Goal: Task Accomplishment & Management: Manage account settings

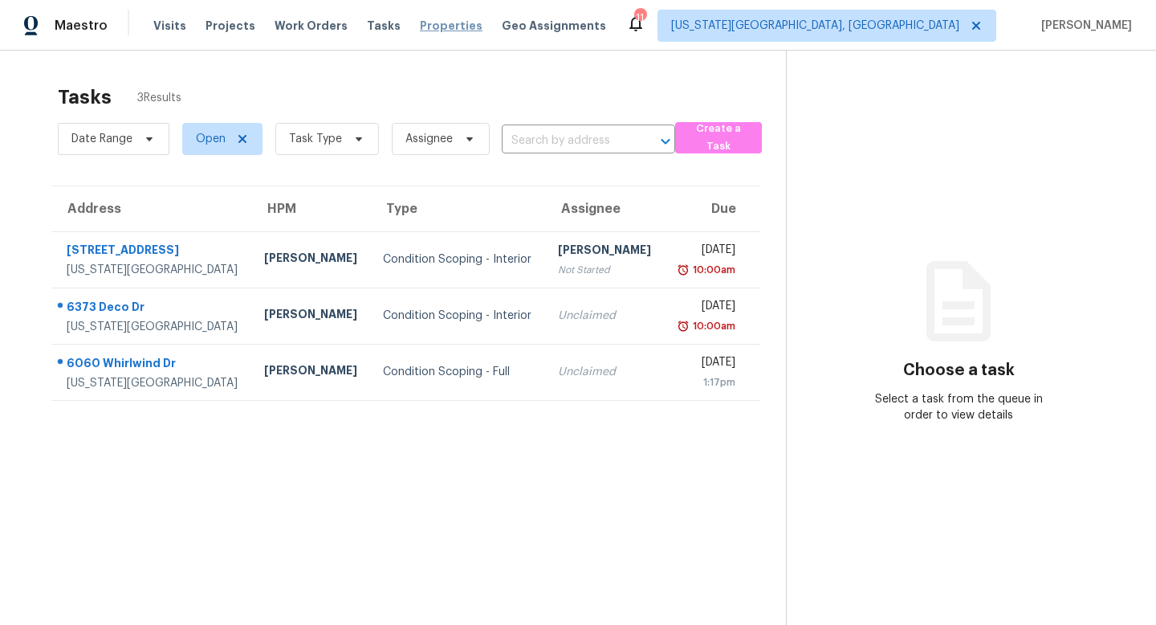
click at [423, 21] on span "Properties" at bounding box center [451, 26] width 63 height 16
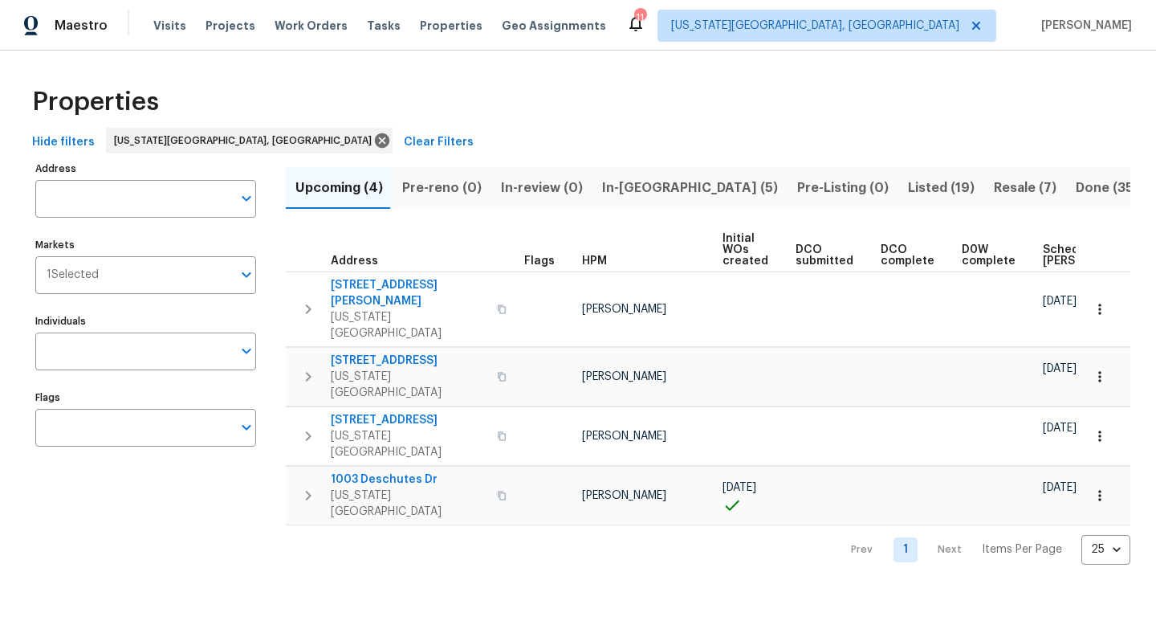
click at [640, 186] on span "In-reno (5)" at bounding box center [690, 188] width 176 height 22
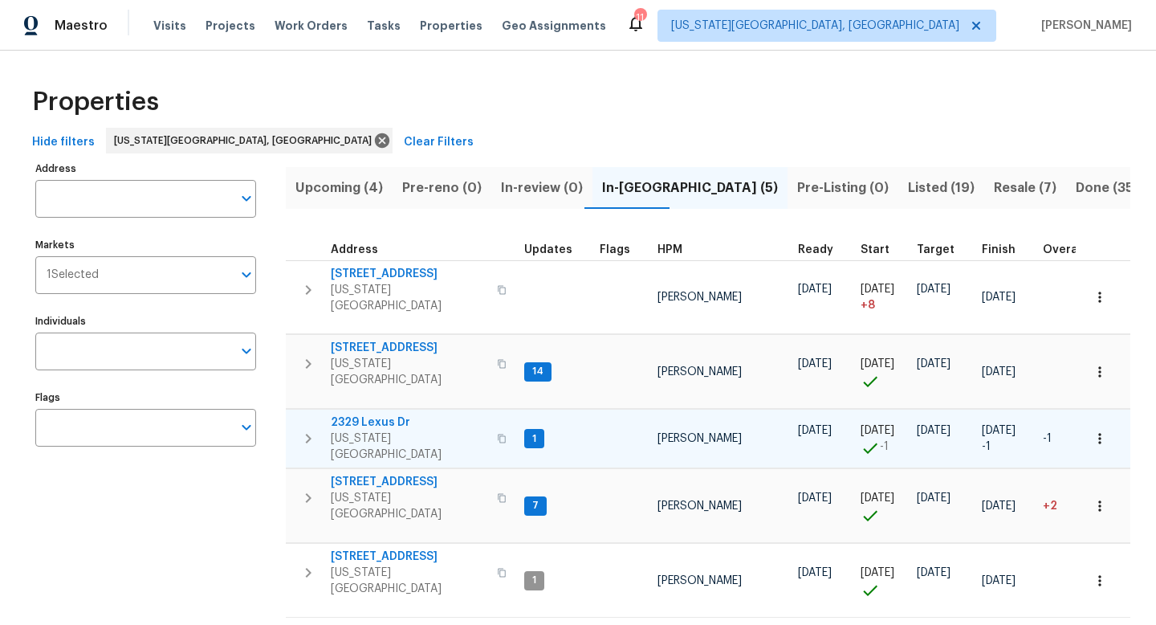
click at [359, 414] on span "2329 Lexus Dr" at bounding box center [409, 422] width 157 height 16
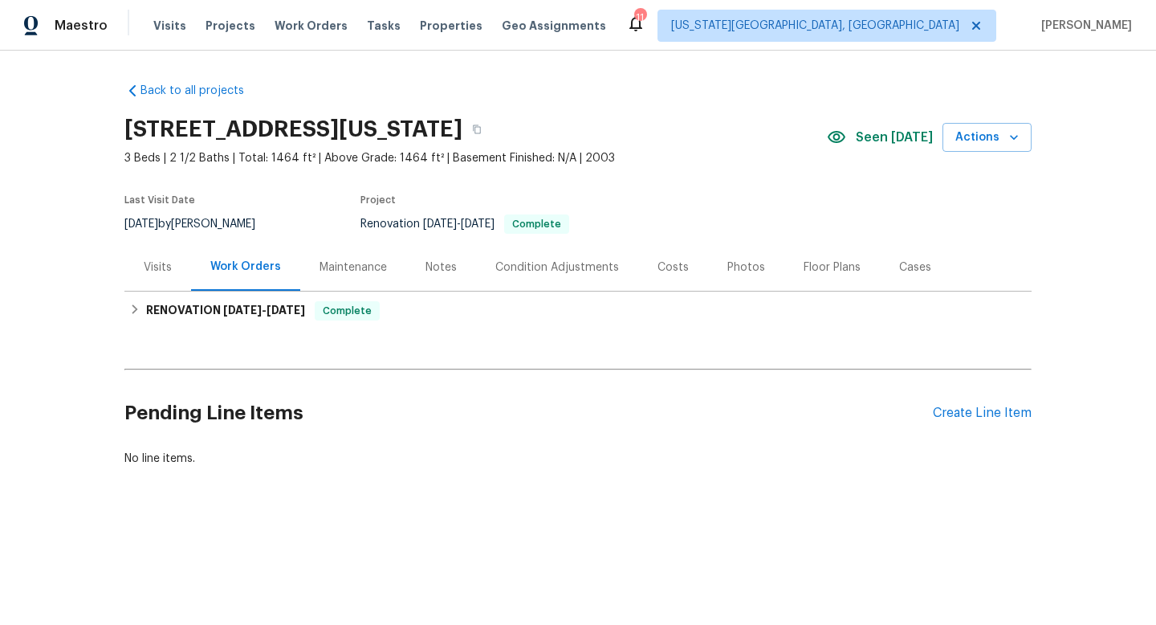
click at [539, 259] on div "Condition Adjustments" at bounding box center [557, 267] width 124 height 16
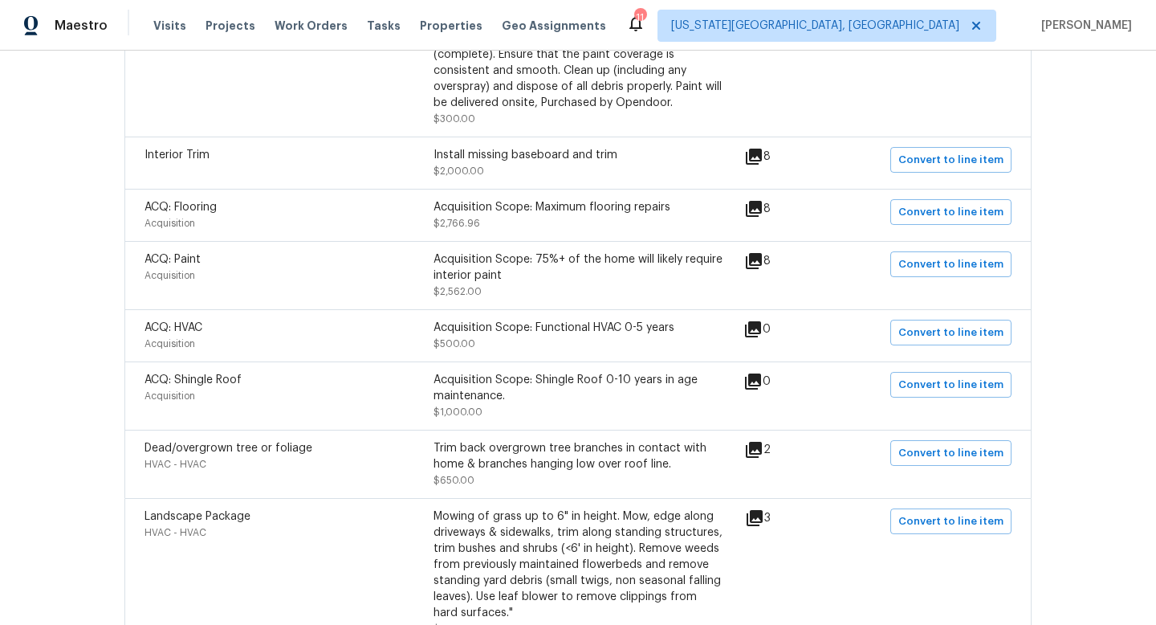
scroll to position [540, 0]
click at [754, 257] on icon at bounding box center [754, 260] width 16 height 16
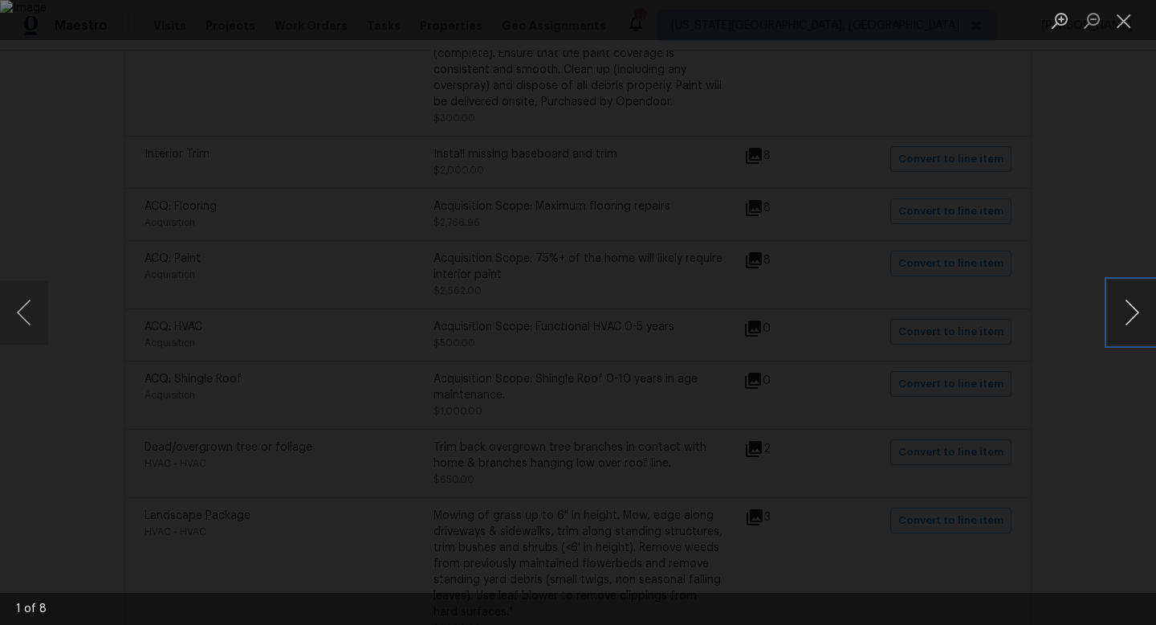
click at [1130, 300] on button "Next image" at bounding box center [1132, 312] width 48 height 64
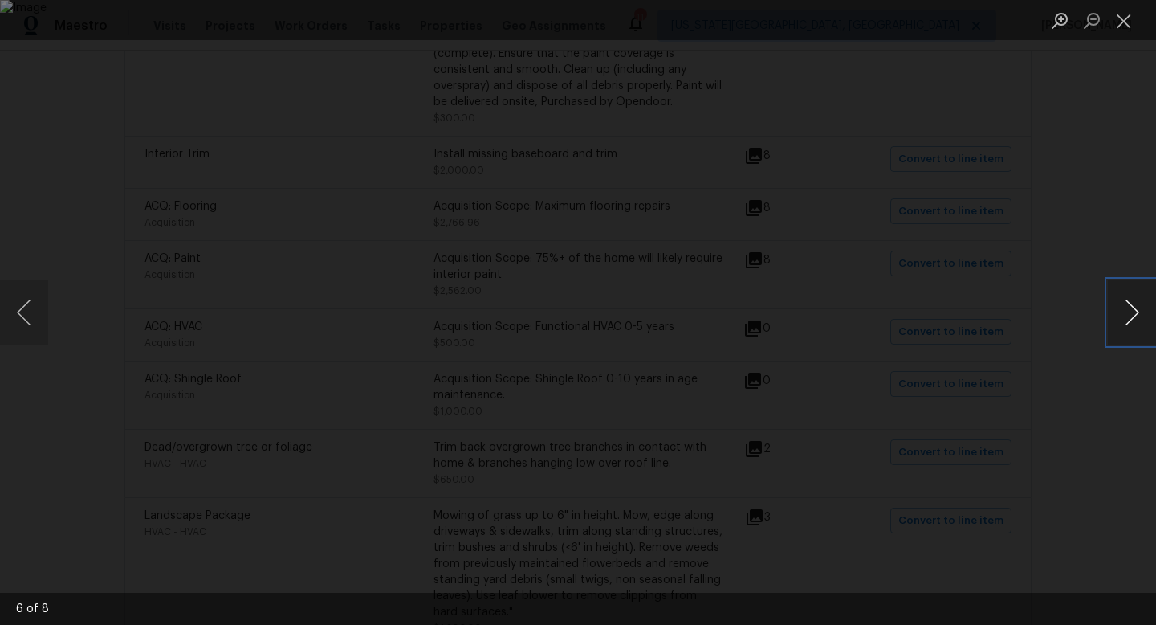
click at [1130, 300] on button "Next image" at bounding box center [1132, 312] width 48 height 64
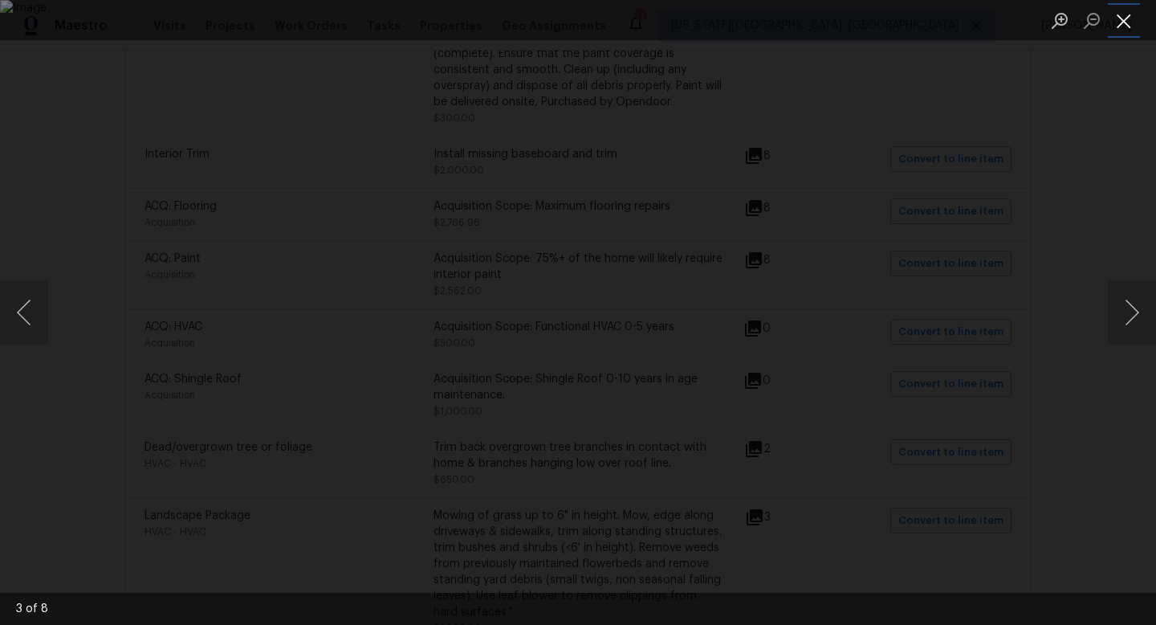
click at [1127, 18] on button "Close lightbox" at bounding box center [1124, 20] width 32 height 28
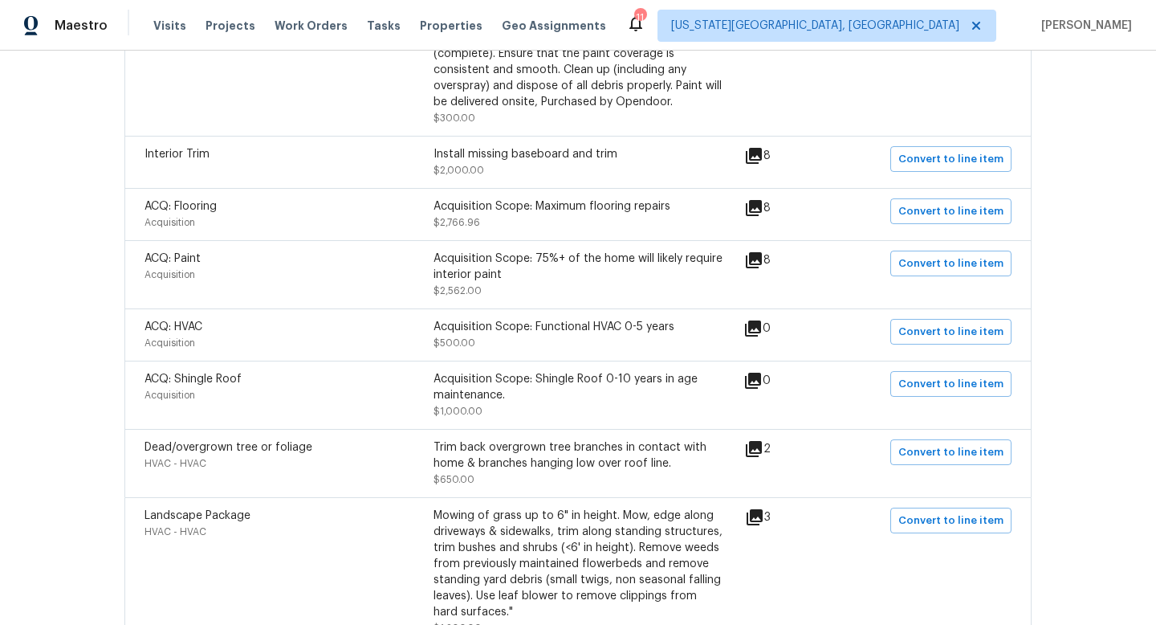
click at [760, 203] on icon at bounding box center [754, 208] width 16 height 16
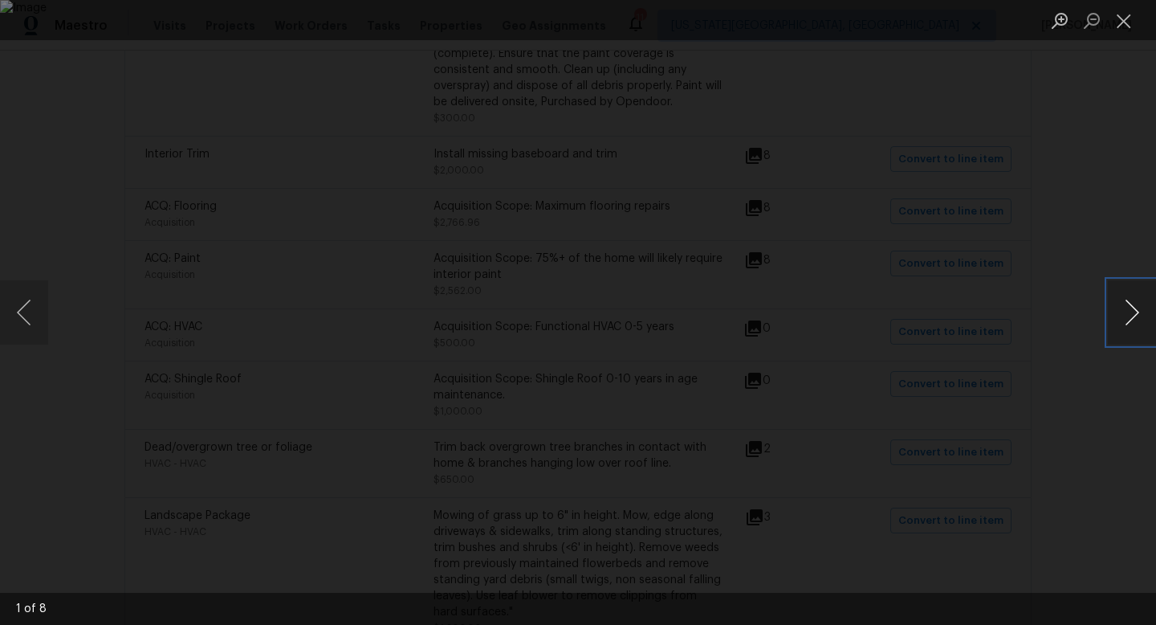
click at [1136, 311] on button "Next image" at bounding box center [1132, 312] width 48 height 64
click at [1131, 306] on button "Next image" at bounding box center [1132, 312] width 48 height 64
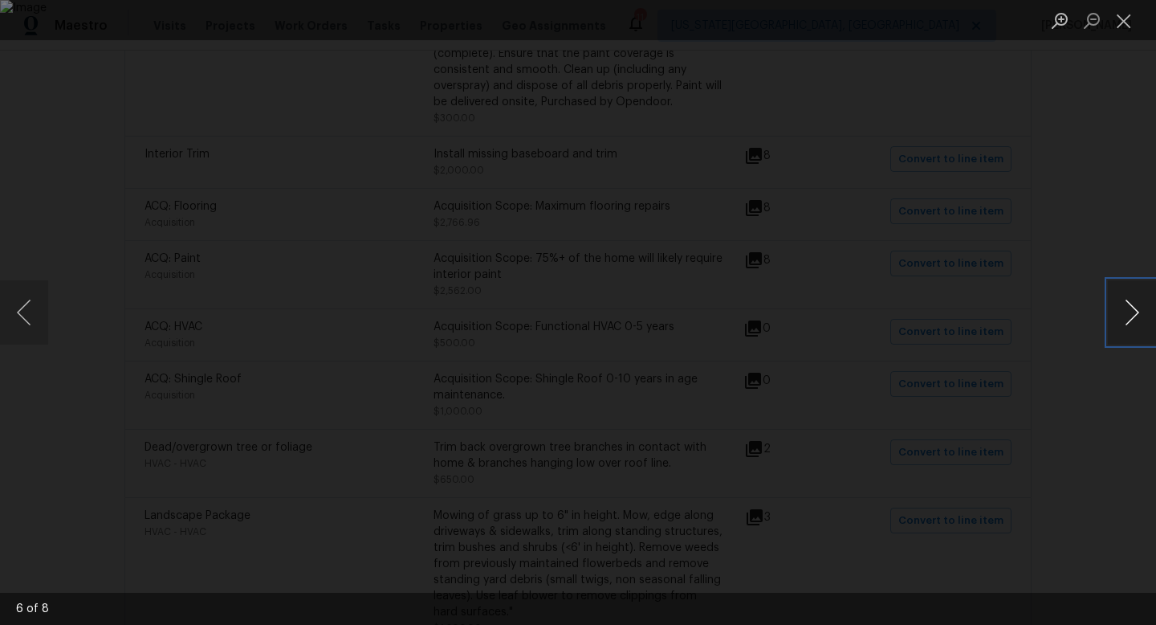
click at [1131, 306] on button "Next image" at bounding box center [1132, 312] width 48 height 64
click at [1119, 10] on button "Close lightbox" at bounding box center [1124, 20] width 32 height 28
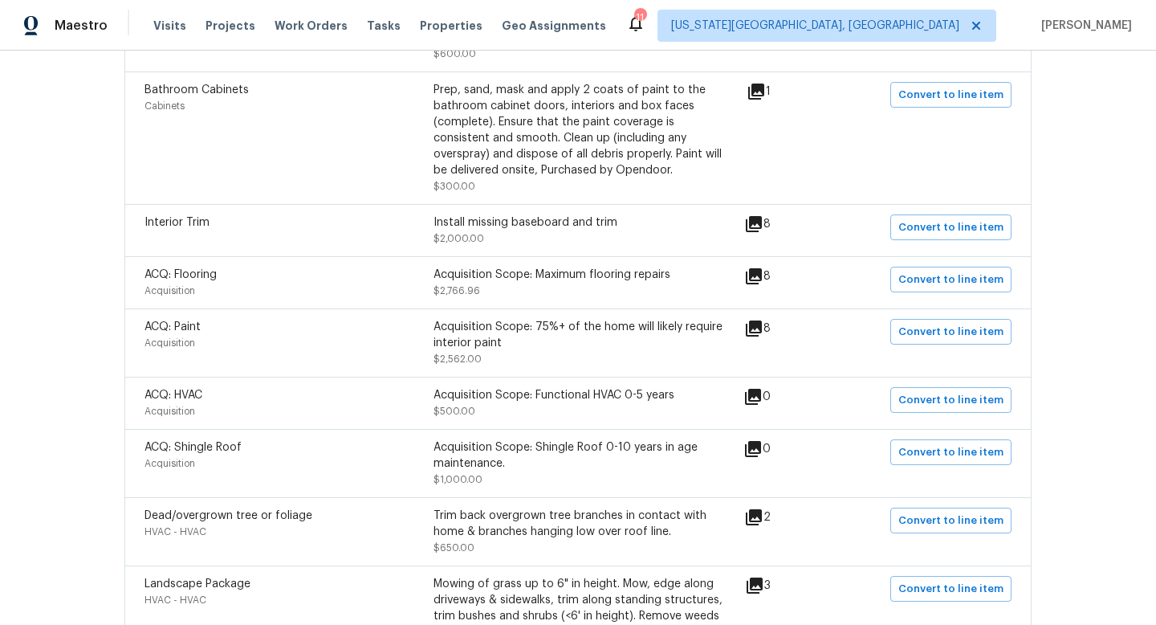
scroll to position [459, 0]
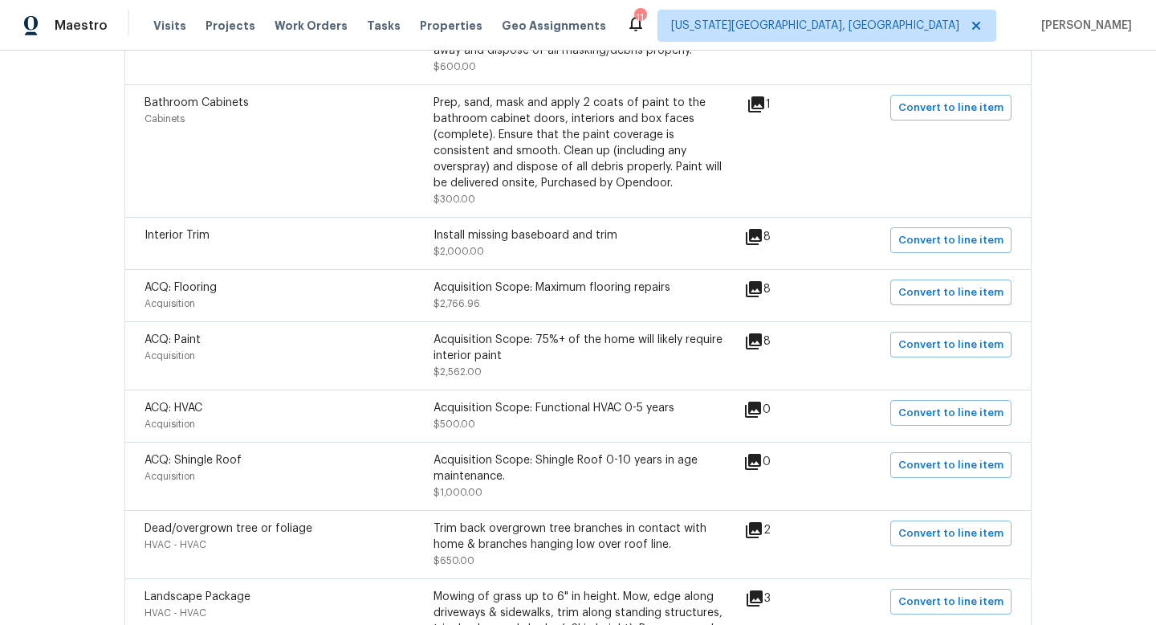
click at [753, 244] on icon at bounding box center [754, 237] width 16 height 16
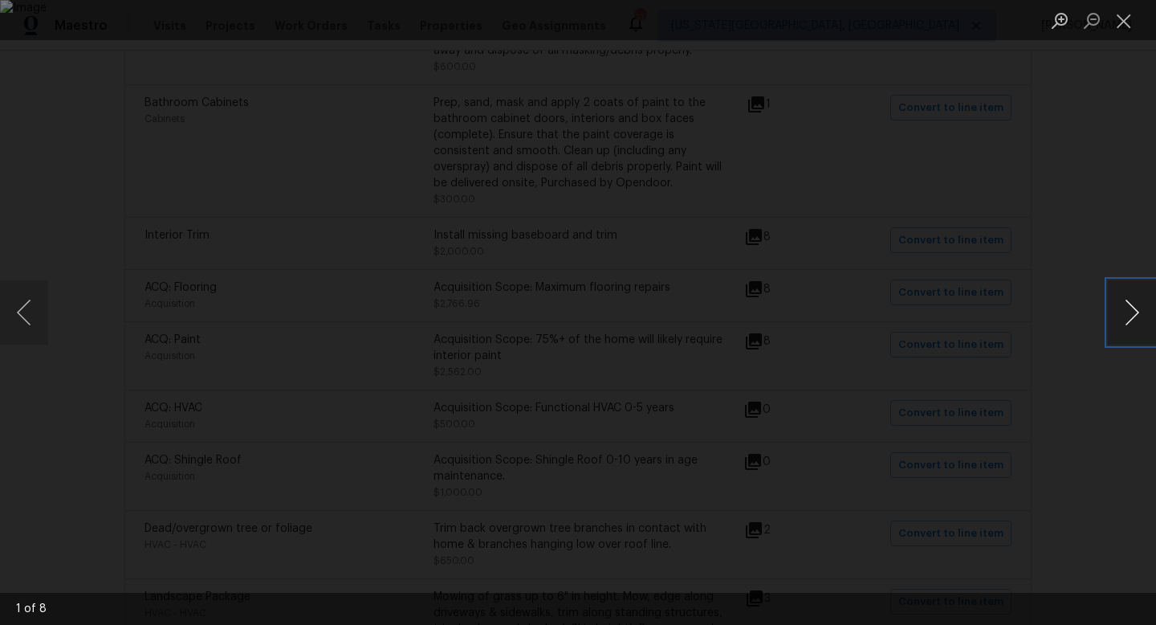
click at [1131, 317] on button "Next image" at bounding box center [1132, 312] width 48 height 64
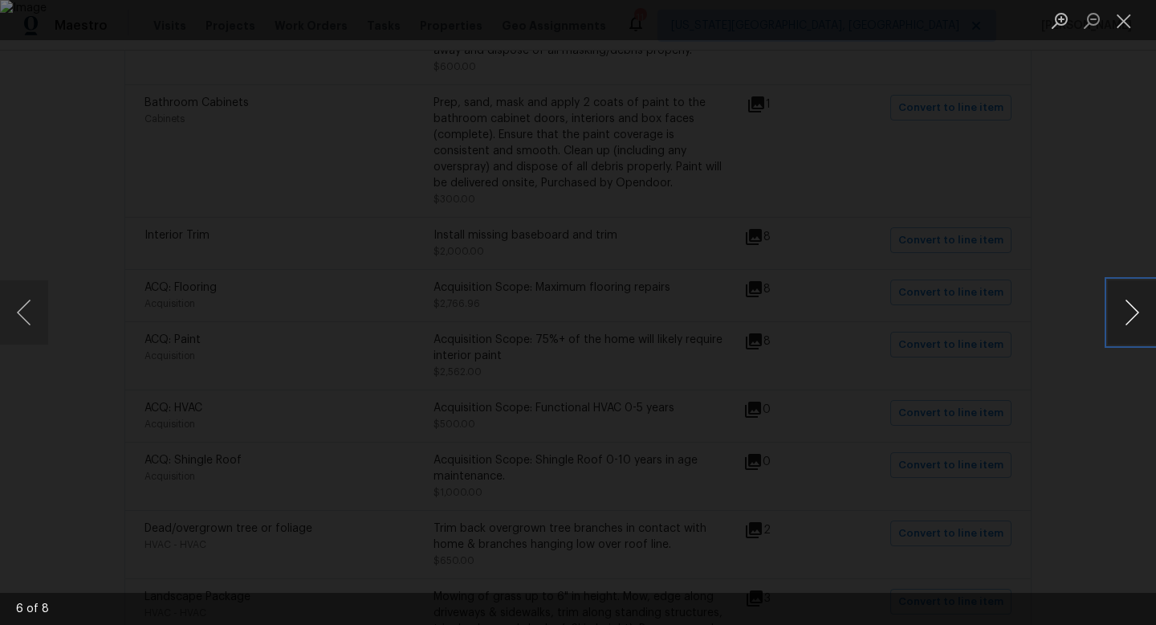
click at [1131, 317] on button "Next image" at bounding box center [1132, 312] width 48 height 64
click at [1123, 20] on button "Close lightbox" at bounding box center [1124, 20] width 32 height 28
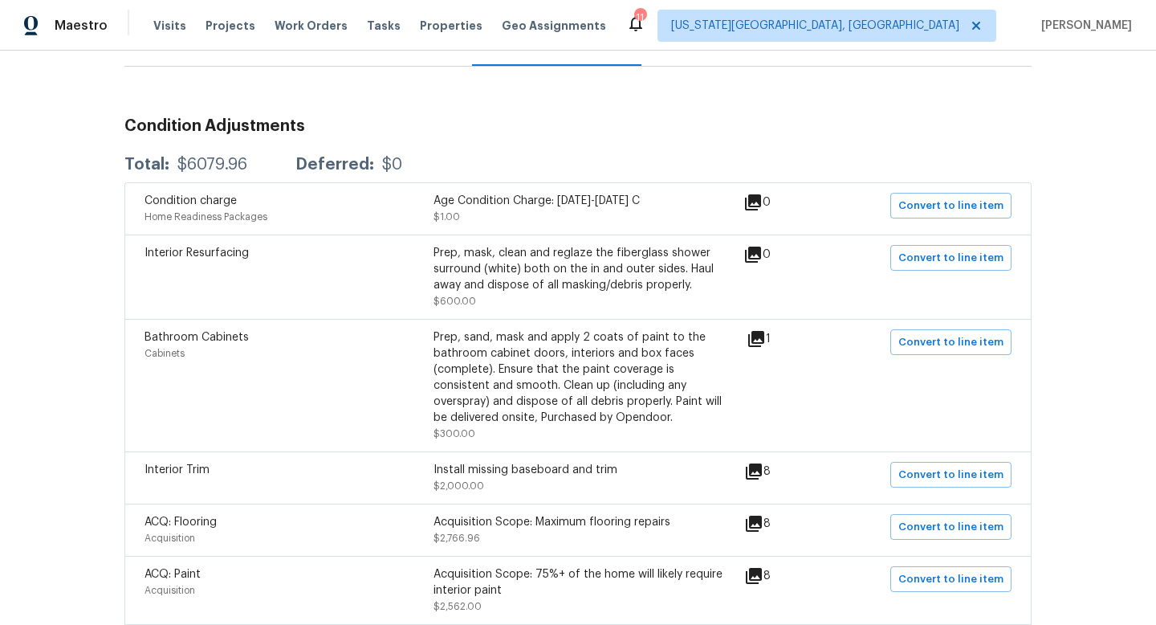
scroll to position [0, 0]
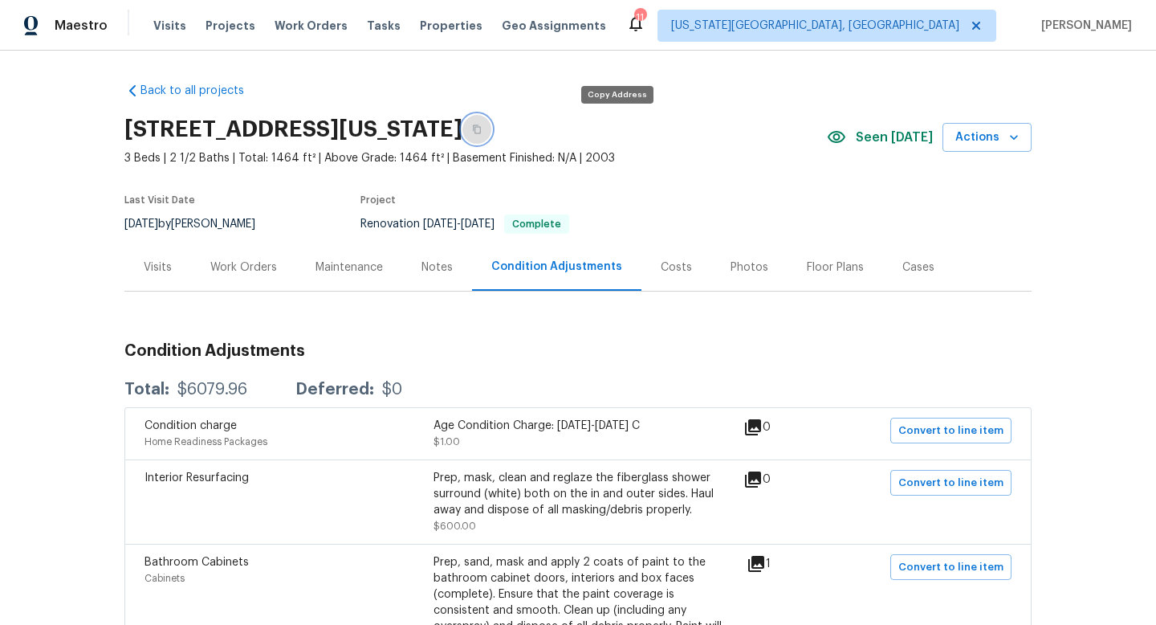
click at [491, 128] on button "button" at bounding box center [477, 129] width 29 height 29
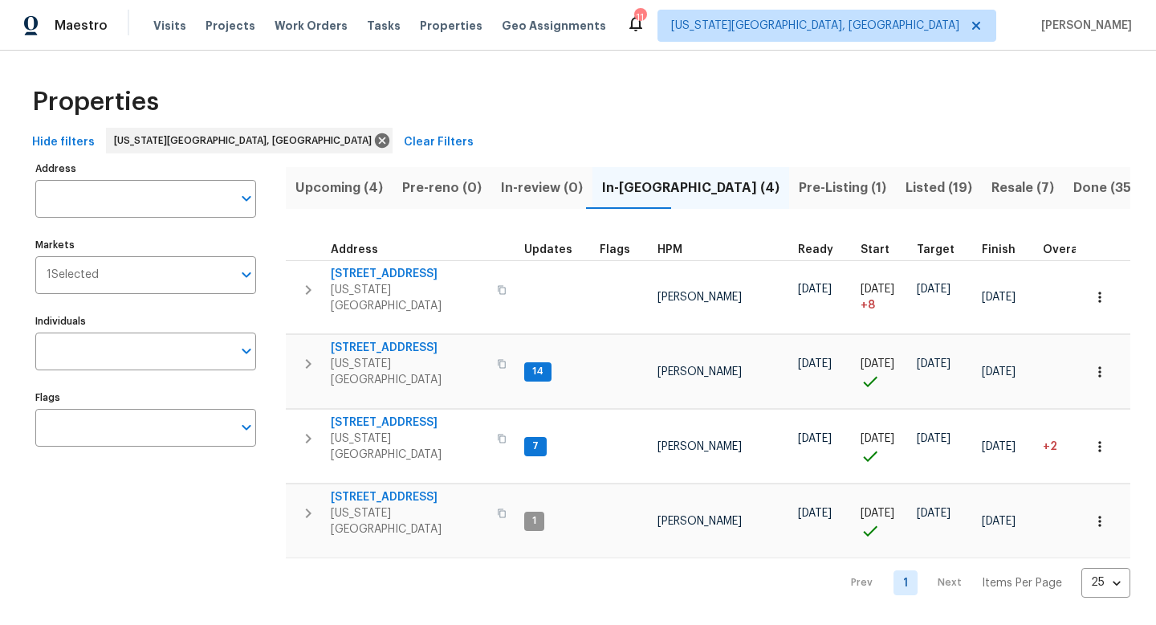
click at [799, 194] on span "Pre-Listing (1)" at bounding box center [843, 188] width 88 height 22
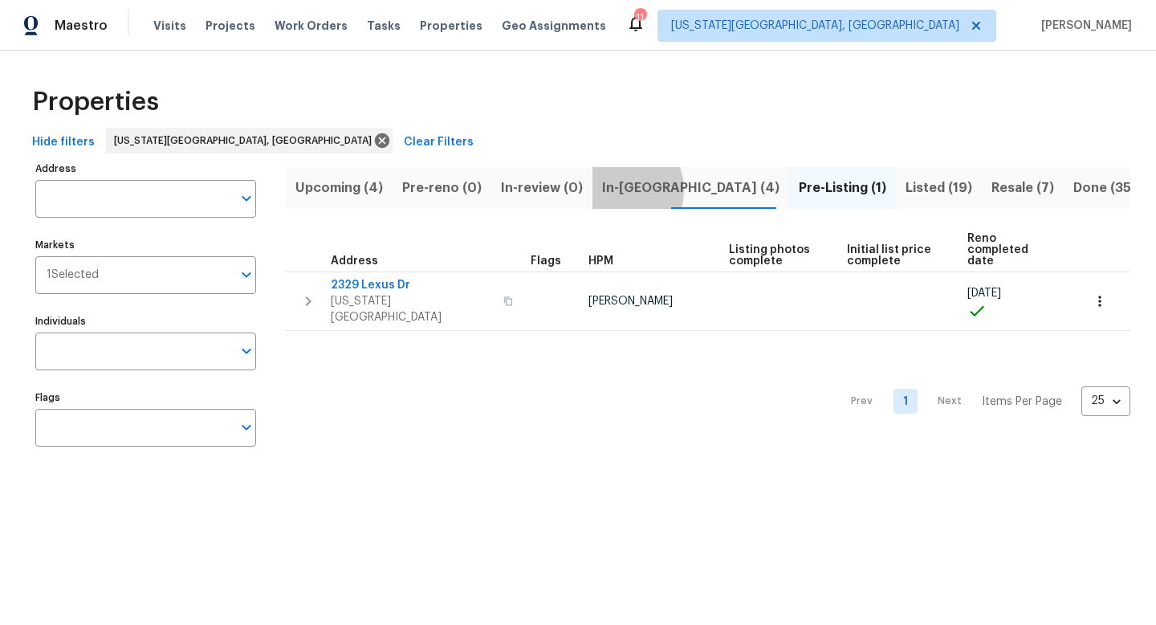
click at [612, 190] on span "In-reno (4)" at bounding box center [690, 188] width 177 height 22
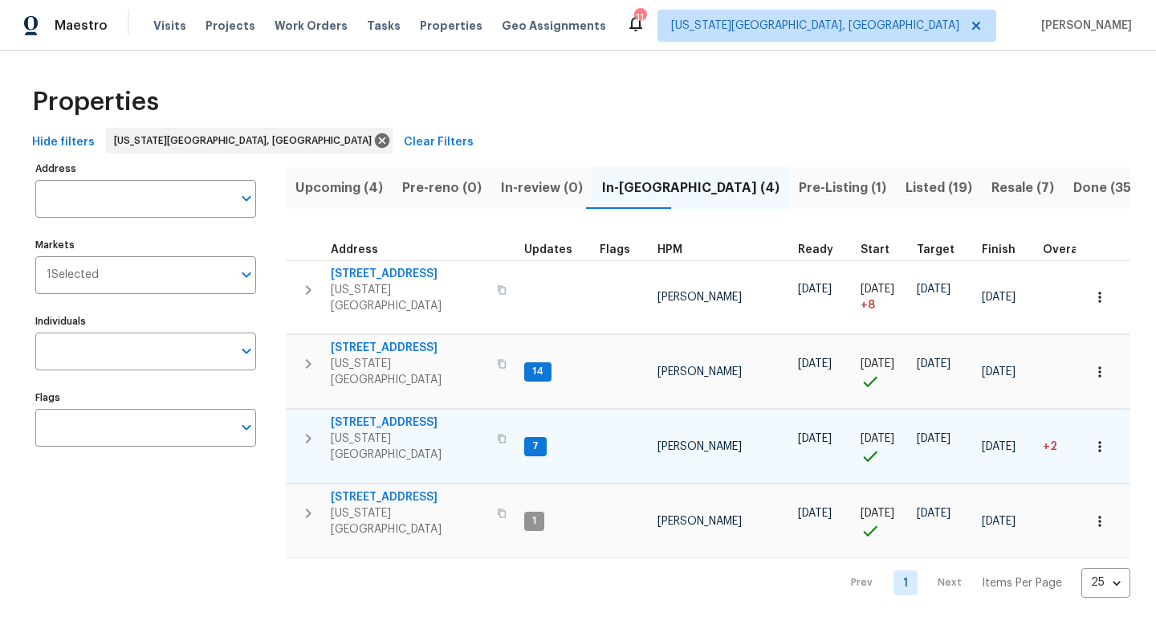
click at [391, 414] on span "4785 Live Oak Dr" at bounding box center [409, 422] width 157 height 16
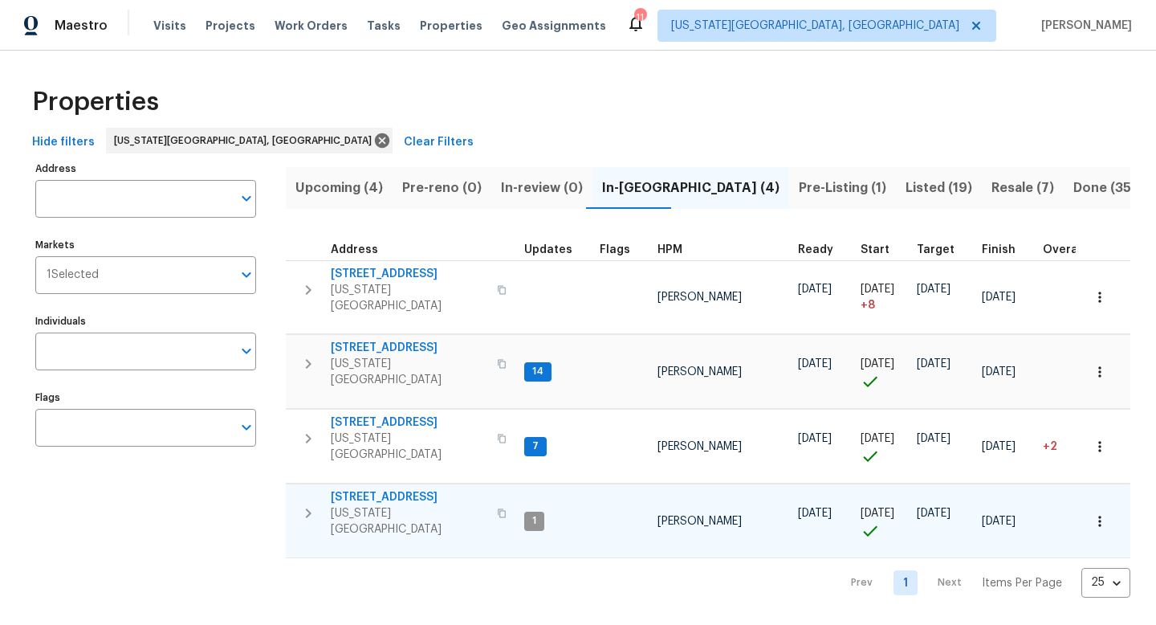
click at [369, 489] on span "3211 Poughkeepsie Dr" at bounding box center [409, 497] width 157 height 16
click at [385, 341] on span "6815 Woodgate Ct" at bounding box center [409, 348] width 157 height 16
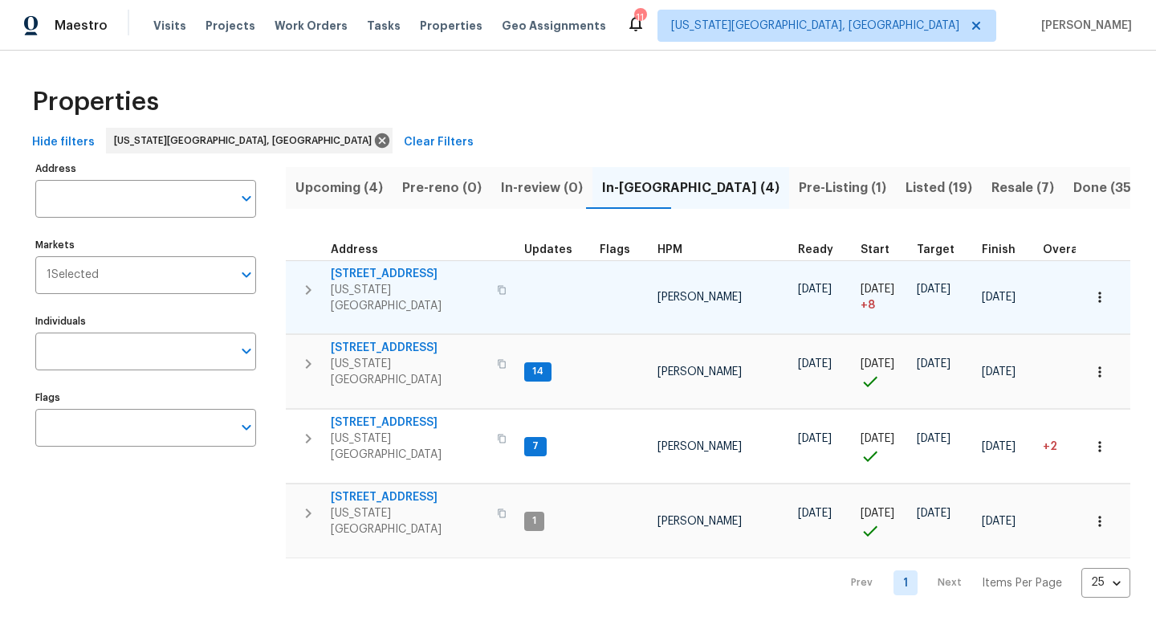
click at [391, 272] on span "4150 Shining Way" at bounding box center [409, 274] width 157 height 16
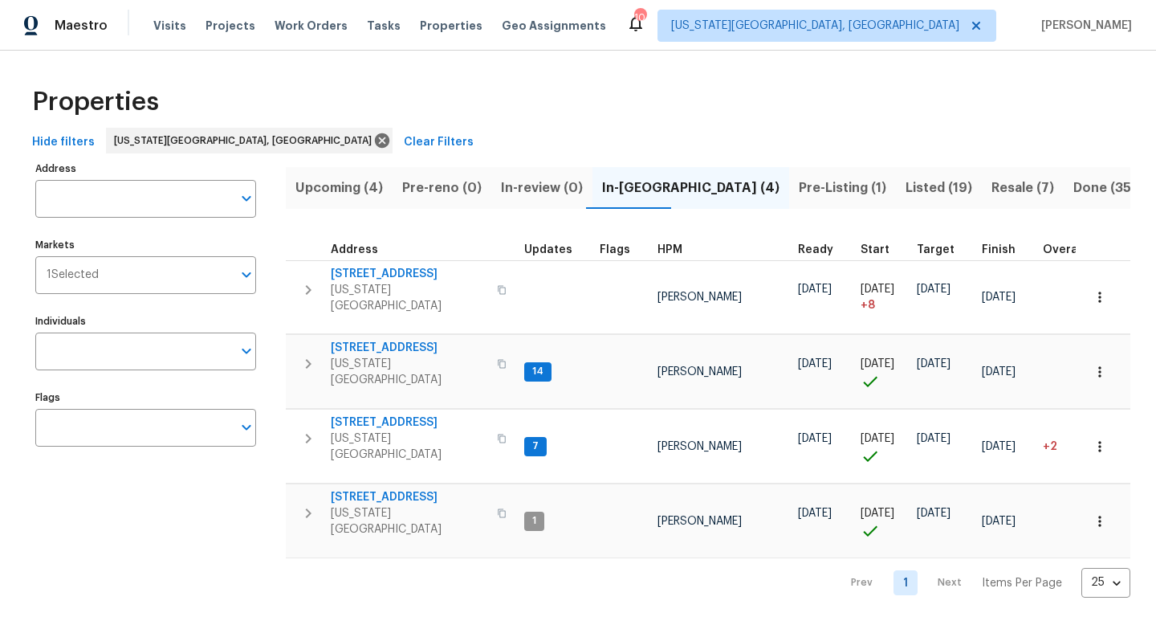
click at [906, 187] on span "Listed (19)" at bounding box center [939, 188] width 67 height 22
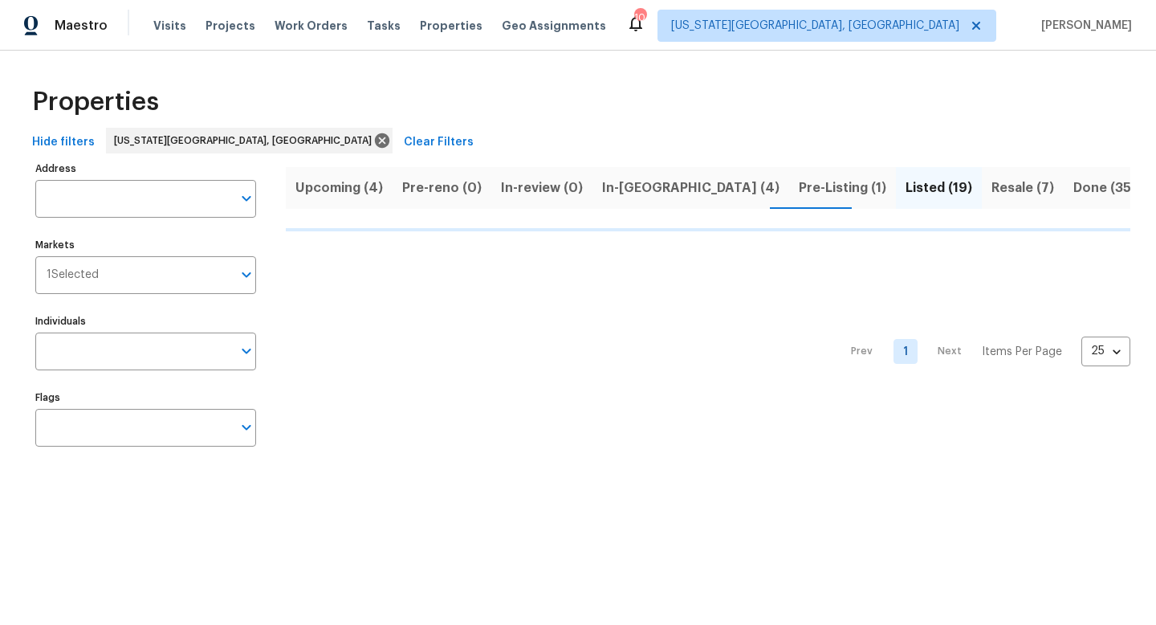
click at [992, 186] on span "Resale (7)" at bounding box center [1023, 188] width 63 height 22
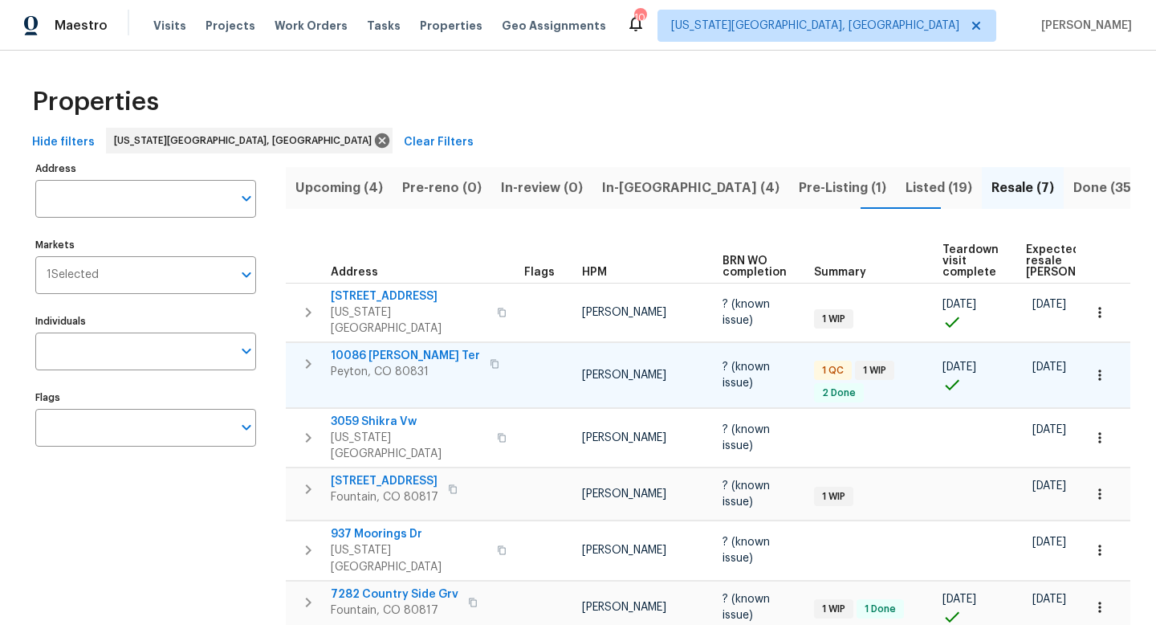
click at [357, 348] on span "10086 Henman Ter" at bounding box center [405, 356] width 149 height 16
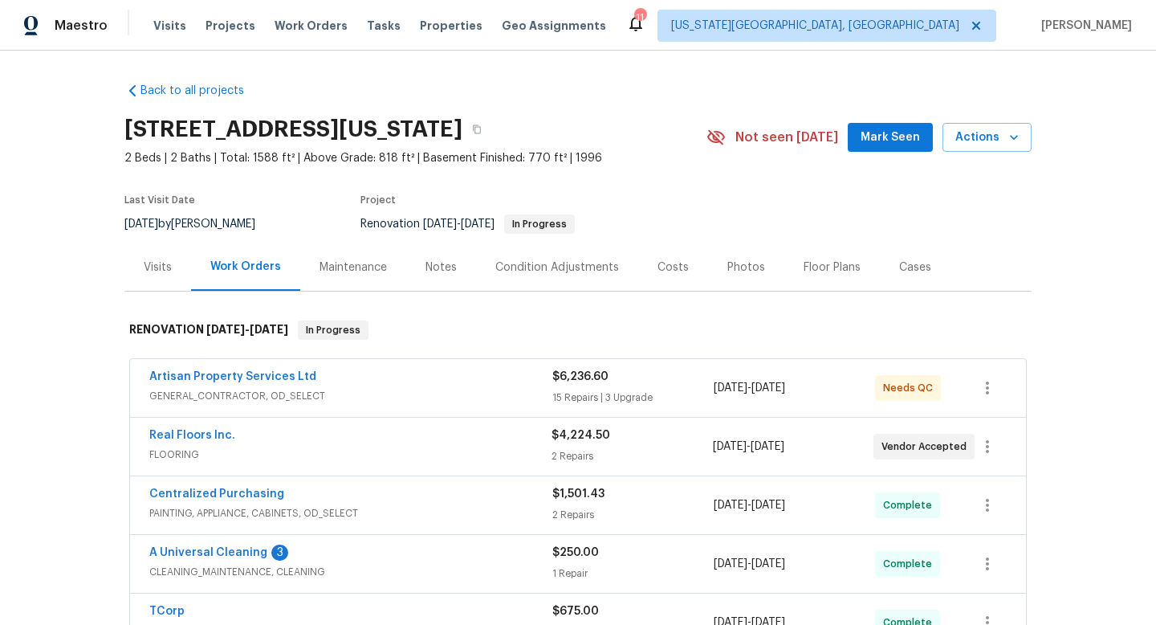
click at [880, 143] on span "Mark Seen" at bounding box center [890, 138] width 59 height 20
click at [441, 271] on div "Notes" at bounding box center [441, 267] width 31 height 16
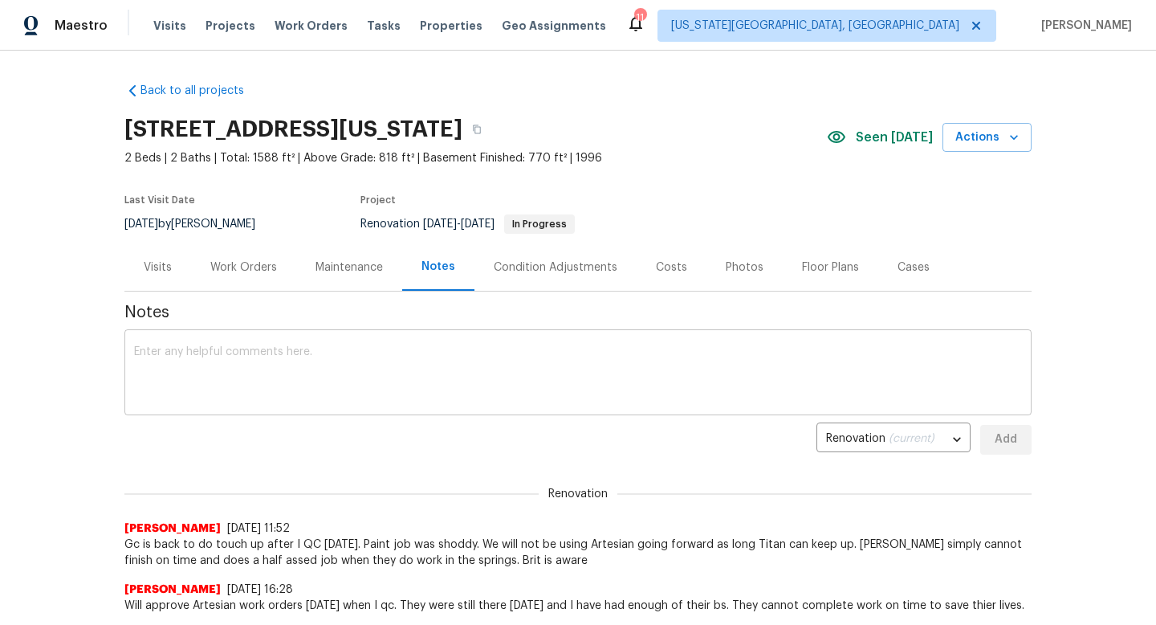
click at [324, 381] on textarea at bounding box center [578, 374] width 888 height 56
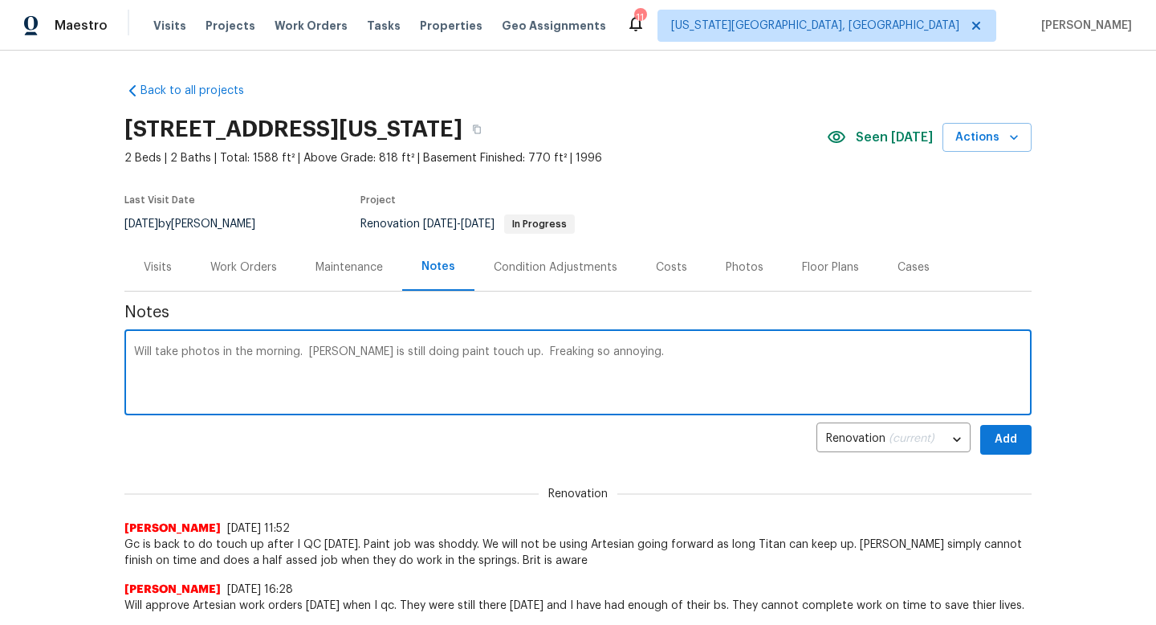
type textarea "Will take photos in the morning. Artesian is still doing paint touch up. Freaki…"
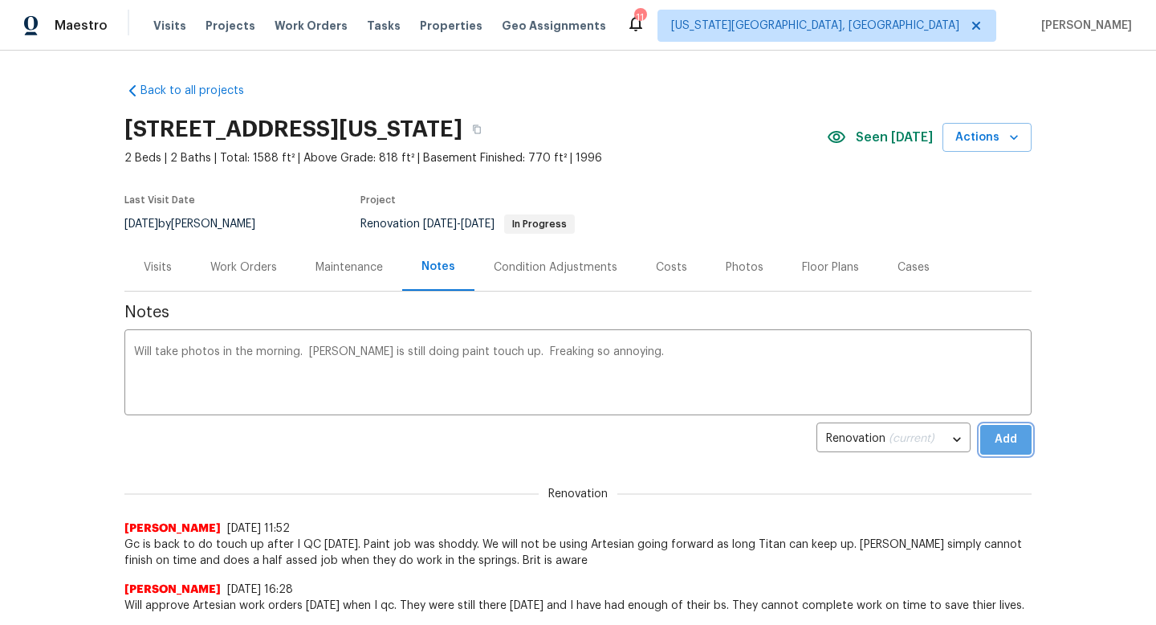
click at [997, 437] on span "Add" at bounding box center [1006, 440] width 26 height 20
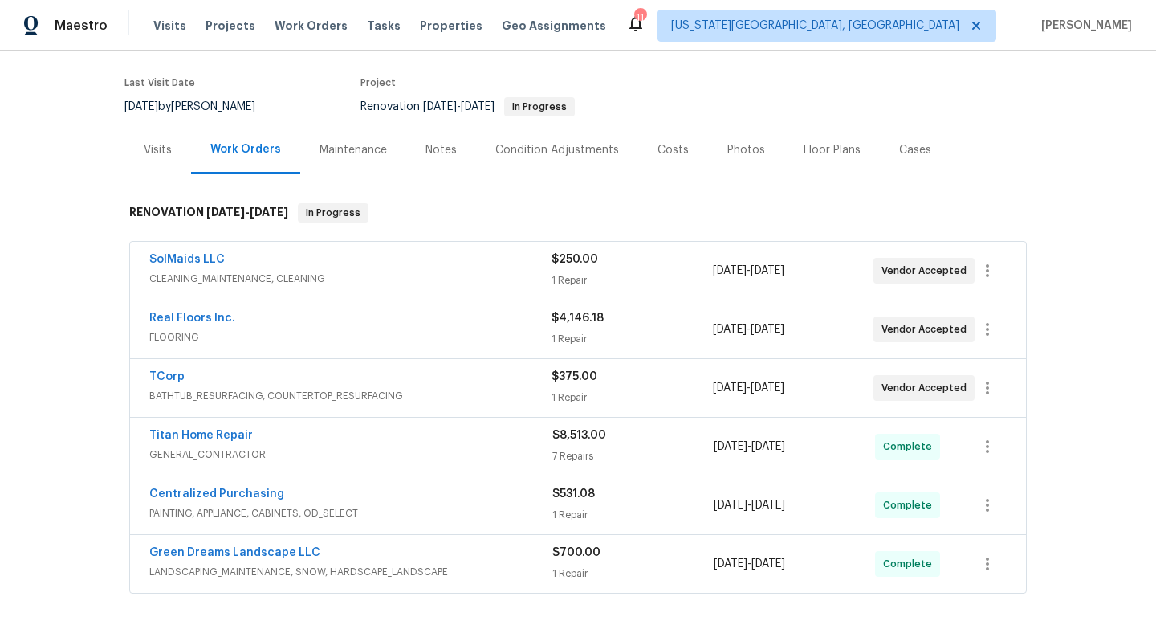
scroll to position [245, 0]
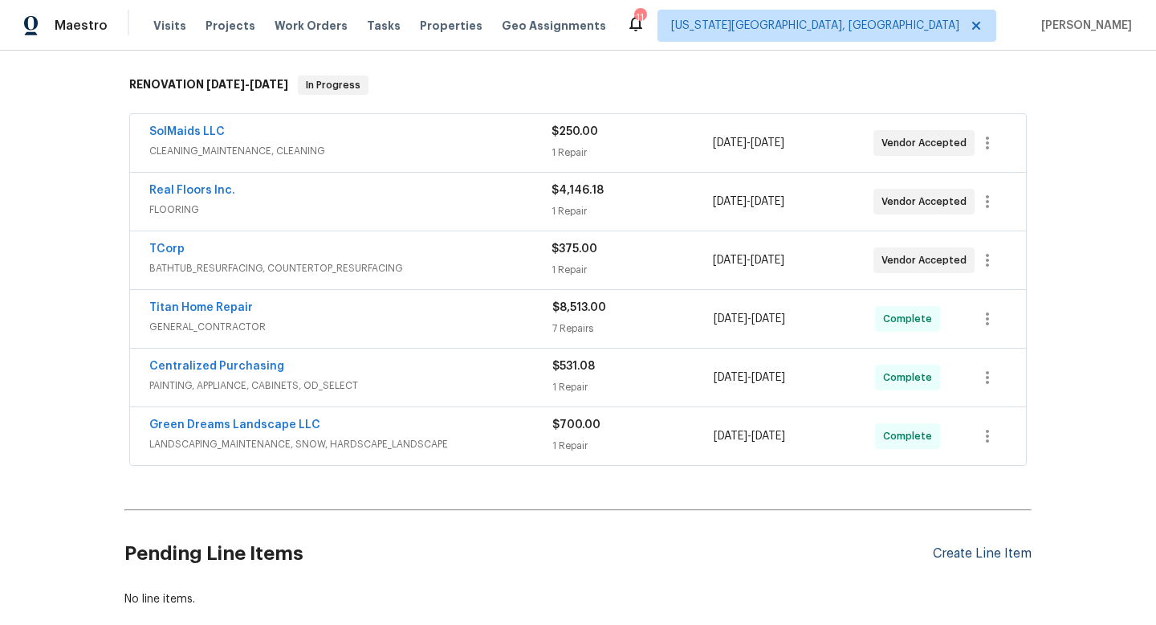
click at [972, 549] on div "Create Line Item" at bounding box center [982, 553] width 99 height 15
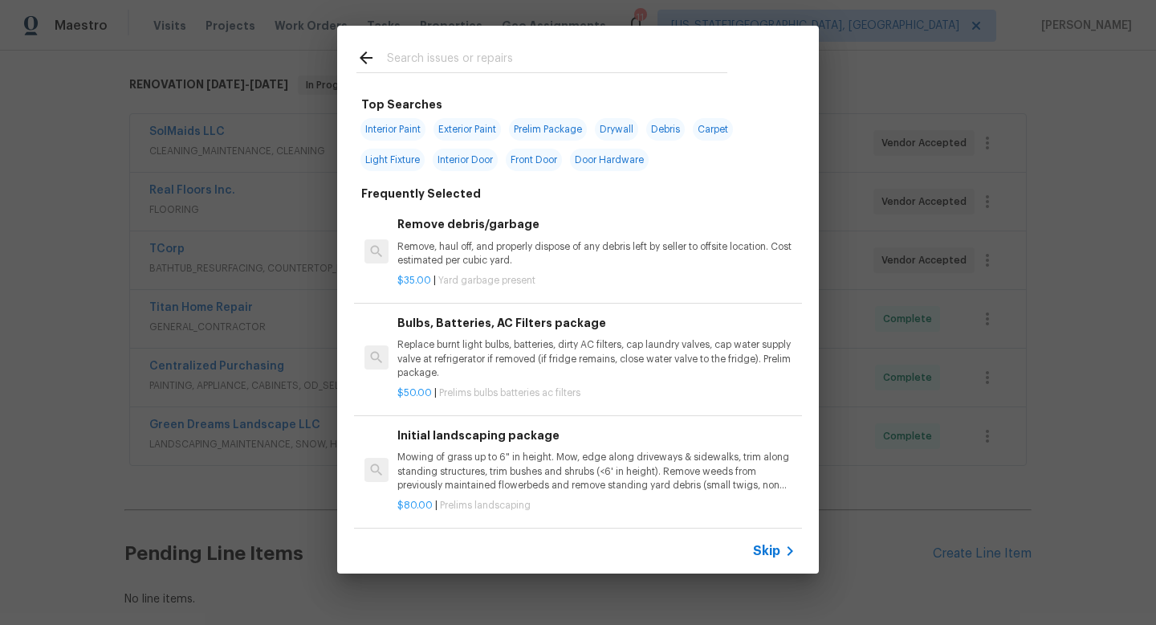
click at [431, 59] on input "text" at bounding box center [557, 60] width 340 height 24
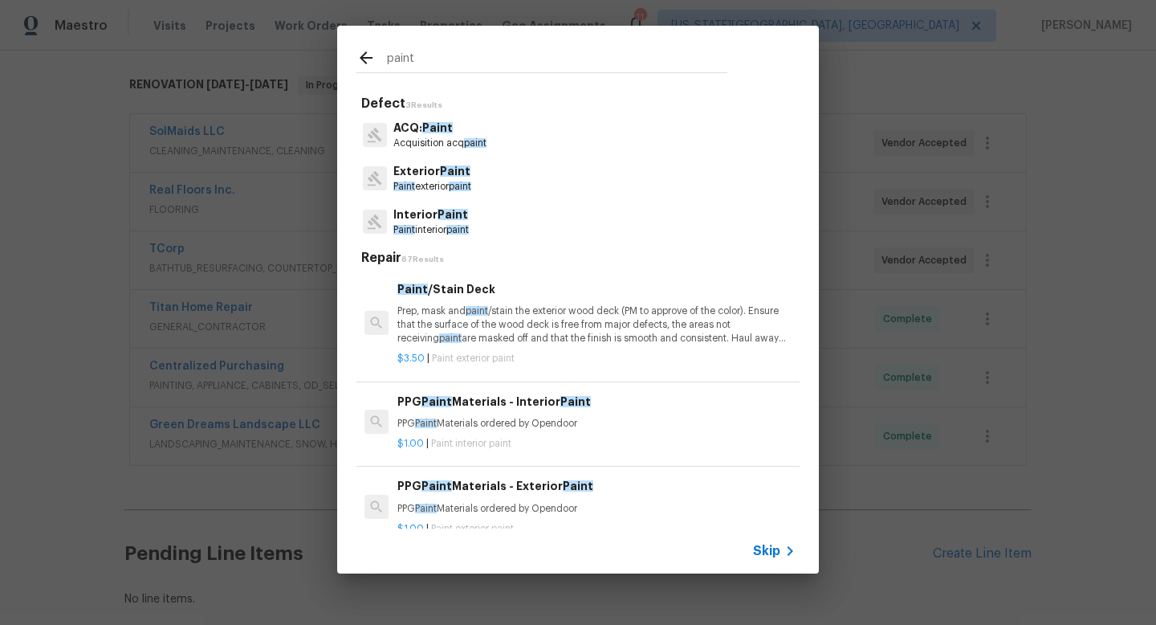
type input "paint"
click at [433, 186] on p "Paint exterior paint" at bounding box center [432, 187] width 78 height 14
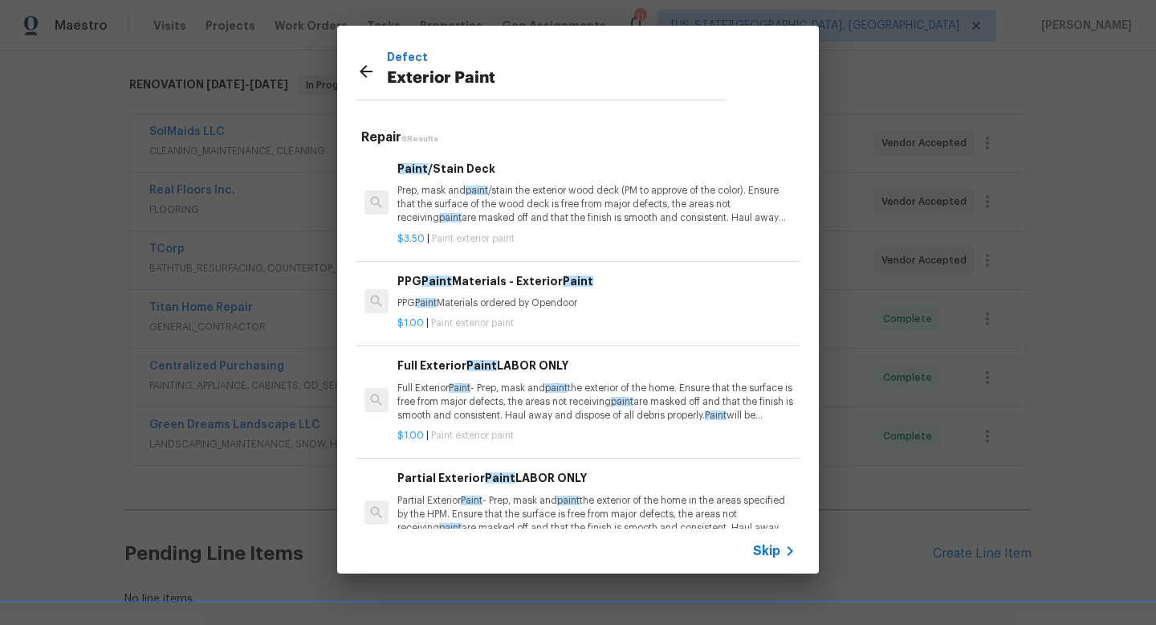
scroll to position [193, 0]
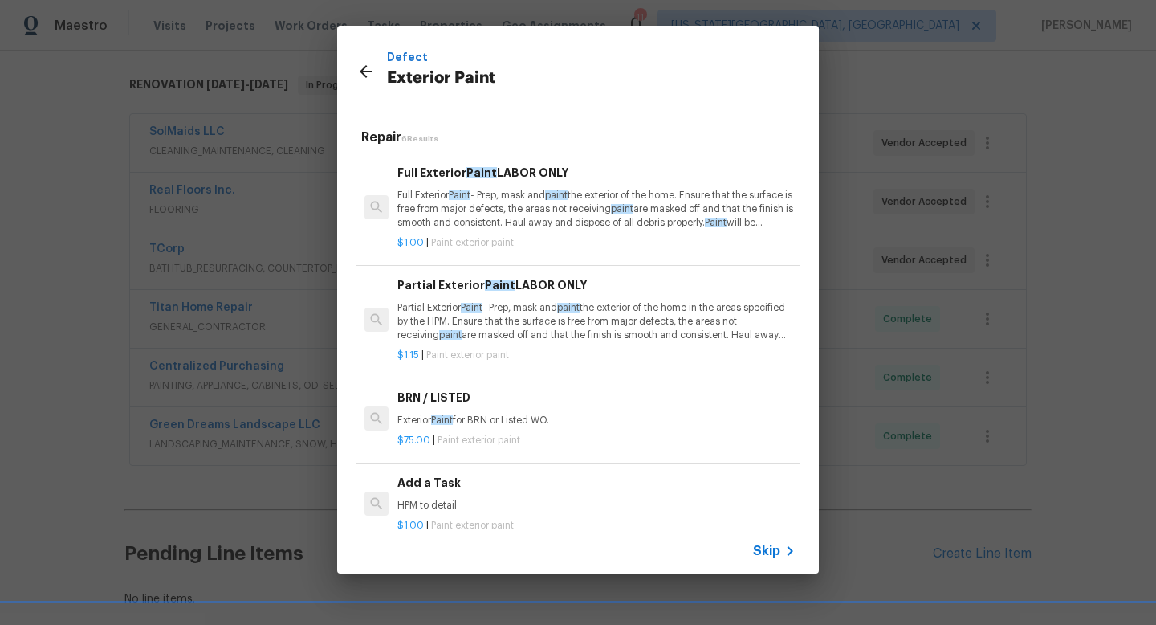
click at [455, 489] on h6 "Add a Task" at bounding box center [597, 483] width 398 height 18
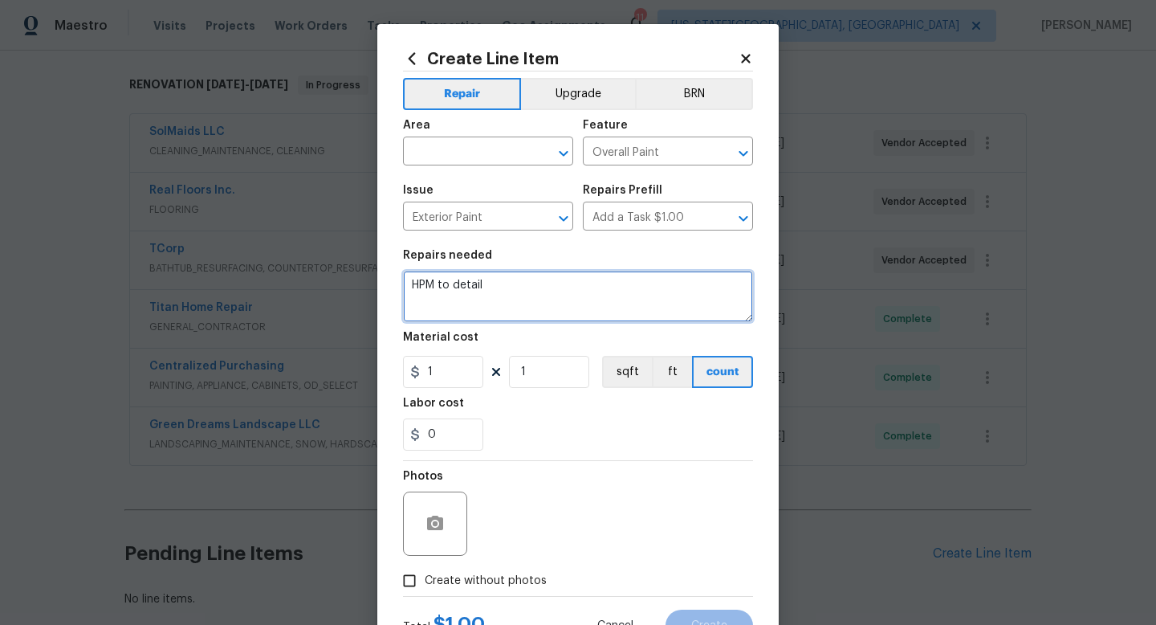
drag, startPoint x: 499, startPoint y: 289, endPoint x: 327, endPoint y: 249, distance: 176.5
click at [327, 249] on div "Create Line Item Repair Upgrade BRN Area ​ Feature Overall Paint ​ Issue Exteri…" at bounding box center [578, 312] width 1156 height 625
type textarea "Extra paint GC bought at PPG"
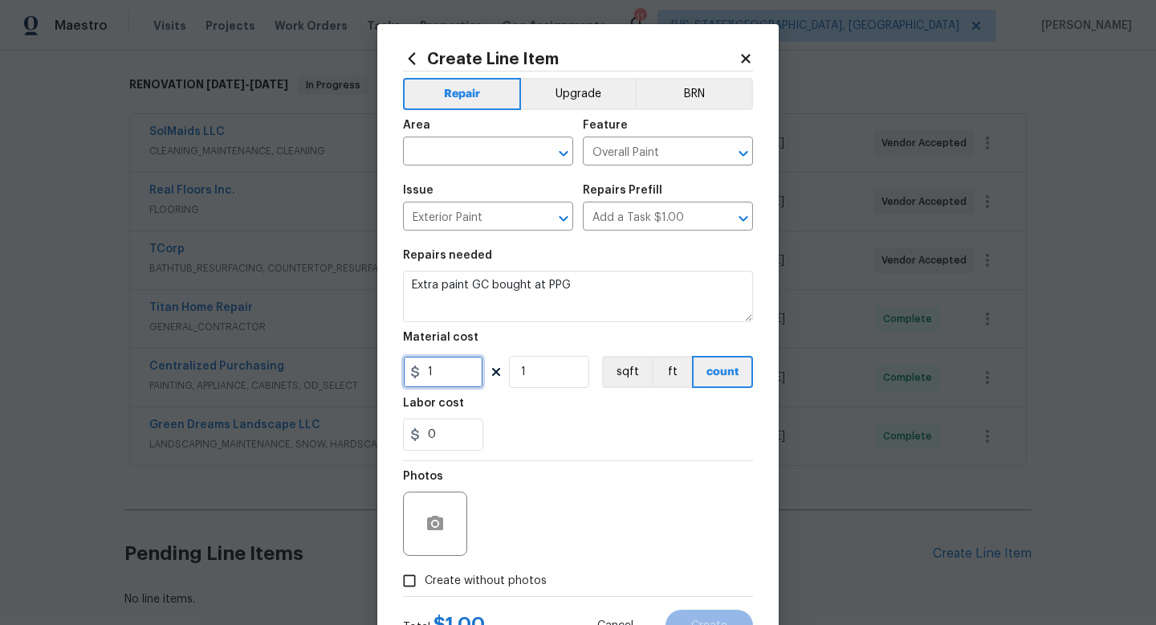
click at [455, 374] on input "1" at bounding box center [443, 372] width 80 height 32
type input "550"
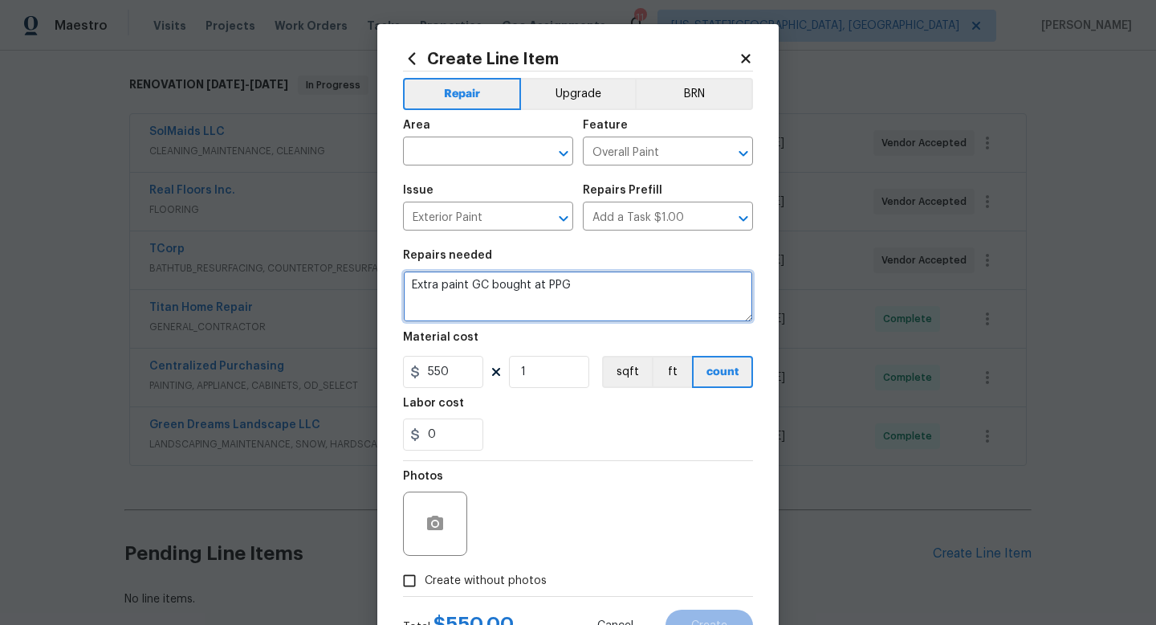
drag, startPoint x: 441, startPoint y: 289, endPoint x: 409, endPoint y: 289, distance: 32.1
click at [409, 289] on textarea "Extra paint GC bought at PPG" at bounding box center [578, 296] width 350 height 51
type textarea "Exterior paint GC bought at PPG"
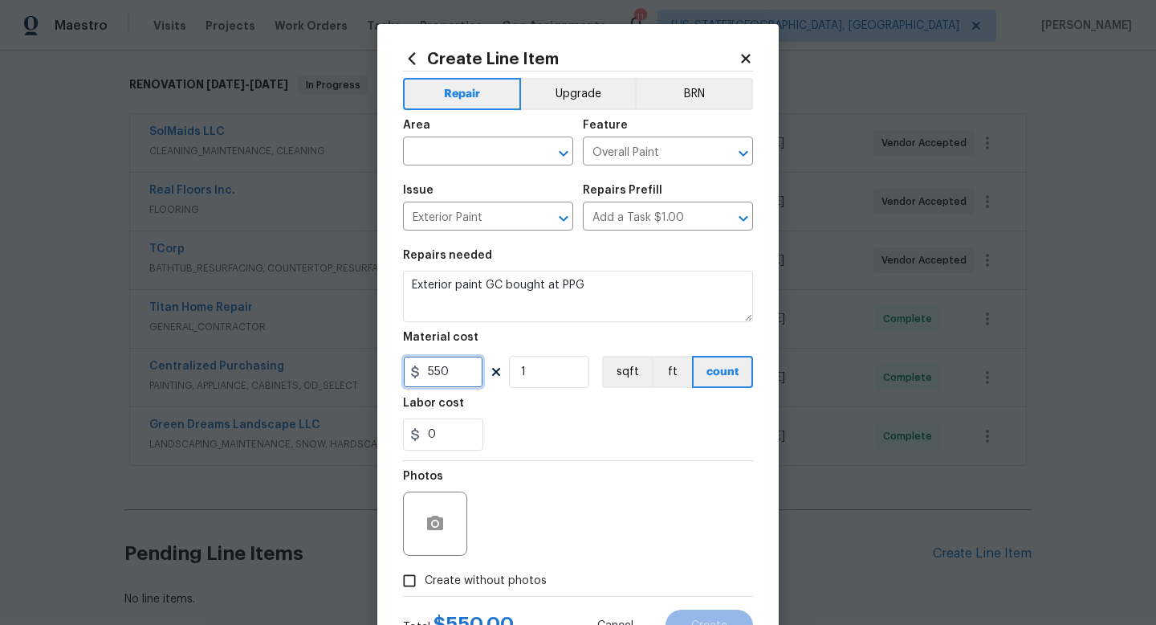
drag, startPoint x: 458, startPoint y: 373, endPoint x: 384, endPoint y: 370, distance: 73.9
click at [391, 373] on div "Create Line Item Repair Upgrade BRN Area ​ Feature Overall Paint ​ Issue Exteri…" at bounding box center [578, 345] width 402 height 643
type input "430"
click at [467, 584] on span "Create without photos" at bounding box center [486, 581] width 122 height 17
click at [425, 584] on input "Create without photos" at bounding box center [409, 580] width 31 height 31
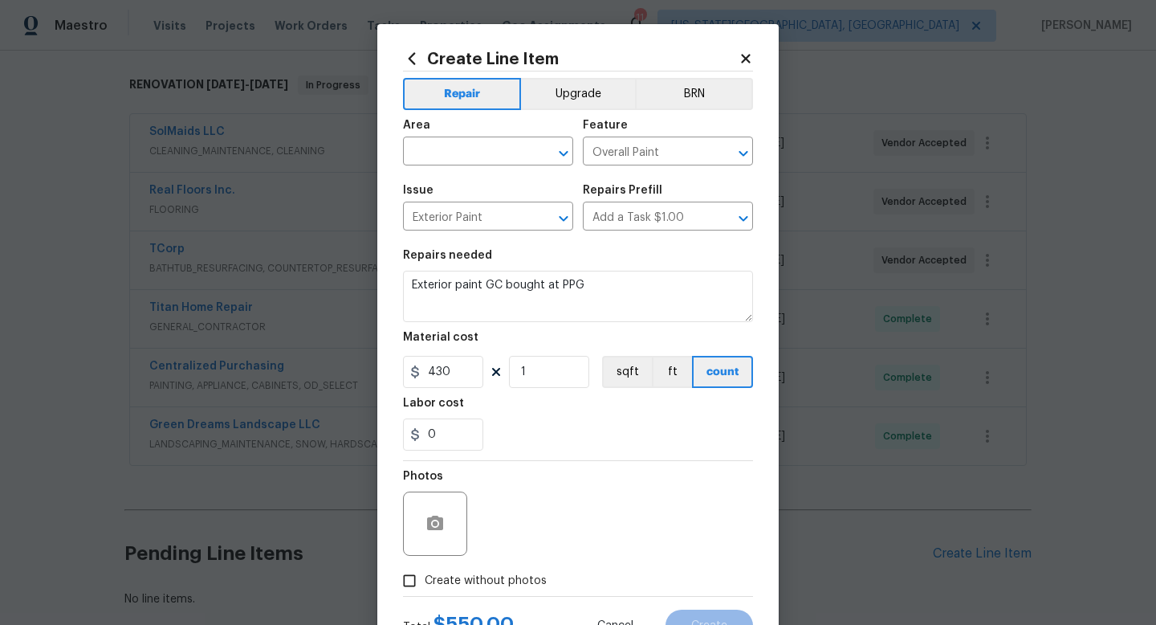
checkbox input "true"
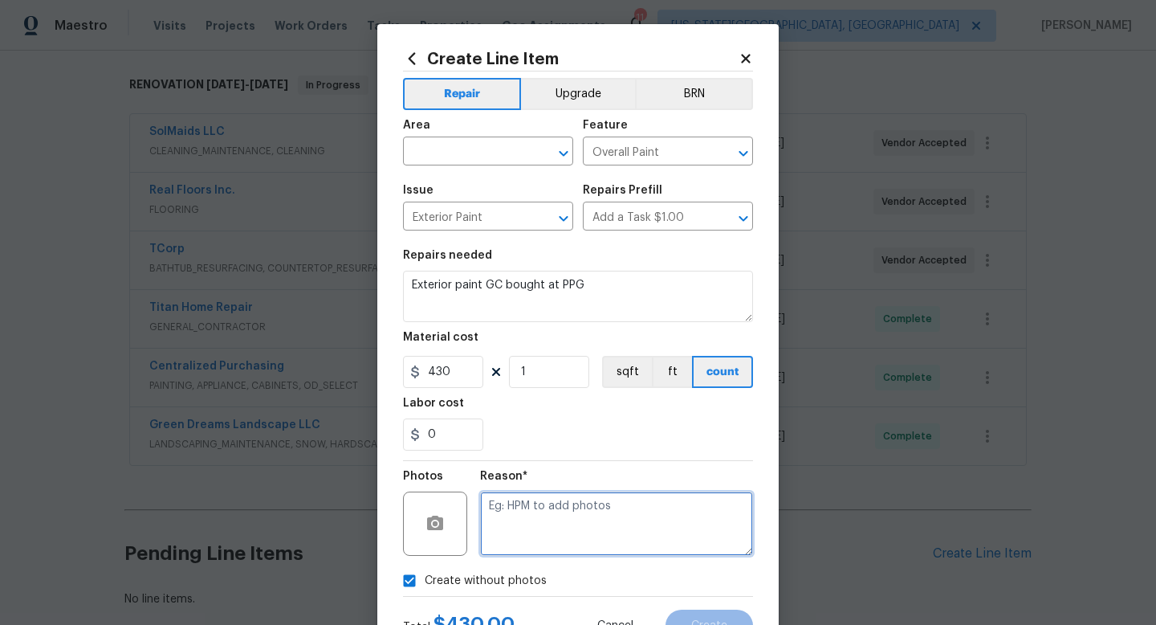
click at [512, 531] on textarea at bounding box center [616, 523] width 273 height 64
type textarea "na"
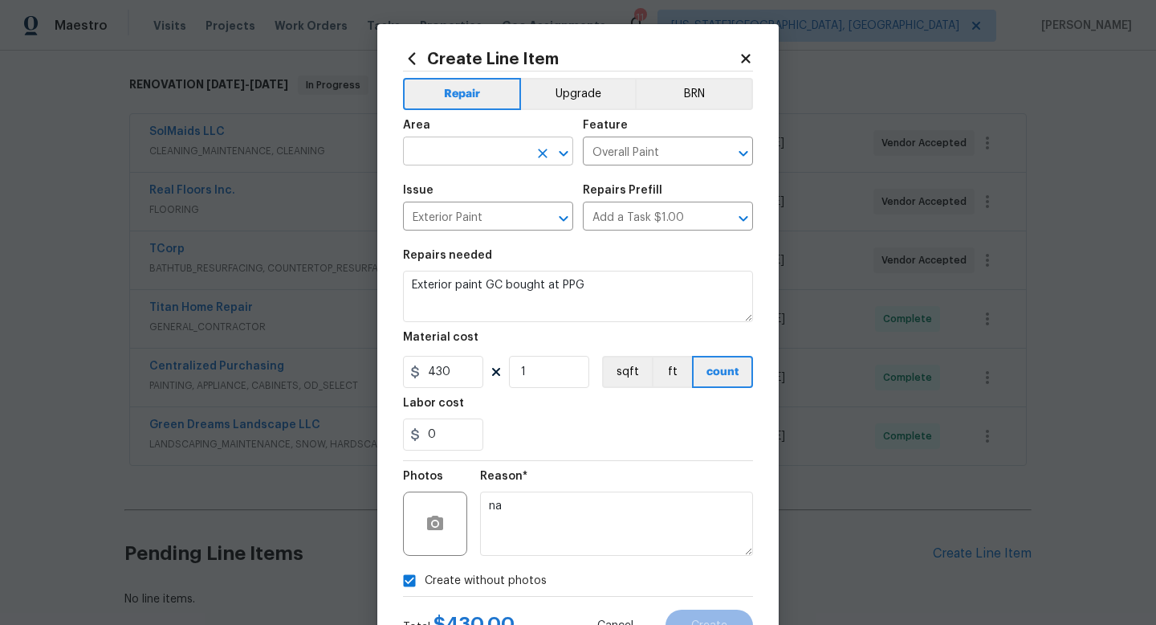
click at [467, 150] on input "text" at bounding box center [465, 153] width 125 height 25
click at [460, 218] on li "Exterior Overall" at bounding box center [488, 215] width 170 height 27
type input "Exterior Overall"
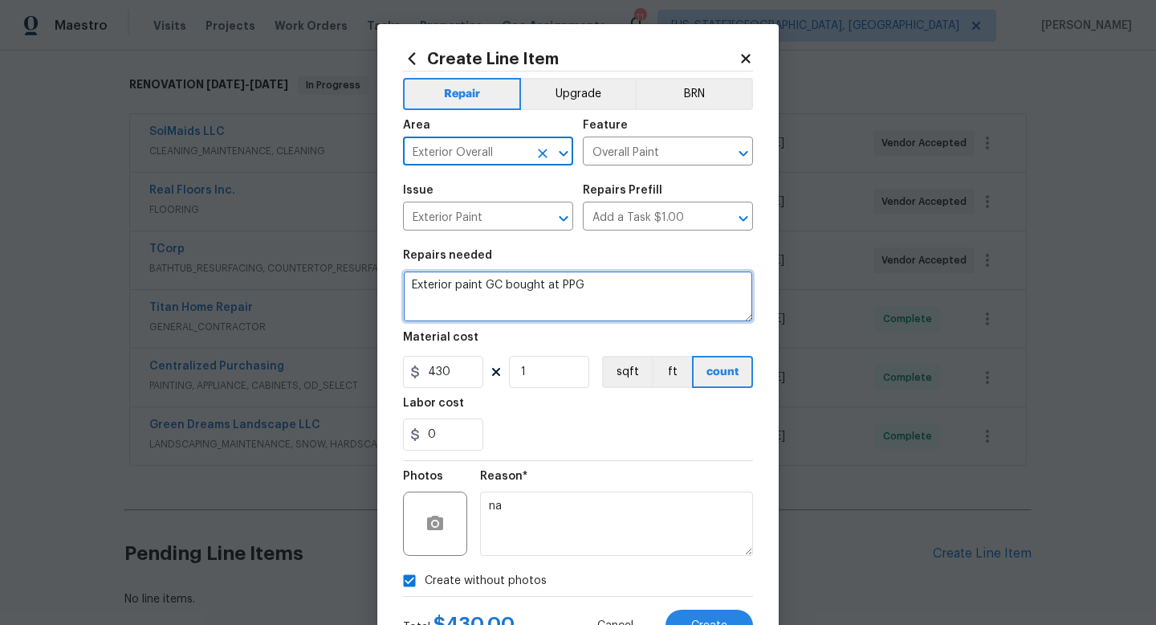
click at [622, 291] on textarea "Exterior paint GC bought at PPG" at bounding box center [578, 296] width 350 height 51
type textarea "Exterior paint GC bought at PPG."
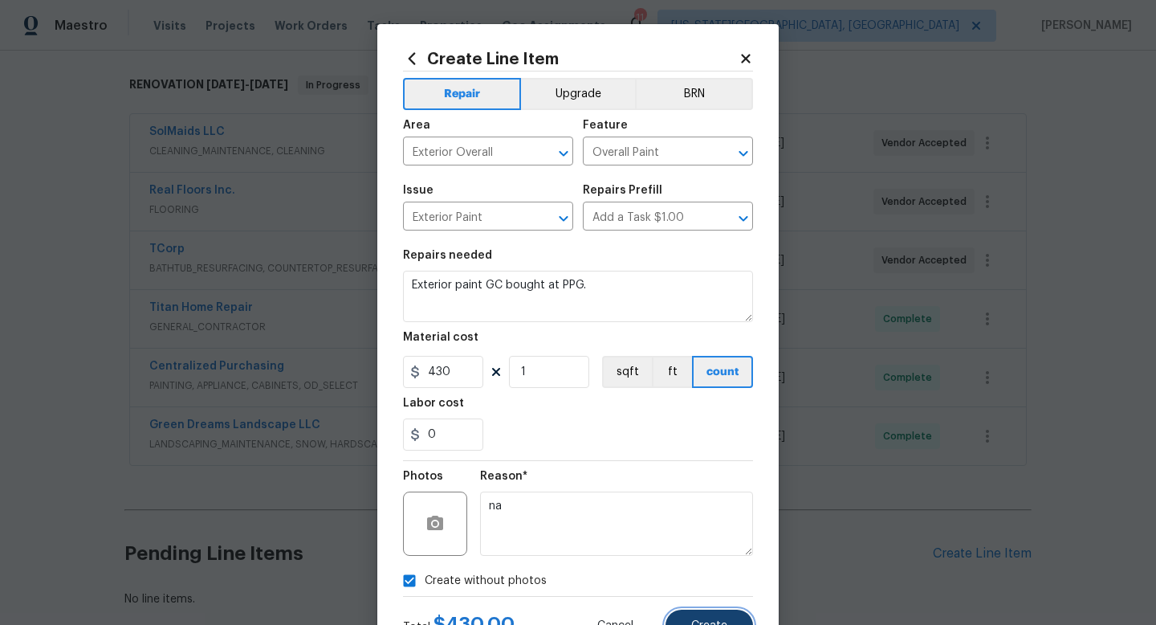
click at [723, 610] on button "Create" at bounding box center [710, 626] width 88 height 32
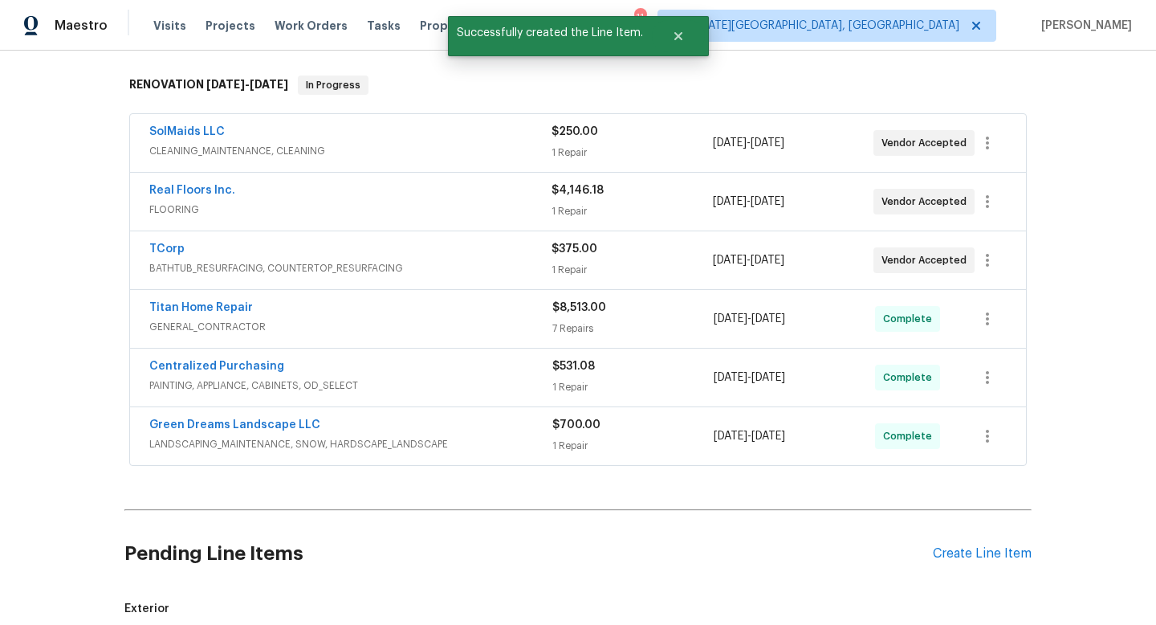
scroll to position [473, 0]
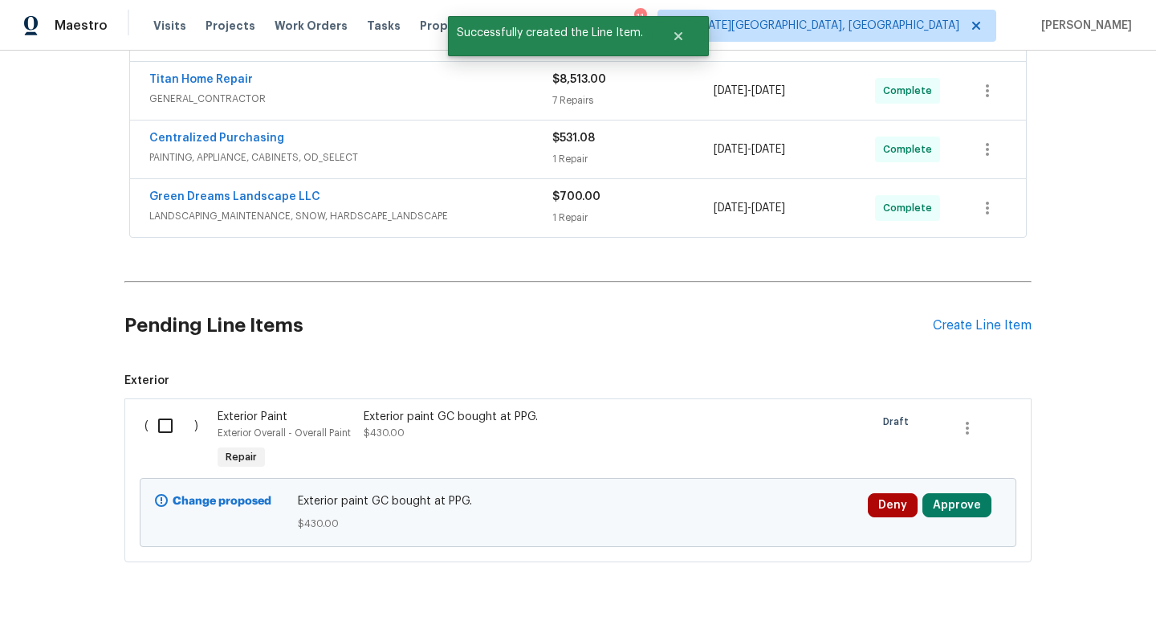
click at [161, 430] on input "checkbox" at bounding box center [172, 426] width 46 height 34
checkbox input "true"
click at [1058, 593] on span "Create Work Order" at bounding box center [1064, 585] width 107 height 20
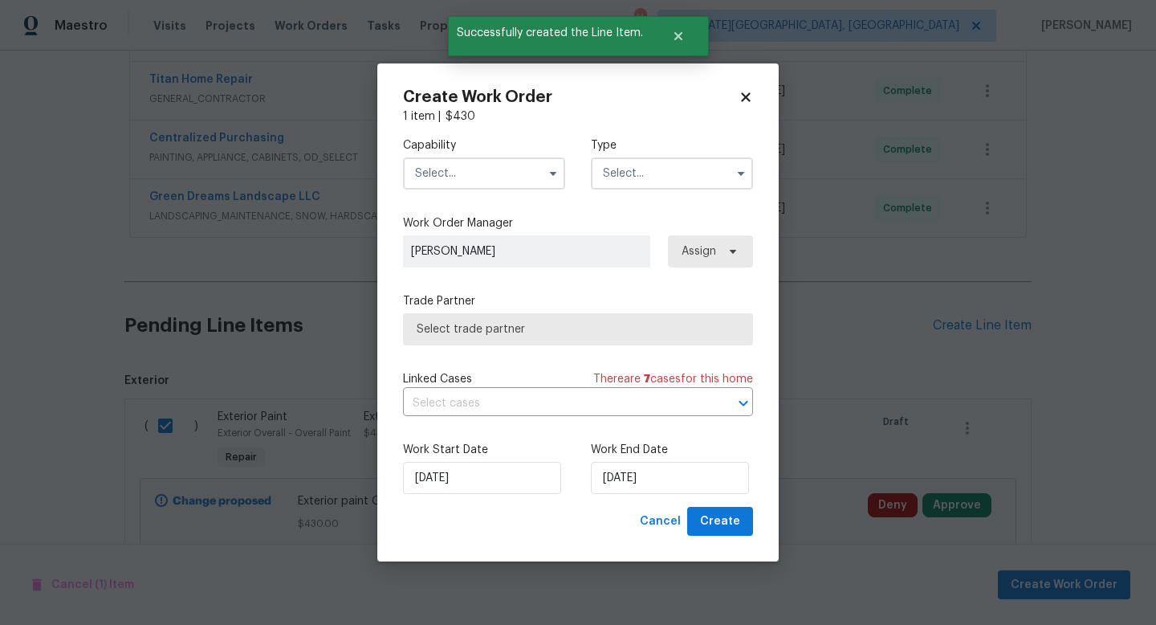
click at [457, 173] on input "text" at bounding box center [484, 173] width 162 height 32
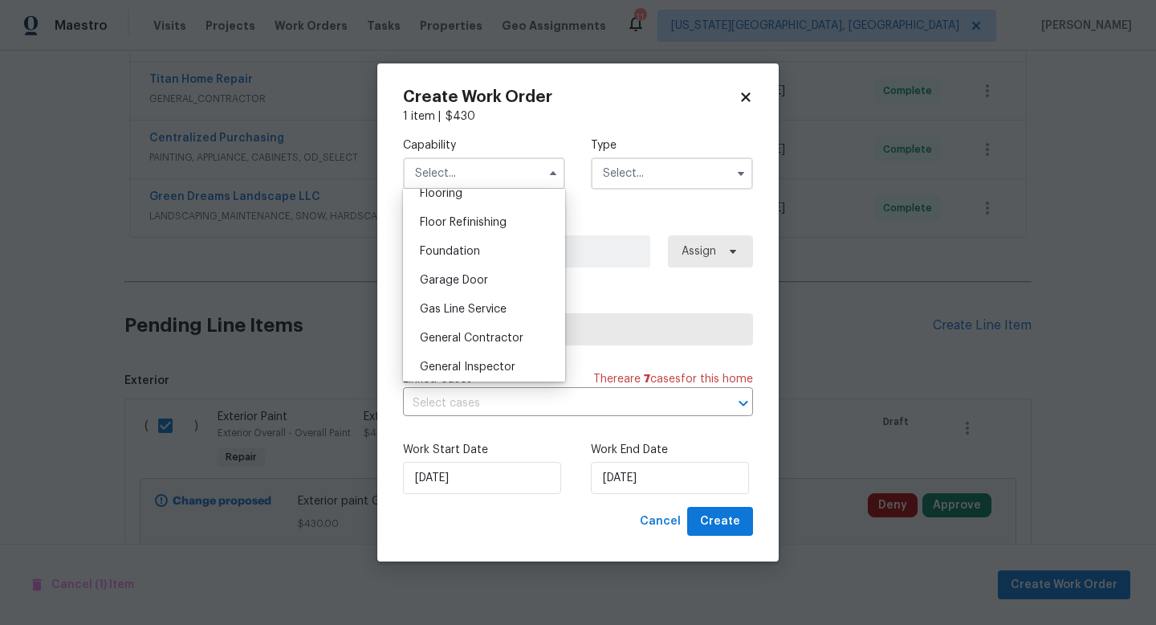
scroll to position [640, 0]
click at [459, 340] on span "General Contractor" at bounding box center [472, 334] width 104 height 11
type input "General Contractor"
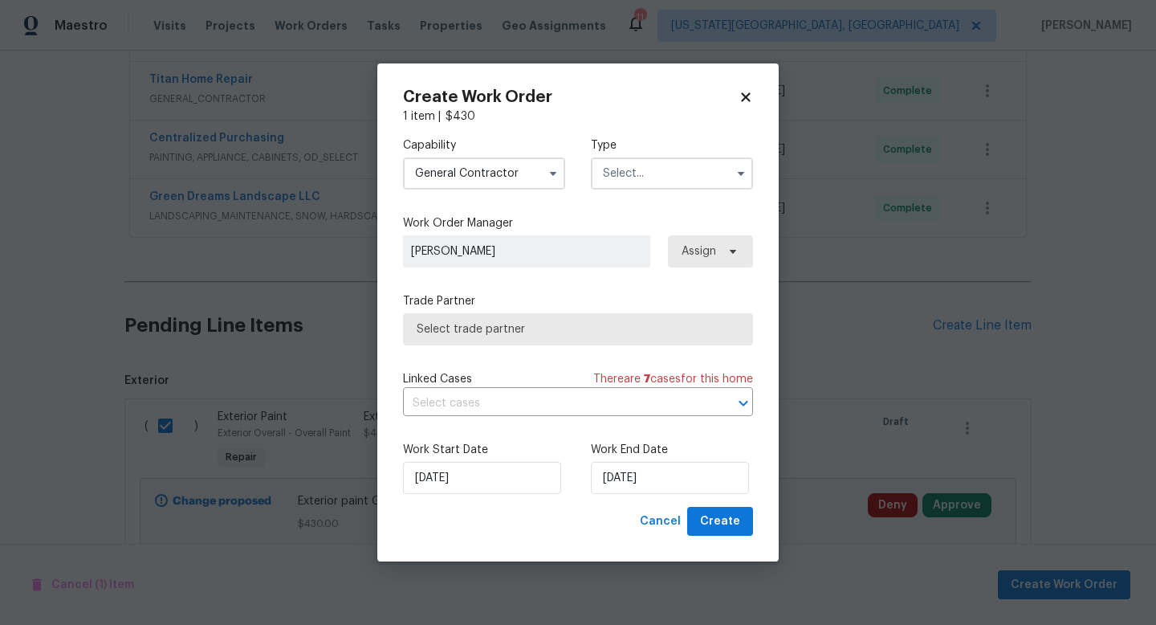
click at [646, 148] on label "Type" at bounding box center [672, 145] width 162 height 16
click at [643, 175] on input "text" at bounding box center [672, 173] width 162 height 32
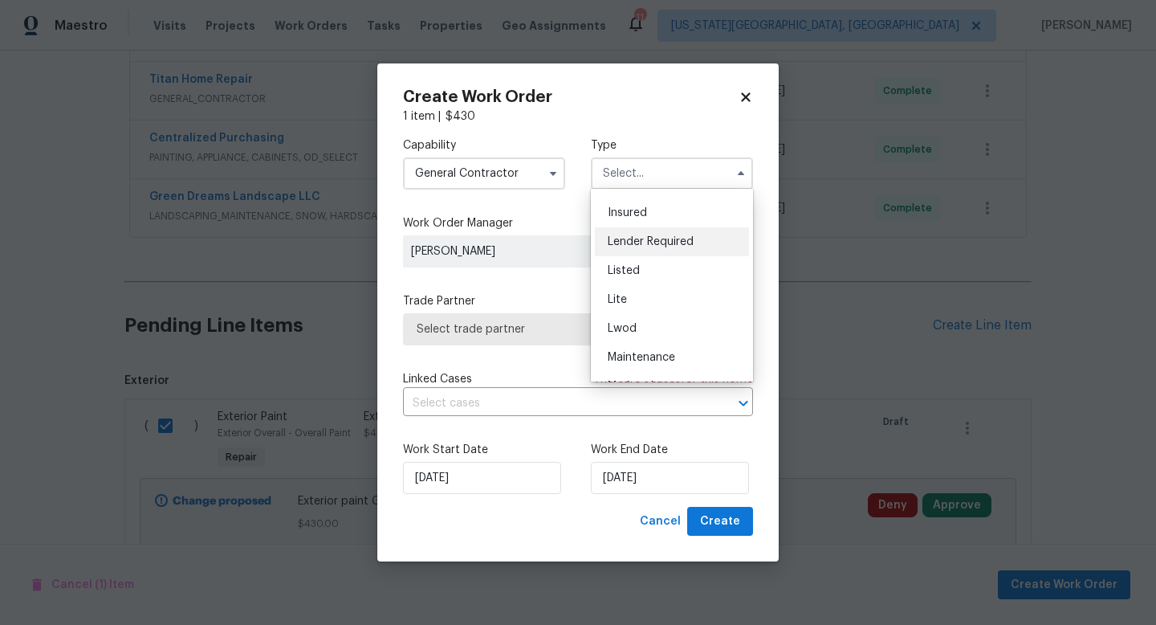
scroll to position [344, 0]
click at [640, 279] on div "Renovation" at bounding box center [672, 268] width 154 height 29
type input "Renovation"
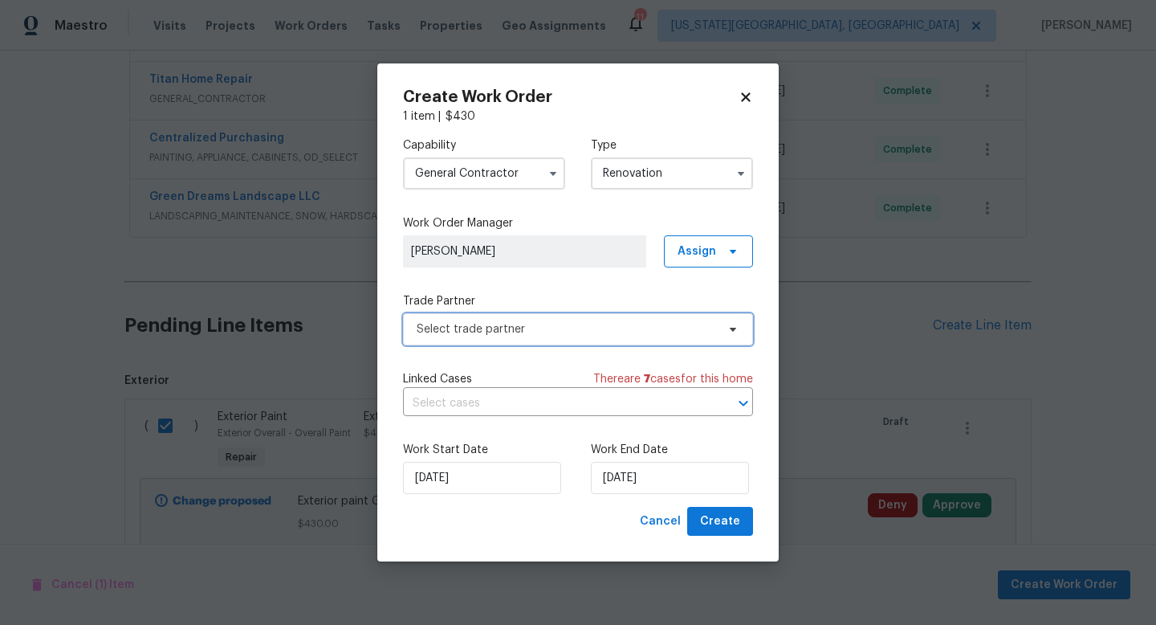
click at [487, 338] on span "Select trade partner" at bounding box center [578, 329] width 350 height 32
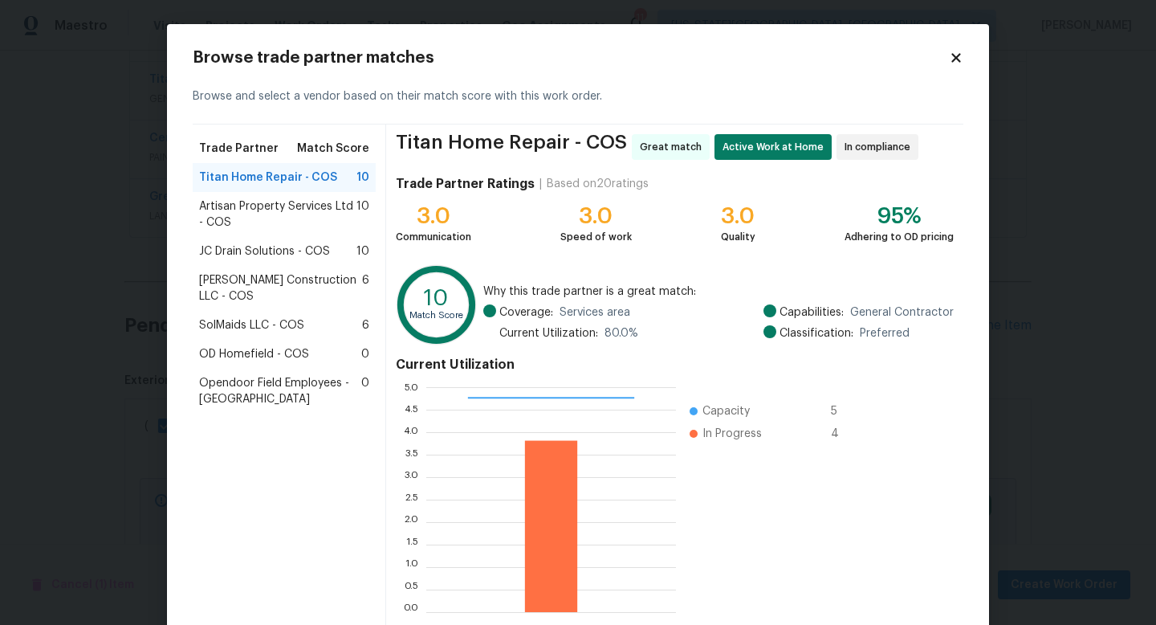
scroll to position [84, 0]
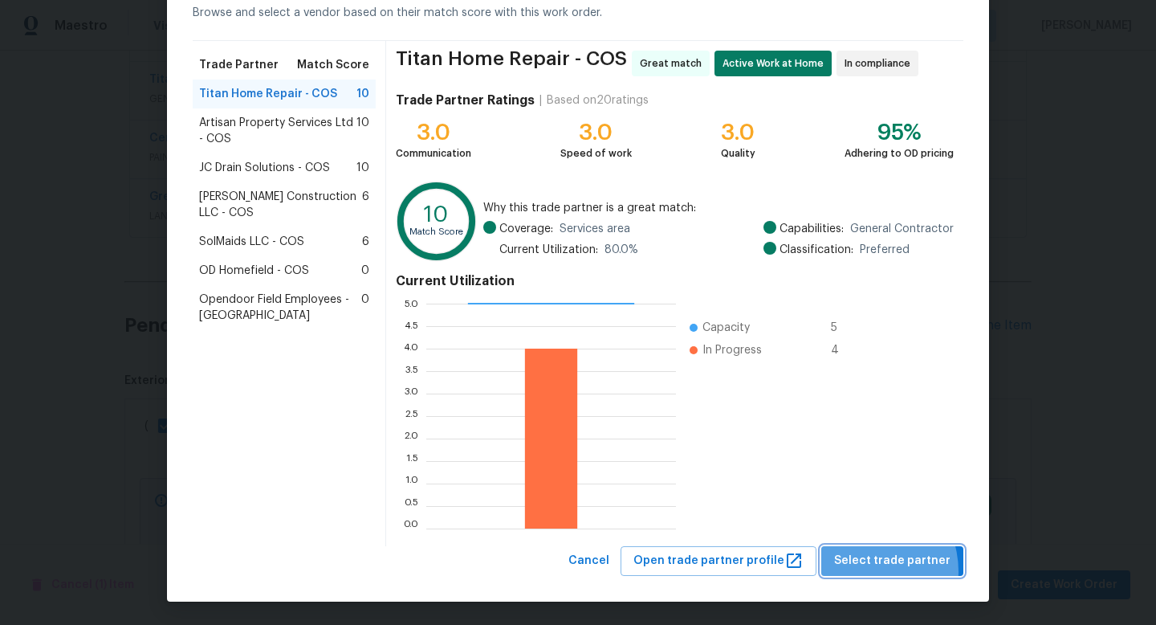
click at [870, 571] on button "Select trade partner" at bounding box center [893, 561] width 142 height 30
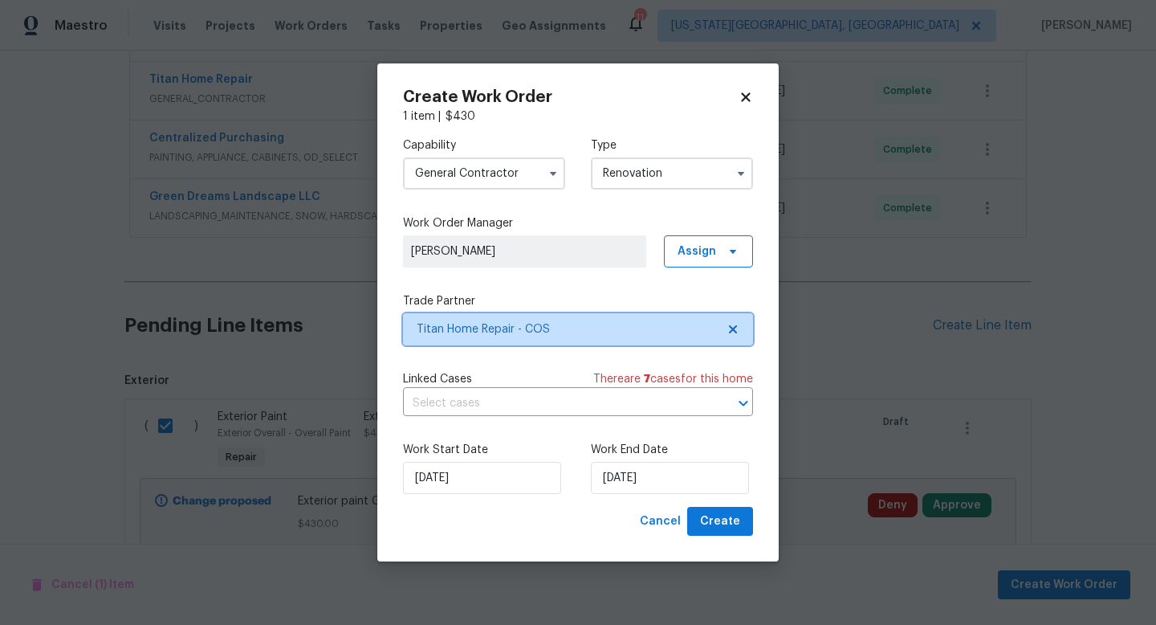
scroll to position [0, 0]
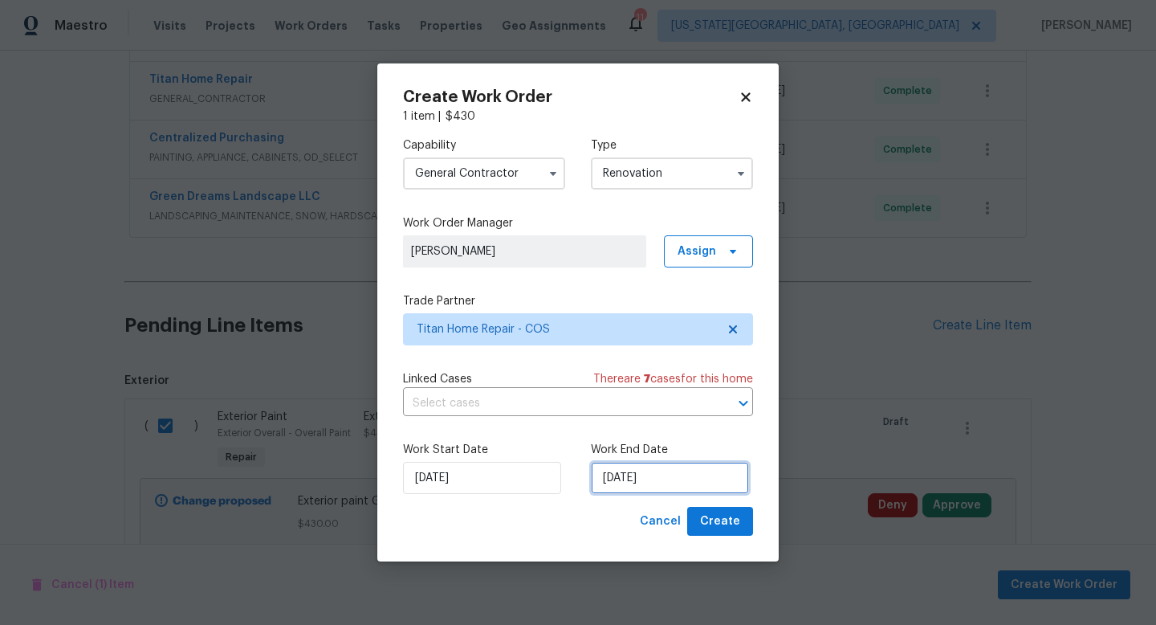
click at [643, 480] on input "9/5/2025" at bounding box center [670, 478] width 158 height 32
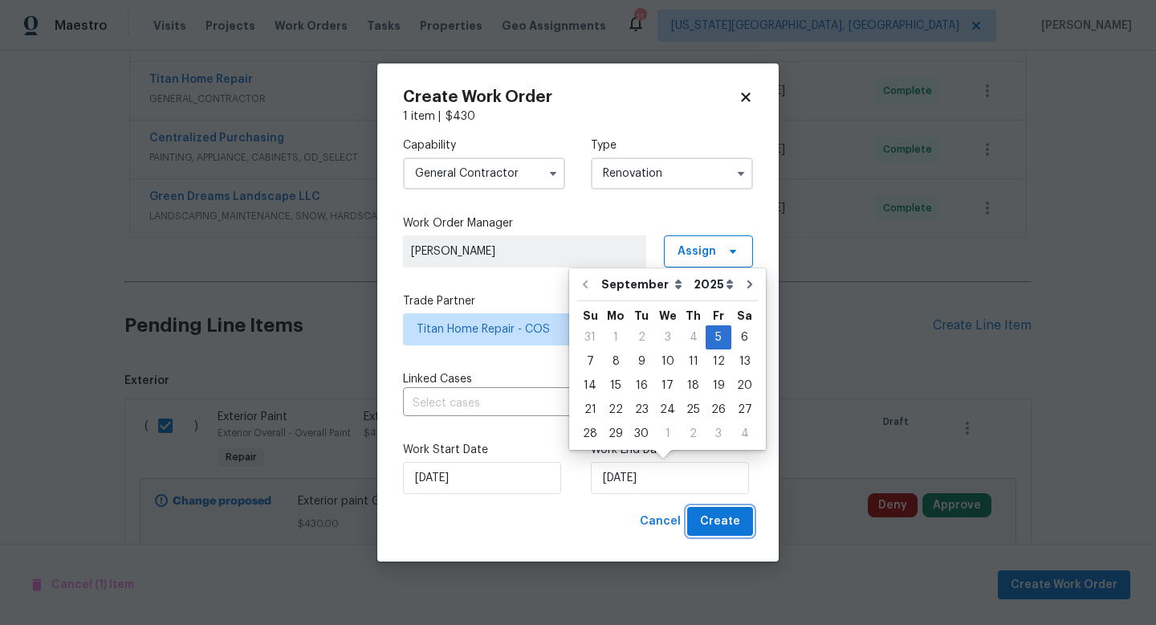
click at [711, 525] on span "Create" at bounding box center [720, 522] width 40 height 20
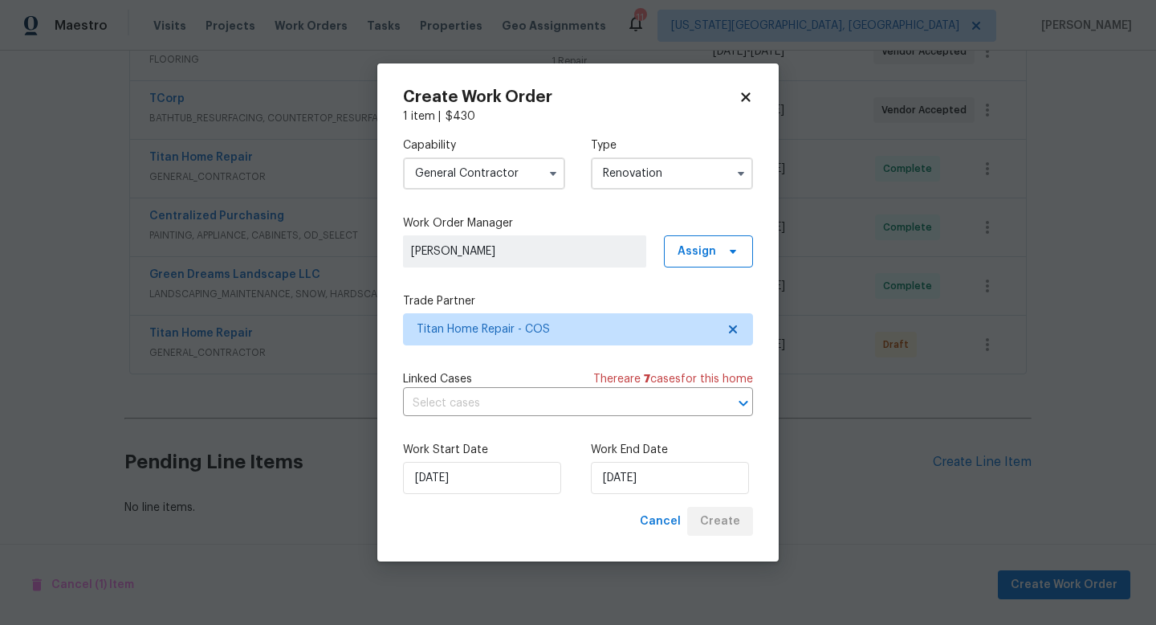
scroll to position [395, 0]
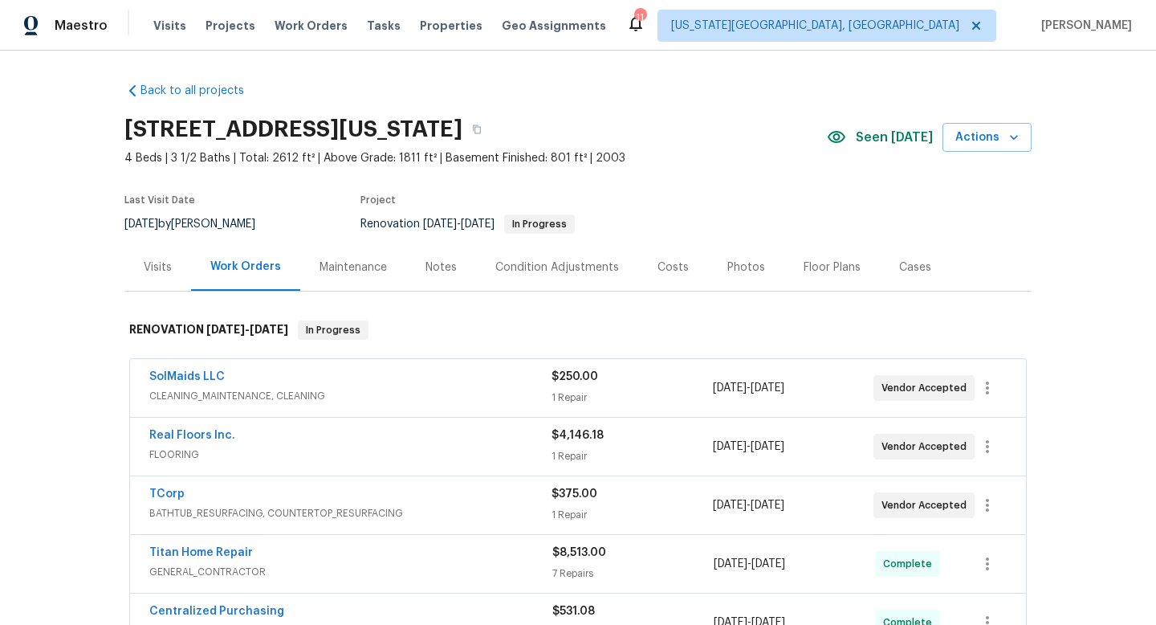
scroll to position [395, 0]
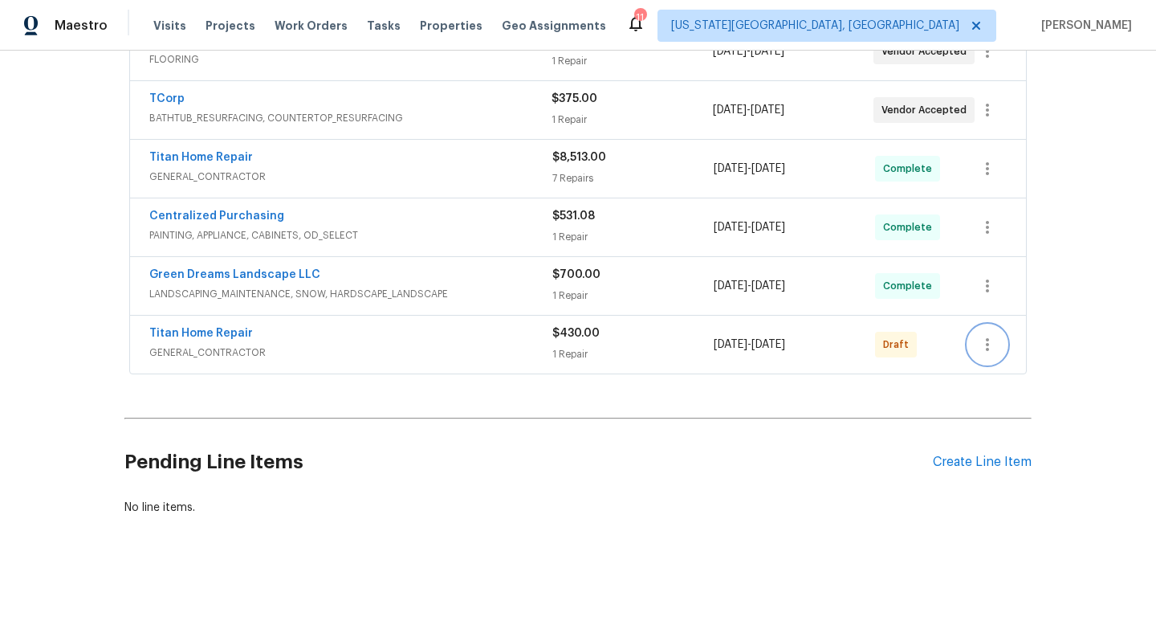
click at [993, 341] on icon "button" at bounding box center [987, 344] width 19 height 19
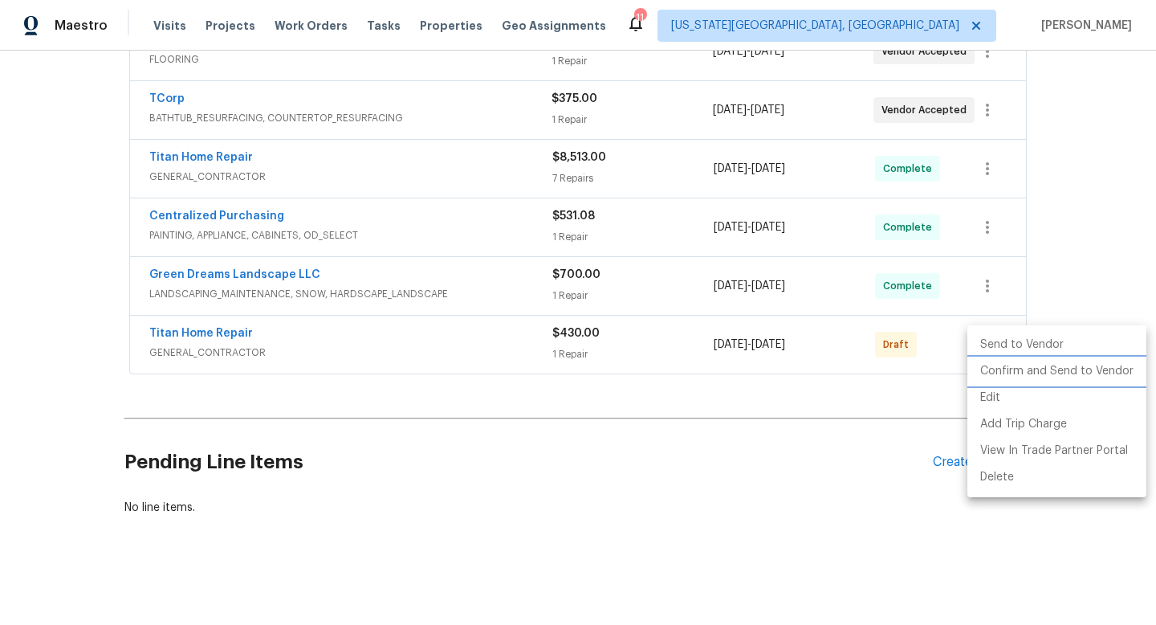
click at [1000, 370] on li "Confirm and Send to Vendor" at bounding box center [1057, 371] width 179 height 27
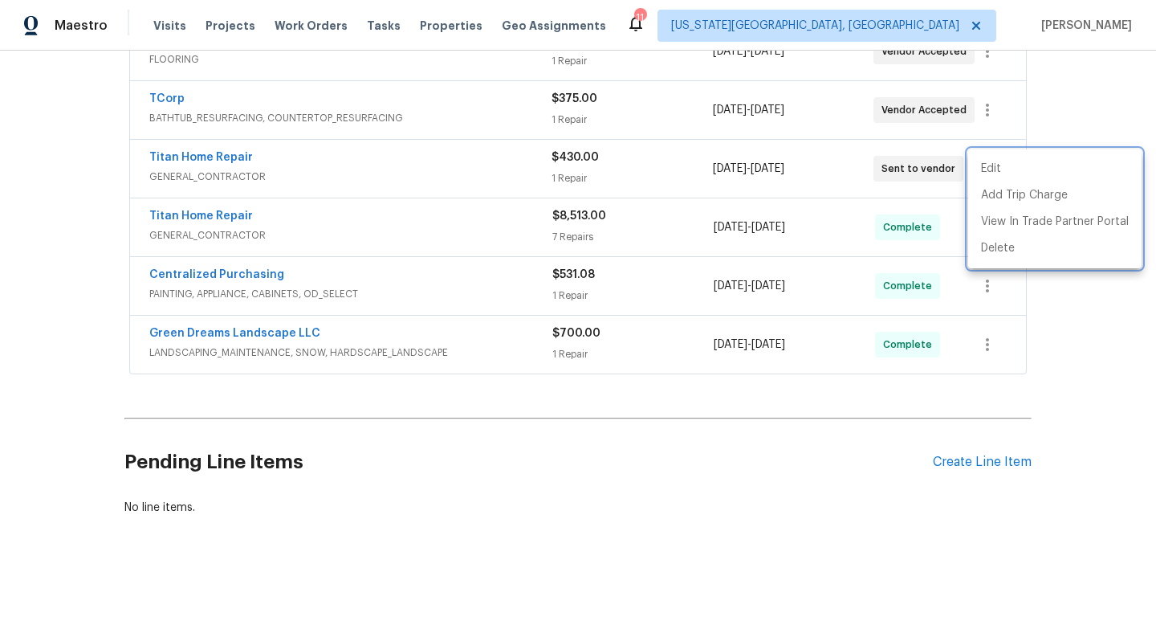
click at [786, 388] on div at bounding box center [578, 312] width 1156 height 625
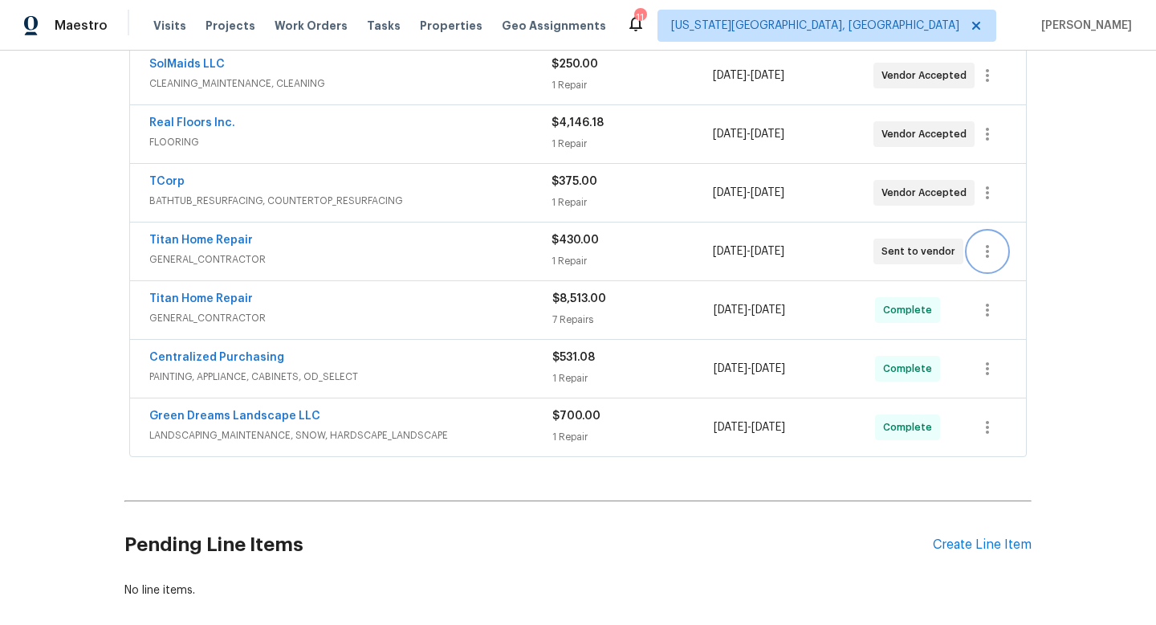
scroll to position [195, 0]
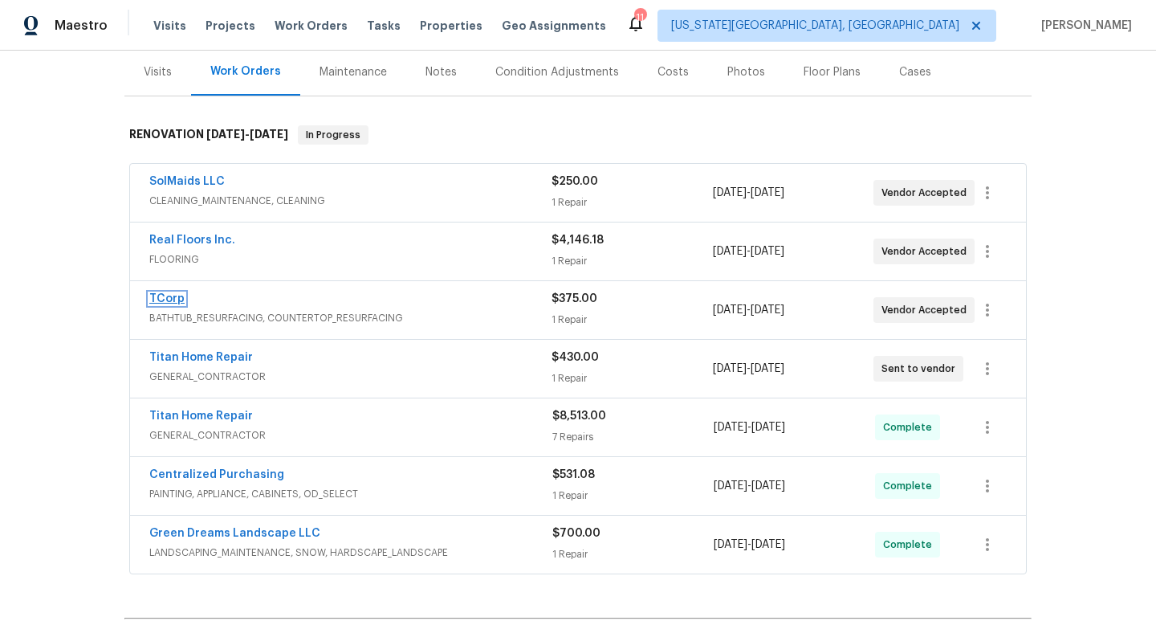
click at [163, 296] on link "TCorp" at bounding box center [166, 298] width 35 height 11
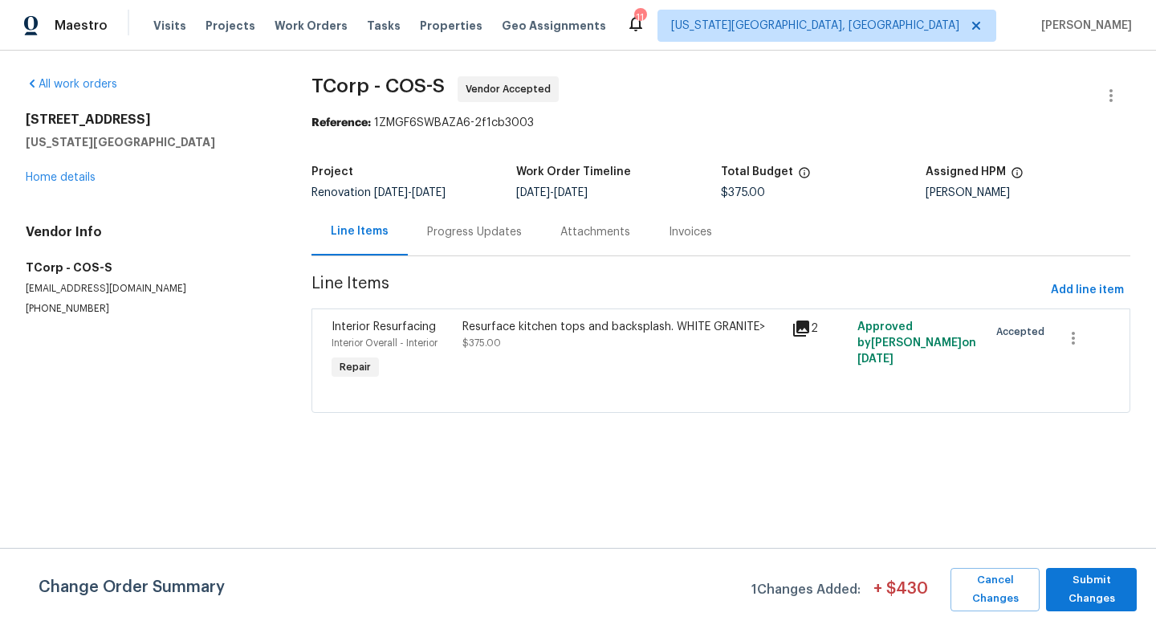
click at [475, 238] on div "Progress Updates" at bounding box center [474, 232] width 95 height 16
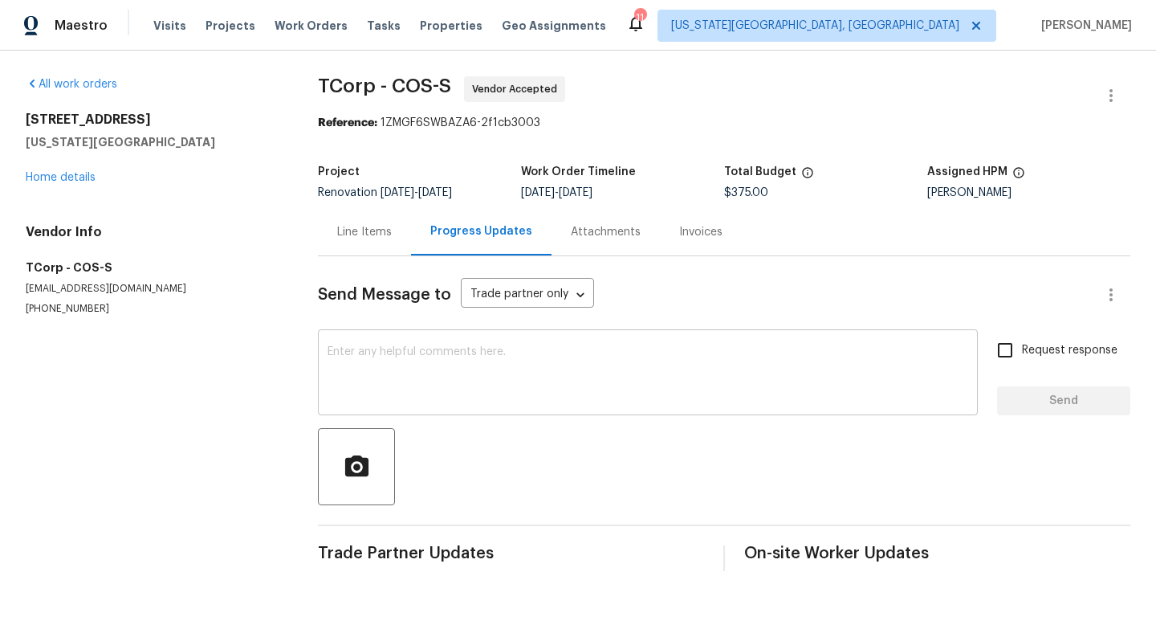
click at [426, 379] on textarea at bounding box center [648, 374] width 641 height 56
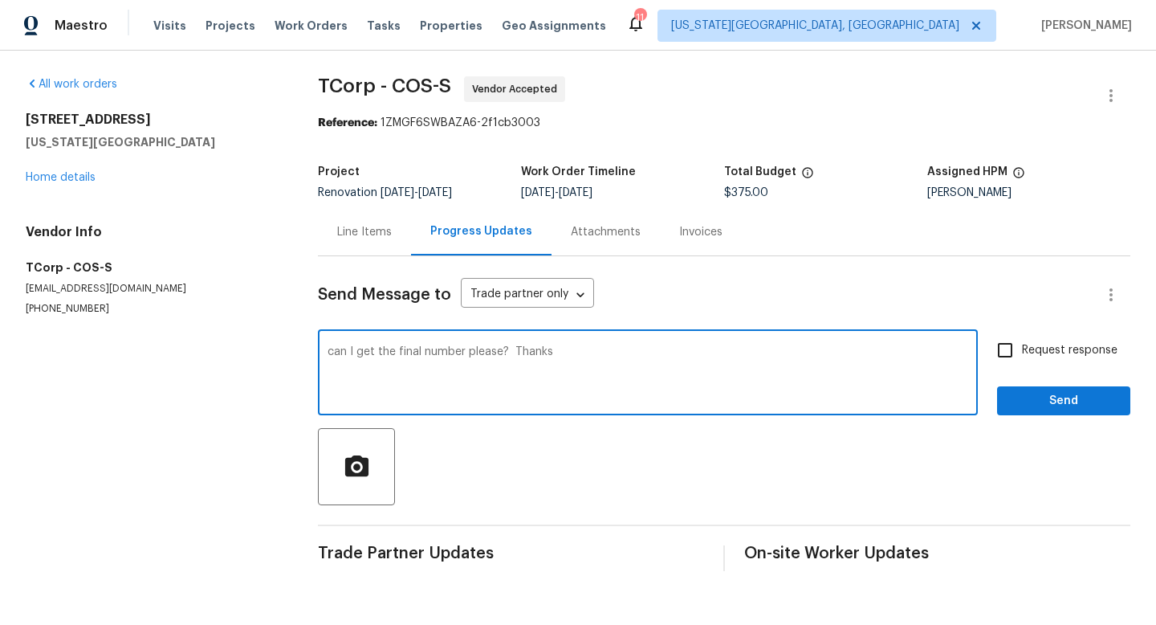
type textarea "can I get the final number please? Thanks"
click at [1015, 353] on input "Request response" at bounding box center [1006, 350] width 34 height 34
checkbox input "true"
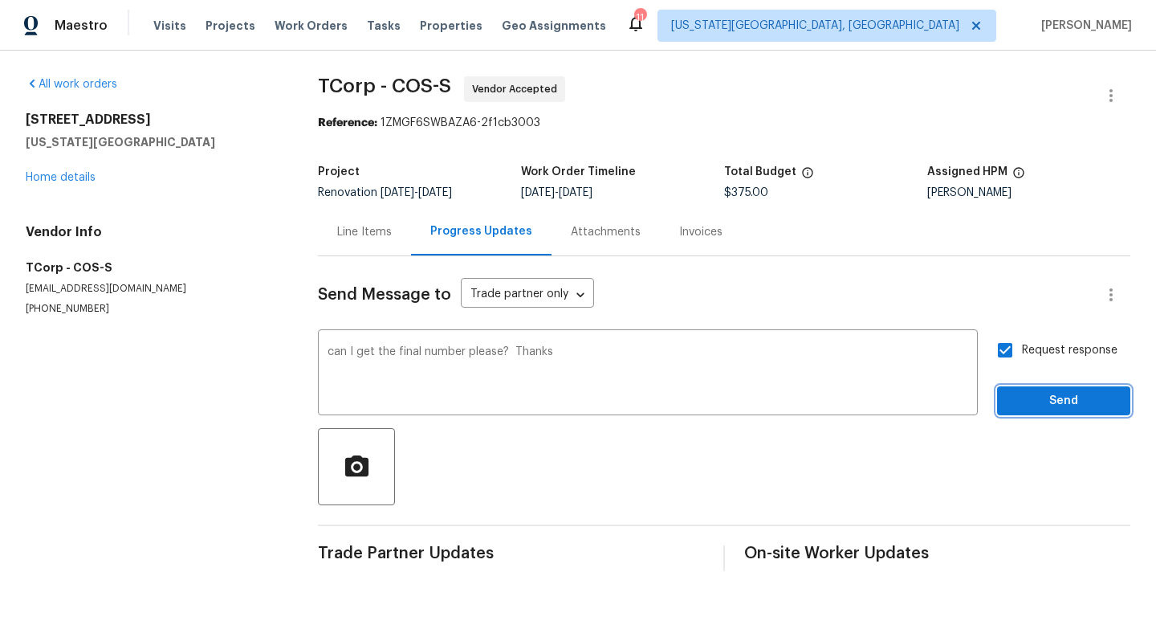
click at [1035, 389] on button "Send" at bounding box center [1063, 401] width 133 height 30
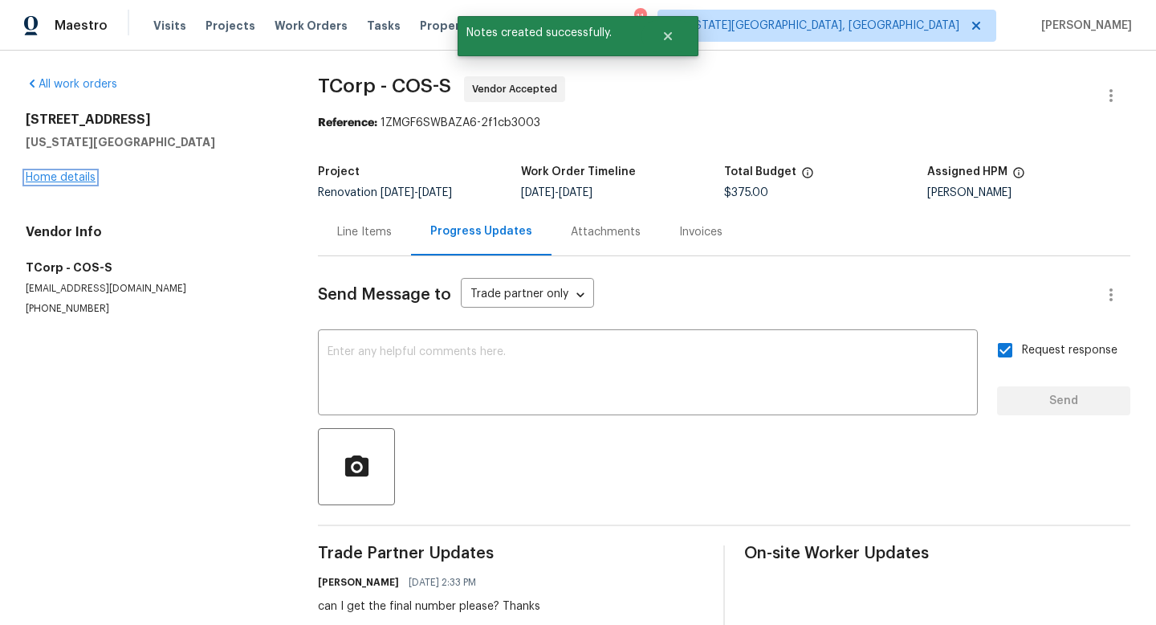
click at [71, 176] on link "Home details" at bounding box center [61, 177] width 70 height 11
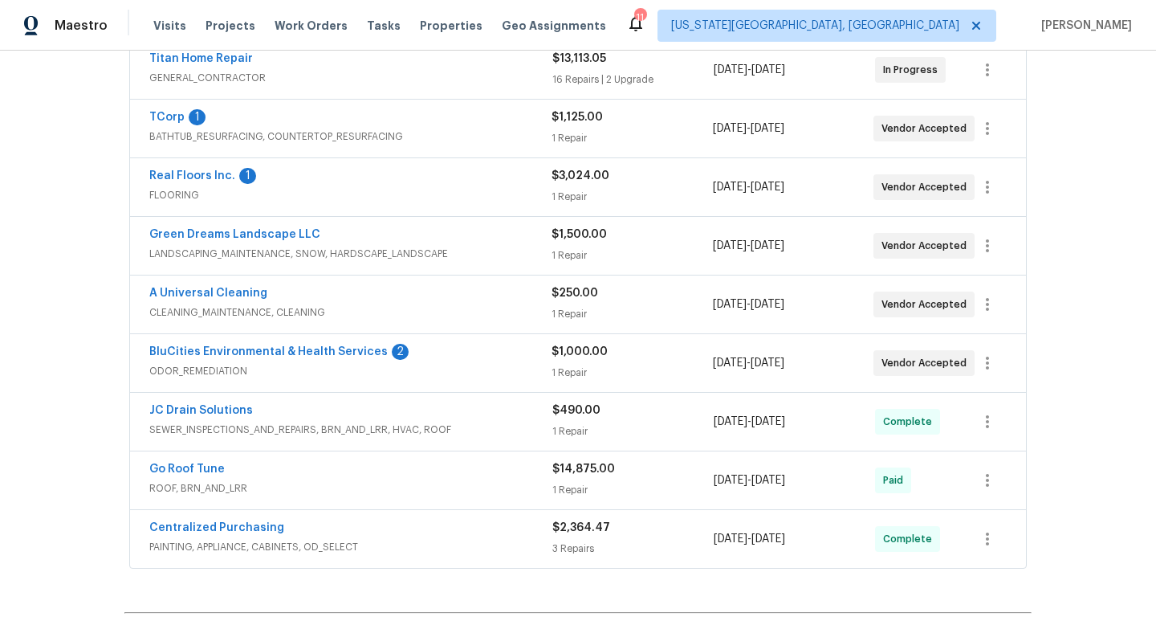
scroll to position [218, 0]
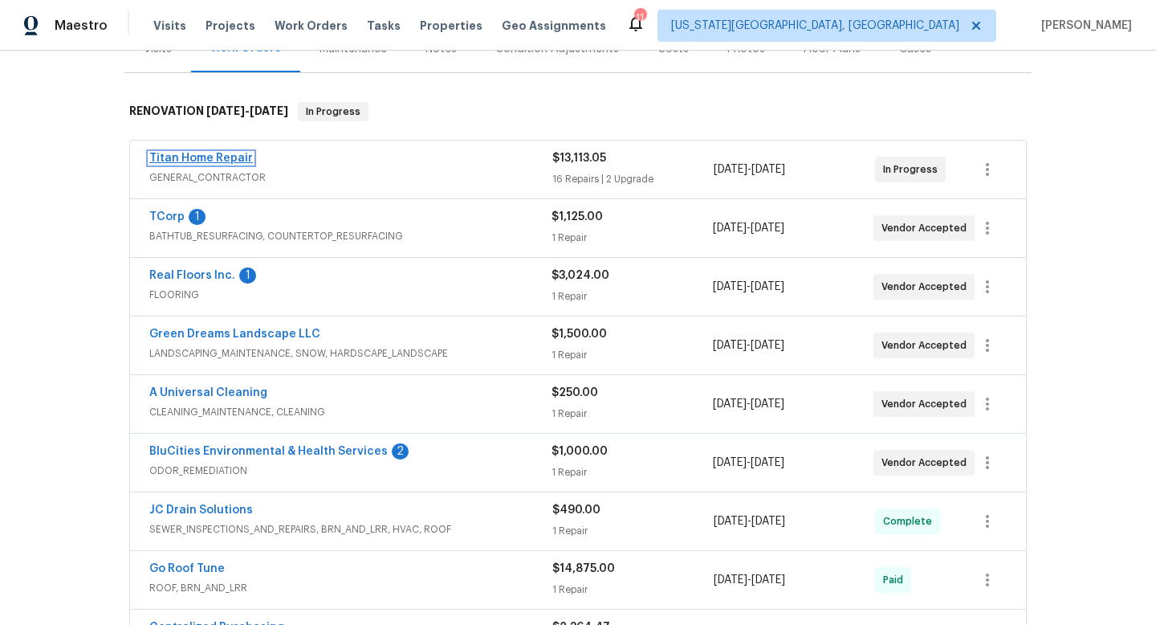
click at [207, 159] on link "Titan Home Repair" at bounding box center [201, 158] width 104 height 11
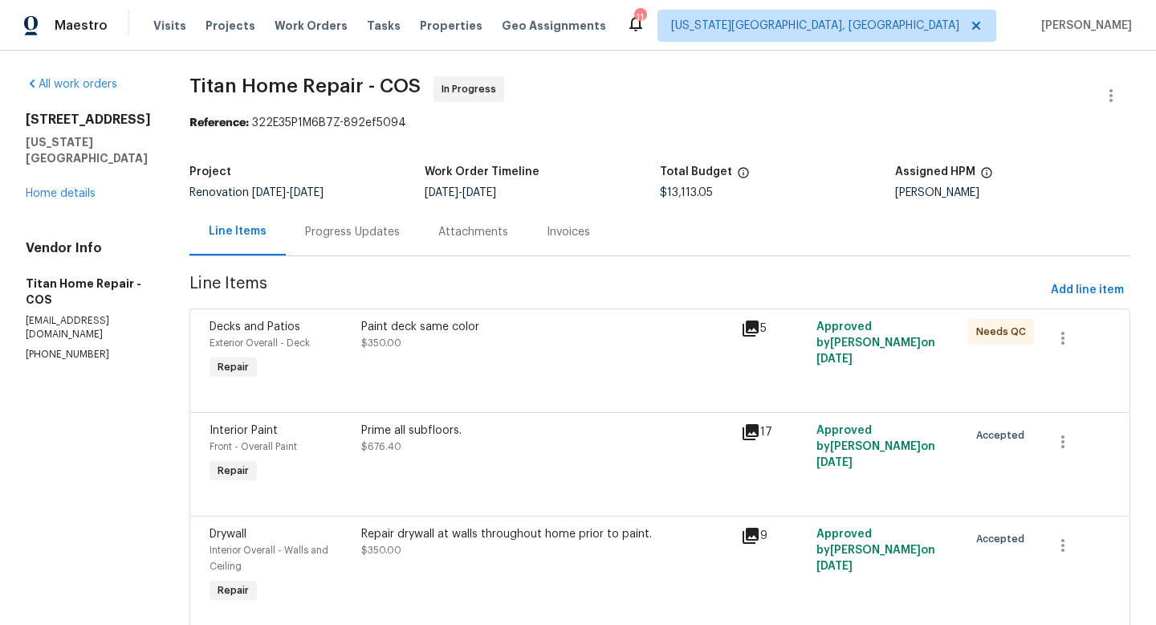
scroll to position [110, 0]
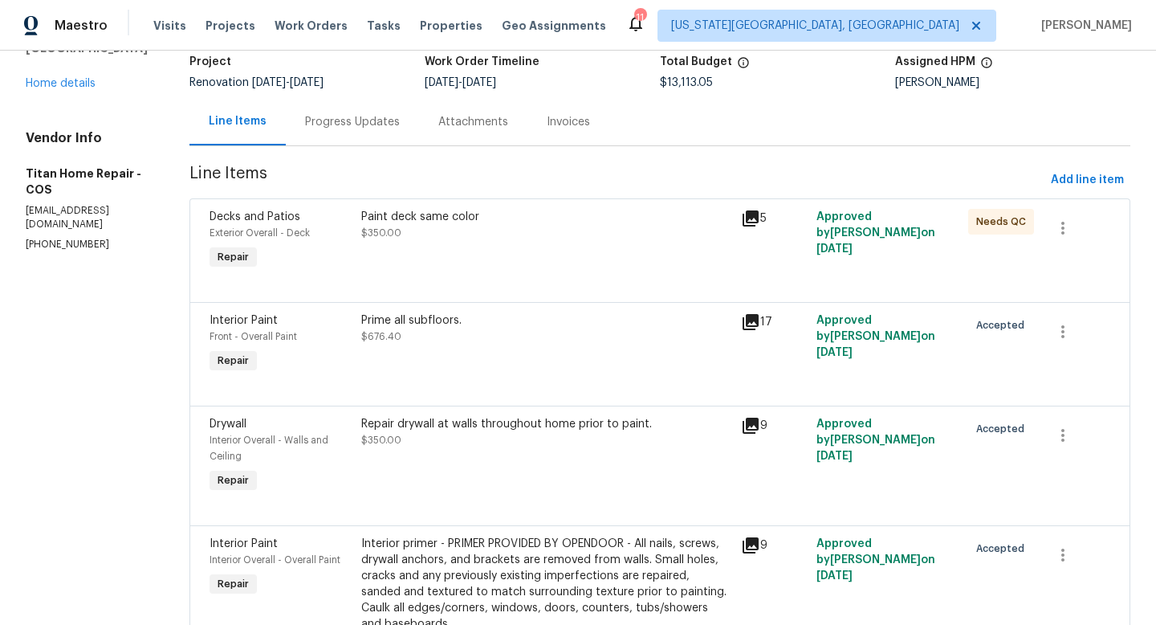
click at [454, 218] on div "Paint deck same color" at bounding box center [546, 217] width 370 height 16
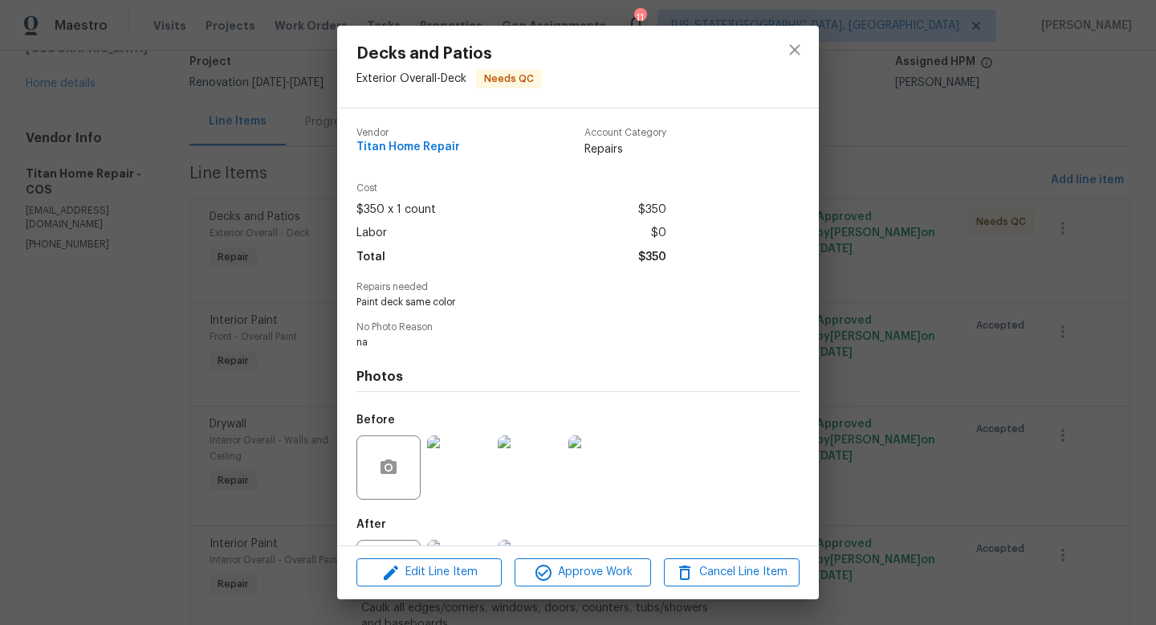
scroll to position [75, 0]
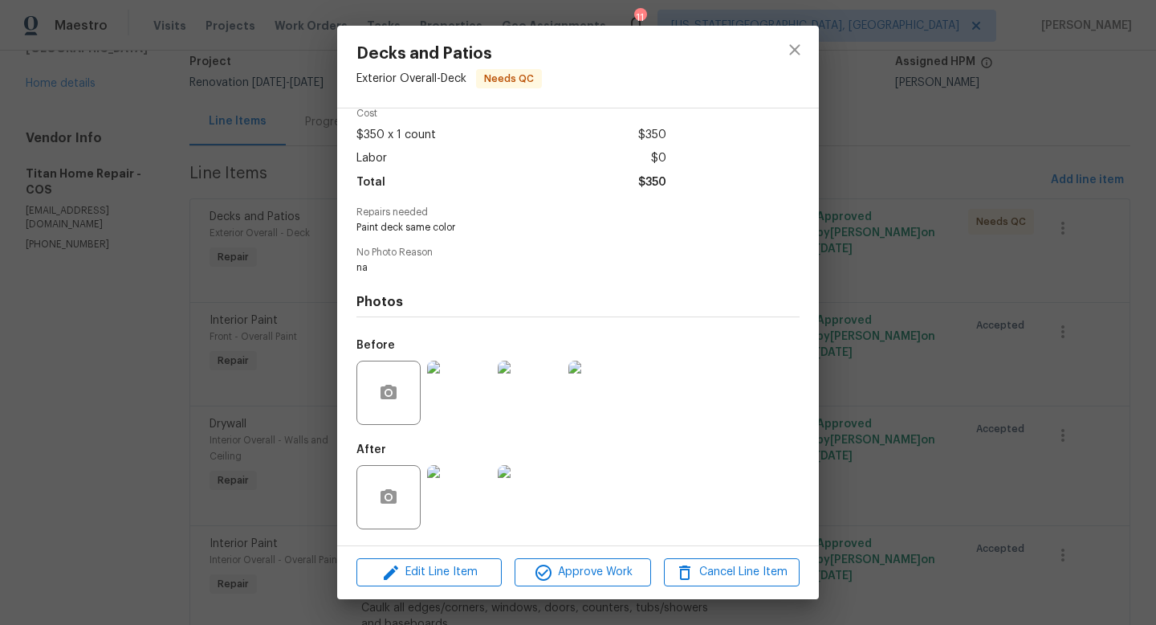
click at [455, 520] on img at bounding box center [459, 497] width 64 height 64
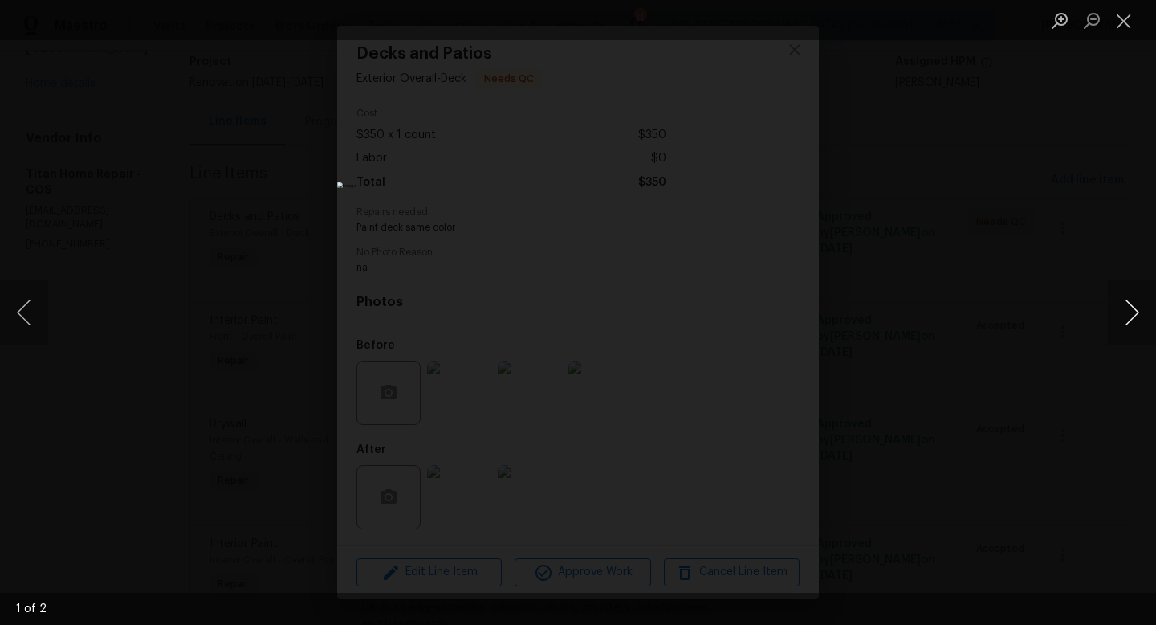
click at [1134, 316] on button "Next image" at bounding box center [1132, 312] width 48 height 64
click at [1123, 22] on button "Close lightbox" at bounding box center [1124, 20] width 32 height 28
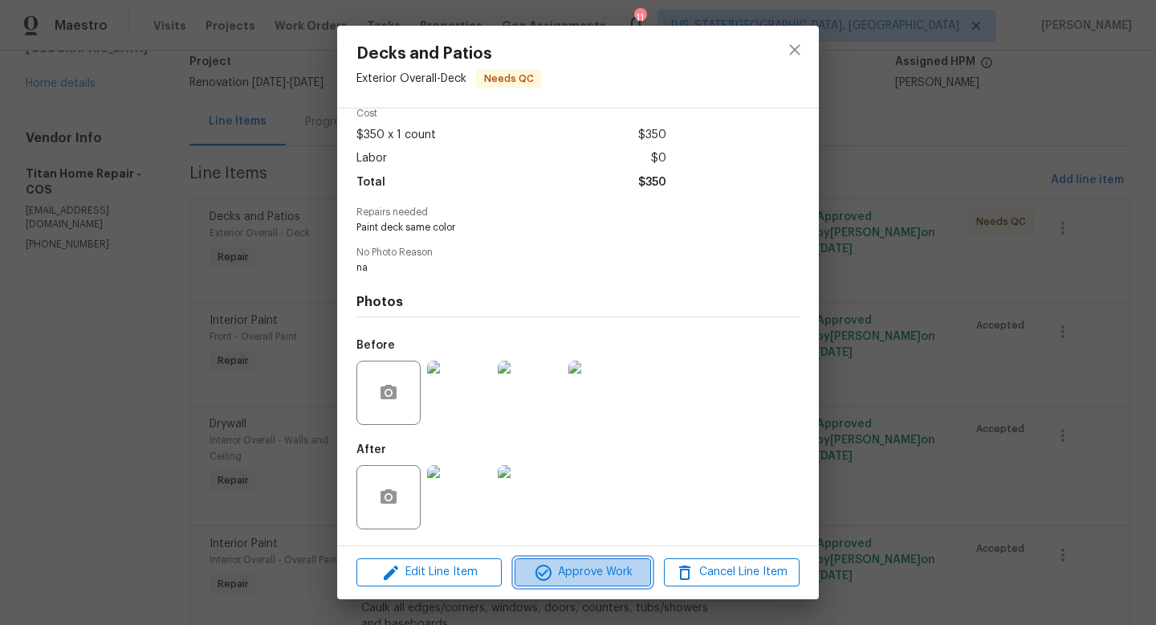
click at [571, 581] on span "Approve Work" at bounding box center [583, 572] width 126 height 20
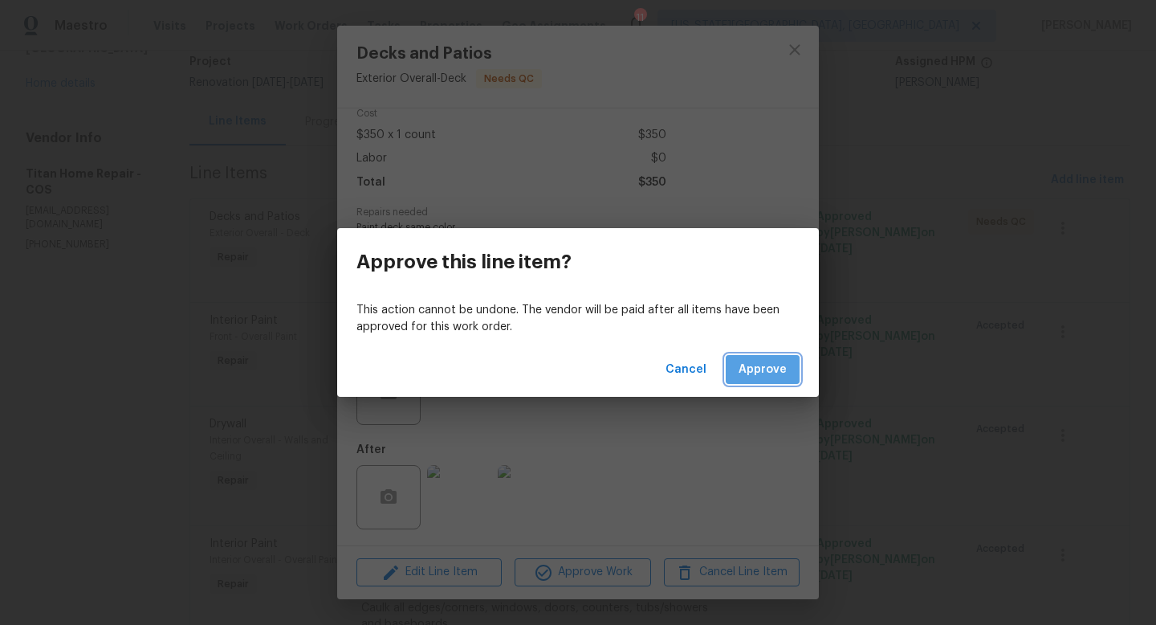
click at [771, 362] on span "Approve" at bounding box center [763, 370] width 48 height 20
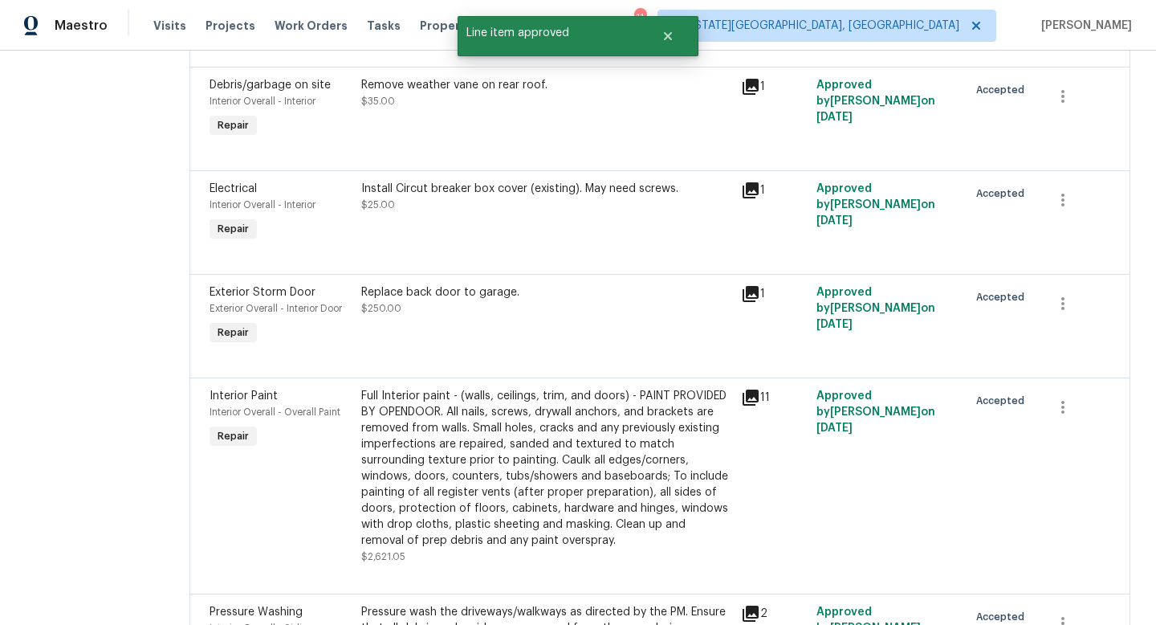
scroll to position [0, 0]
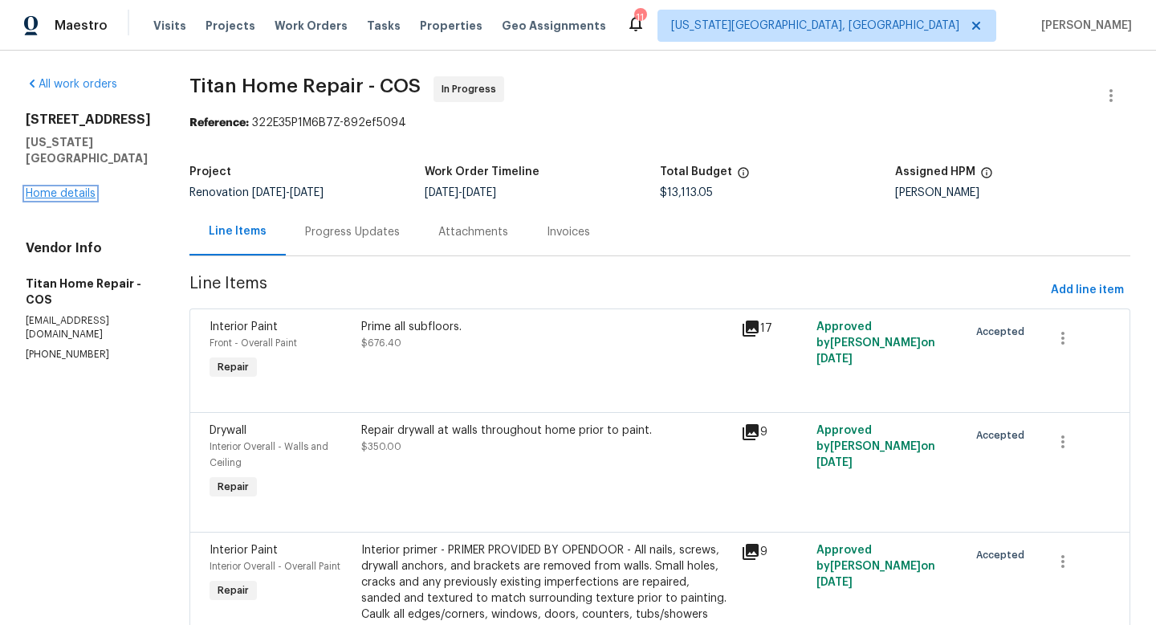
click at [74, 199] on link "Home details" at bounding box center [61, 193] width 70 height 11
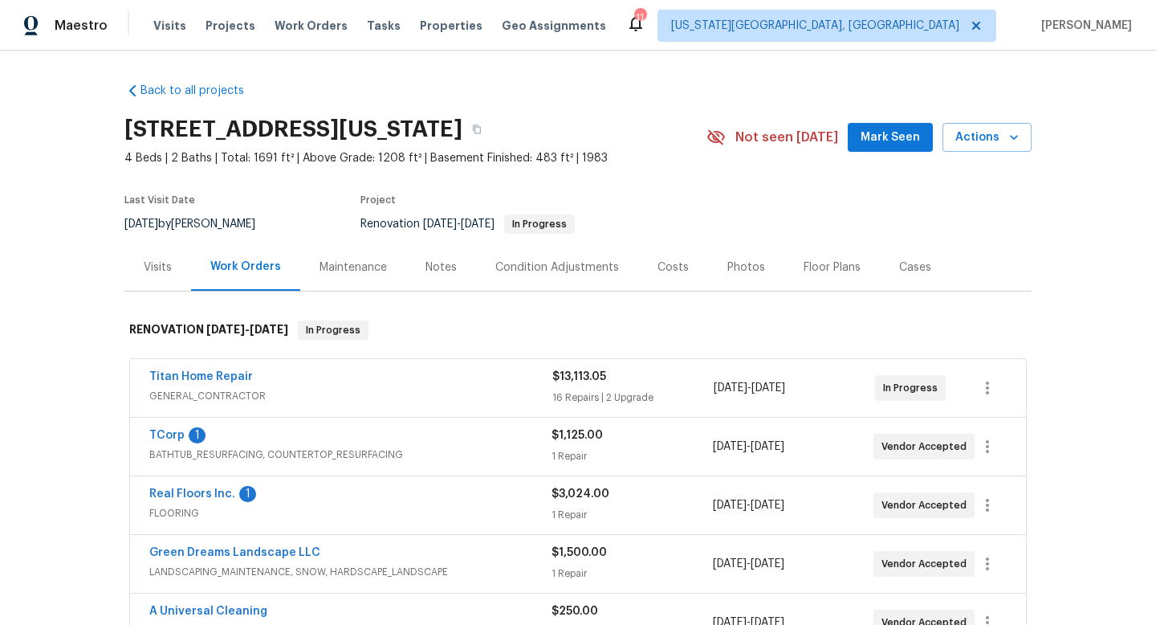
click at [438, 267] on div "Notes" at bounding box center [441, 267] width 31 height 16
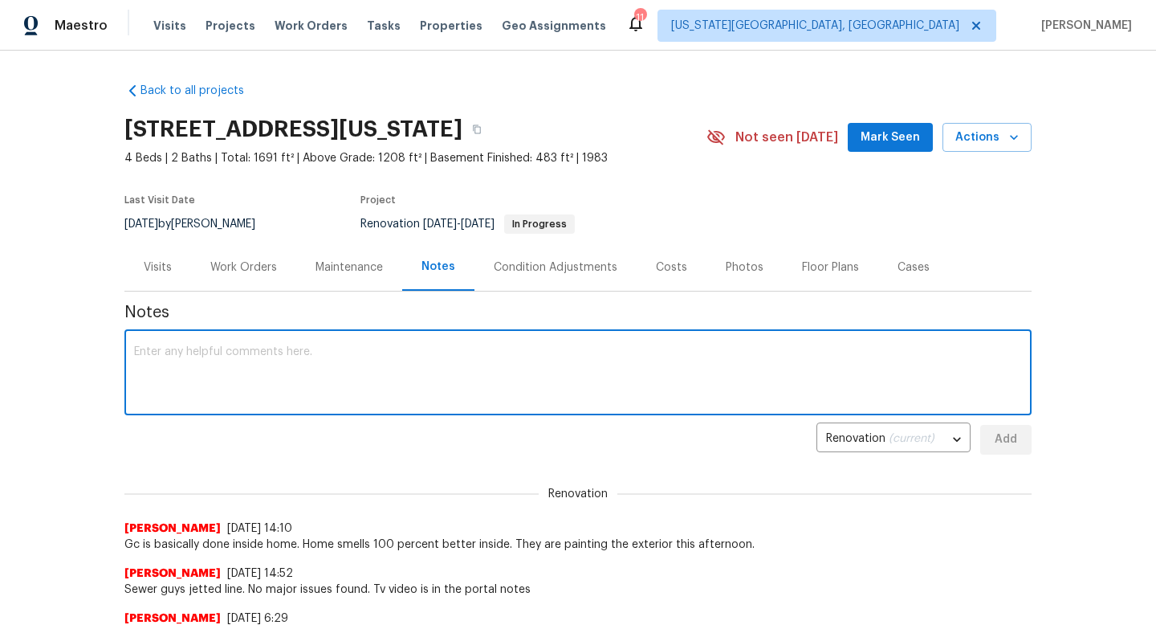
click at [361, 381] on textarea at bounding box center [578, 374] width 888 height 56
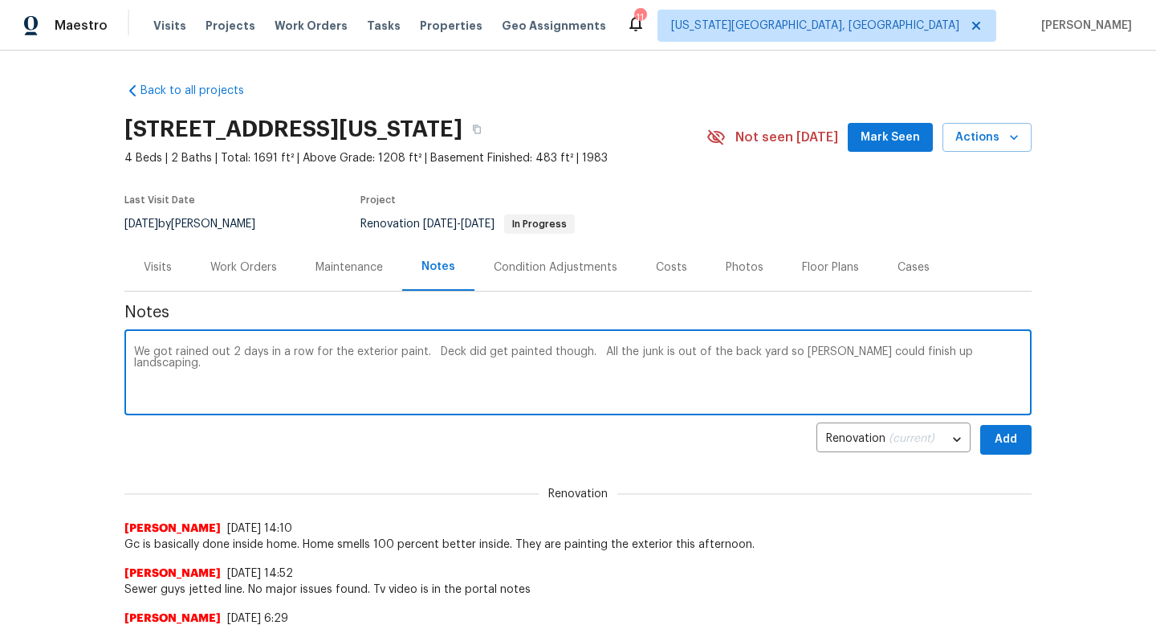
type textarea "We got rained out 2 days in a row for the exterior paint. Deck did get painted …"
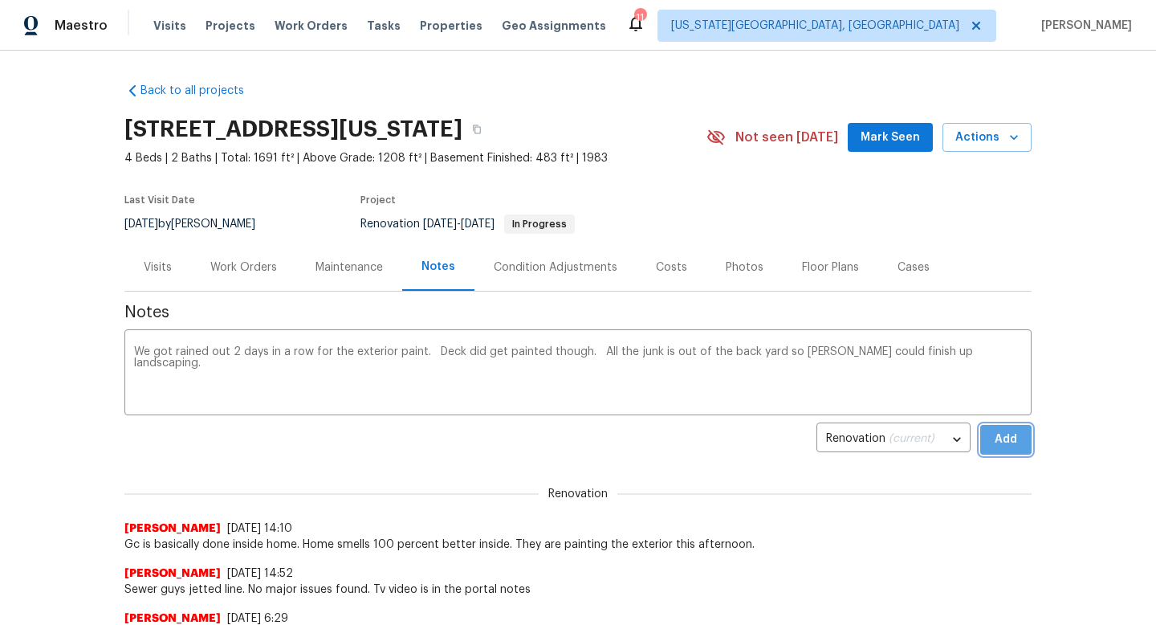
click at [989, 434] on button "Add" at bounding box center [1006, 440] width 51 height 30
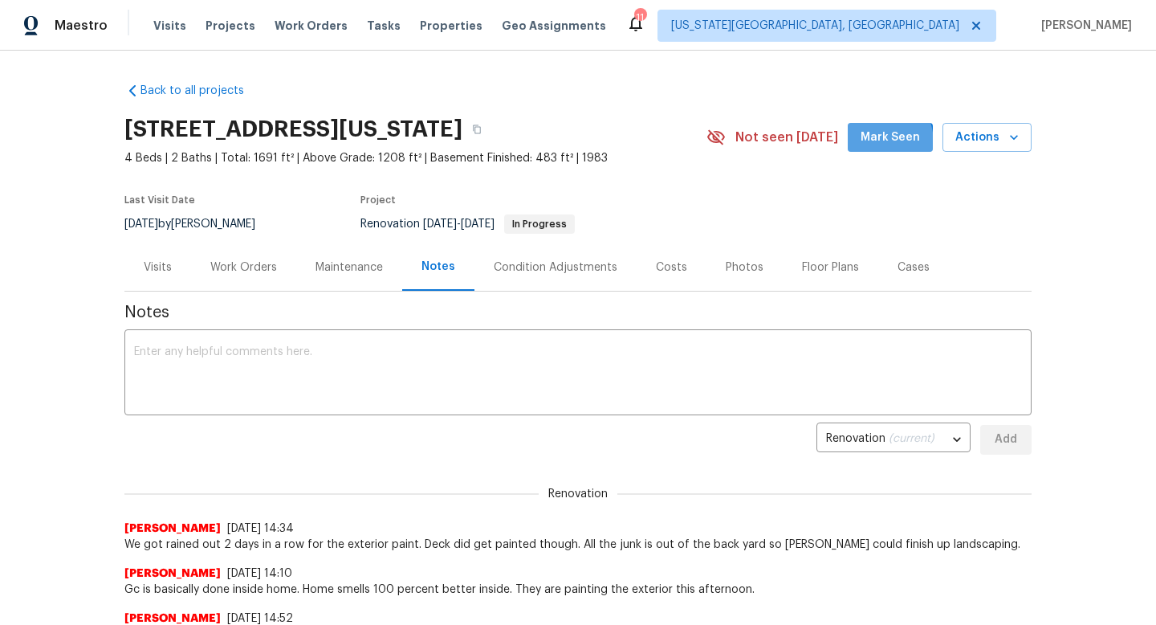
click at [872, 144] on span "Mark Seen" at bounding box center [890, 138] width 59 height 20
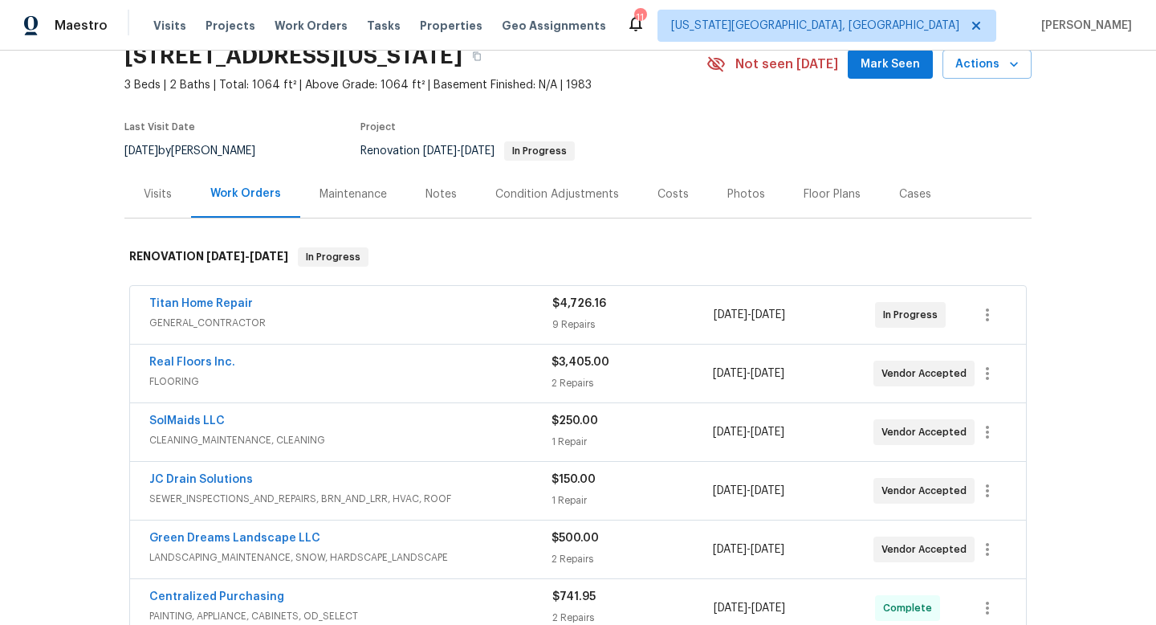
scroll to position [124, 0]
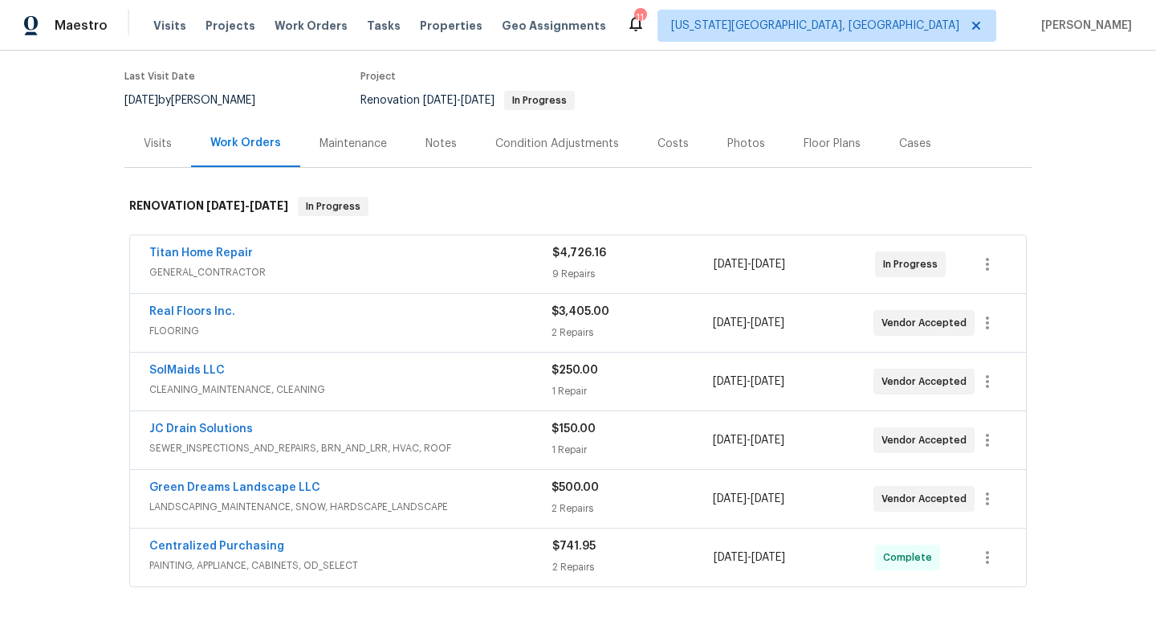
click at [430, 147] on div "Notes" at bounding box center [441, 144] width 31 height 16
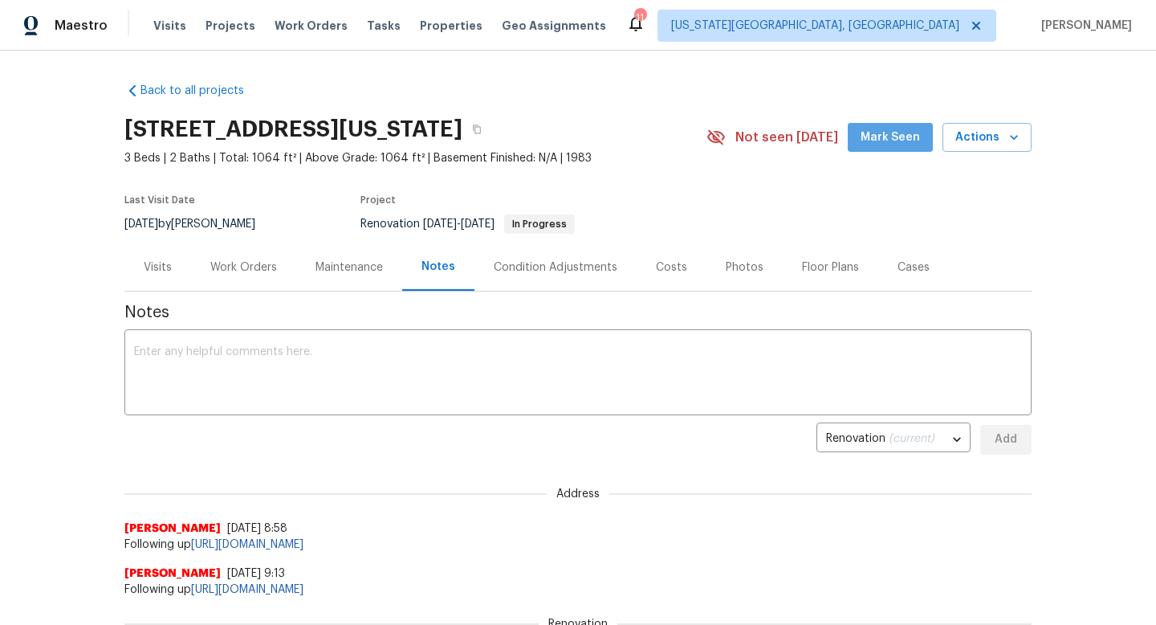
click at [920, 134] on span "Mark Seen" at bounding box center [890, 138] width 59 height 20
click at [482, 132] on icon "button" at bounding box center [477, 129] width 10 height 10
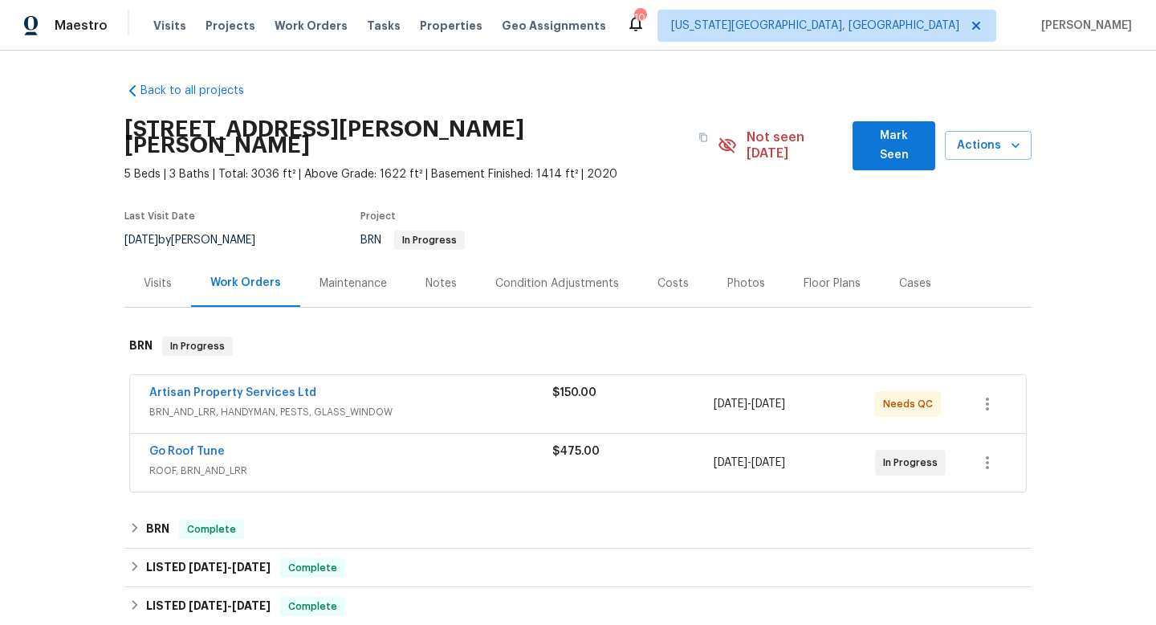
click at [440, 385] on div "Artisan Property Services Ltd" at bounding box center [350, 394] width 403 height 19
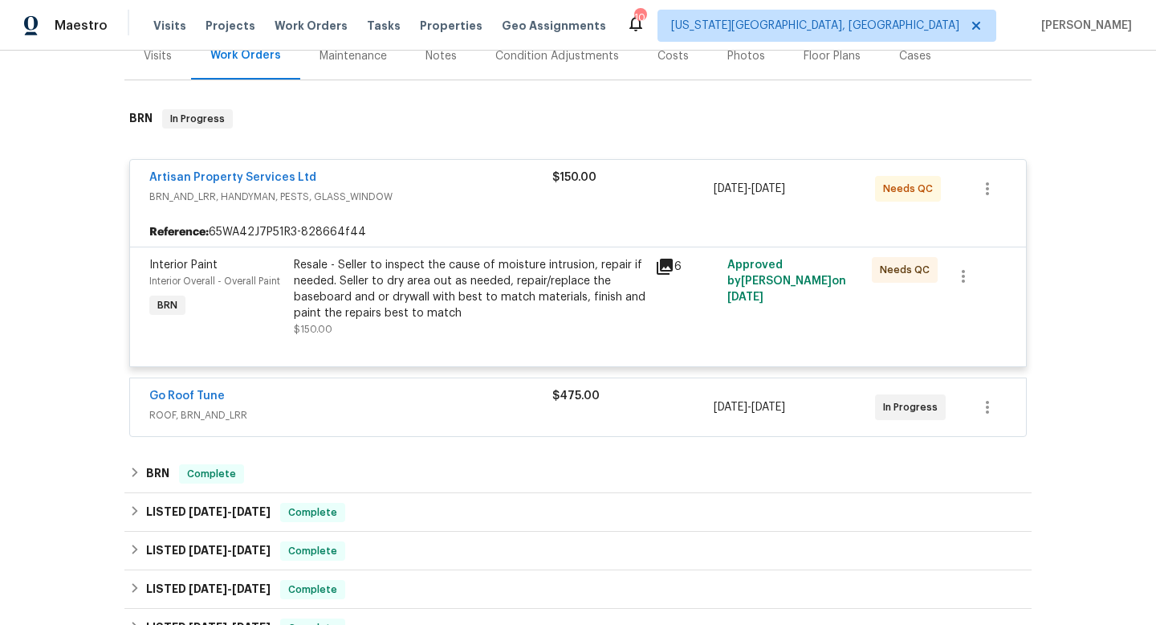
scroll to position [282, 0]
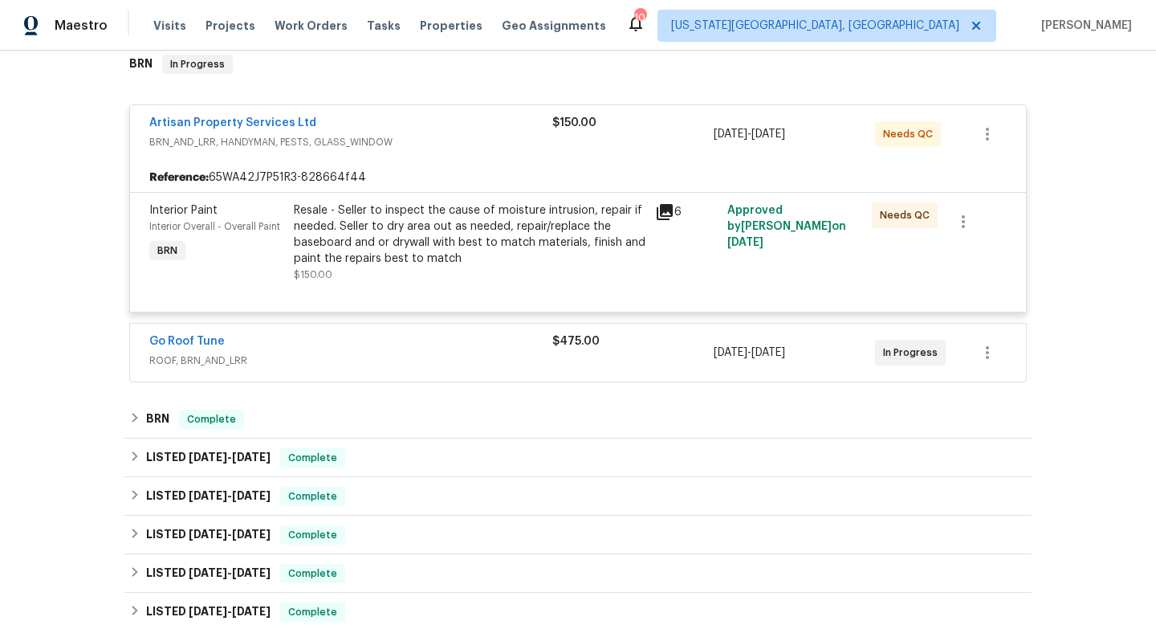
click at [442, 353] on span "ROOF, BRN_AND_LRR" at bounding box center [350, 361] width 403 height 16
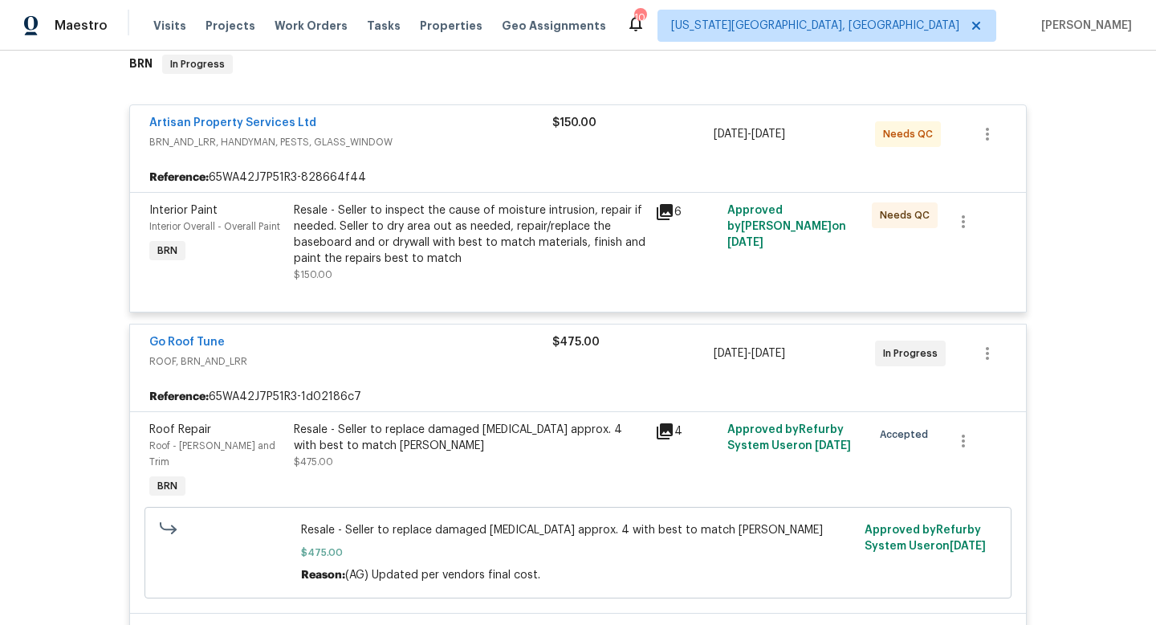
click at [435, 422] on div "Resale - Seller to replace damaged shingles approx. 4 with best to match shingle" at bounding box center [470, 438] width 352 height 32
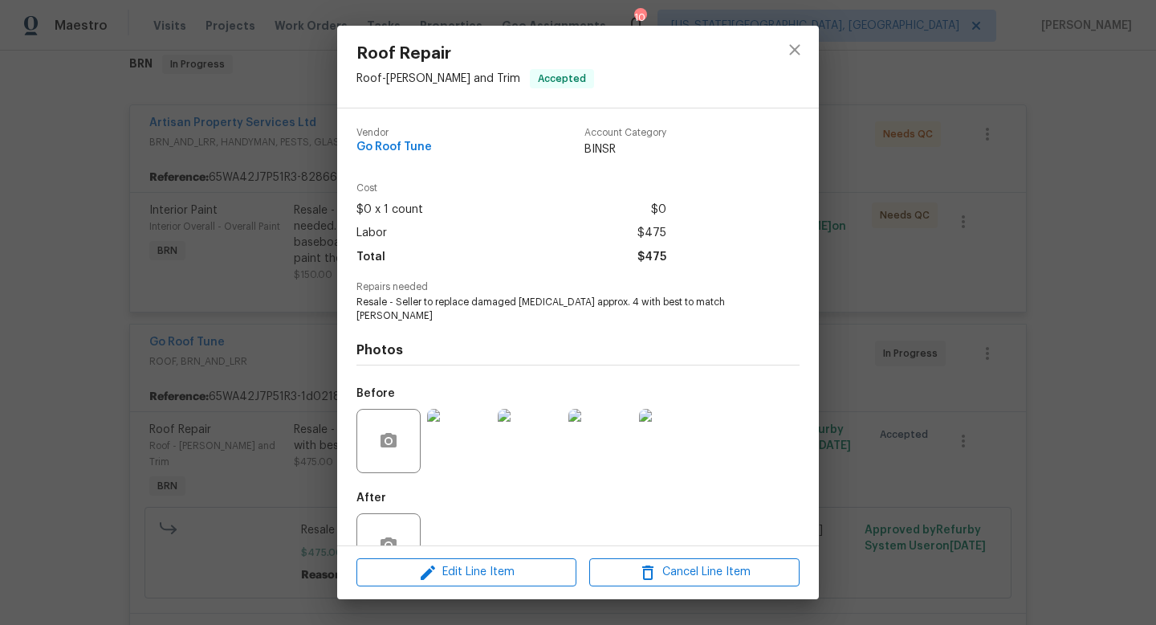
scroll to position [35, 0]
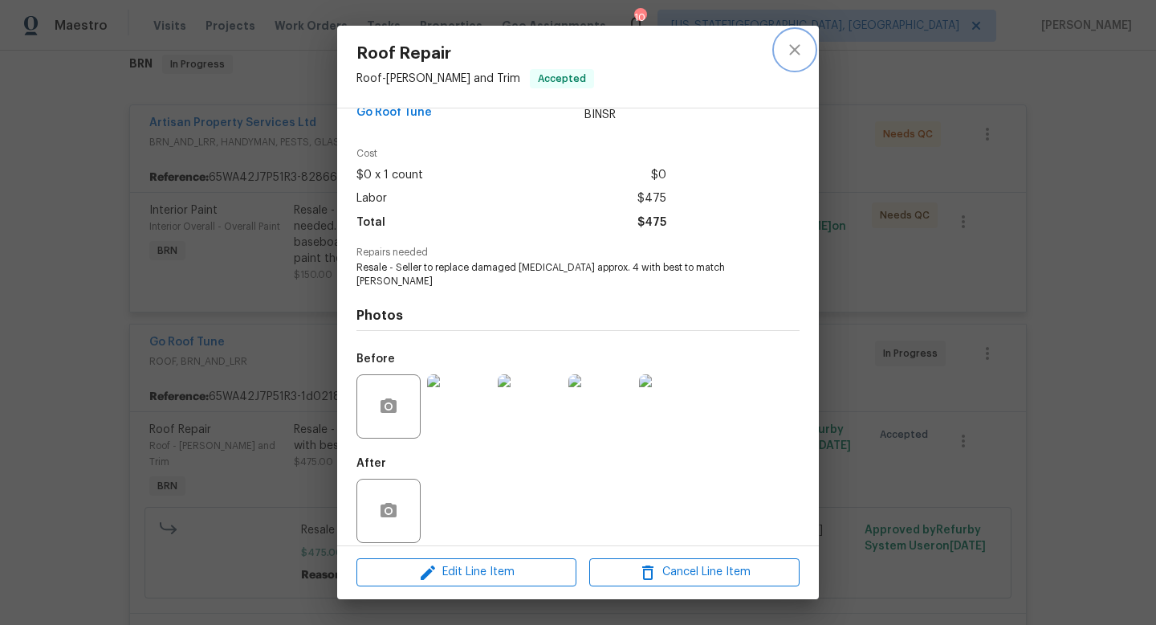
click at [796, 50] on icon "close" at bounding box center [794, 49] width 10 height 10
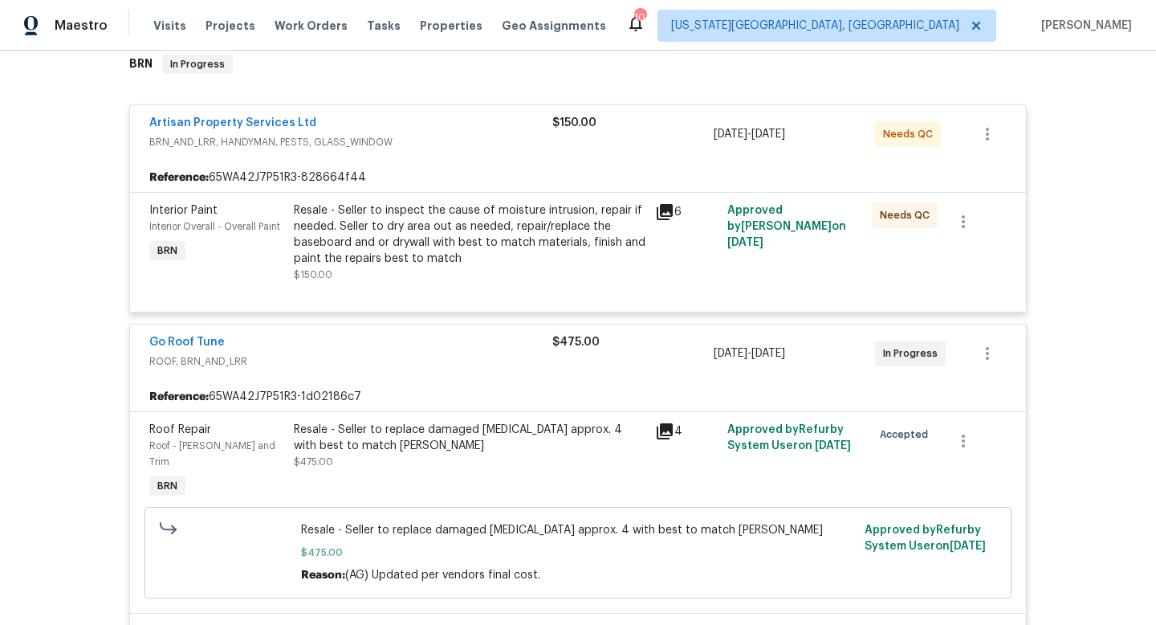
click at [410, 115] on div "Artisan Property Services Ltd" at bounding box center [350, 124] width 403 height 19
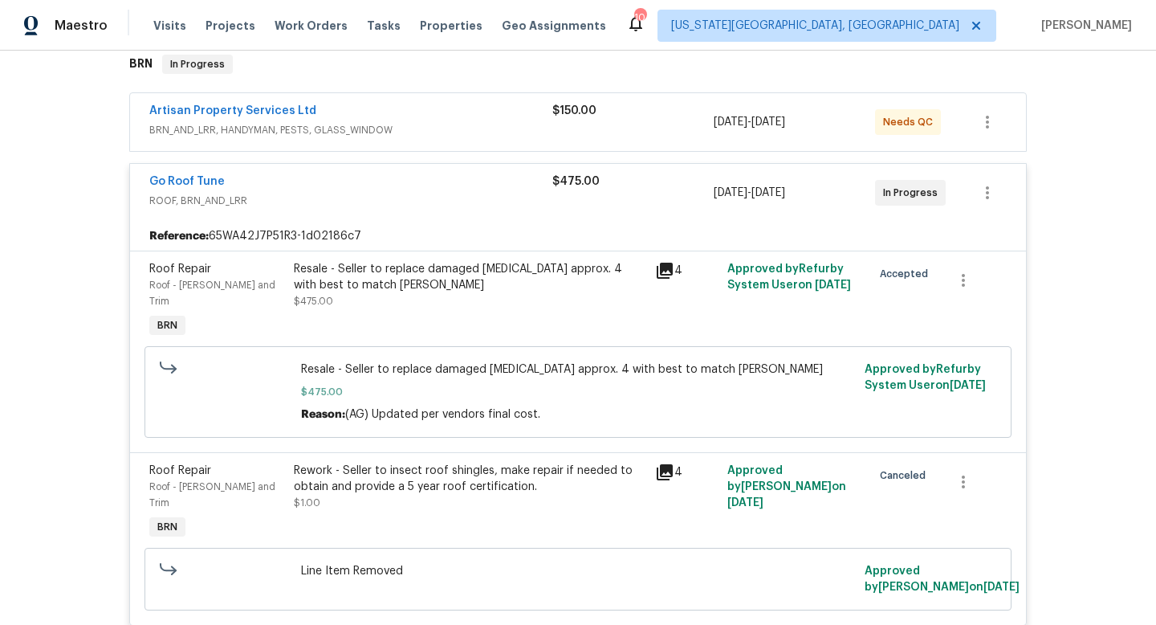
click at [403, 173] on div "Go Roof Tune" at bounding box center [350, 182] width 403 height 19
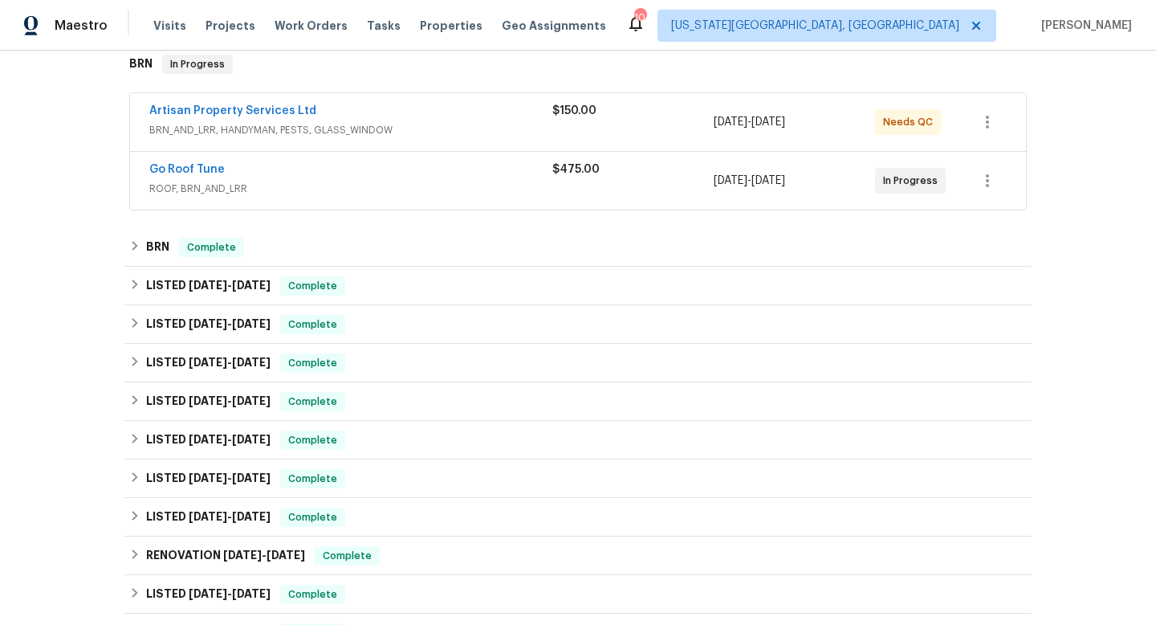
click at [447, 103] on div "Artisan Property Services Ltd" at bounding box center [350, 112] width 403 height 19
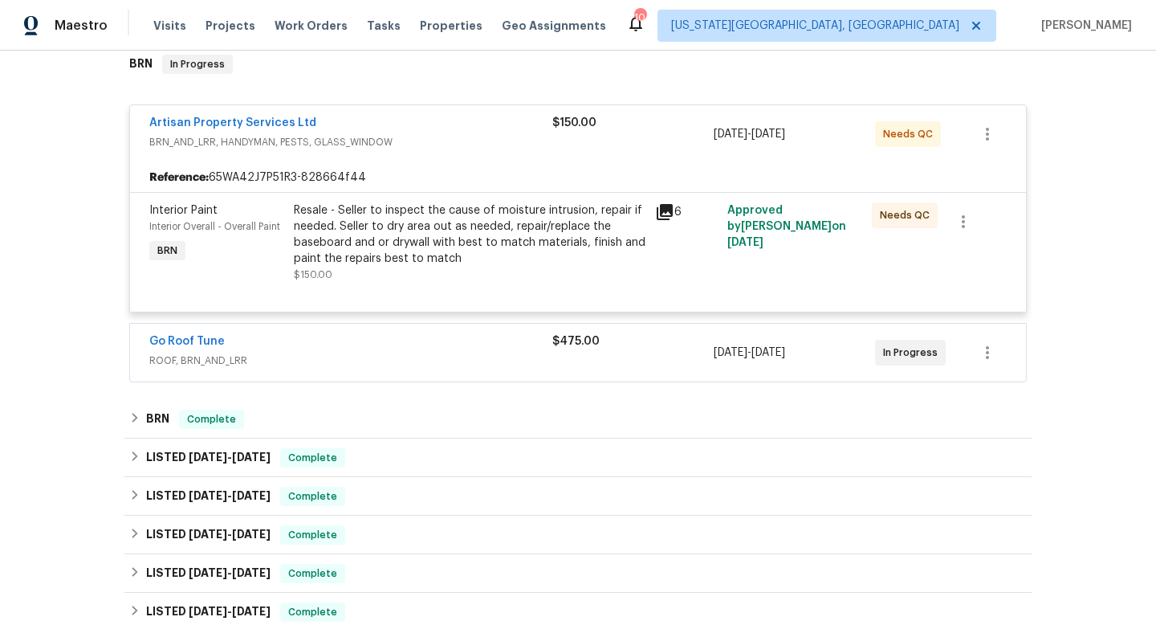
click at [438, 216] on div "Resale - Seller to inspect the cause of moisture intrusion, repair if needed. S…" at bounding box center [470, 234] width 352 height 64
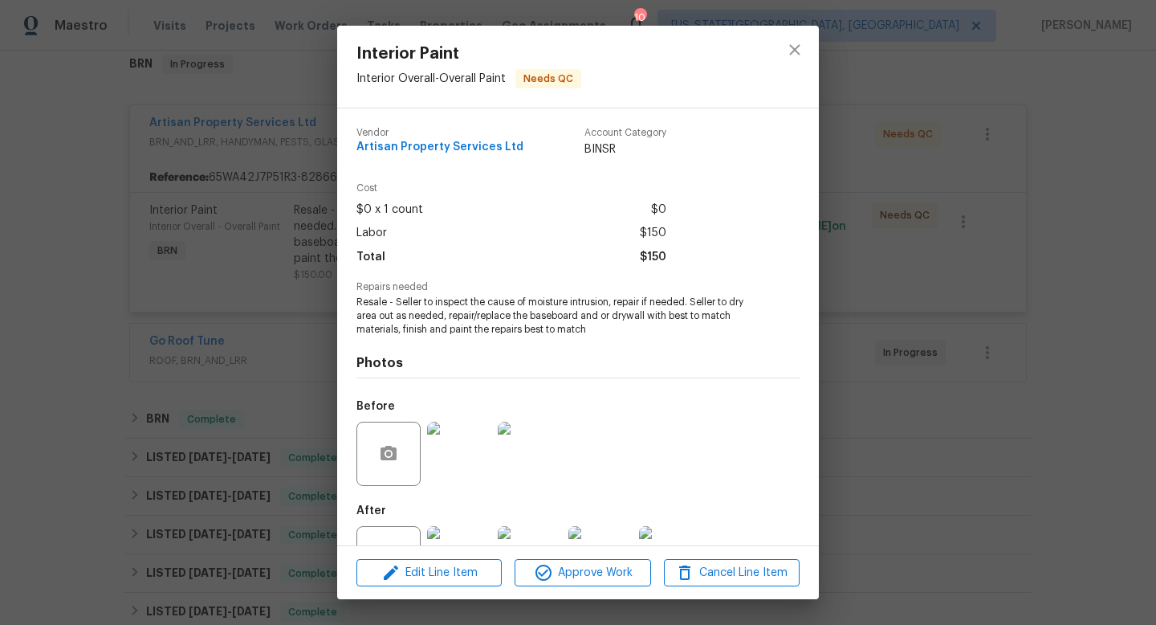
scroll to position [61, 0]
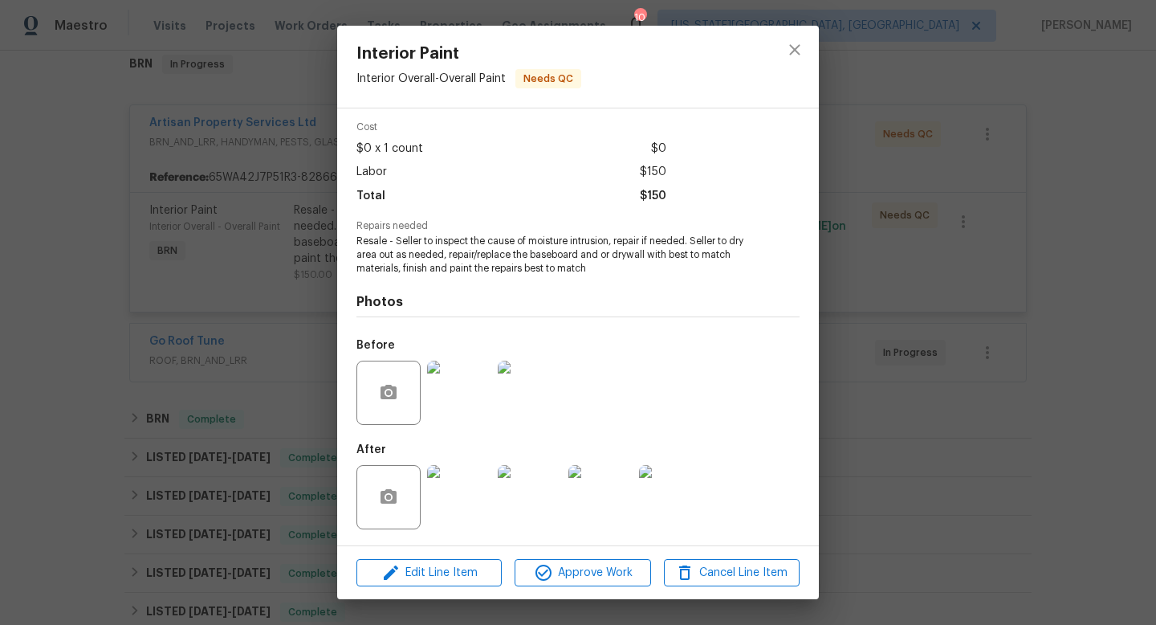
click at [471, 479] on img at bounding box center [459, 497] width 64 height 64
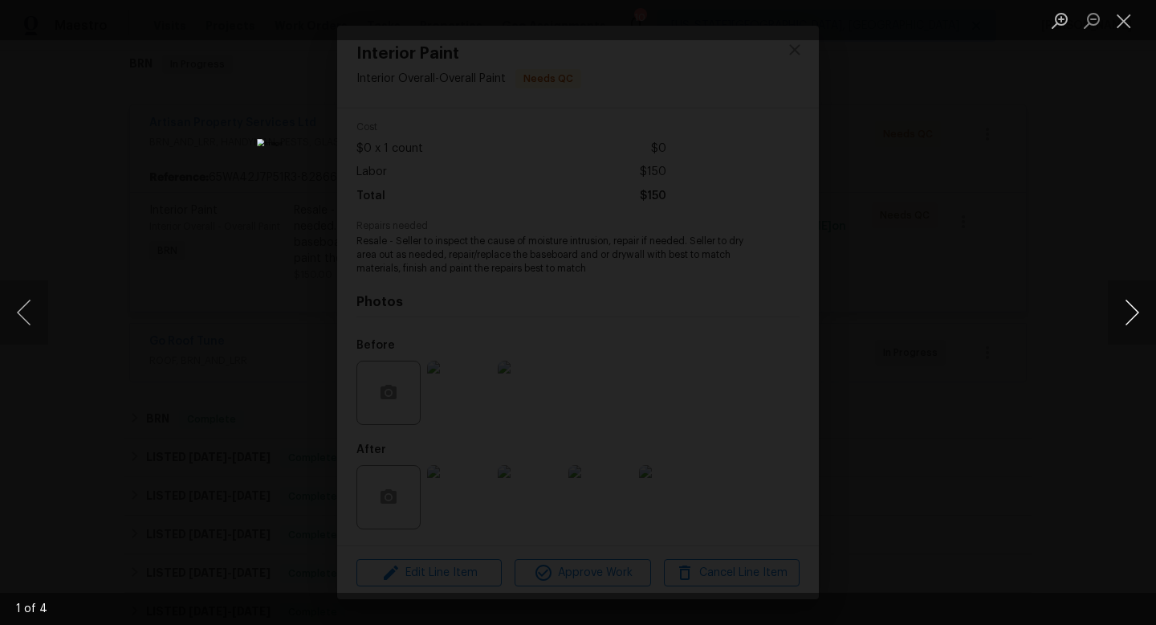
click at [1123, 307] on button "Next image" at bounding box center [1132, 312] width 48 height 64
click at [1136, 308] on button "Next image" at bounding box center [1132, 312] width 48 height 64
click at [1130, 29] on button "Close lightbox" at bounding box center [1124, 20] width 32 height 28
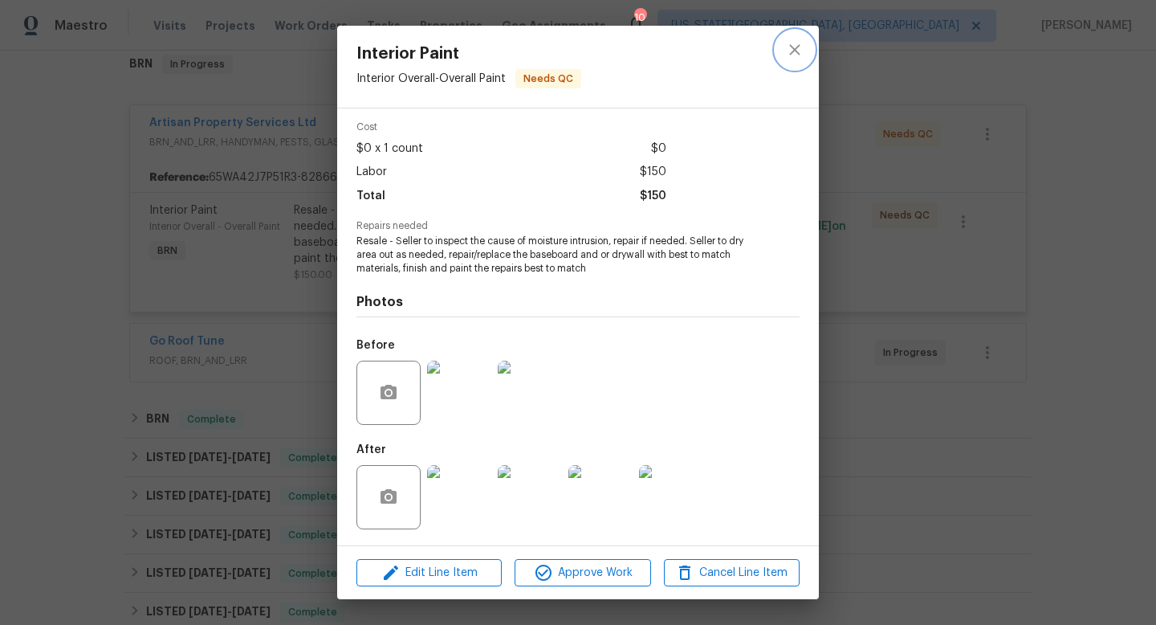
click at [793, 48] on icon "close" at bounding box center [794, 49] width 10 height 10
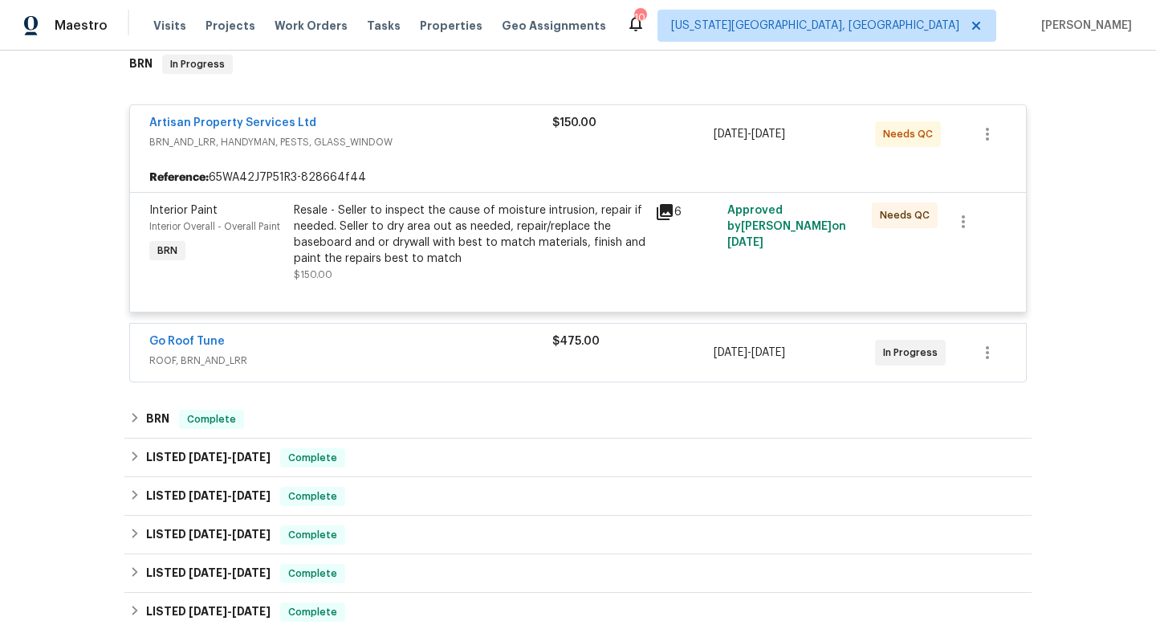
scroll to position [0, 0]
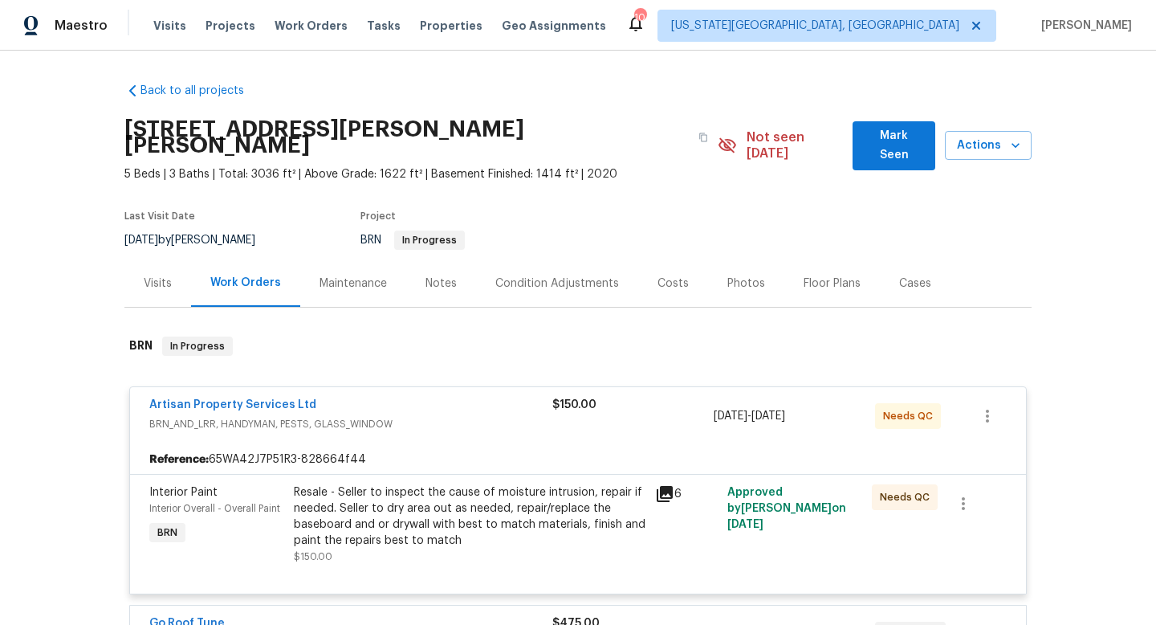
click at [353, 275] on div "Maintenance" at bounding box center [353, 283] width 67 height 16
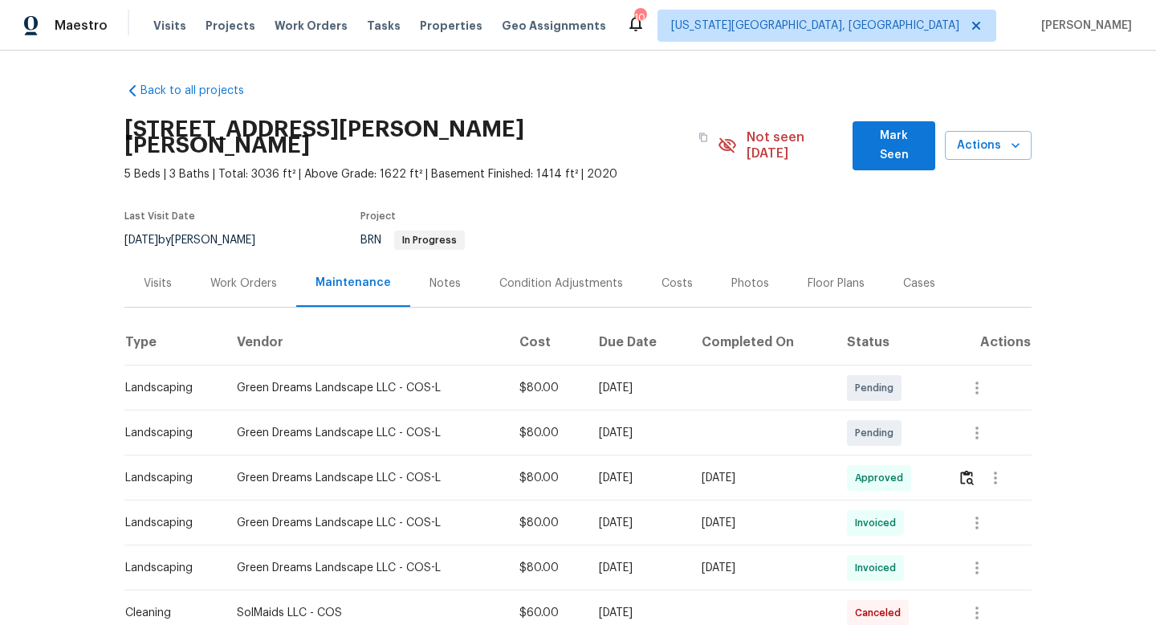
click at [240, 275] on div "Work Orders" at bounding box center [243, 283] width 67 height 16
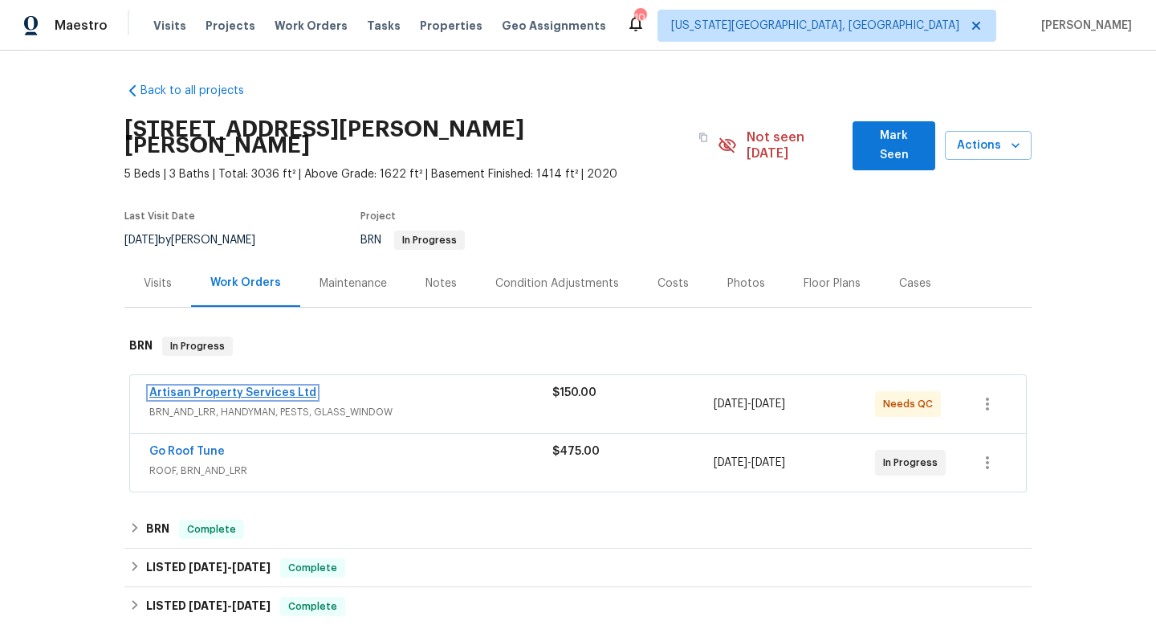
click at [222, 387] on link "Artisan Property Services Ltd" at bounding box center [232, 392] width 167 height 11
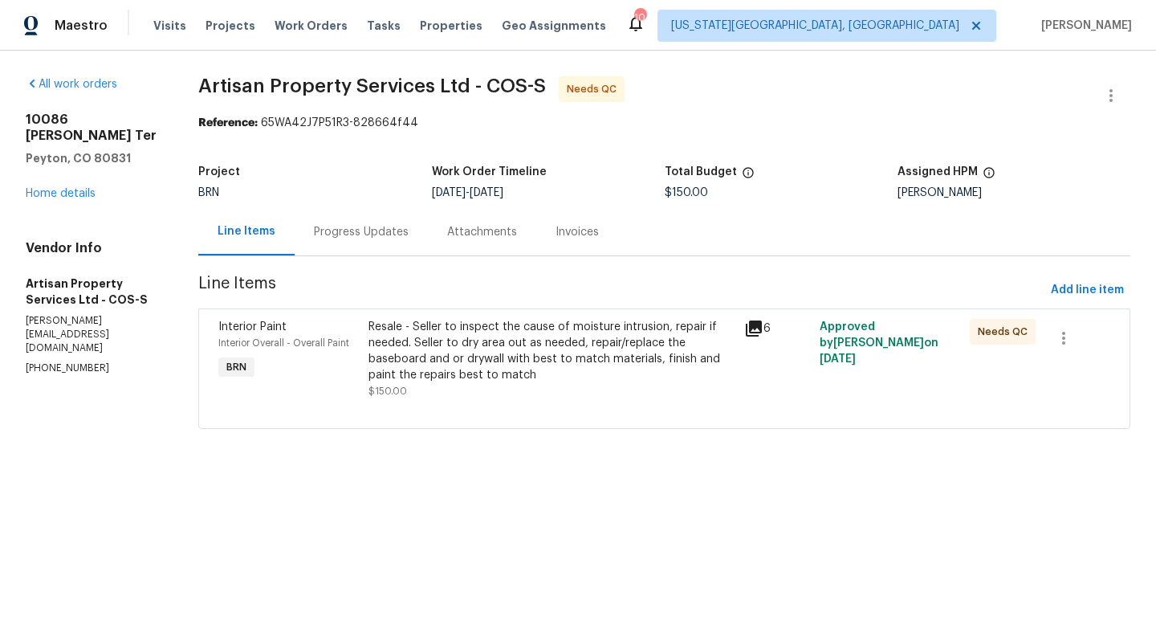
click at [353, 229] on div "Progress Updates" at bounding box center [361, 232] width 95 height 16
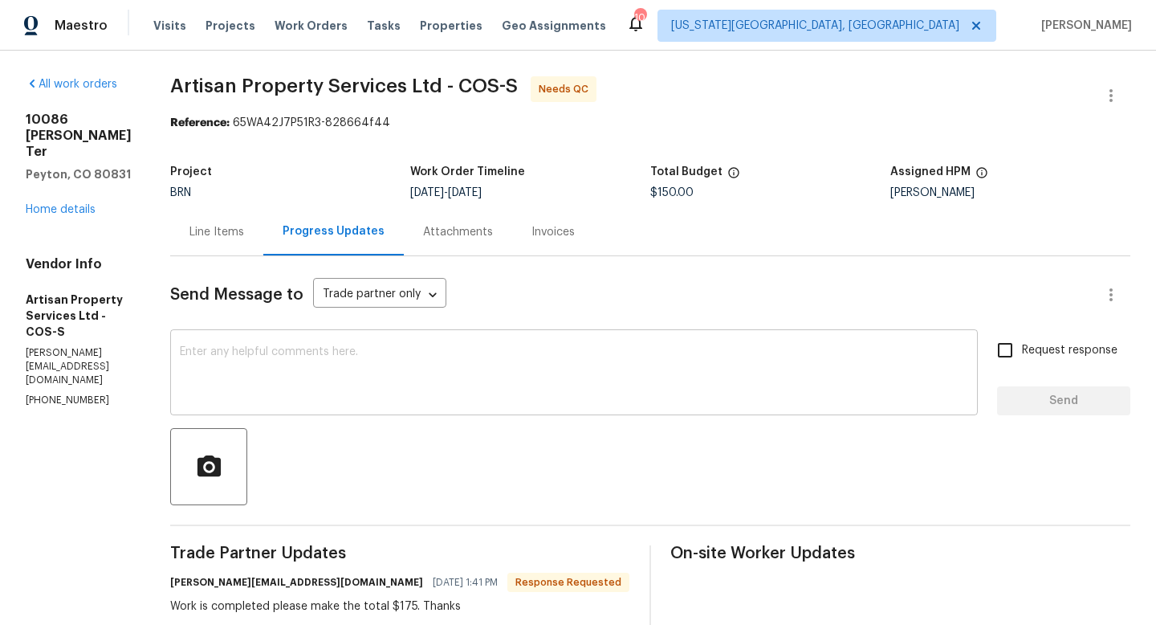
click at [402, 359] on textarea at bounding box center [574, 374] width 789 height 56
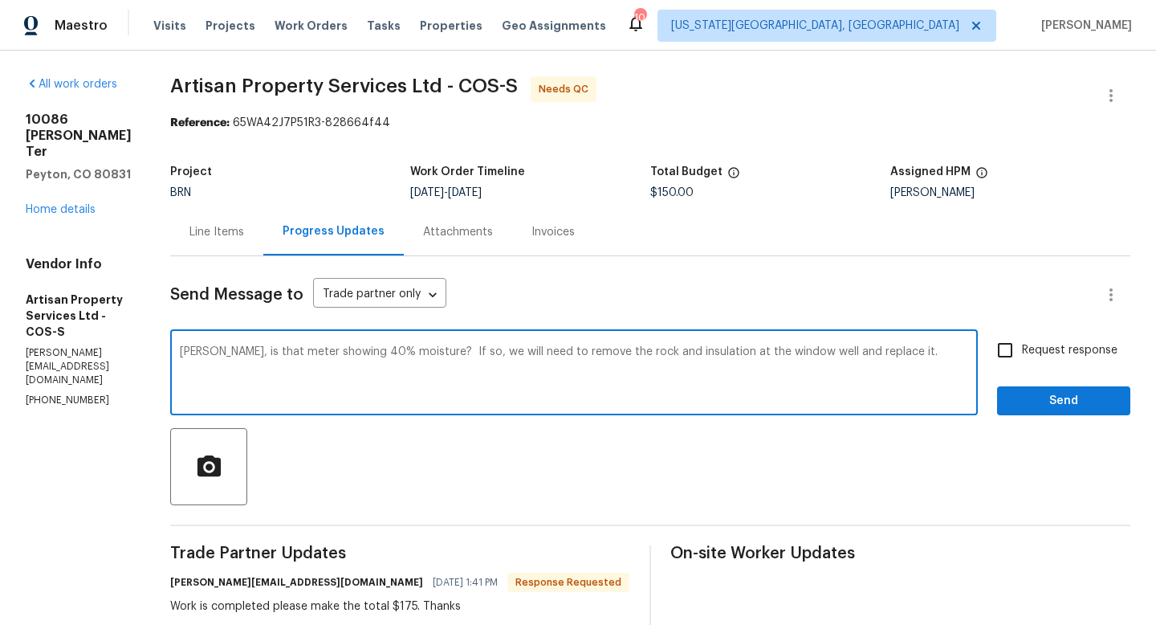
drag, startPoint x: 875, startPoint y: 355, endPoint x: 406, endPoint y: 355, distance: 469.0
click at [405, 354] on textarea "Brandon, is that meter showing 40% moisture? If so, we will need to remove the …" at bounding box center [574, 374] width 789 height 56
type textarea "Brandon, is that meter showing 40% moisture or .04%"
click at [1019, 356] on input "Request response" at bounding box center [1006, 350] width 34 height 34
checkbox input "true"
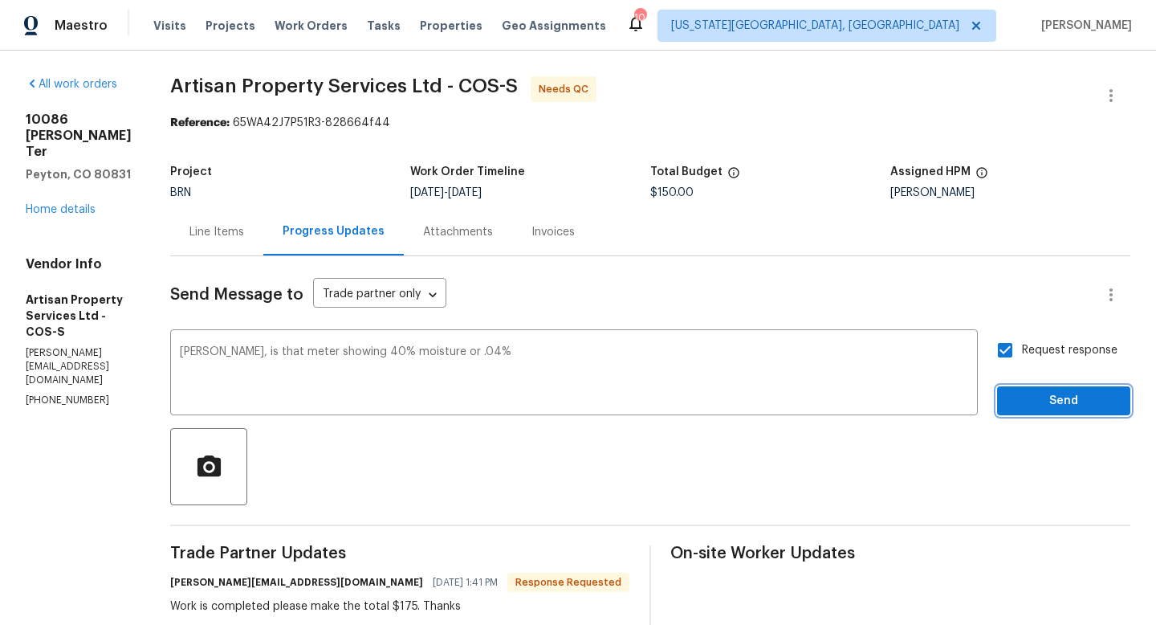
click at [1045, 410] on span "Send" at bounding box center [1064, 401] width 108 height 20
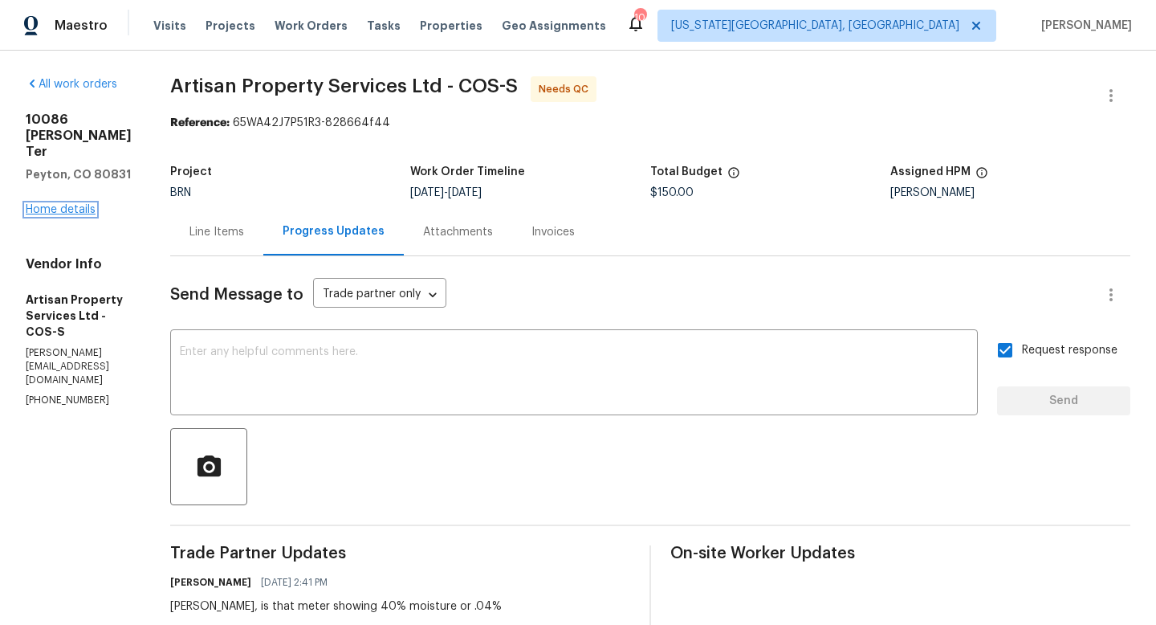
click at [55, 215] on link "Home details" at bounding box center [61, 209] width 70 height 11
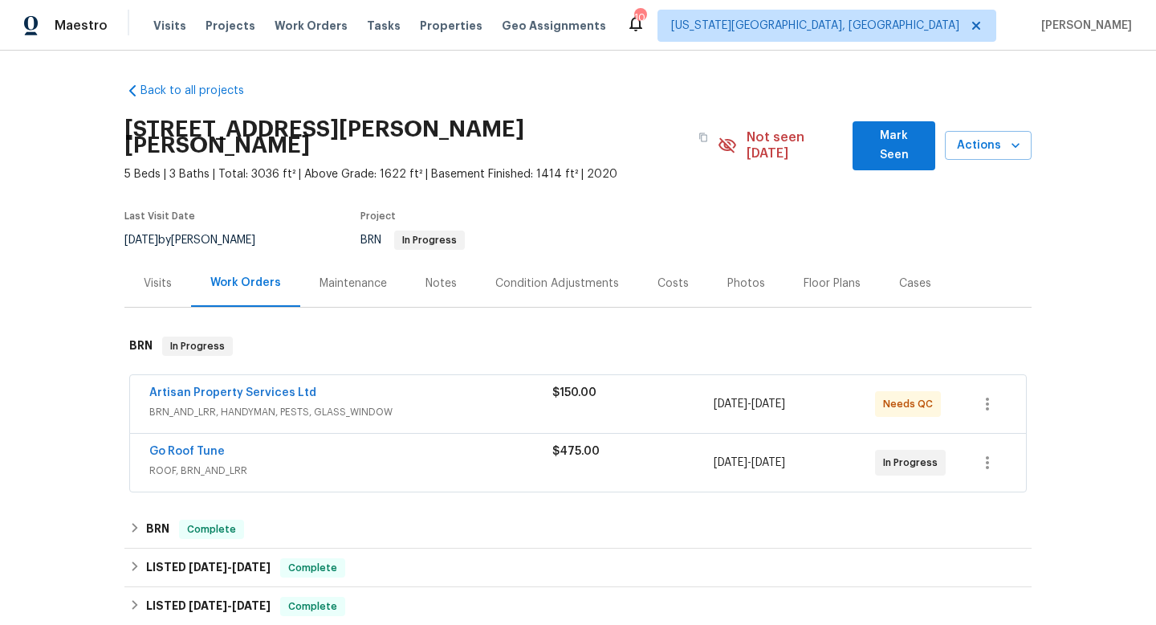
click at [875, 134] on span "Mark Seen" at bounding box center [894, 145] width 57 height 39
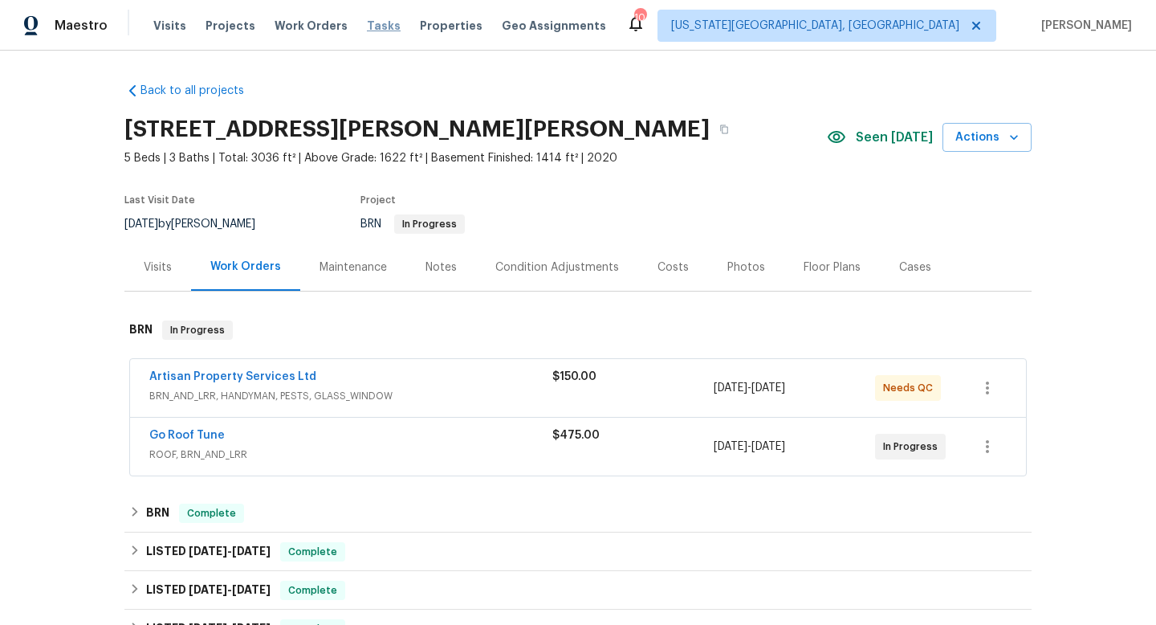
click at [378, 25] on span "Tasks" at bounding box center [384, 25] width 34 height 11
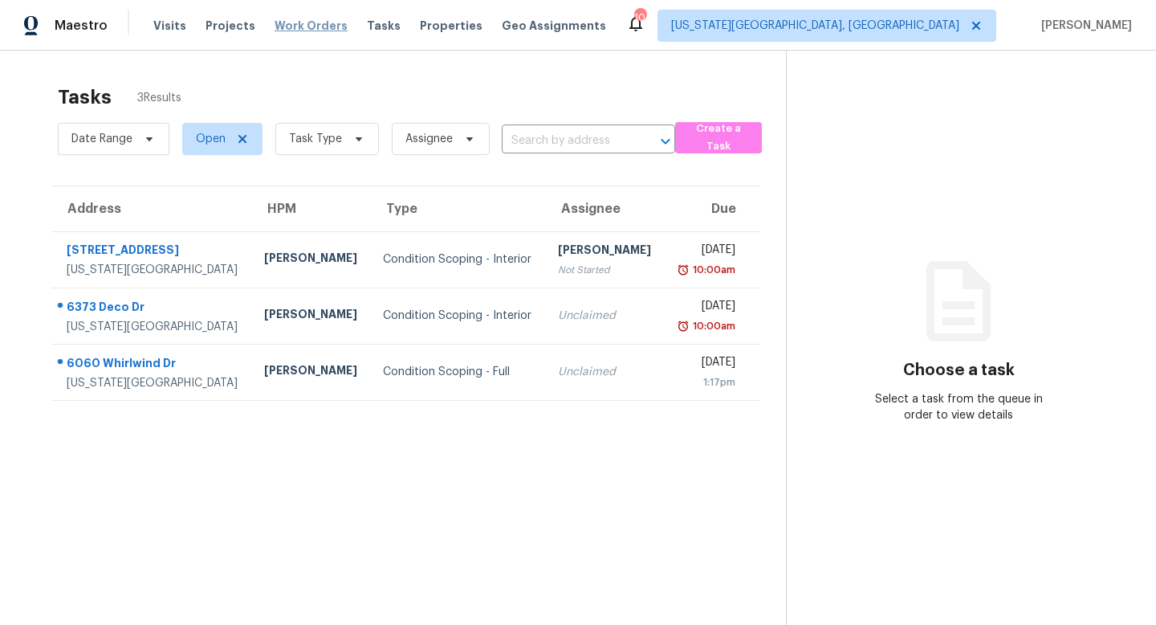
click at [293, 28] on span "Work Orders" at bounding box center [311, 26] width 73 height 16
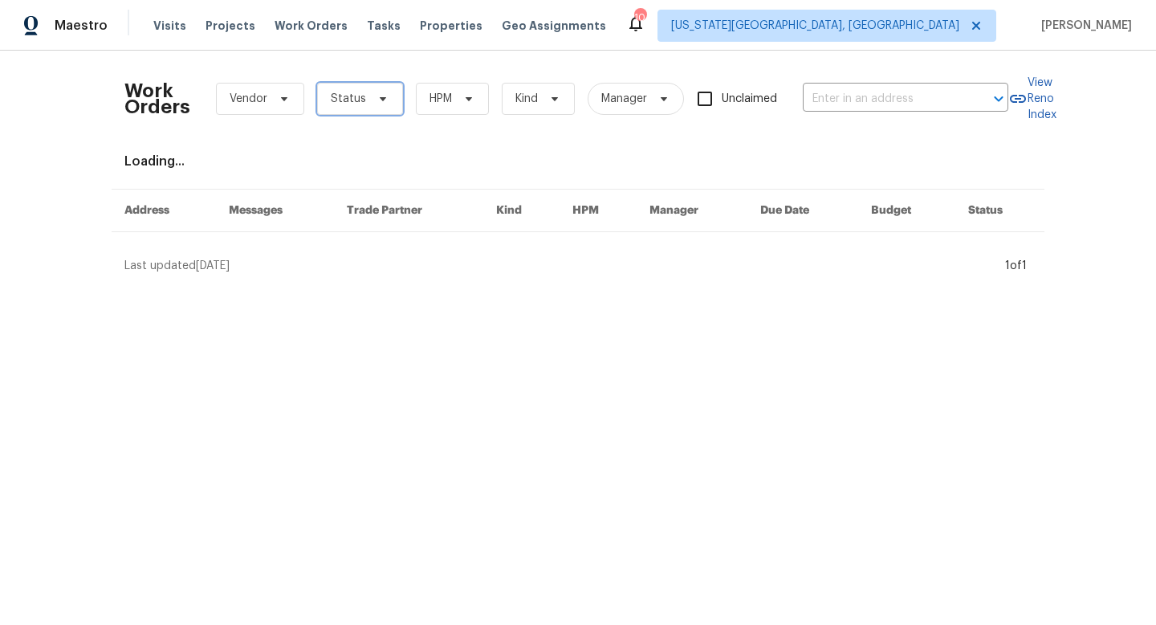
click at [375, 90] on span "Status" at bounding box center [360, 99] width 86 height 32
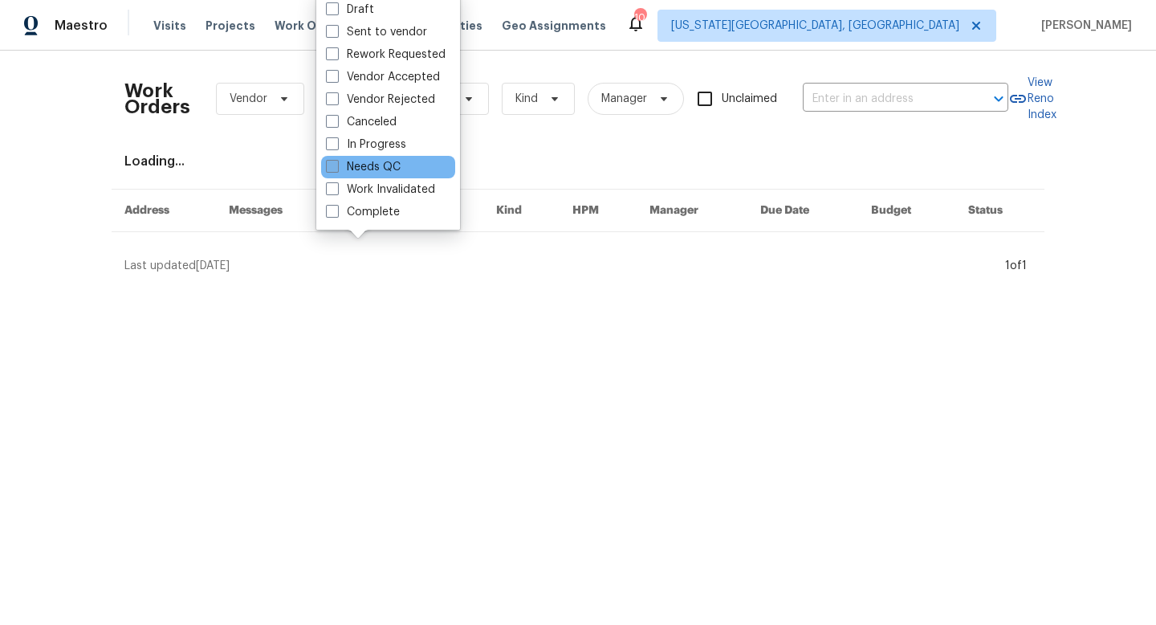
click at [363, 168] on label "Needs QC" at bounding box center [363, 167] width 75 height 16
click at [336, 168] on input "Needs QC" at bounding box center [331, 164] width 10 height 10
checkbox input "true"
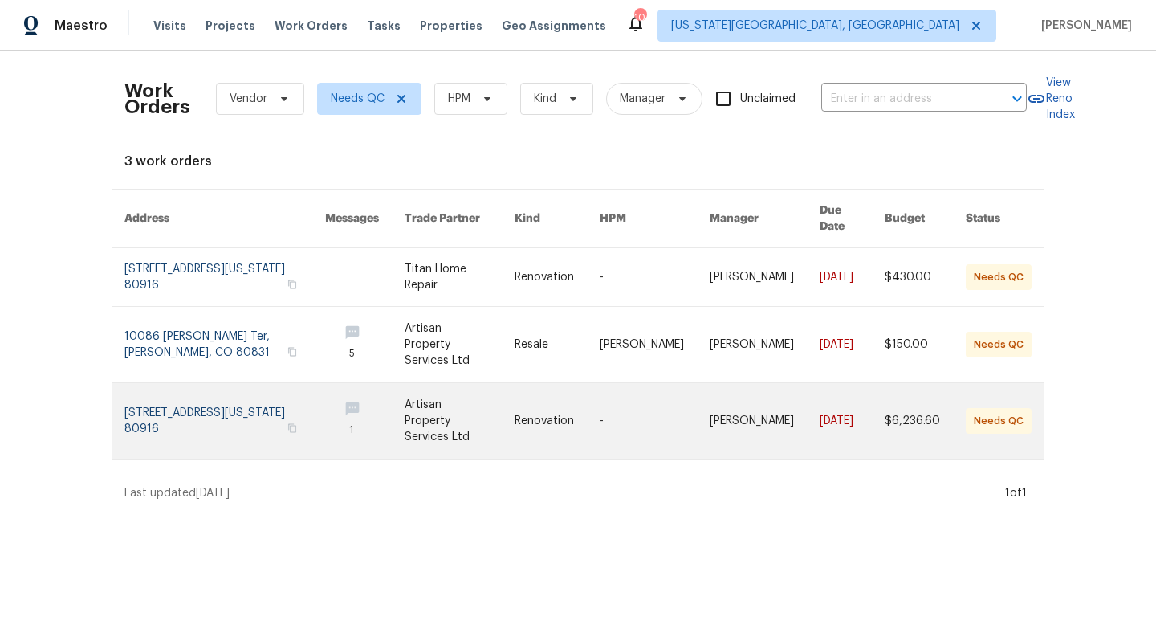
click at [452, 399] on link at bounding box center [460, 420] width 110 height 75
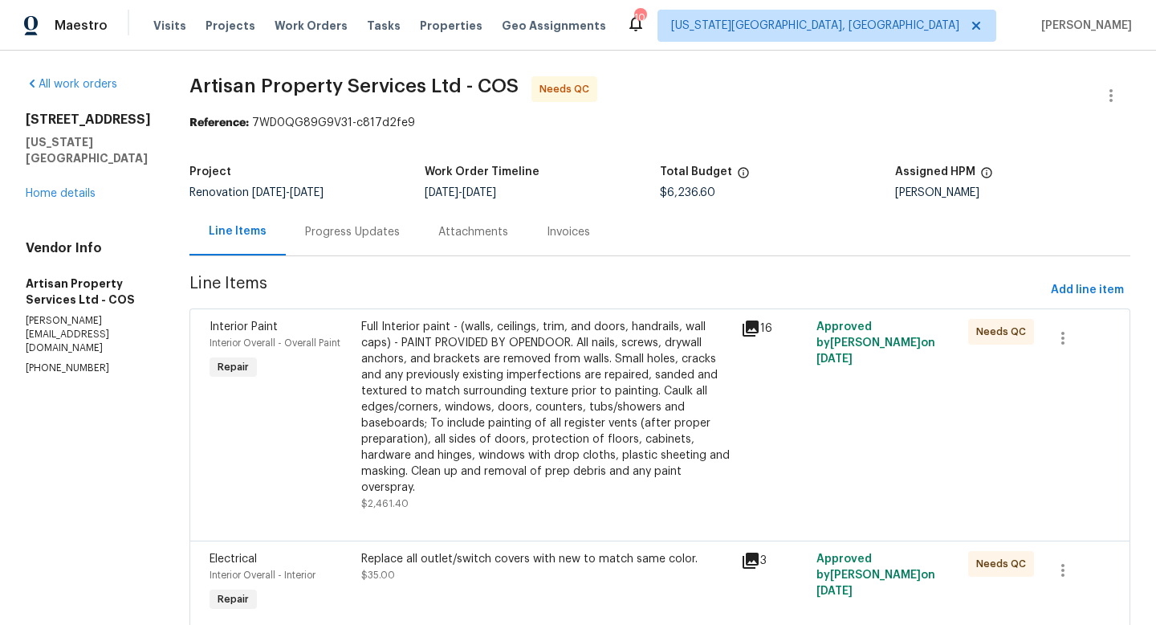
click at [449, 233] on div "Attachments" at bounding box center [473, 232] width 70 height 16
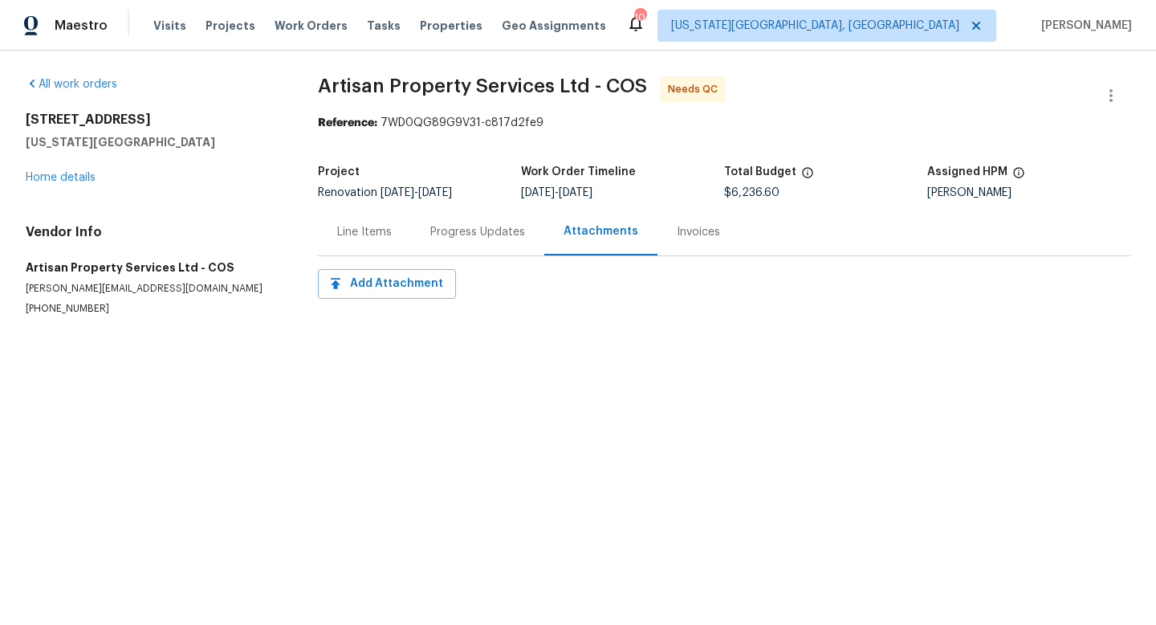
click at [449, 233] on div "Progress Updates" at bounding box center [477, 232] width 95 height 16
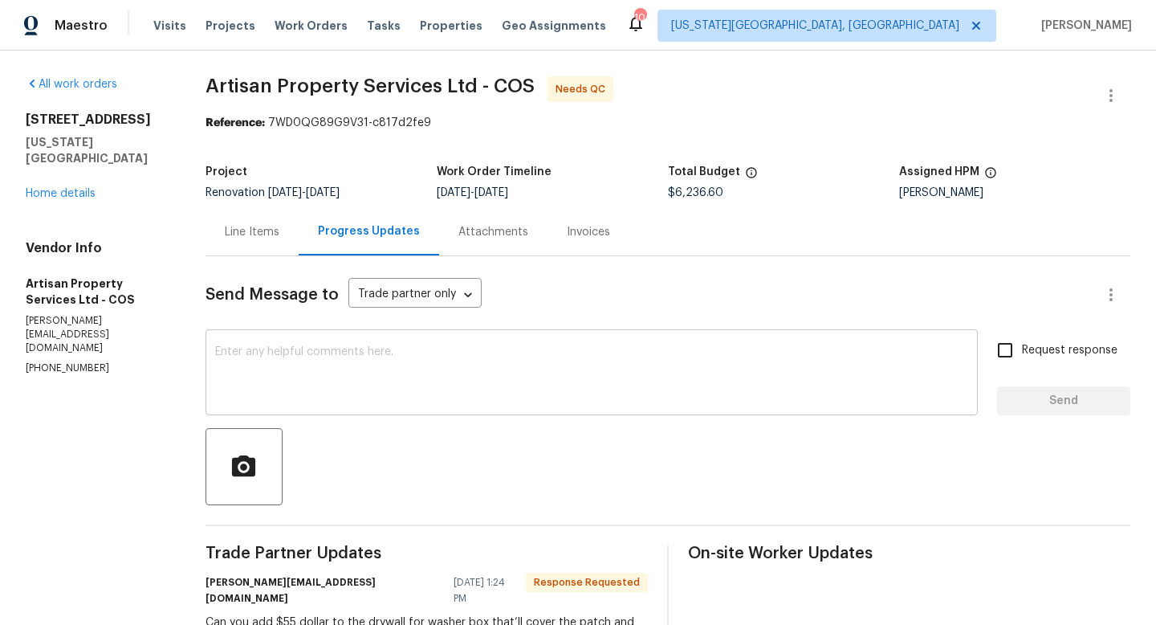
scroll to position [83, 0]
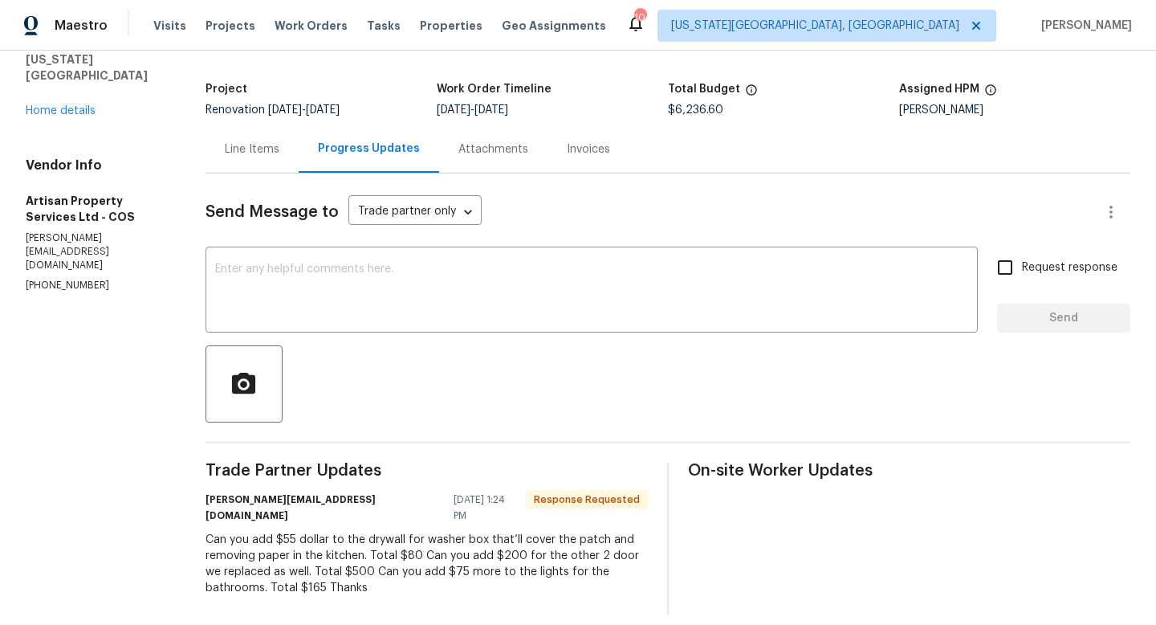
click at [255, 142] on div "Line Items" at bounding box center [252, 149] width 55 height 16
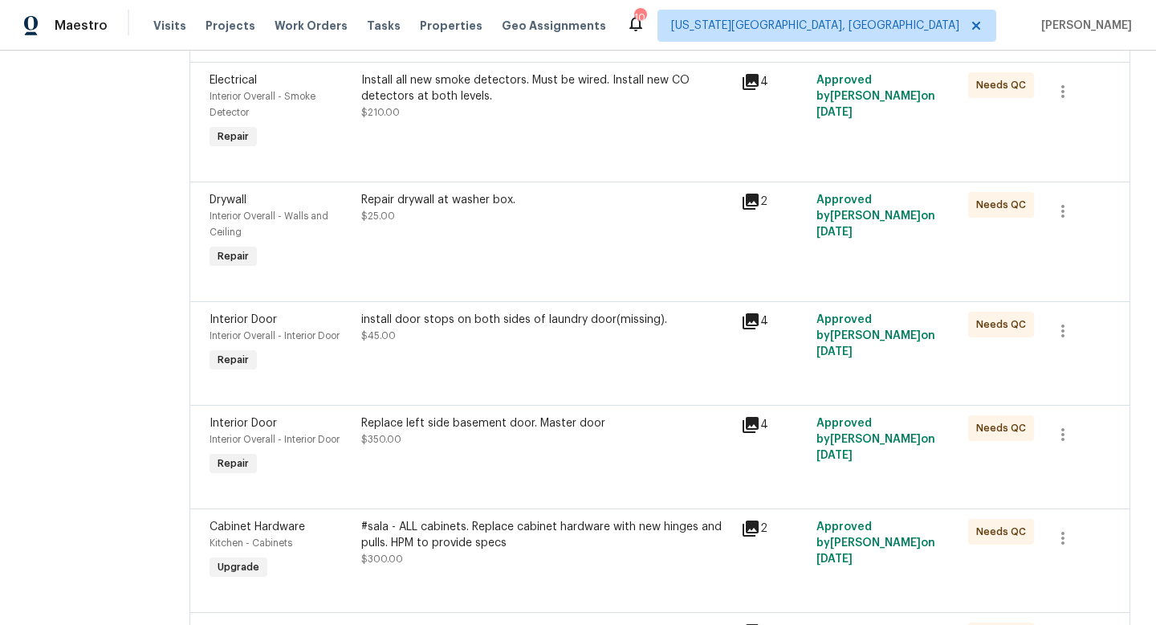
scroll to position [683, 0]
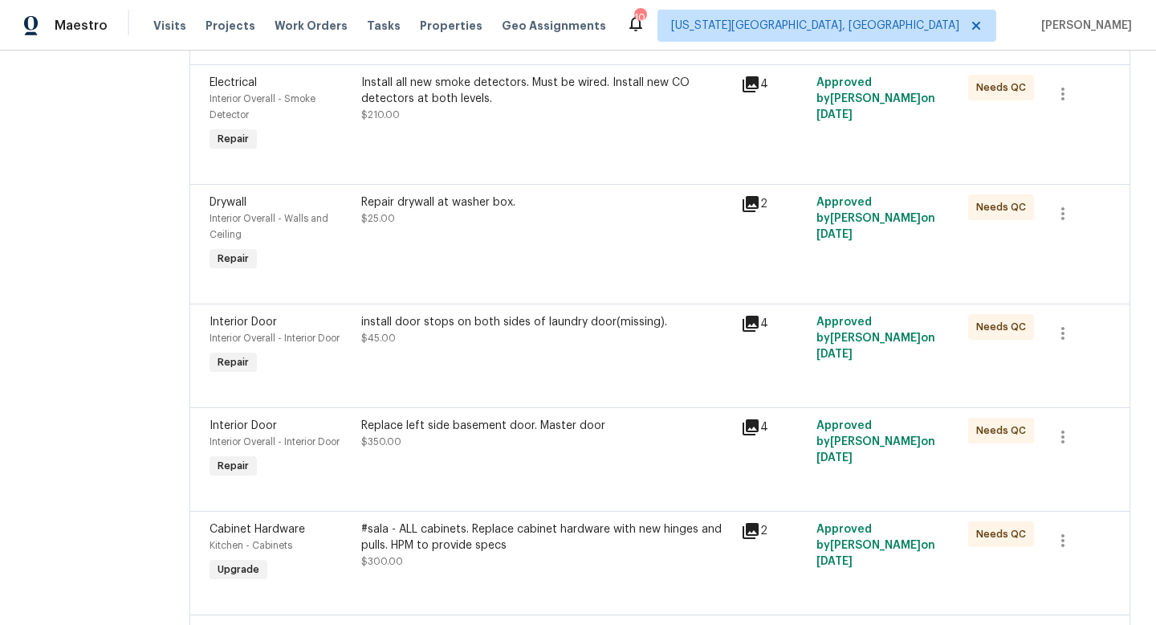
click at [442, 194] on div "Repair drywall at washer box. $25.00" at bounding box center [546, 210] width 370 height 32
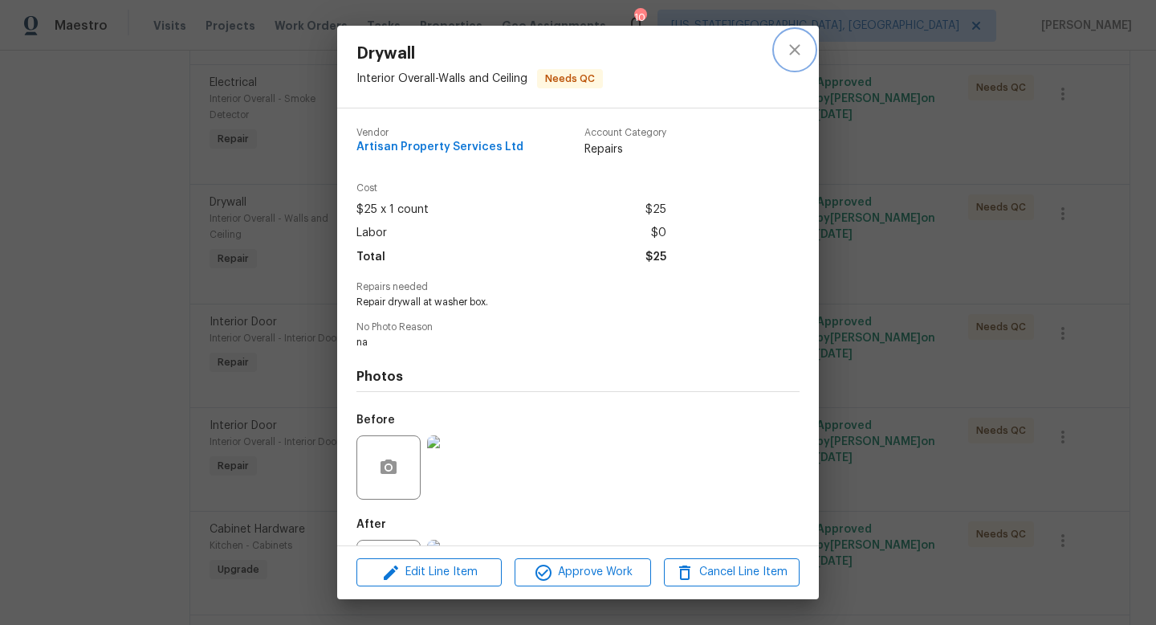
click at [793, 47] on icon "close" at bounding box center [794, 49] width 19 height 19
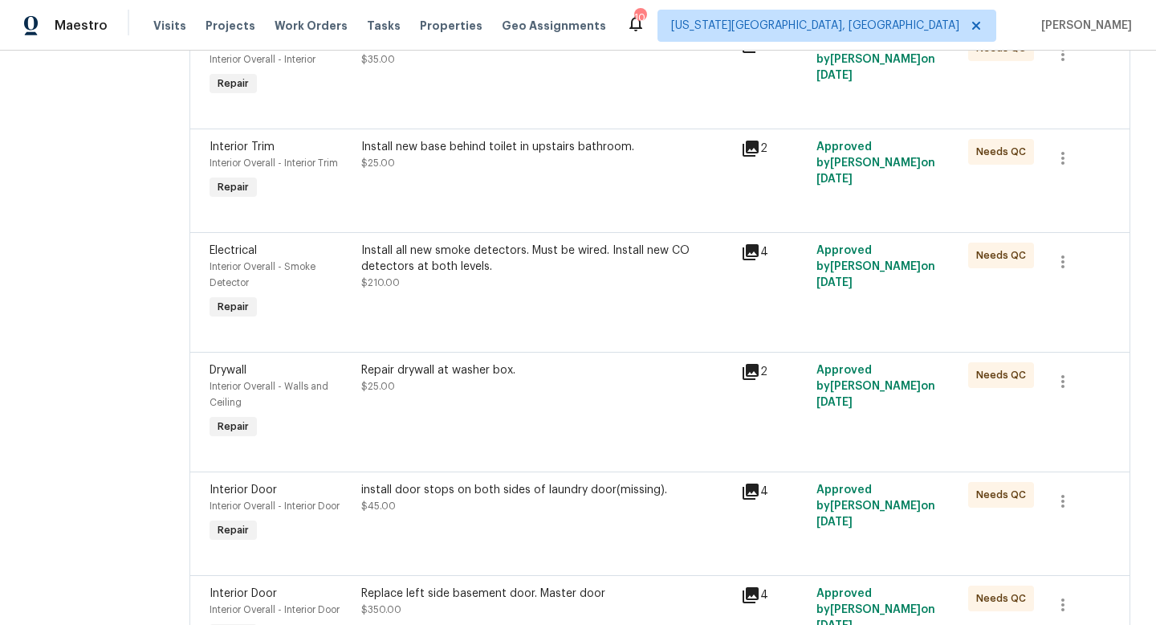
scroll to position [0, 0]
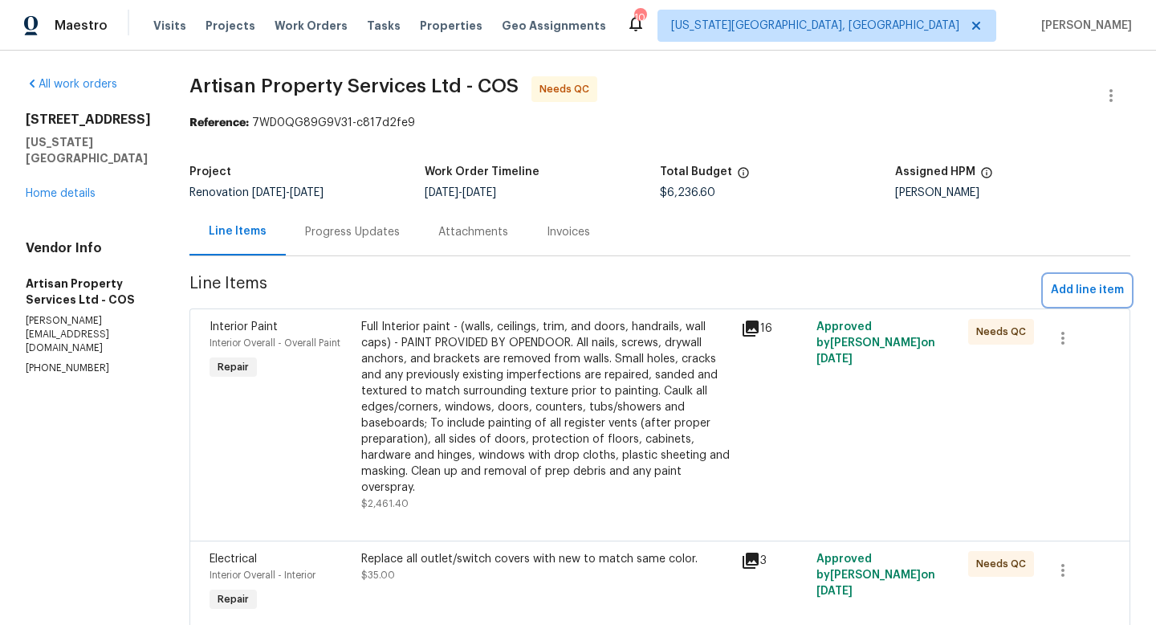
click at [1076, 296] on span "Add line item" at bounding box center [1087, 290] width 73 height 20
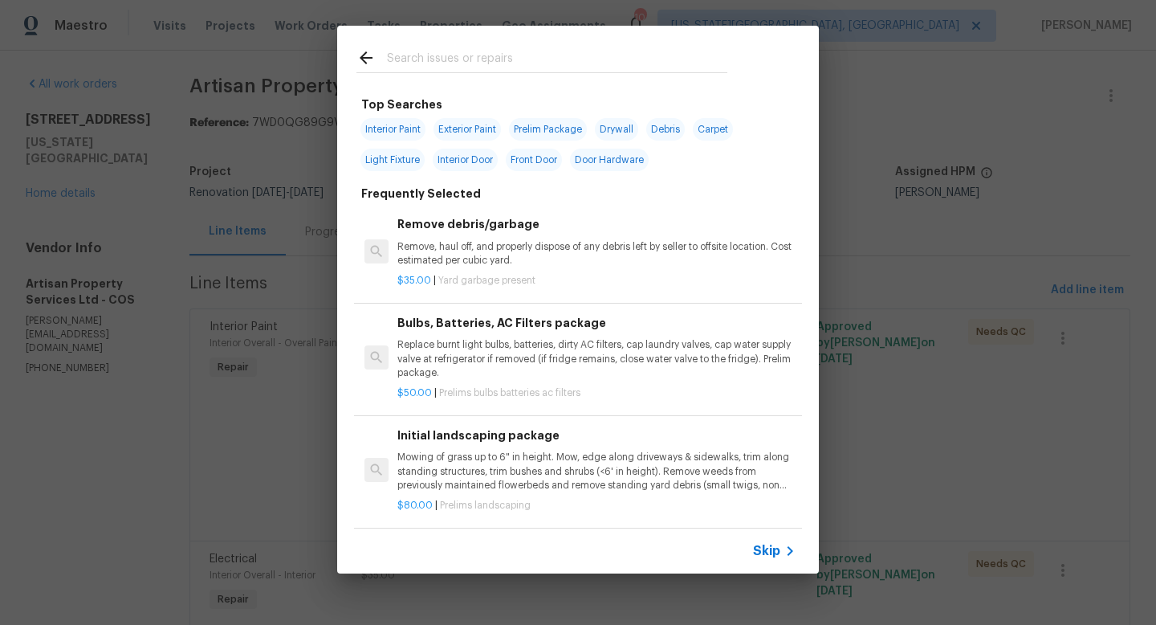
click at [411, 55] on input "text" at bounding box center [557, 60] width 340 height 24
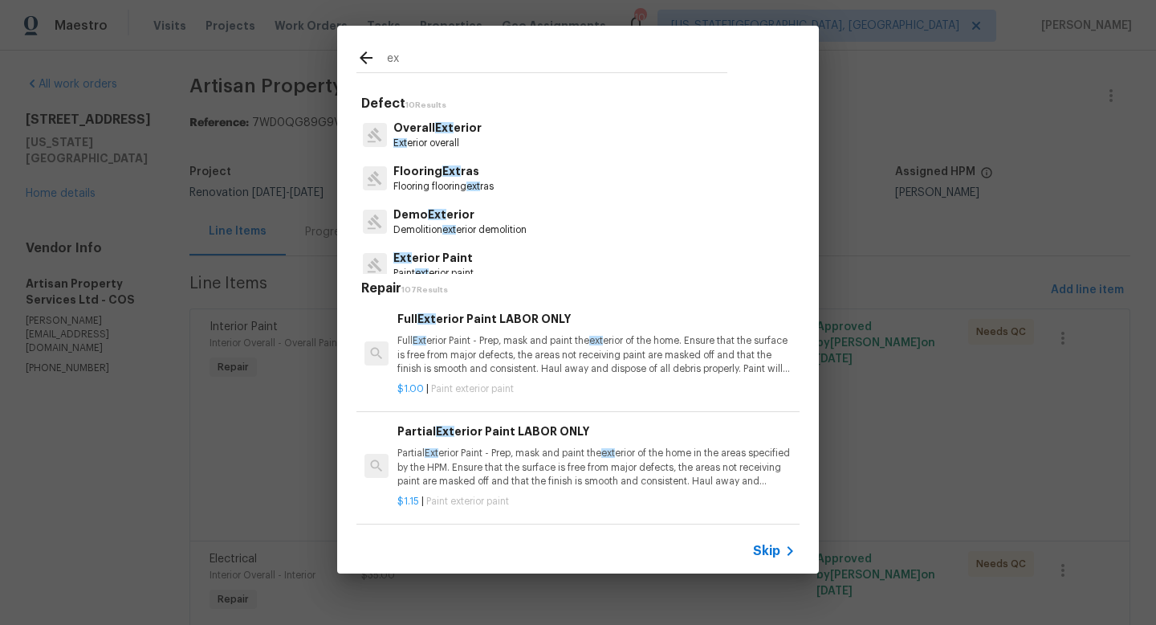
type input "e"
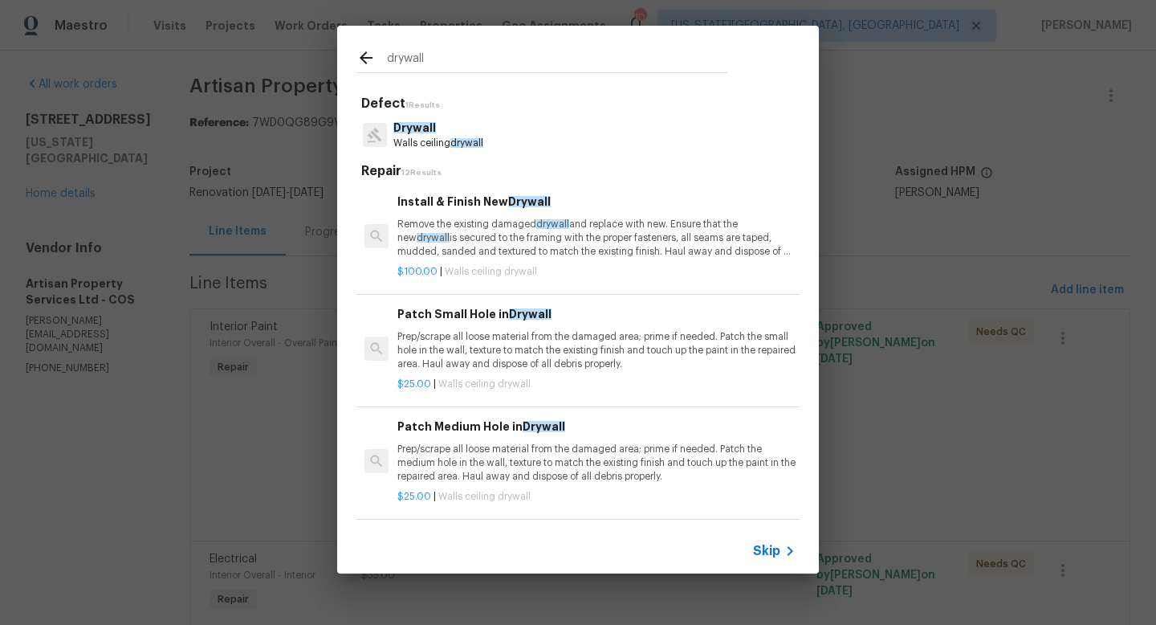
type input "drywall"
click at [434, 142] on p "Walls ceiling drywall" at bounding box center [438, 144] width 90 height 14
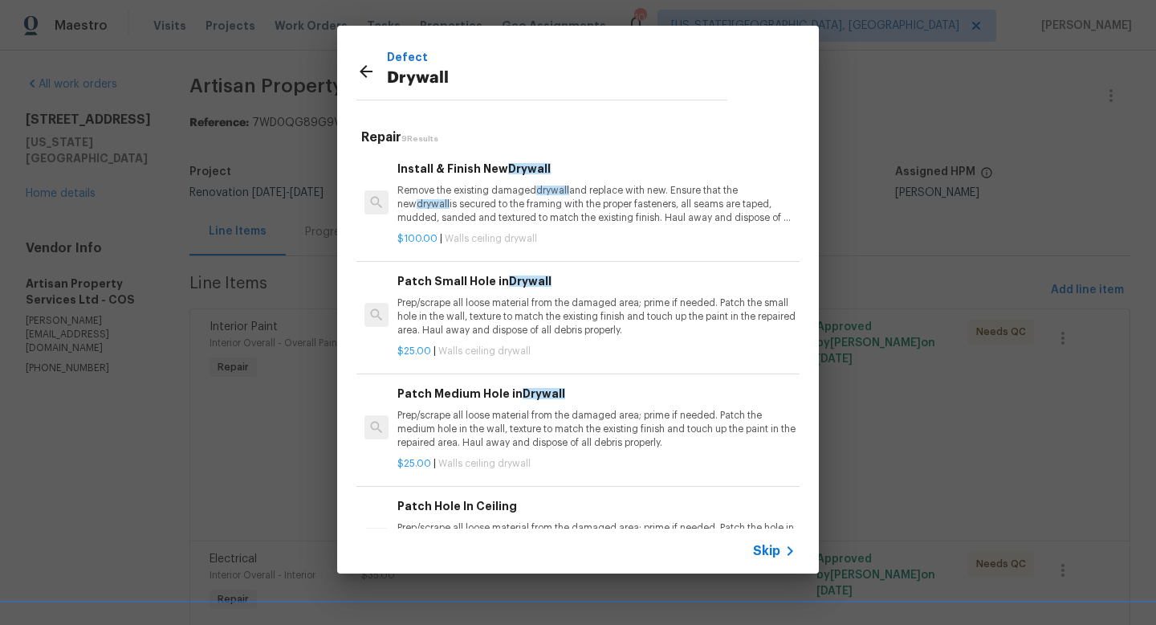
scroll to position [557, 0]
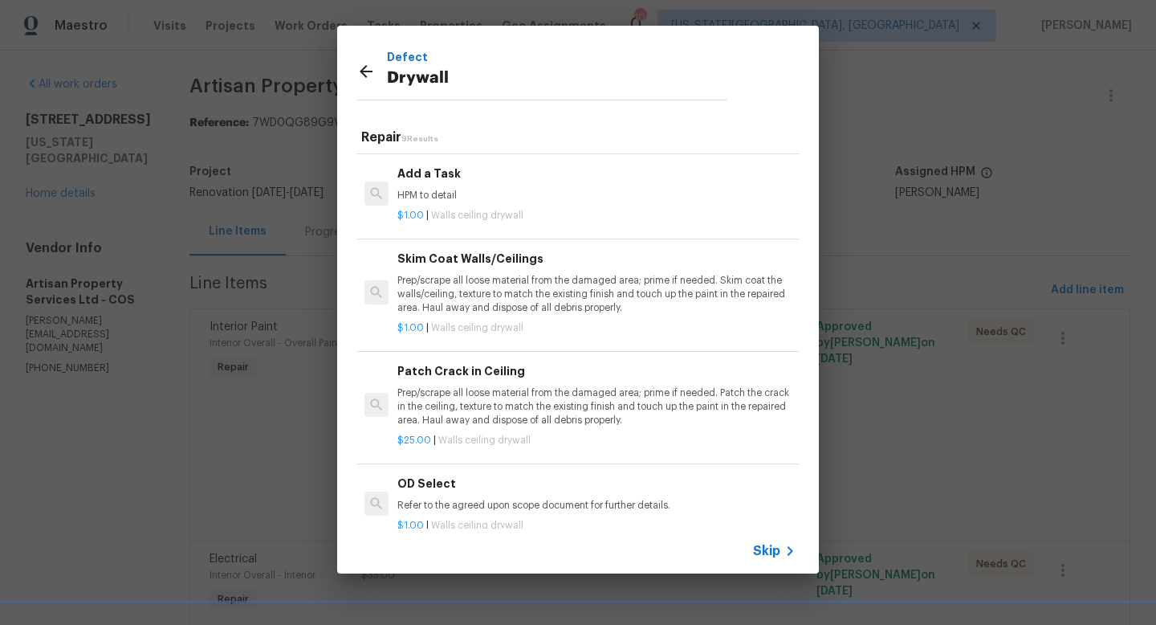
click at [465, 202] on div "$1.00 | Walls ceiling drywall" at bounding box center [597, 212] width 398 height 20
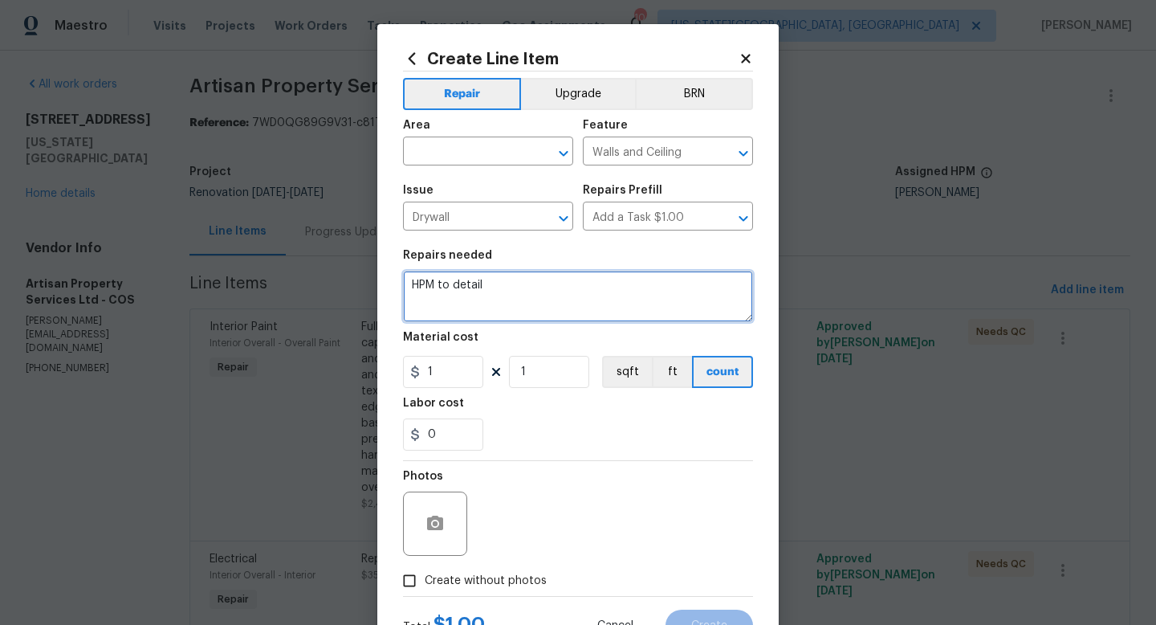
drag, startPoint x: 497, startPoint y: 297, endPoint x: 367, endPoint y: 277, distance: 131.6
click at [367, 277] on div "Create Line Item Repair Upgrade BRN Area ​ Feature Walls and Ceiling ​ Issue Dr…" at bounding box center [578, 312] width 1156 height 625
type textarea "extra charges for drywall, 2 more doors"
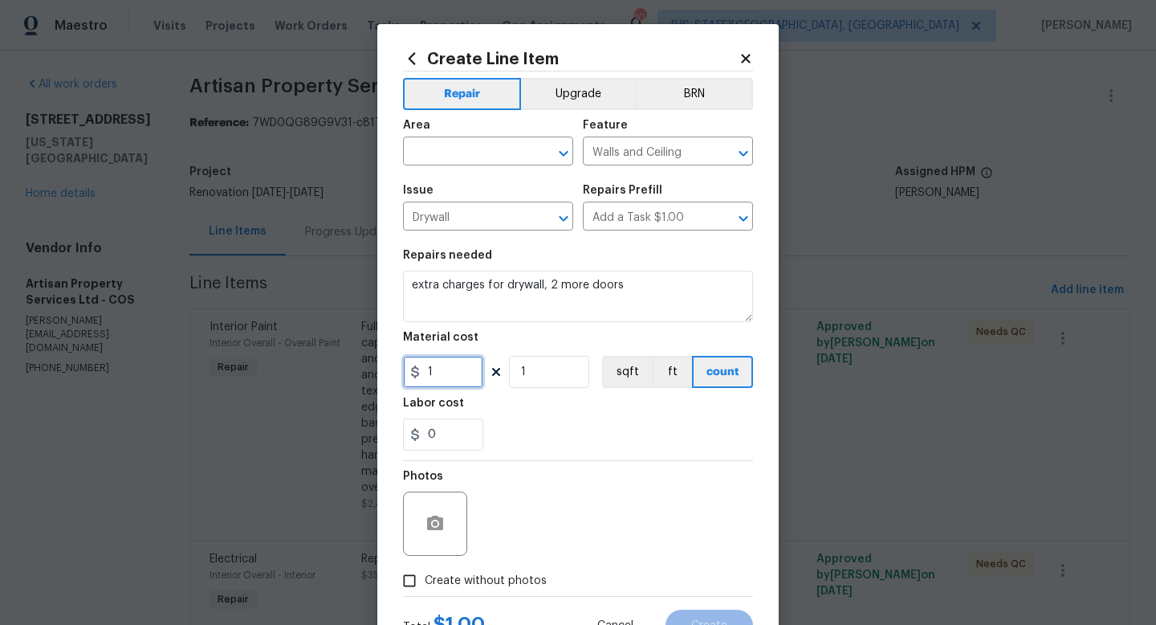
click at [470, 376] on input "1" at bounding box center [443, 372] width 80 height 32
type input "330"
click at [511, 577] on span "Create without photos" at bounding box center [486, 581] width 122 height 17
click at [425, 577] on input "Create without photos" at bounding box center [409, 580] width 31 height 31
checkbox input "true"
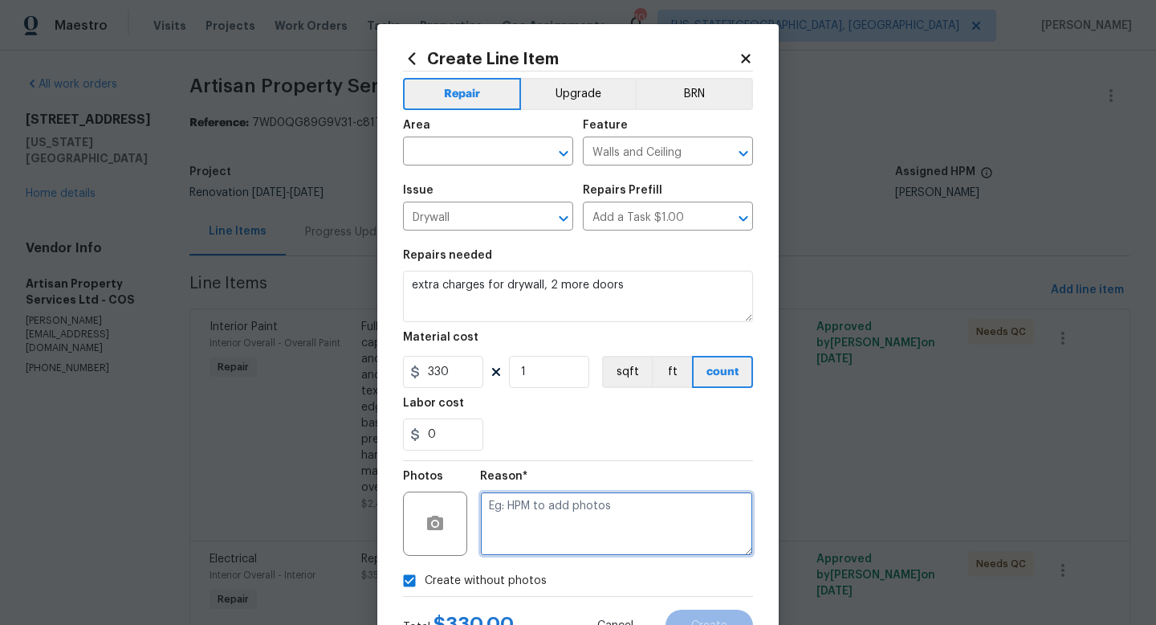
click at [532, 520] on textarea at bounding box center [616, 523] width 273 height 64
type textarea "f"
type textarea "adjusted"
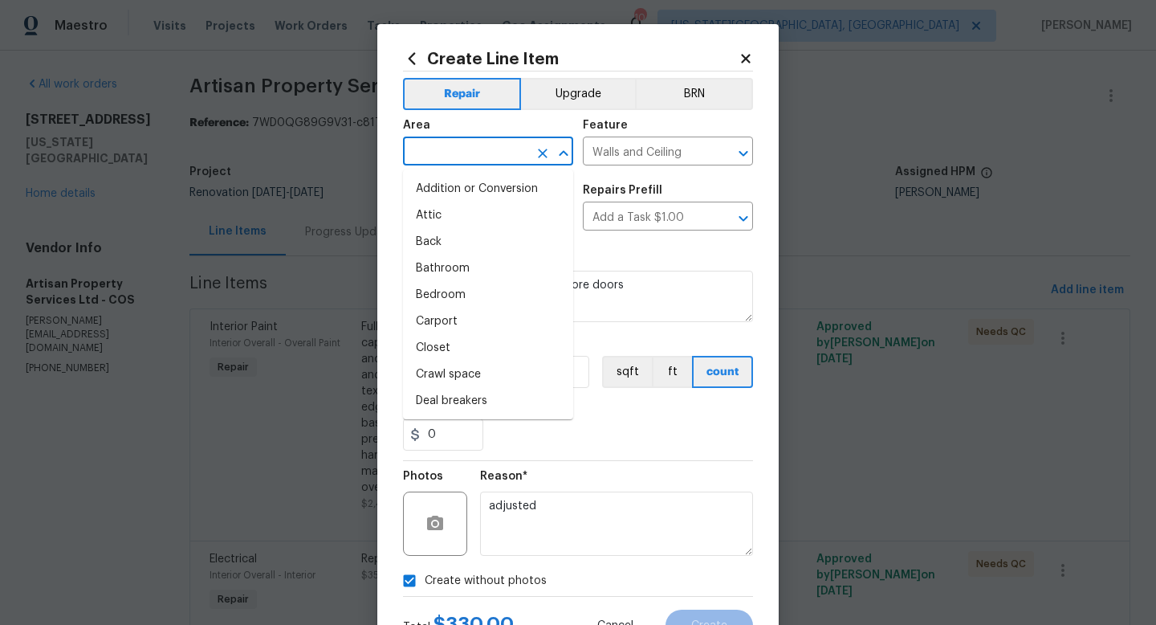
click at [471, 153] on input "text" at bounding box center [465, 153] width 125 height 25
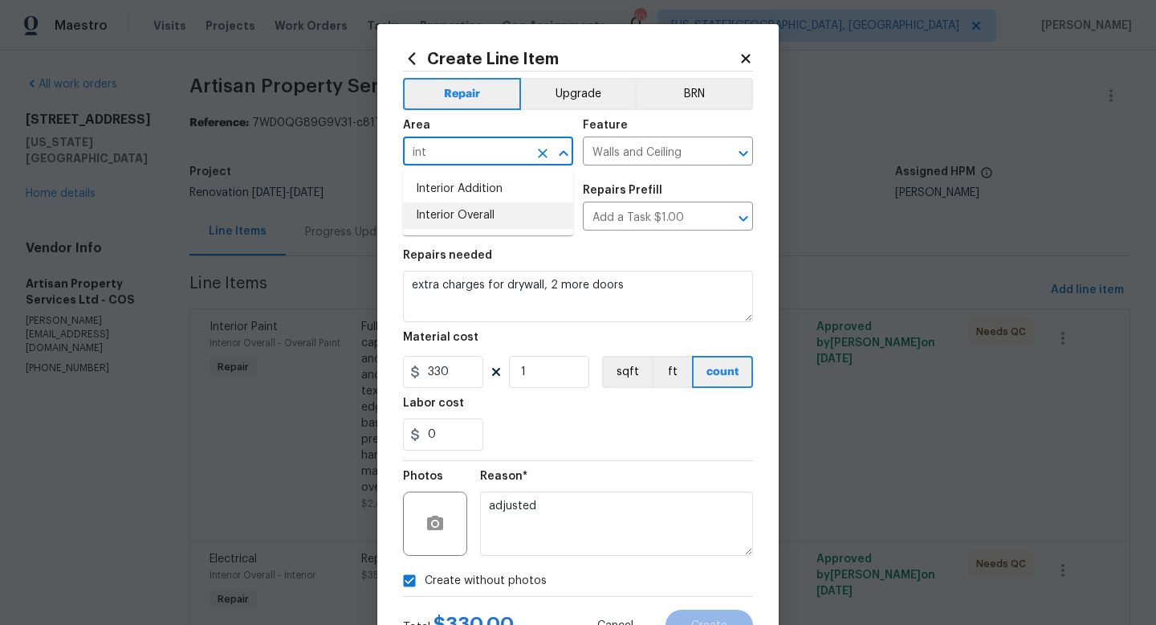
click at [442, 218] on li "Interior Overall" at bounding box center [488, 215] width 170 height 27
type input "Interior Overall"
click at [699, 624] on span "Create" at bounding box center [709, 626] width 36 height 12
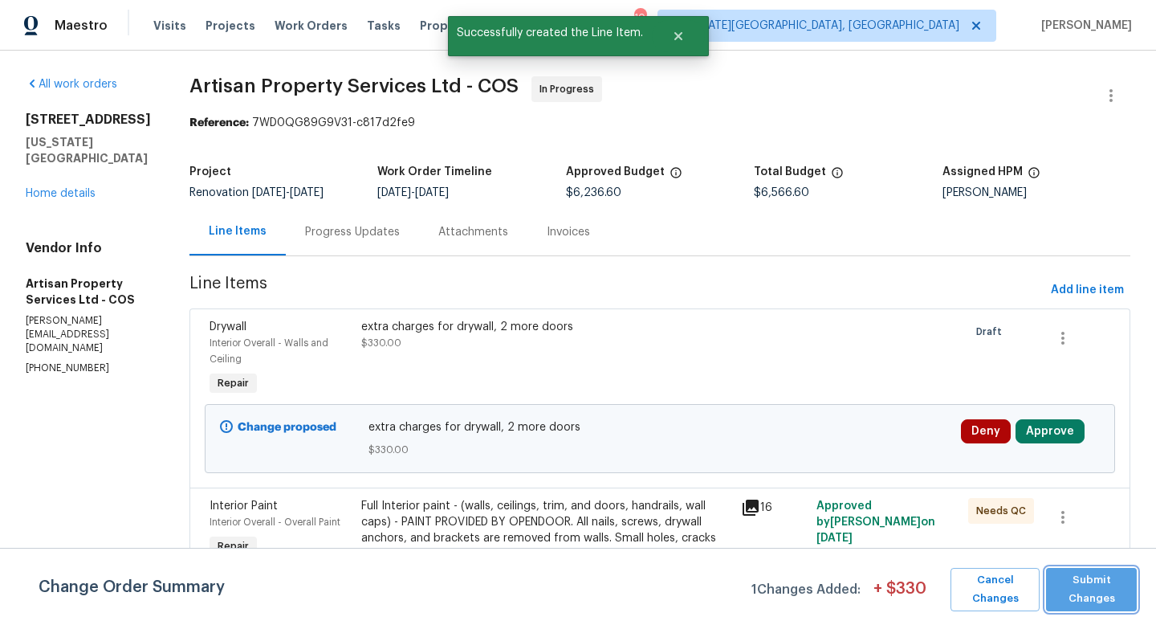
click at [1102, 582] on span "Submit Changes" at bounding box center [1091, 589] width 75 height 37
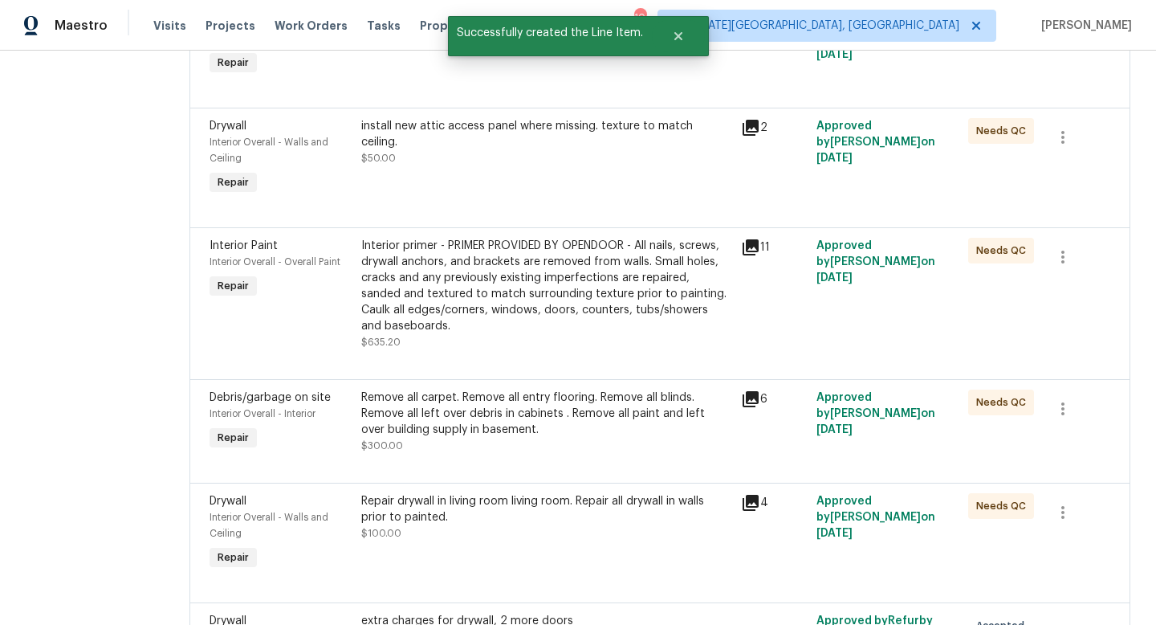
scroll to position [1964, 0]
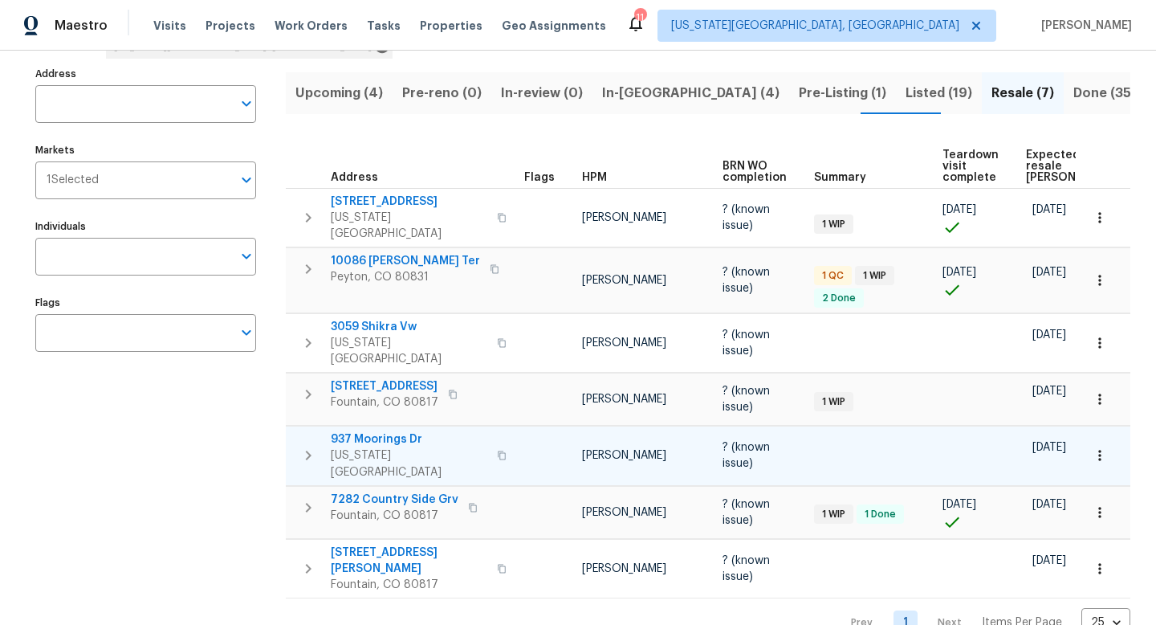
scroll to position [96, 0]
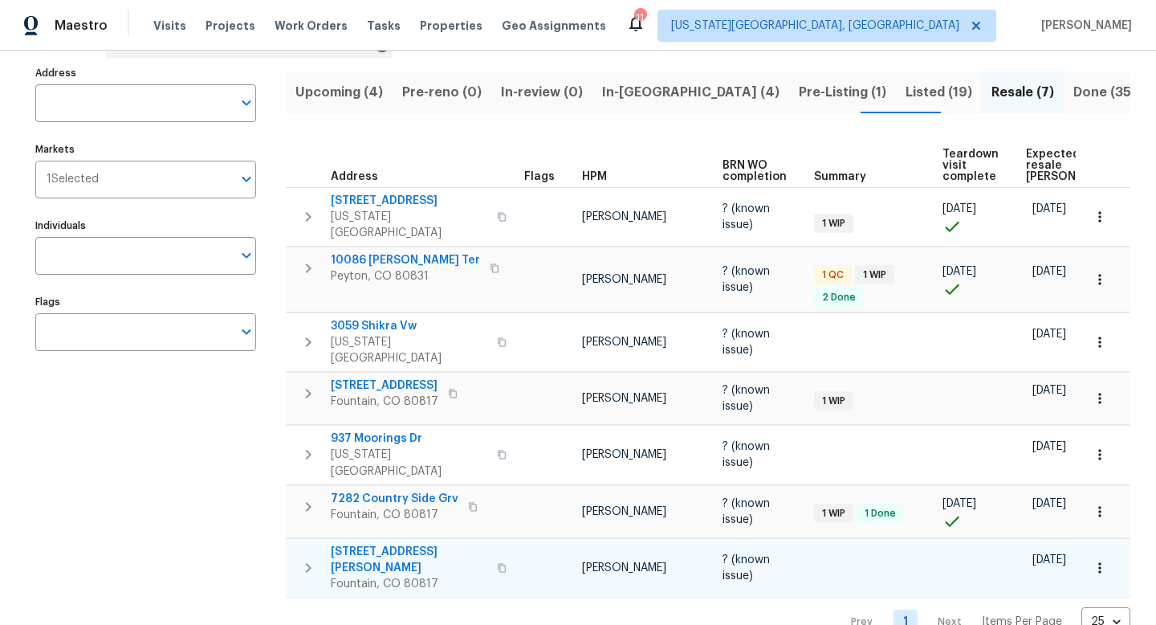
click at [393, 544] on span "[STREET_ADDRESS][PERSON_NAME]" at bounding box center [409, 560] width 157 height 32
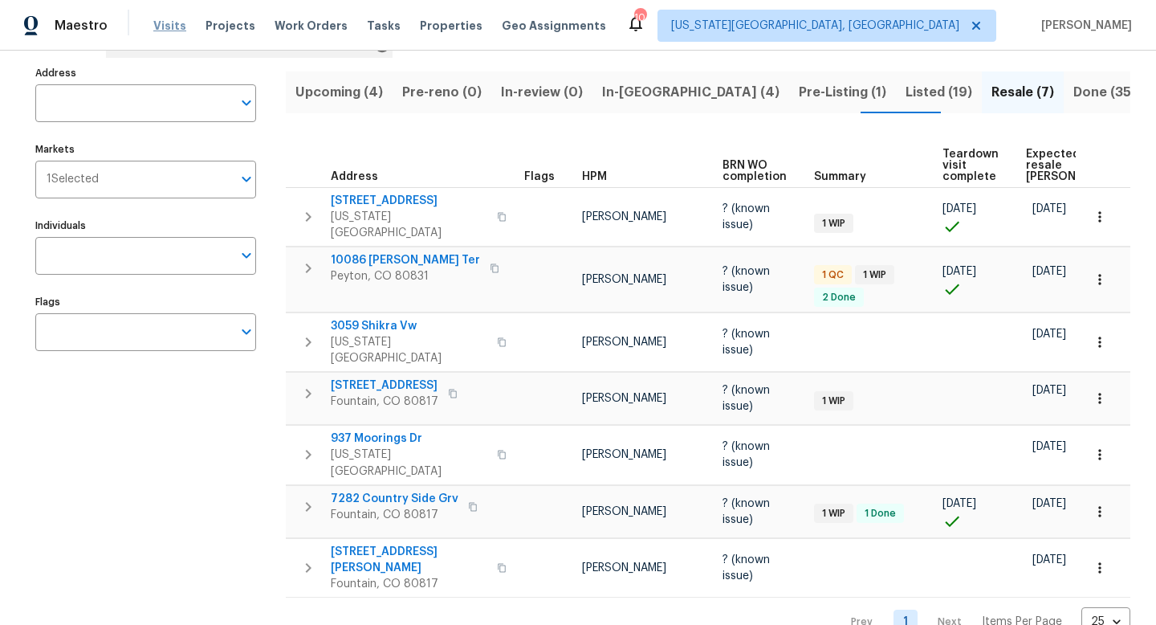
click at [169, 23] on span "Visits" at bounding box center [169, 26] width 33 height 16
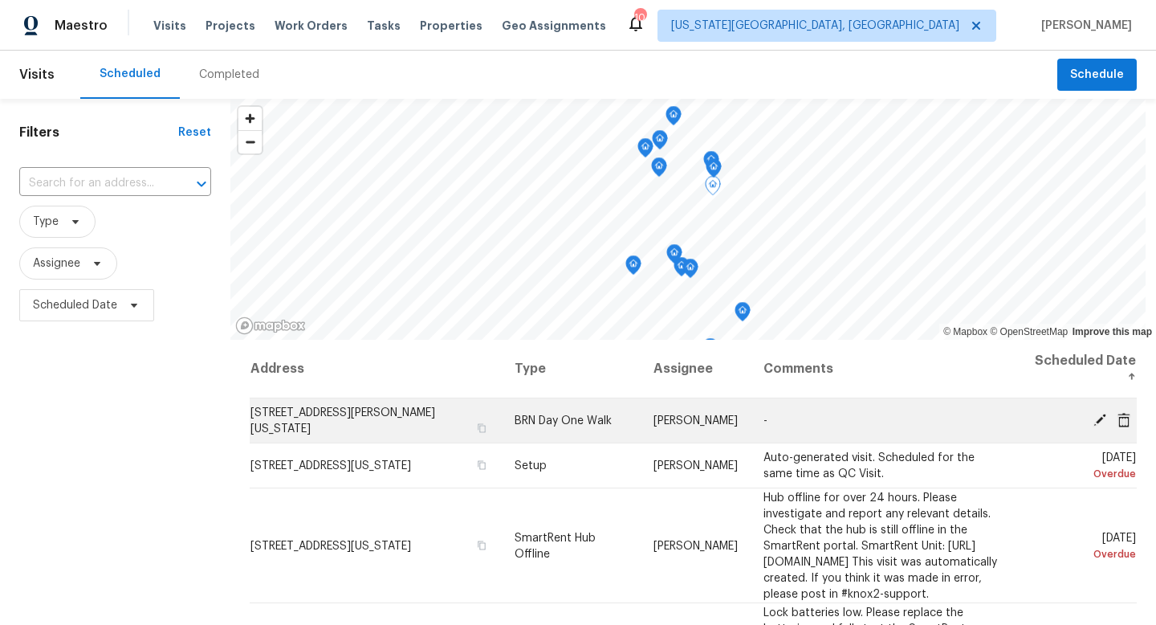
click at [1095, 416] on icon at bounding box center [1100, 419] width 14 height 14
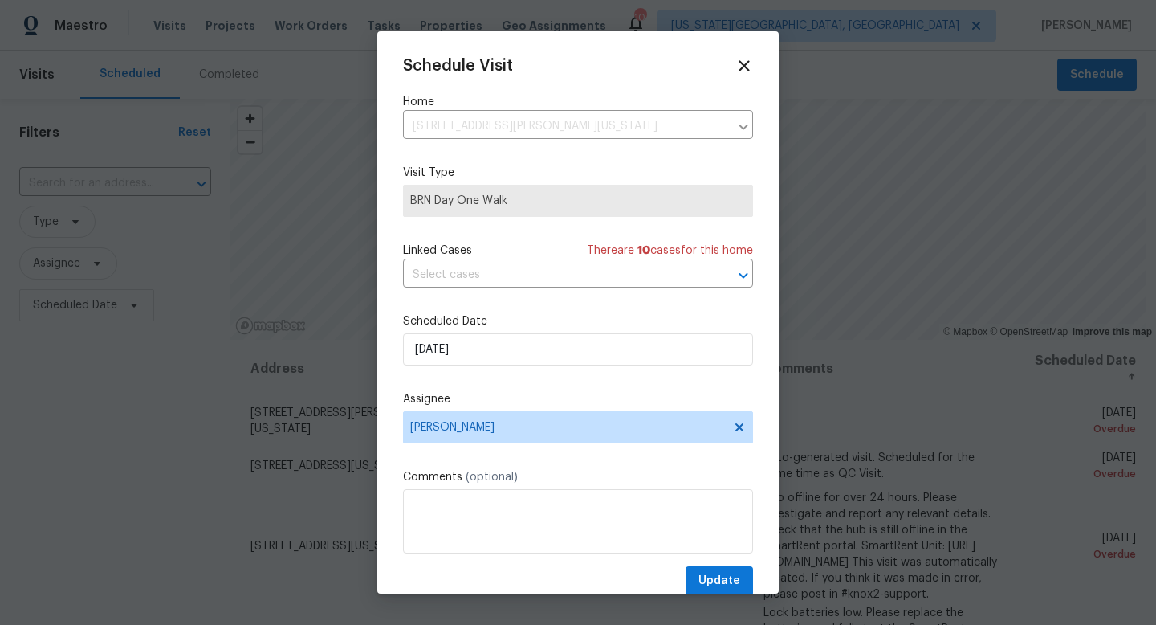
click at [503, 204] on span "BRN Day One Walk" at bounding box center [578, 201] width 336 height 16
click at [747, 63] on icon at bounding box center [744, 65] width 11 height 11
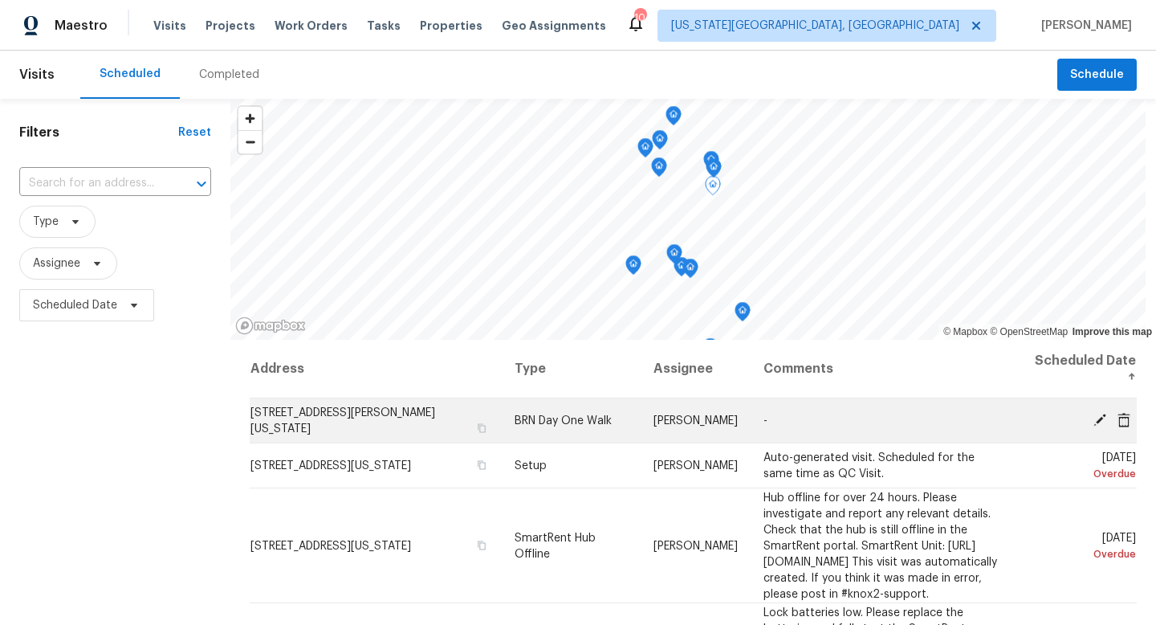
click at [1124, 422] on icon at bounding box center [1124, 419] width 14 height 14
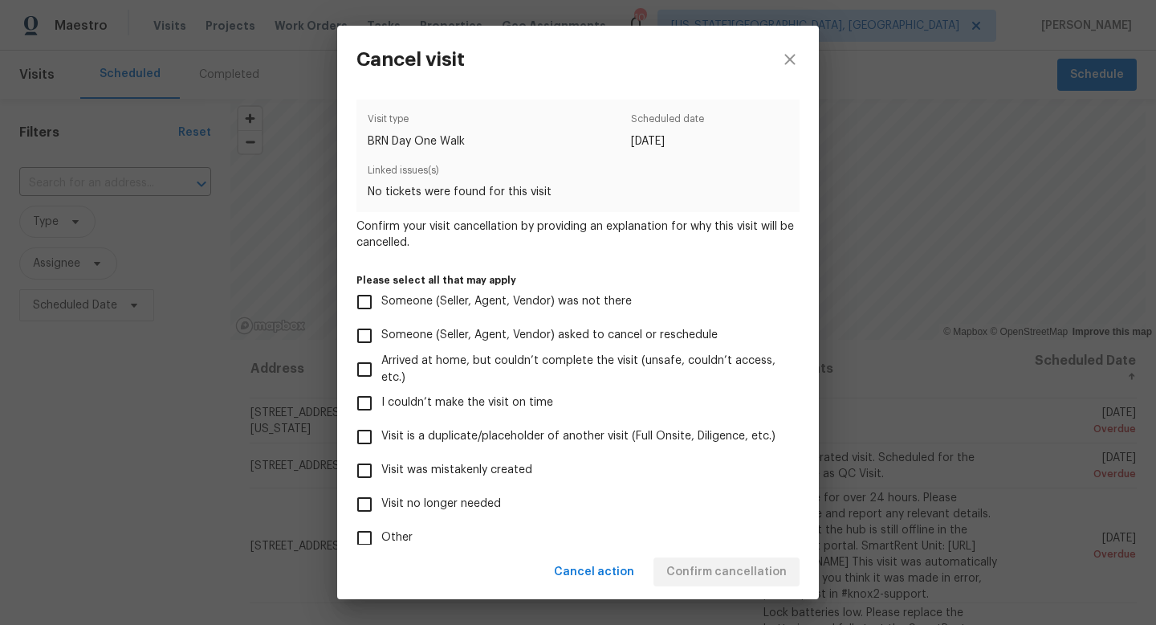
click at [407, 509] on span "Visit no longer needed" at bounding box center [441, 503] width 120 height 17
click at [381, 509] on input "Visit no longer needed" at bounding box center [365, 504] width 34 height 34
checkbox input "true"
click at [437, 455] on label "Visit was mistakenly created" at bounding box center [567, 471] width 439 height 34
click at [381, 455] on input "Visit was mistakenly created" at bounding box center [365, 471] width 34 height 34
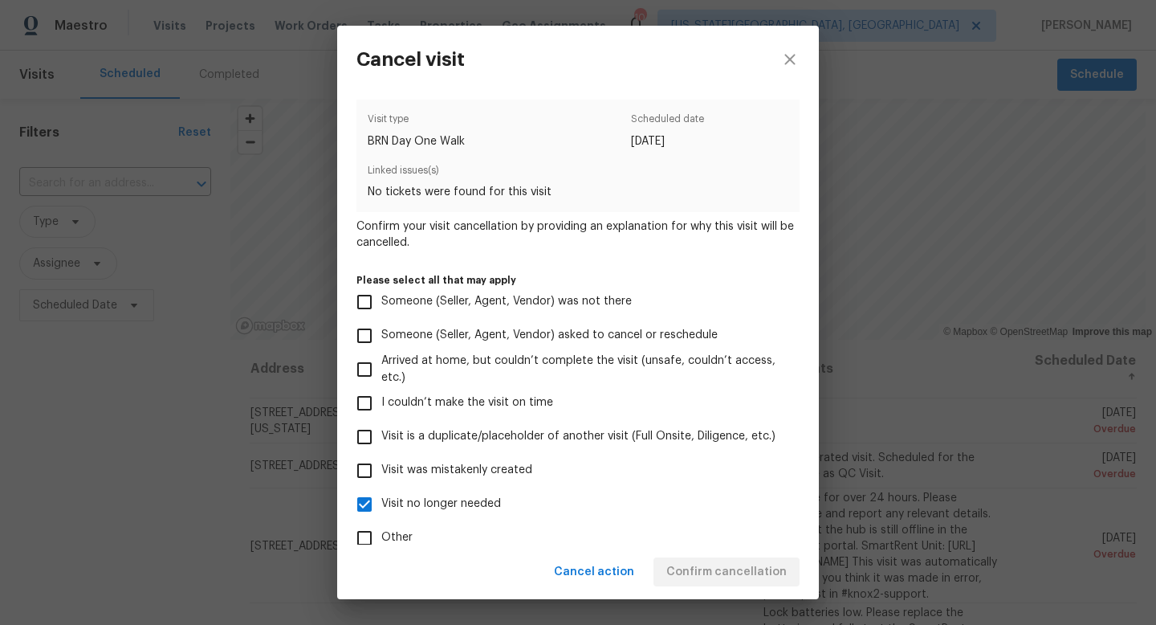
checkbox input "true"
click at [360, 497] on input "Visit no longer needed" at bounding box center [365, 504] width 34 height 34
checkbox input "false"
click at [685, 580] on span "Confirm cancellation" at bounding box center [727, 572] width 120 height 20
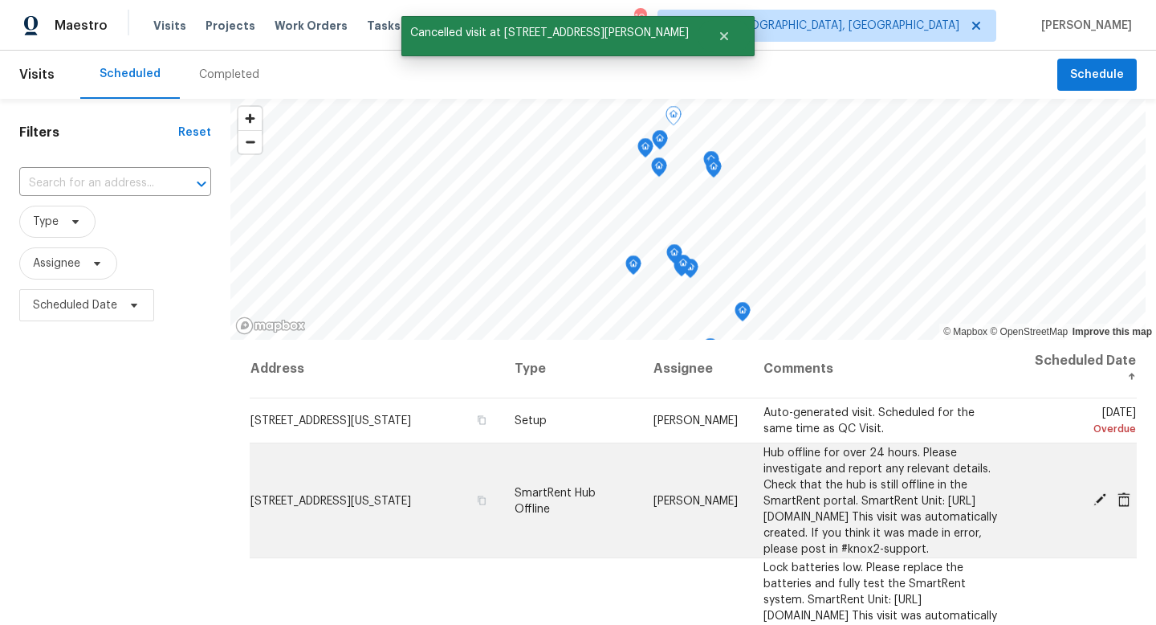
click at [1103, 507] on icon at bounding box center [1100, 499] width 14 height 14
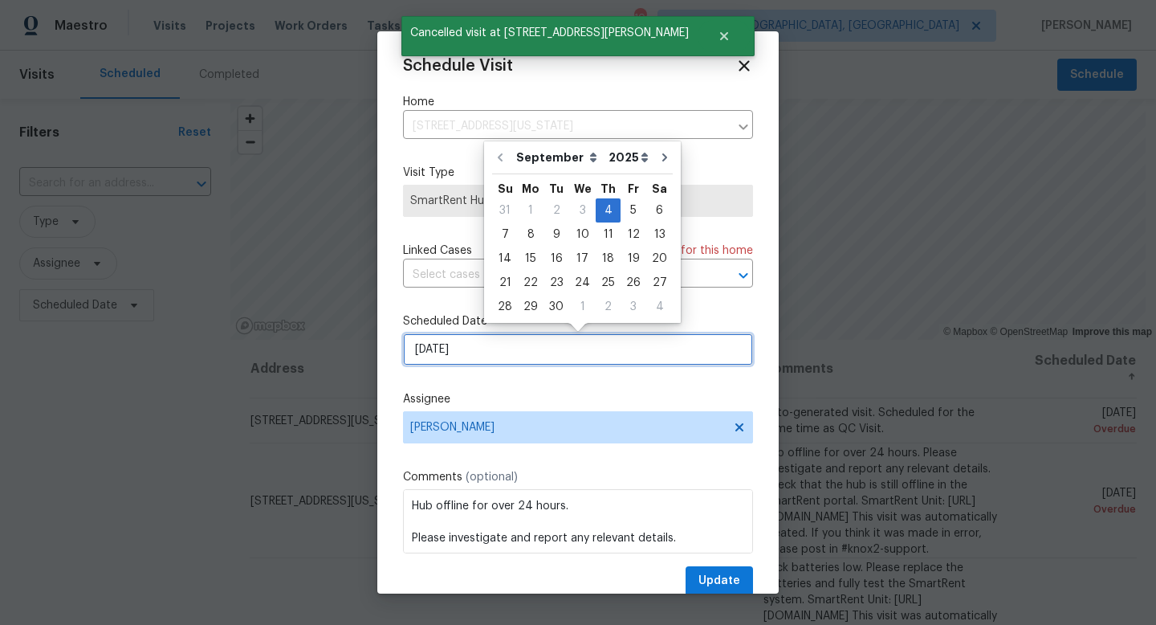
click at [507, 353] on input "[DATE]" at bounding box center [578, 349] width 350 height 32
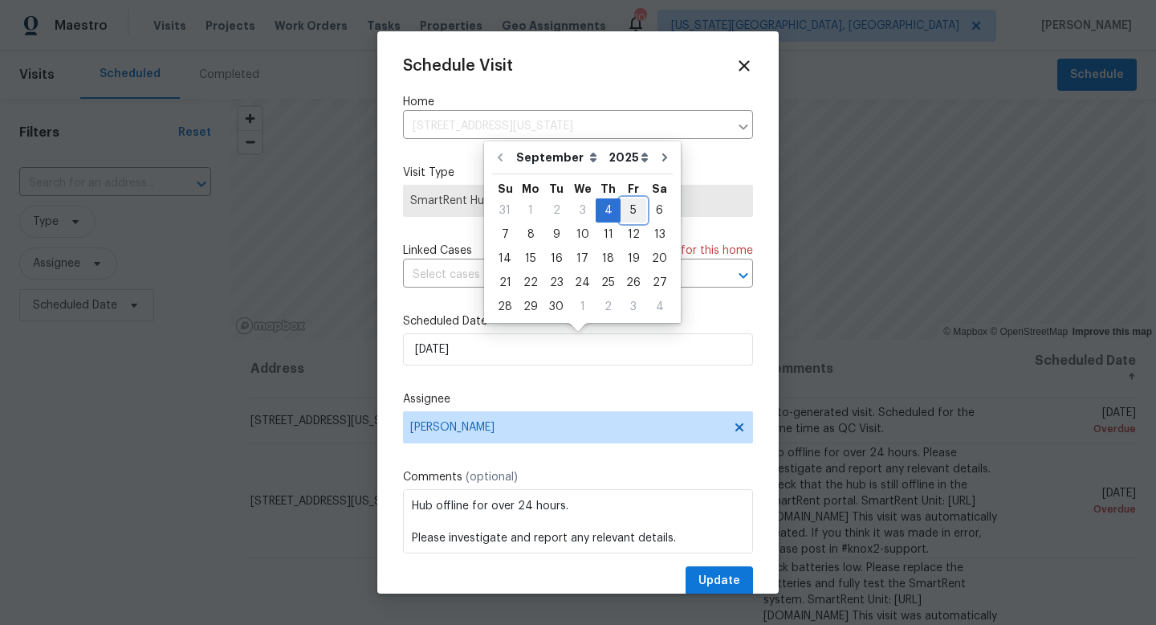
click at [627, 206] on div "5" at bounding box center [634, 210] width 26 height 22
type input "9/5/2025"
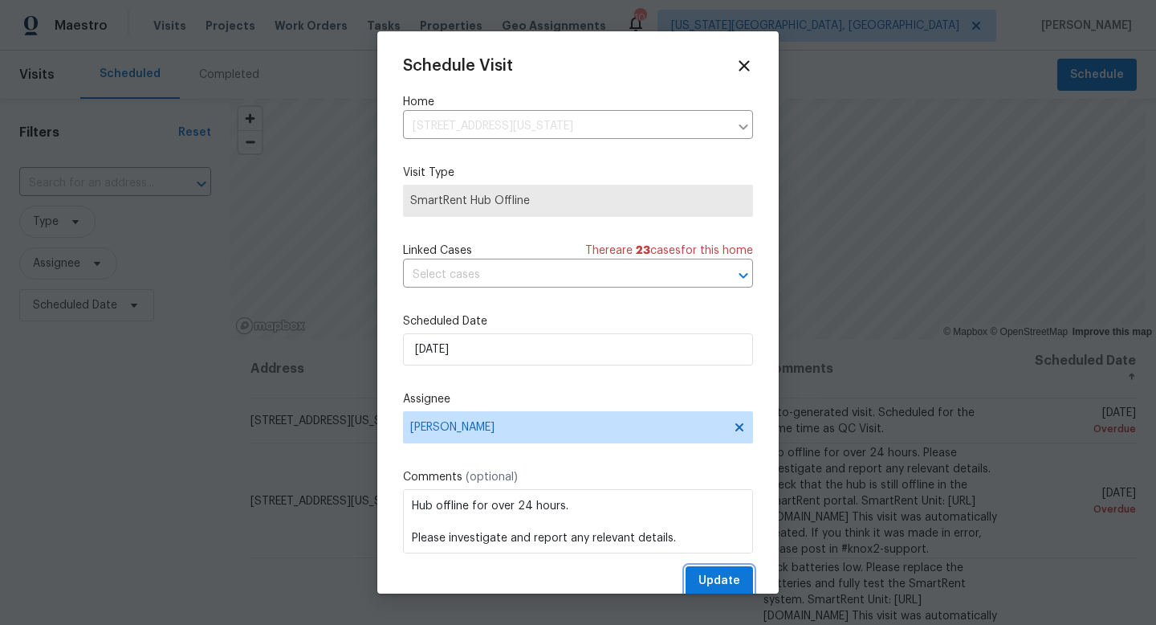
click at [707, 581] on span "Update" at bounding box center [720, 581] width 42 height 20
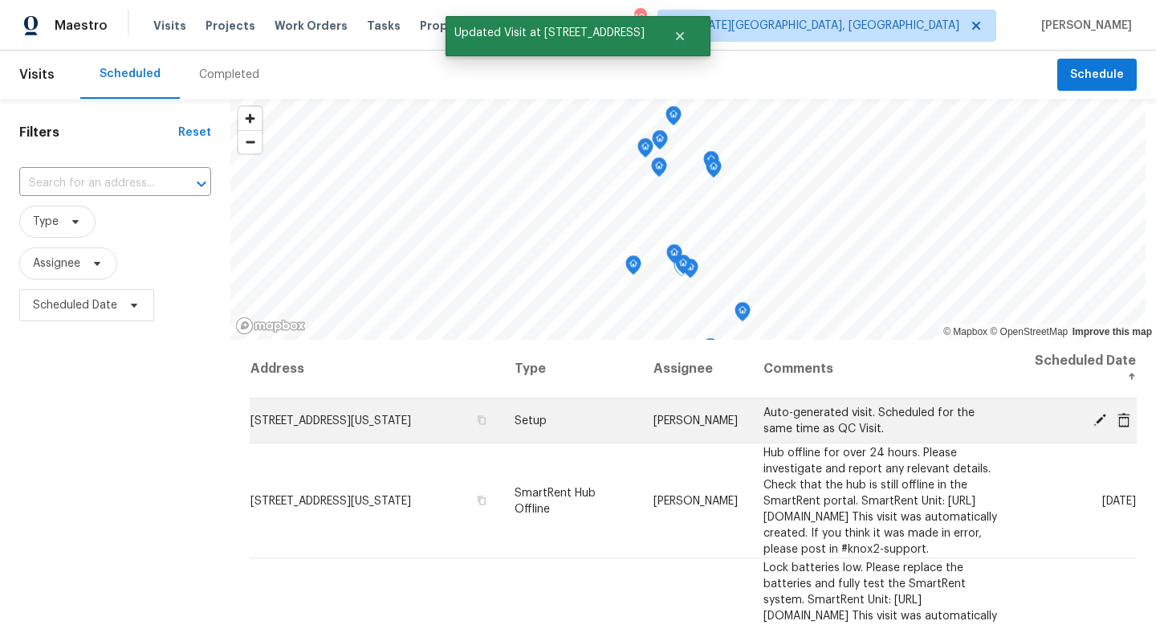
click at [1104, 414] on icon at bounding box center [1100, 419] width 13 height 13
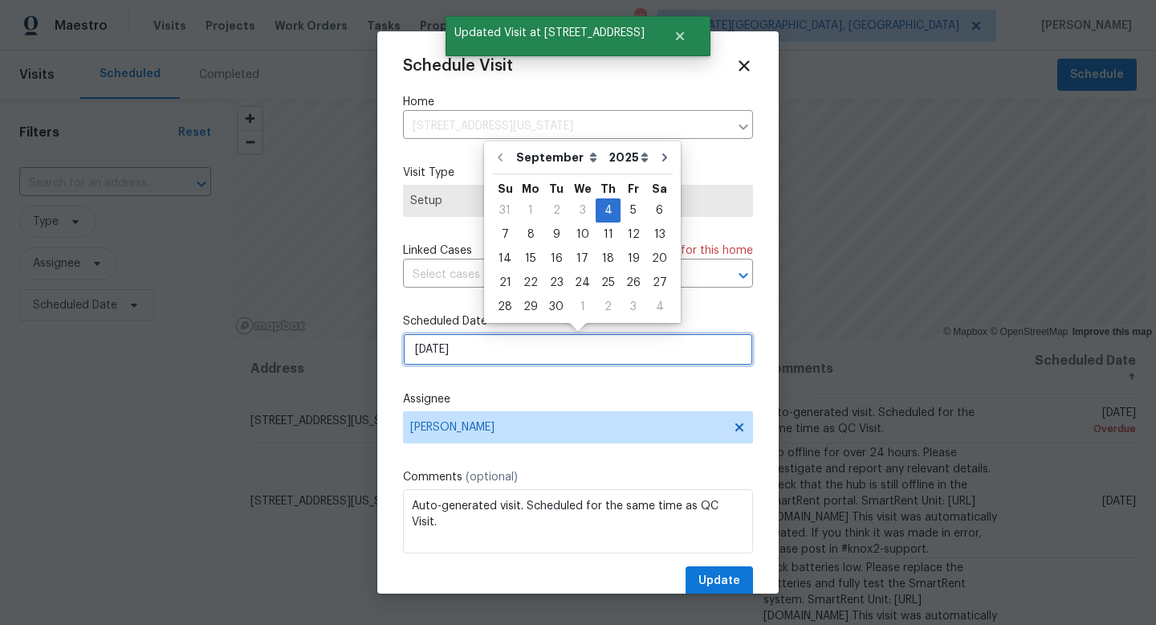
click at [500, 349] on input "9/4/2025" at bounding box center [578, 349] width 350 height 32
click at [626, 213] on div "5" at bounding box center [634, 210] width 26 height 22
type input "[DATE]"
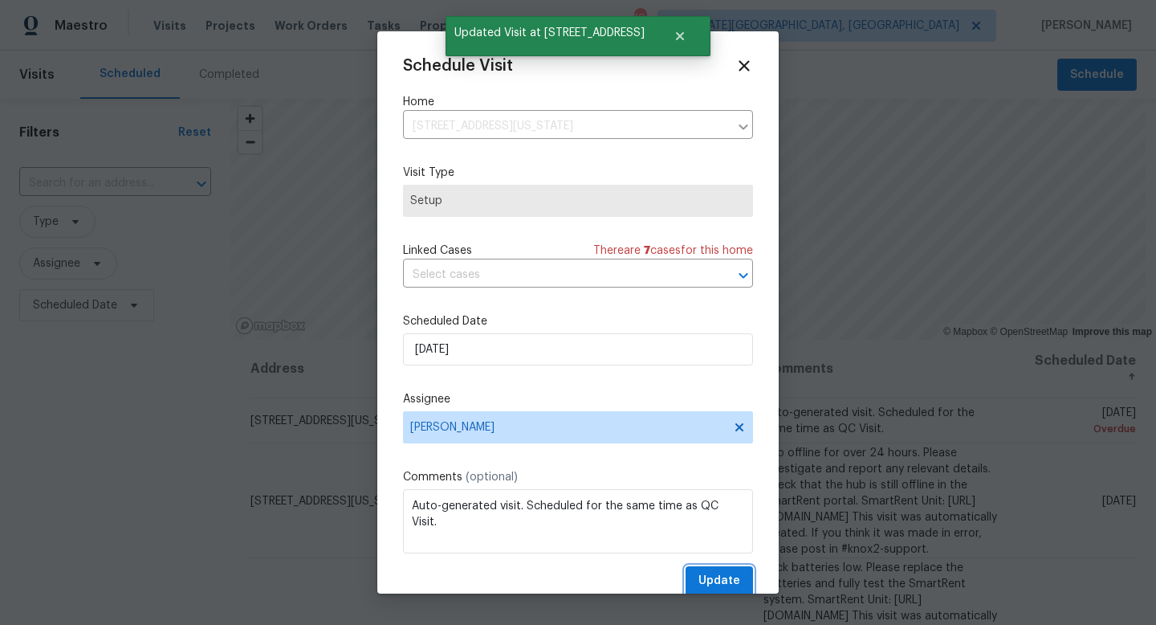
click at [728, 577] on span "Update" at bounding box center [720, 581] width 42 height 20
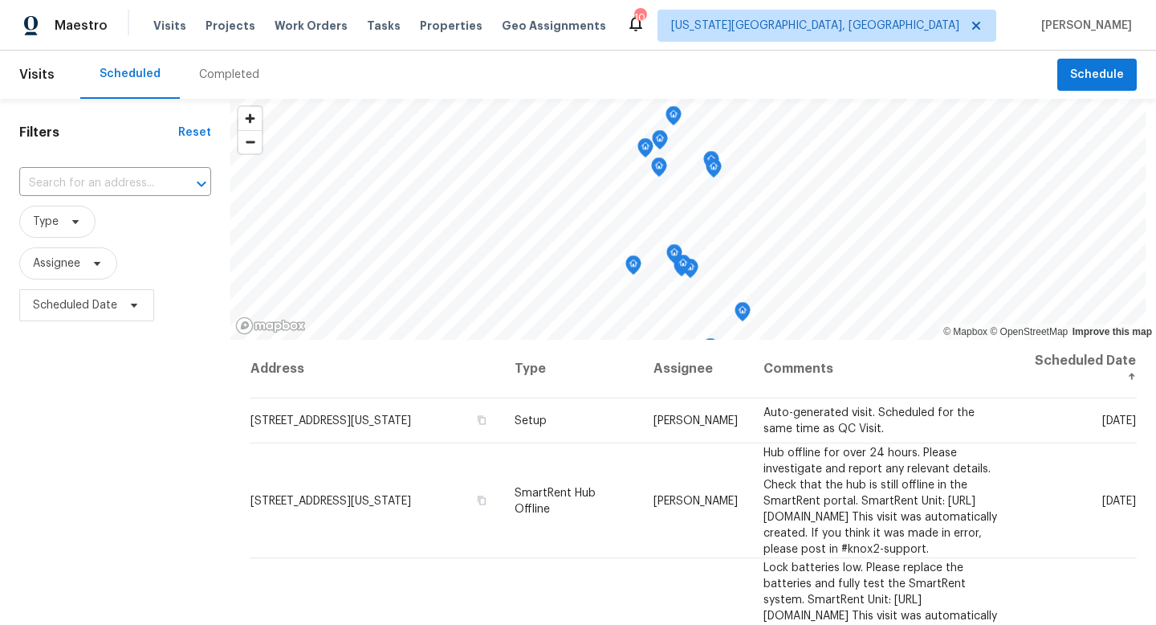
click at [381, 25] on div "Visits Projects Work Orders Tasks Properties Geo Assignments" at bounding box center [389, 26] width 472 height 32
click at [368, 25] on span "Tasks" at bounding box center [384, 25] width 34 height 11
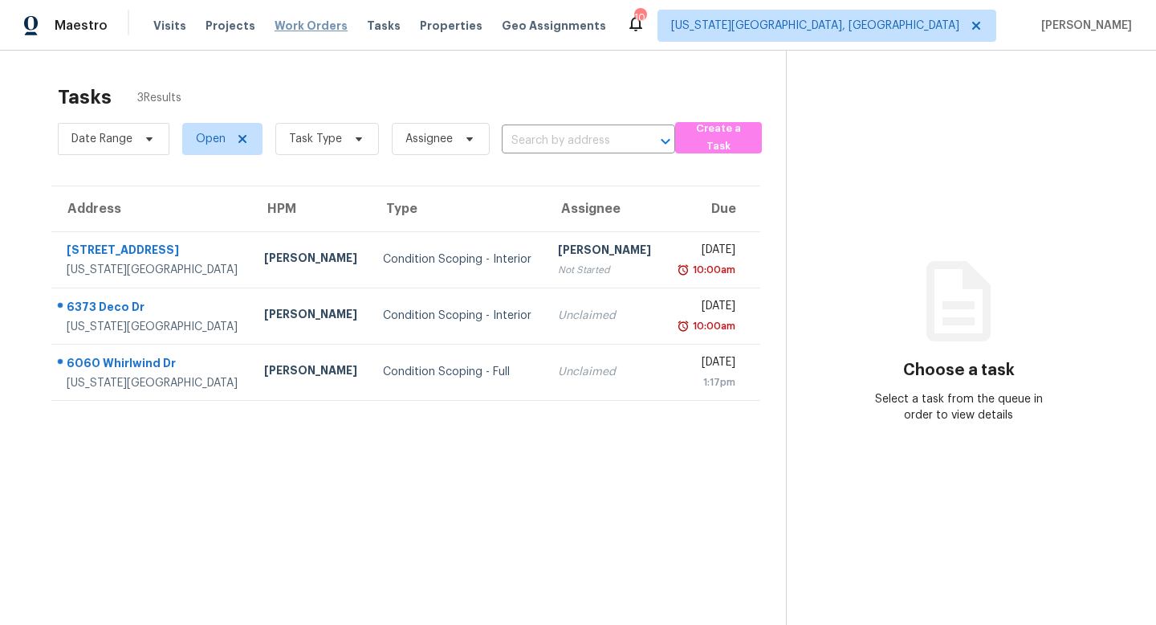
click at [316, 27] on span "Work Orders" at bounding box center [311, 26] width 73 height 16
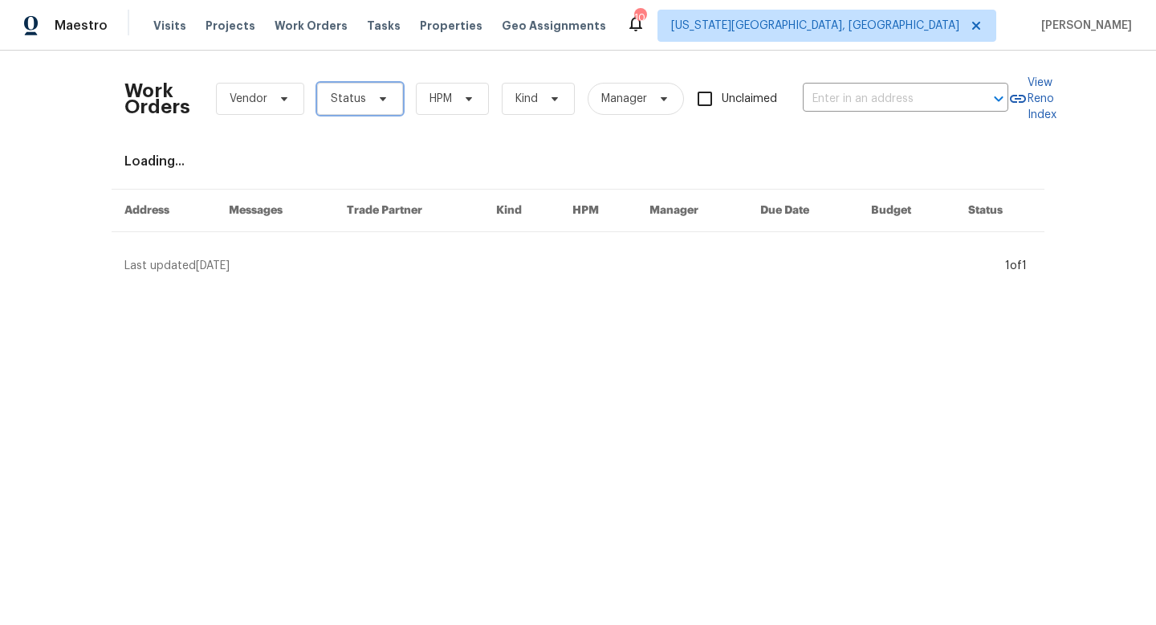
click at [342, 100] on span "Status" at bounding box center [348, 99] width 35 height 16
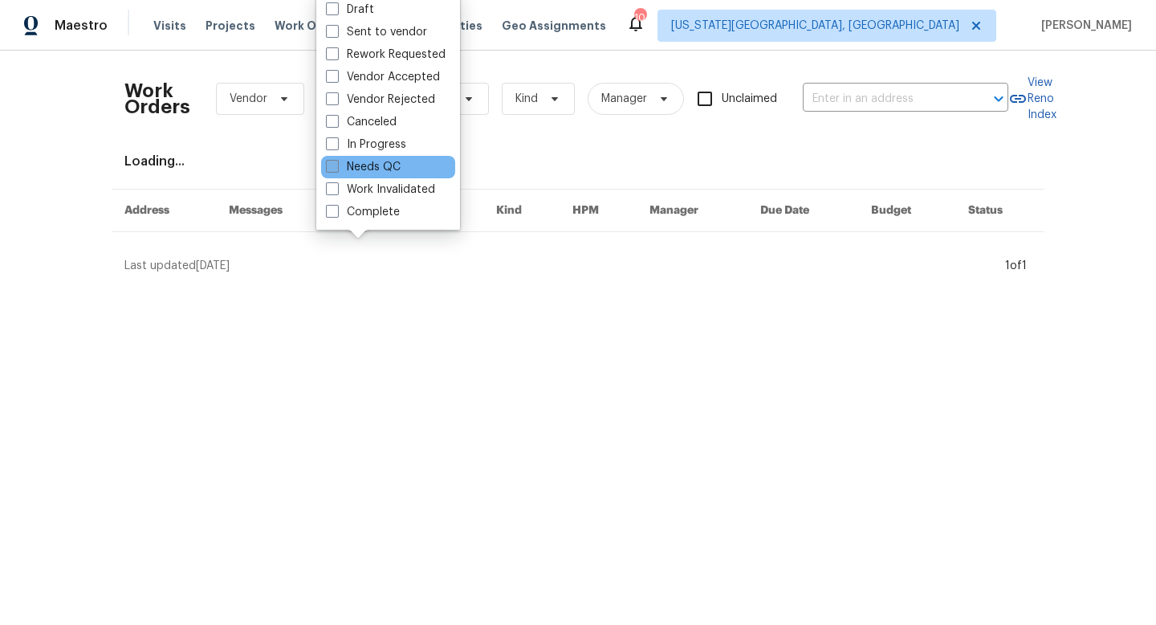
click at [336, 168] on span at bounding box center [332, 166] width 13 height 13
click at [336, 168] on input "Needs QC" at bounding box center [331, 164] width 10 height 10
checkbox input "true"
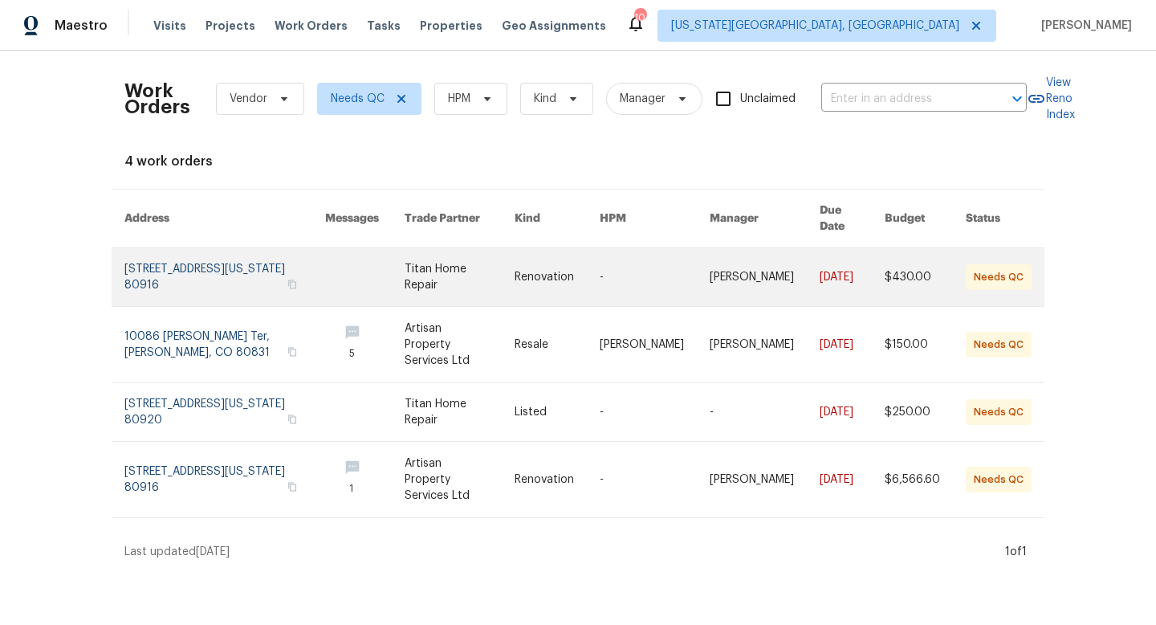
click at [498, 264] on link at bounding box center [460, 277] width 110 height 58
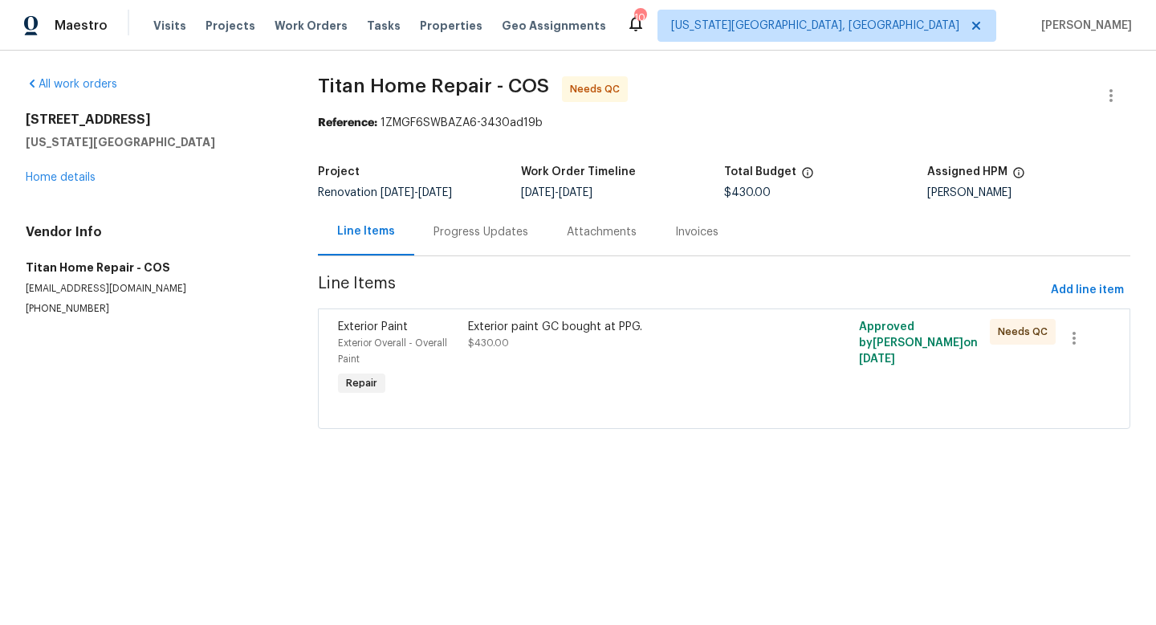
click at [534, 339] on div "Exterior paint GC bought at PPG. $430.00" at bounding box center [626, 335] width 316 height 32
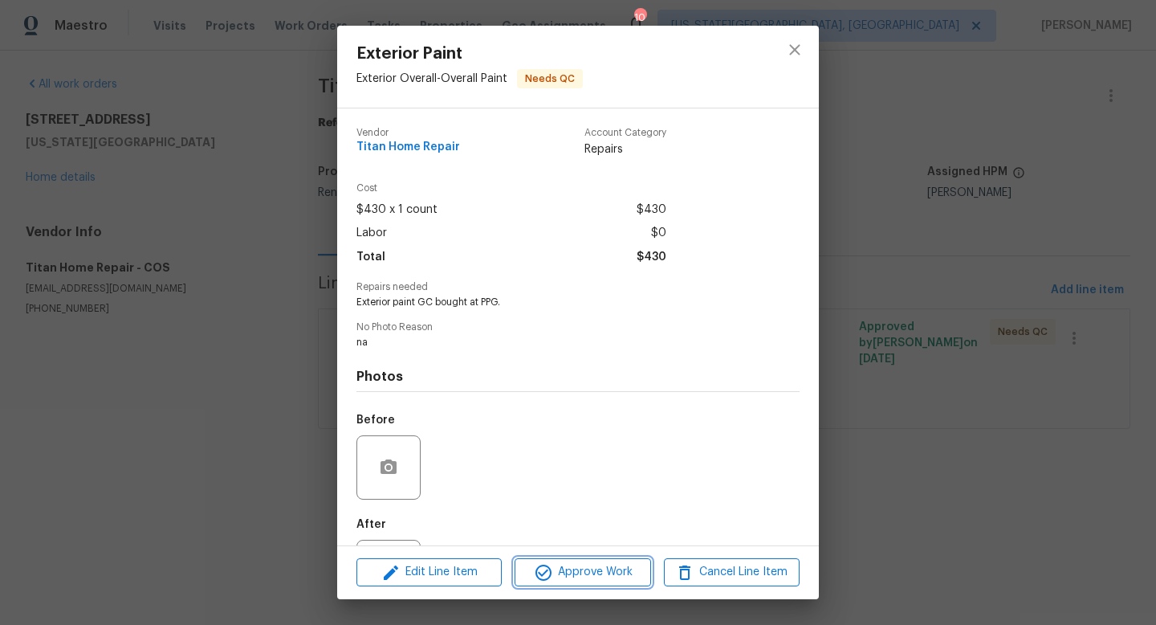
click at [558, 581] on span "Approve Work" at bounding box center [583, 572] width 126 height 20
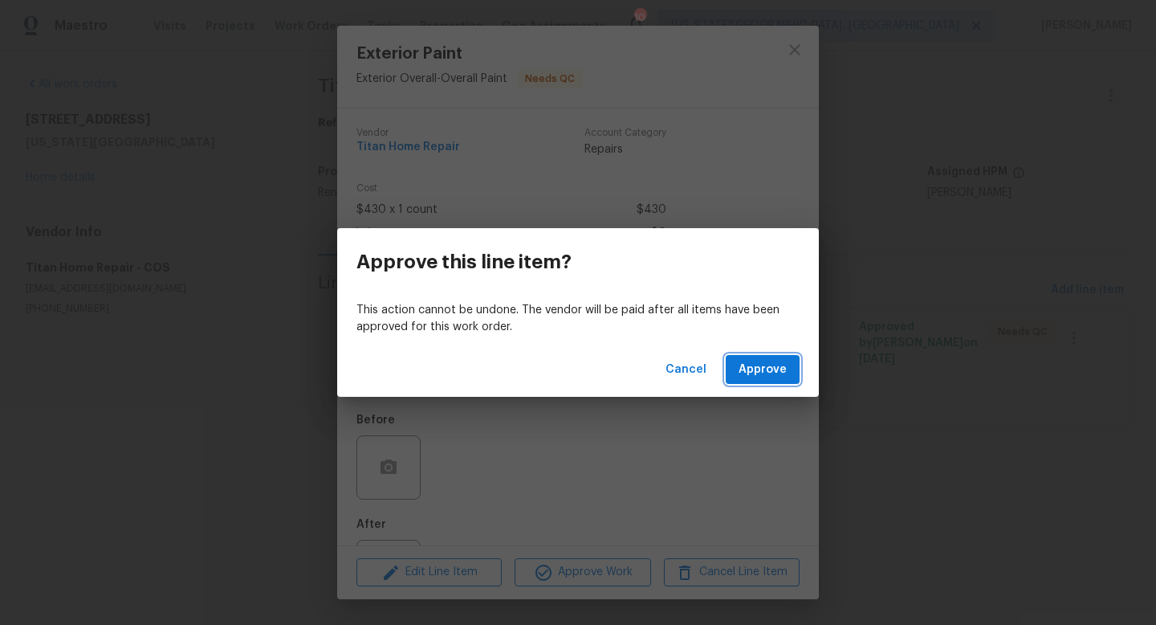
click at [752, 365] on span "Approve" at bounding box center [763, 370] width 48 height 20
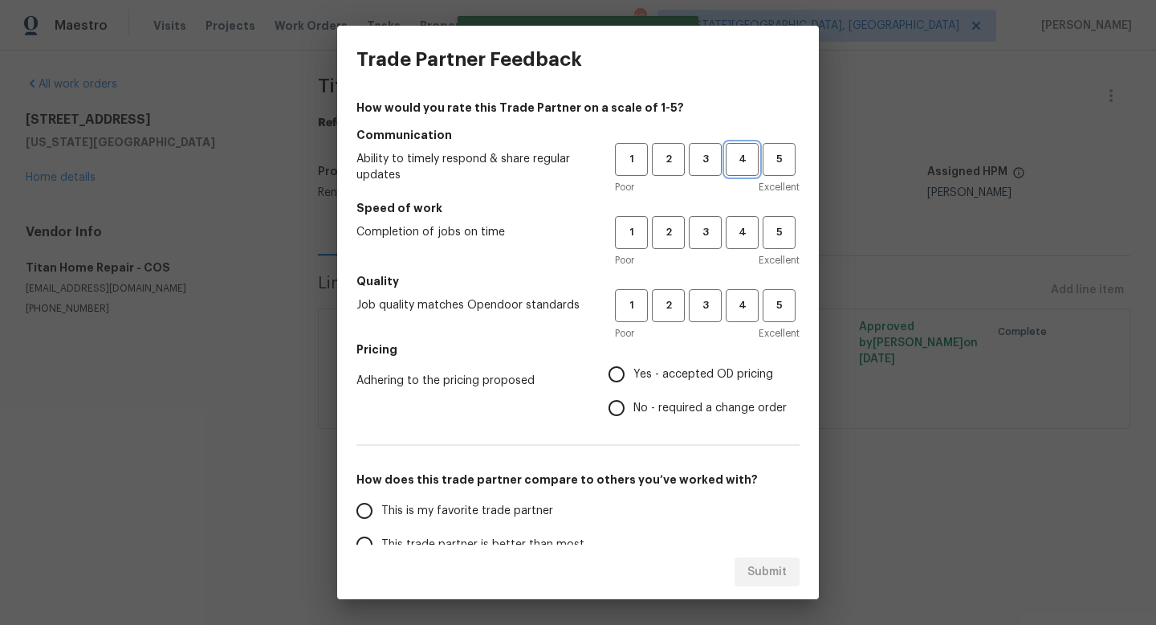
click at [726, 149] on button "4" at bounding box center [742, 159] width 33 height 33
click at [705, 158] on span "3" at bounding box center [706, 159] width 30 height 18
click at [703, 248] on button "3" at bounding box center [705, 232] width 33 height 33
click at [700, 306] on span "3" at bounding box center [706, 305] width 30 height 18
click at [620, 391] on input "No - required a change order" at bounding box center [617, 408] width 34 height 34
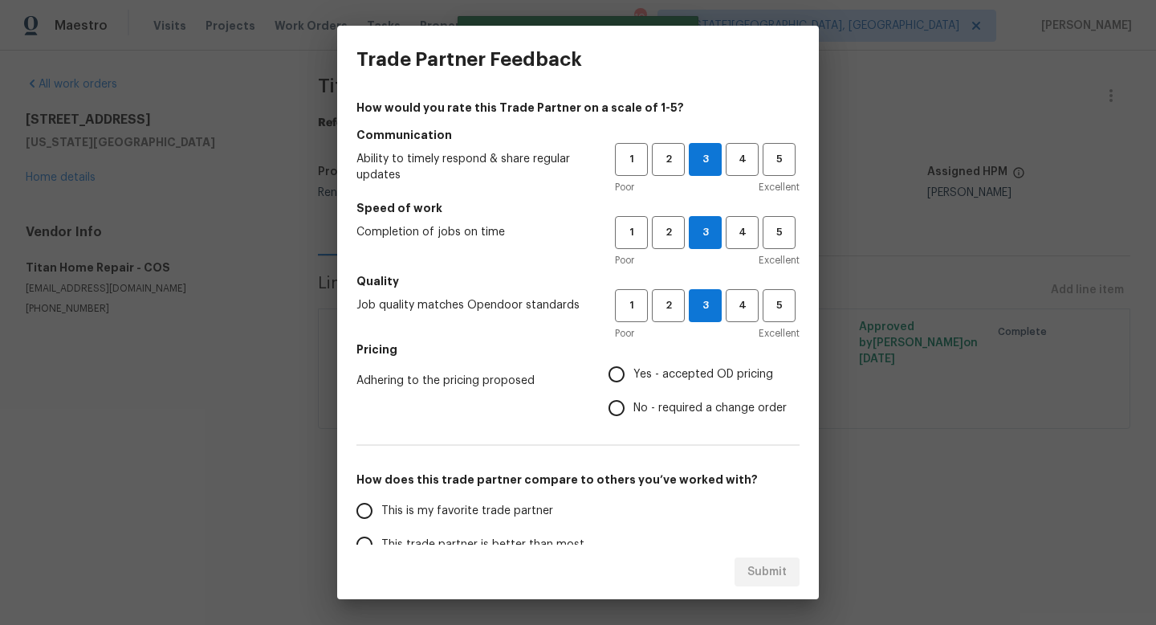
radio input "true"
click at [615, 383] on input "Yes - accepted OD pricing" at bounding box center [617, 374] width 34 height 34
radio input "true"
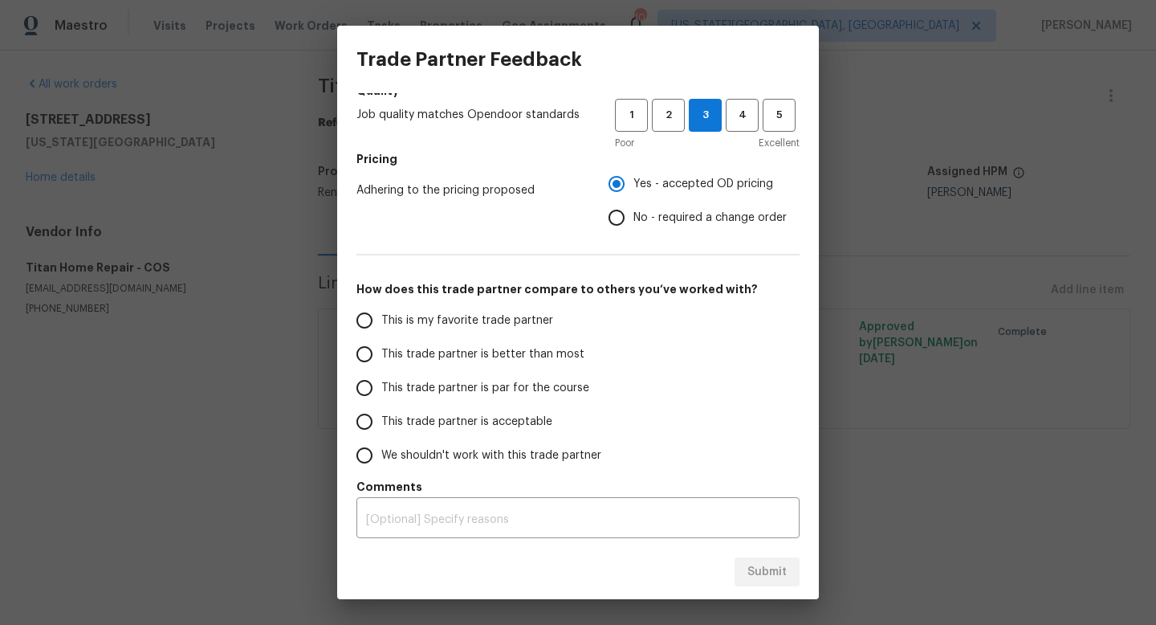
click at [422, 389] on span "This trade partner is par for the course" at bounding box center [485, 388] width 208 height 17
click at [381, 389] on input "This trade partner is par for the course" at bounding box center [365, 388] width 34 height 34
click at [765, 571] on span "Submit" at bounding box center [767, 572] width 39 height 20
radio input "true"
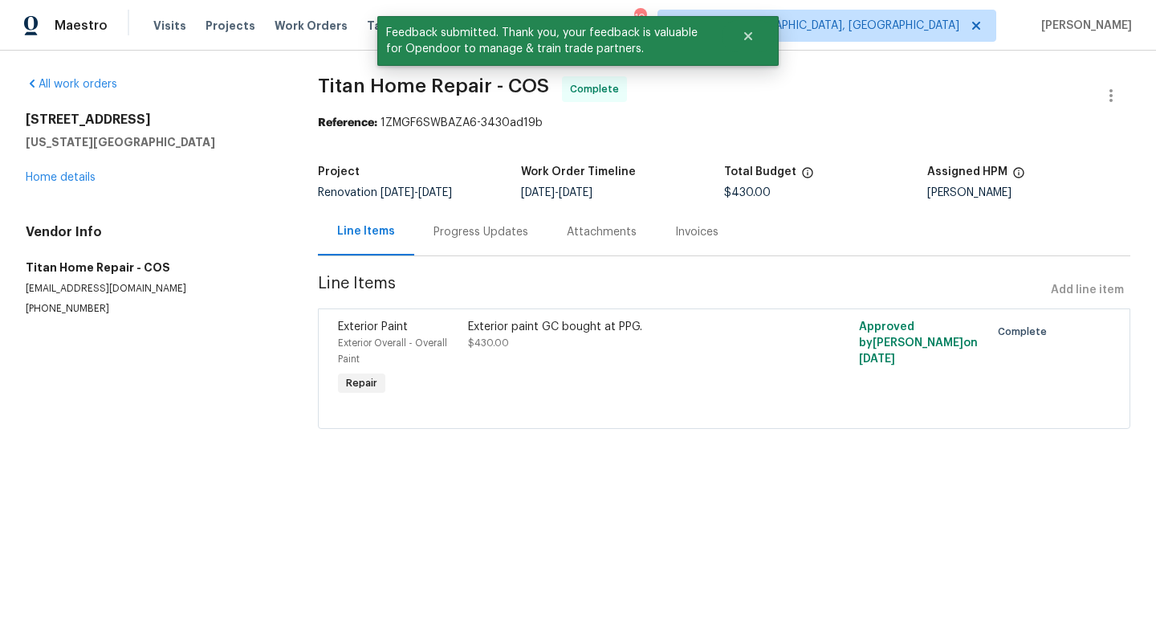
click at [67, 170] on div "3211 Poughkeepsie Dr Colorado Springs, CO 80916 Home details" at bounding box center [153, 149] width 254 height 74
click at [63, 176] on link "Home details" at bounding box center [61, 177] width 70 height 11
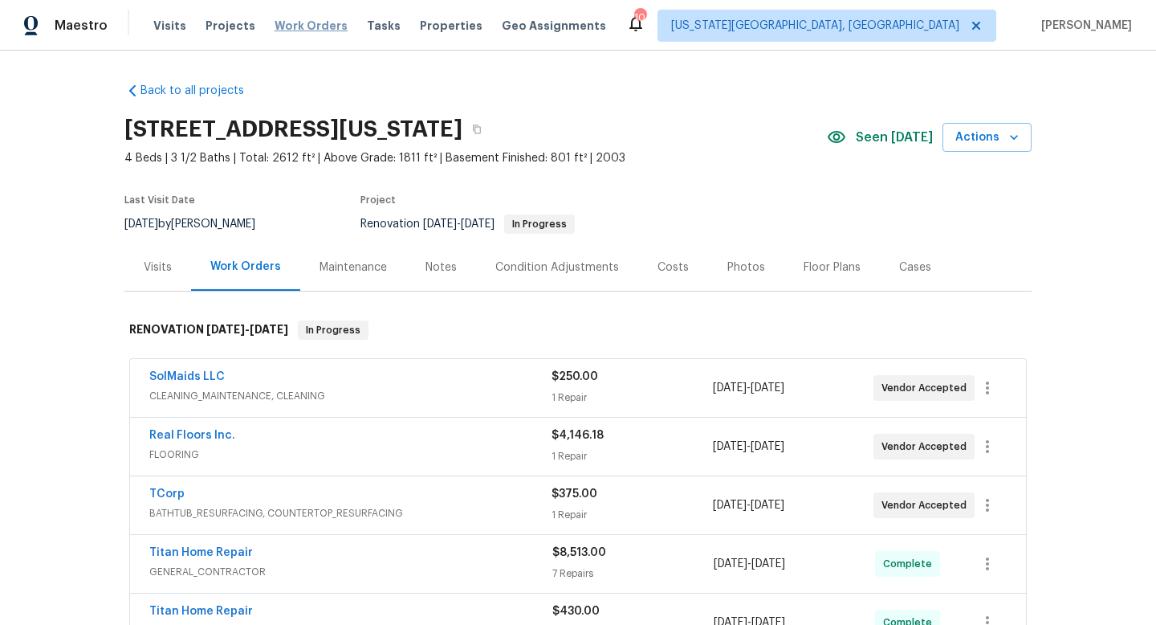
click at [298, 31] on span "Work Orders" at bounding box center [311, 26] width 73 height 16
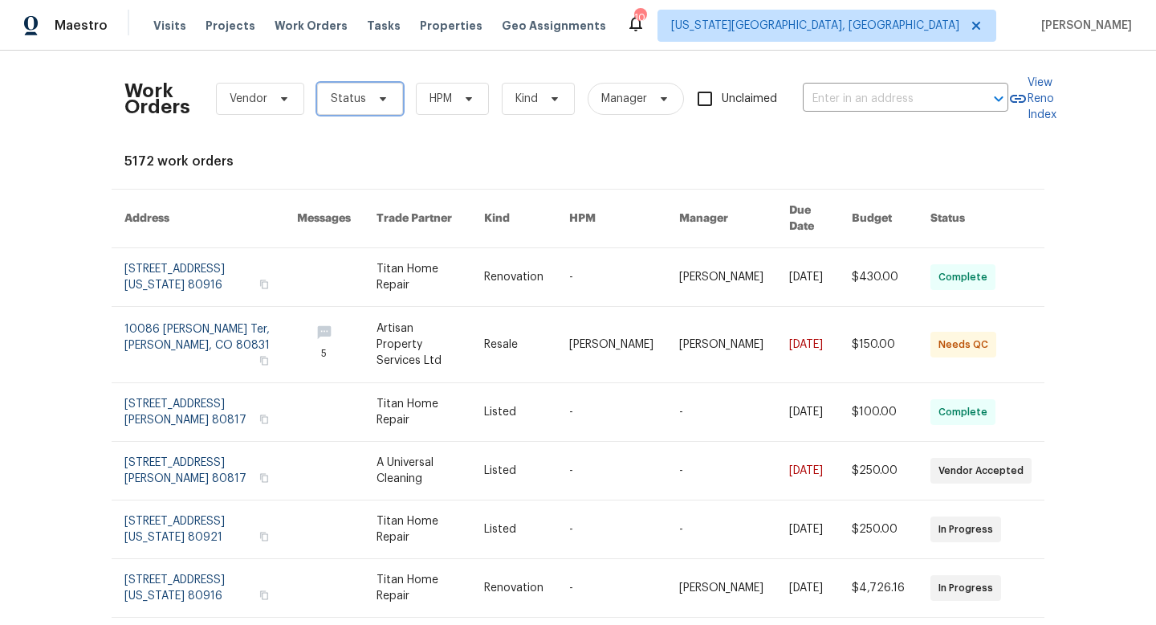
click at [377, 94] on icon at bounding box center [383, 98] width 13 height 13
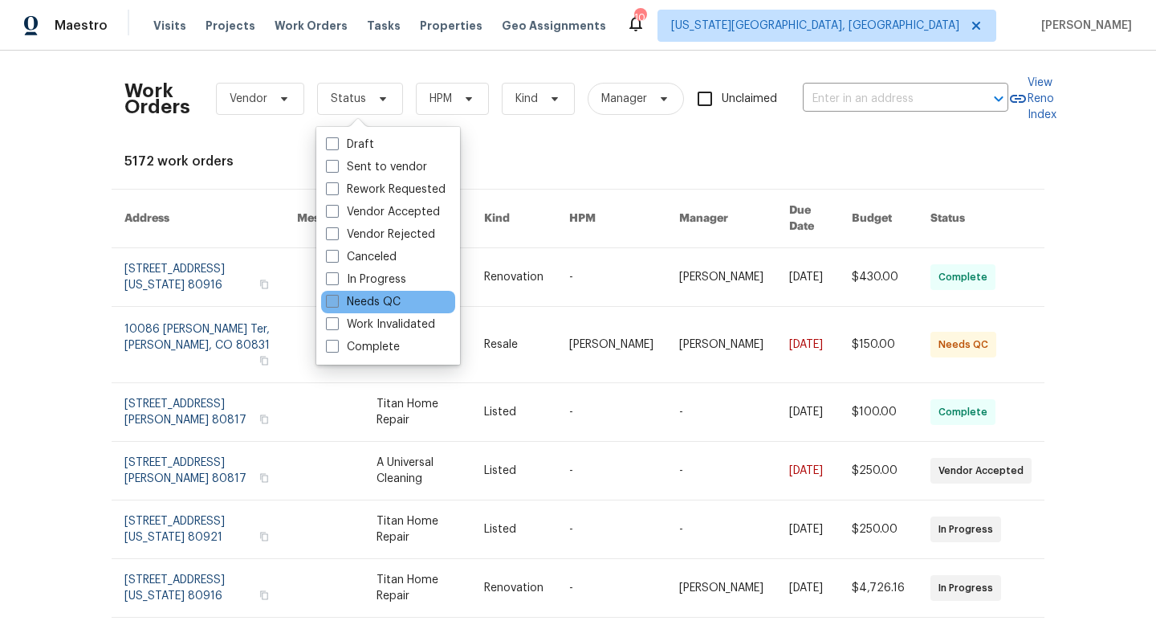
click at [340, 298] on label "Needs QC" at bounding box center [363, 302] width 75 height 16
click at [336, 298] on input "Needs QC" at bounding box center [331, 299] width 10 height 10
checkbox input "true"
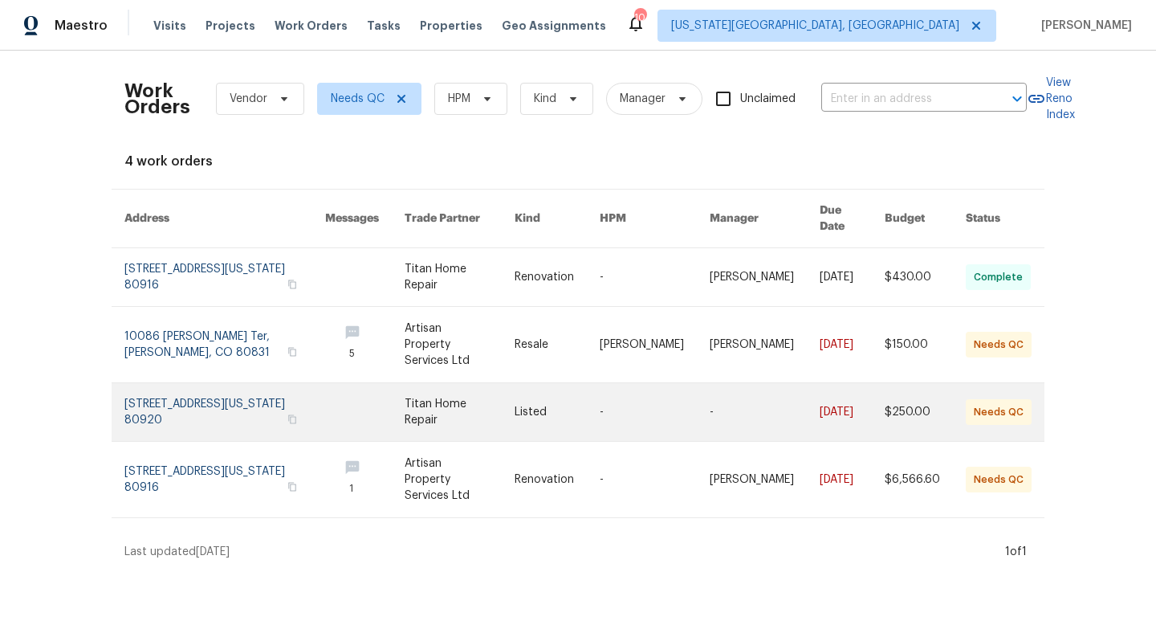
click at [485, 401] on link at bounding box center [460, 412] width 110 height 58
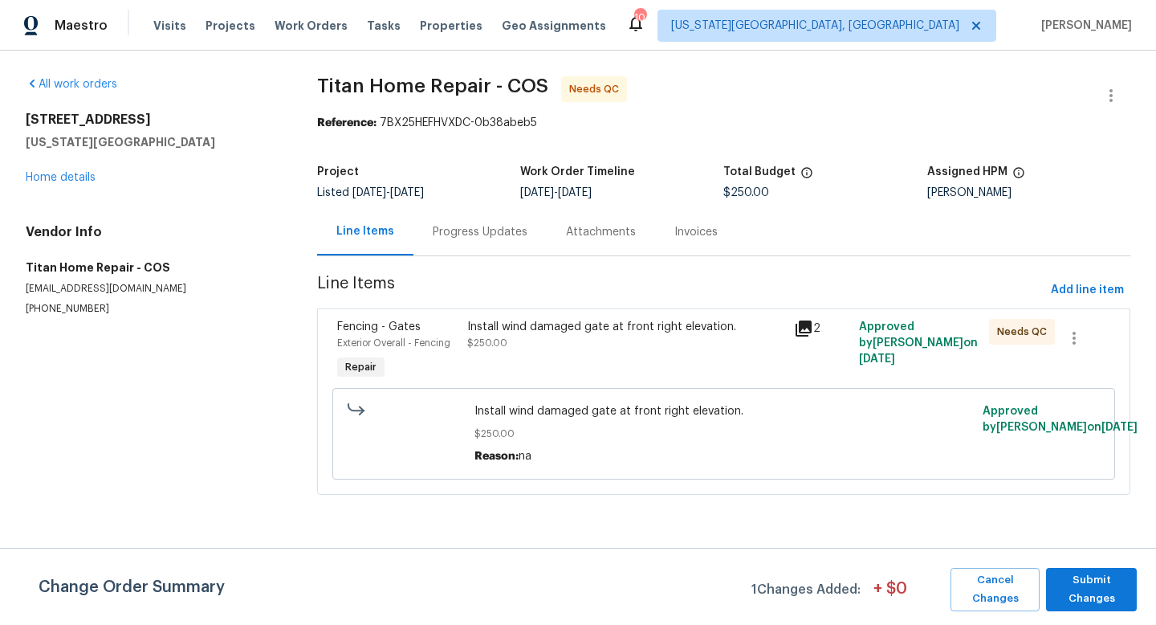
click at [588, 320] on div "Install wind damaged gate at front right elevation." at bounding box center [625, 327] width 316 height 16
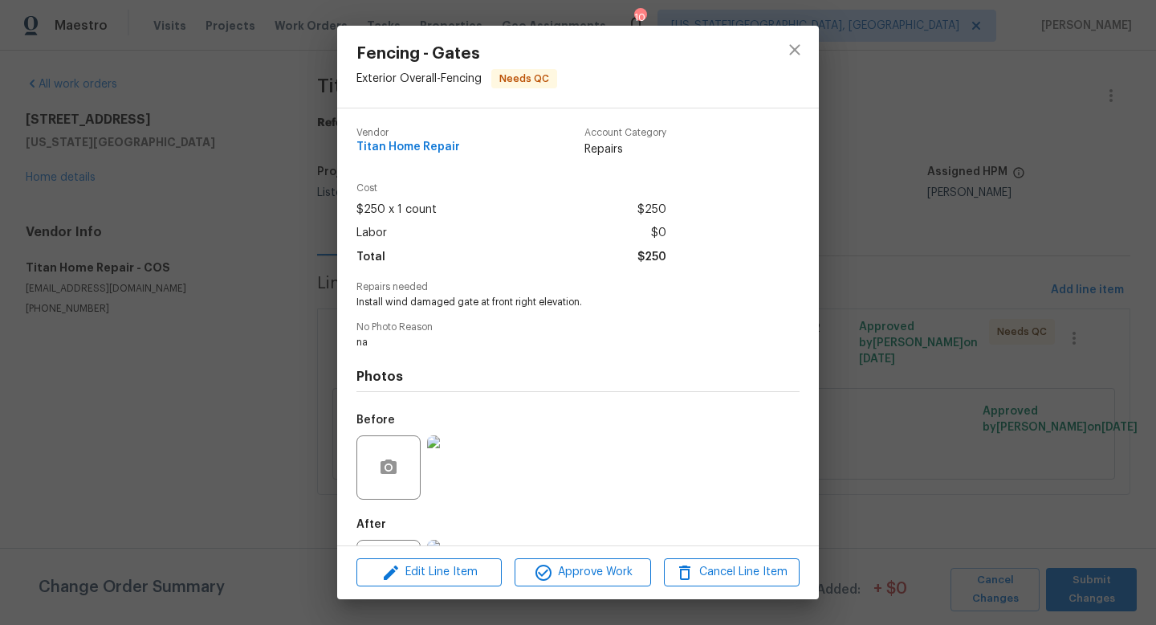
scroll to position [75, 0]
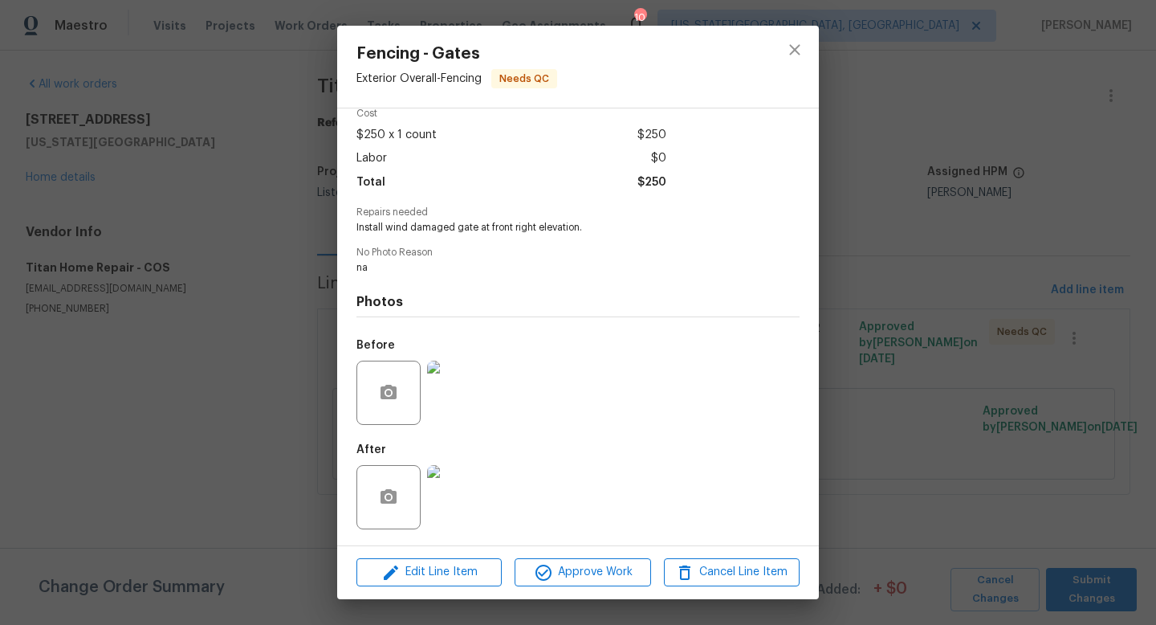
click at [465, 492] on img at bounding box center [459, 497] width 64 height 64
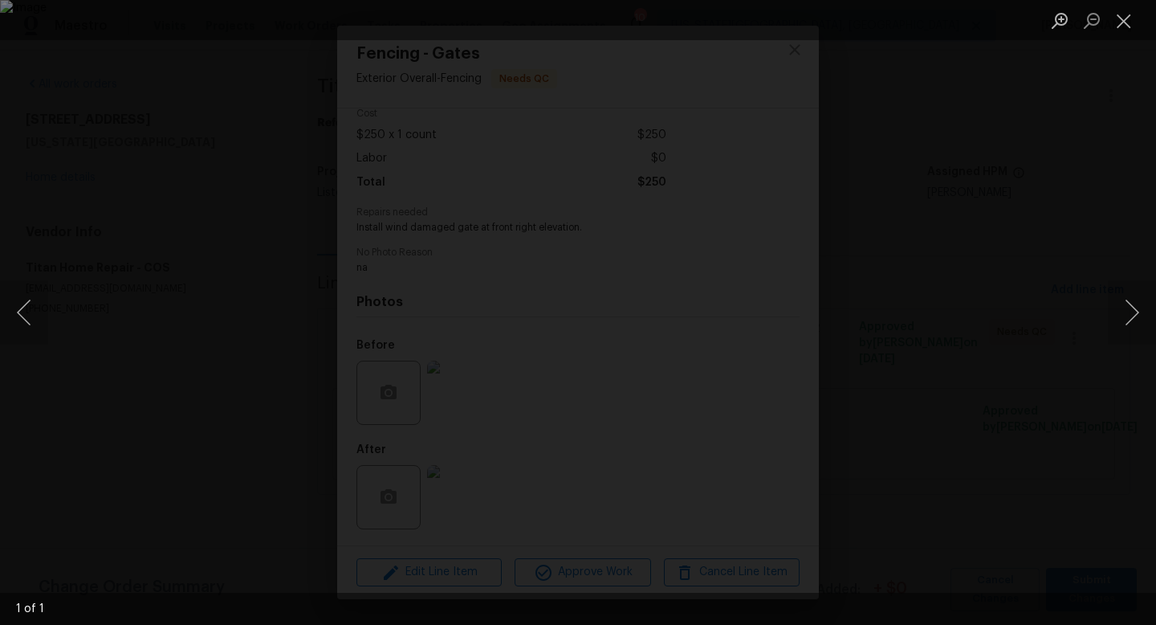
click at [926, 344] on div "Lightbox" at bounding box center [578, 312] width 1156 height 625
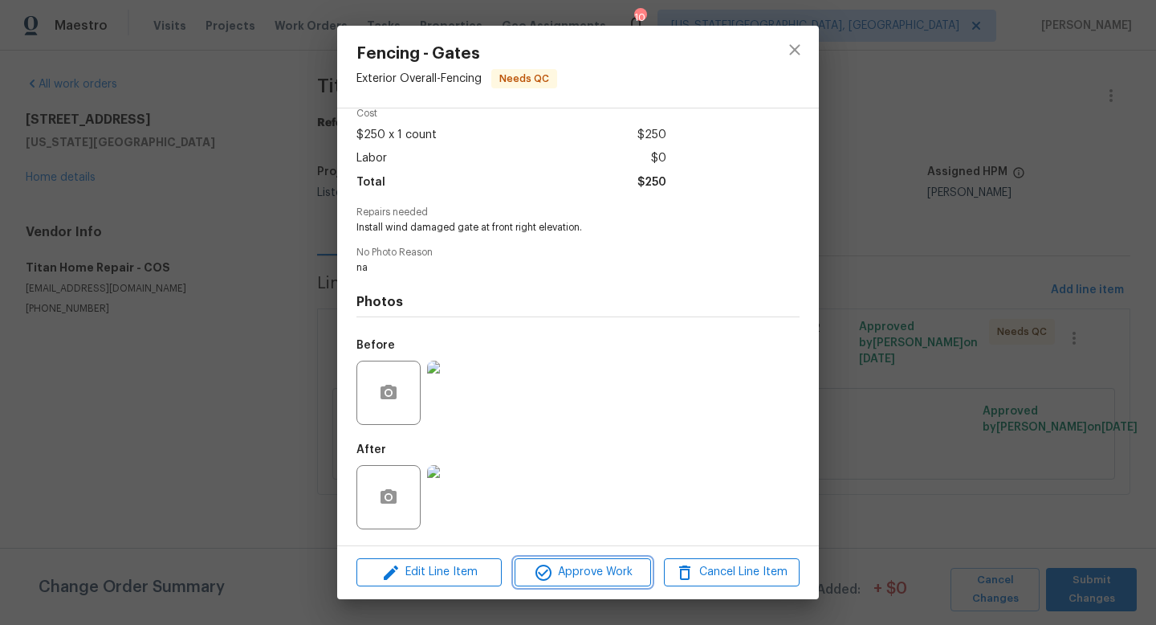
click at [559, 573] on span "Approve Work" at bounding box center [583, 572] width 126 height 20
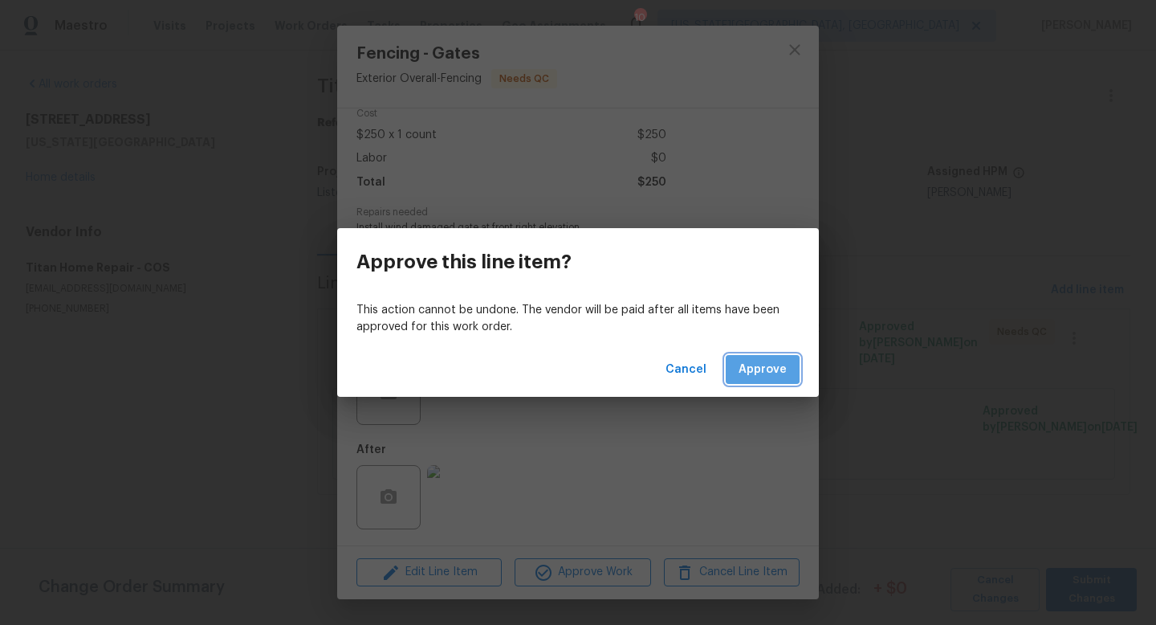
click at [757, 369] on span "Approve" at bounding box center [763, 370] width 48 height 20
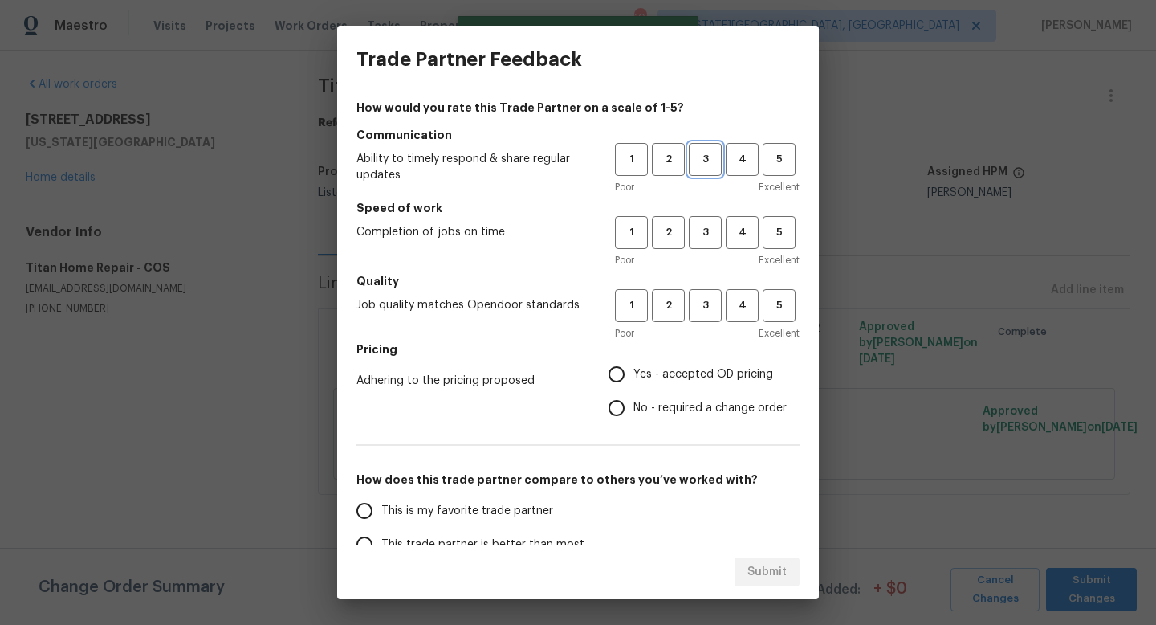
click at [713, 165] on span "3" at bounding box center [706, 159] width 30 height 18
click at [709, 222] on button "3" at bounding box center [705, 232] width 33 height 33
click at [704, 303] on span "3" at bounding box center [706, 305] width 30 height 18
click at [626, 363] on input "Yes - accepted OD pricing" at bounding box center [617, 374] width 34 height 34
radio input "true"
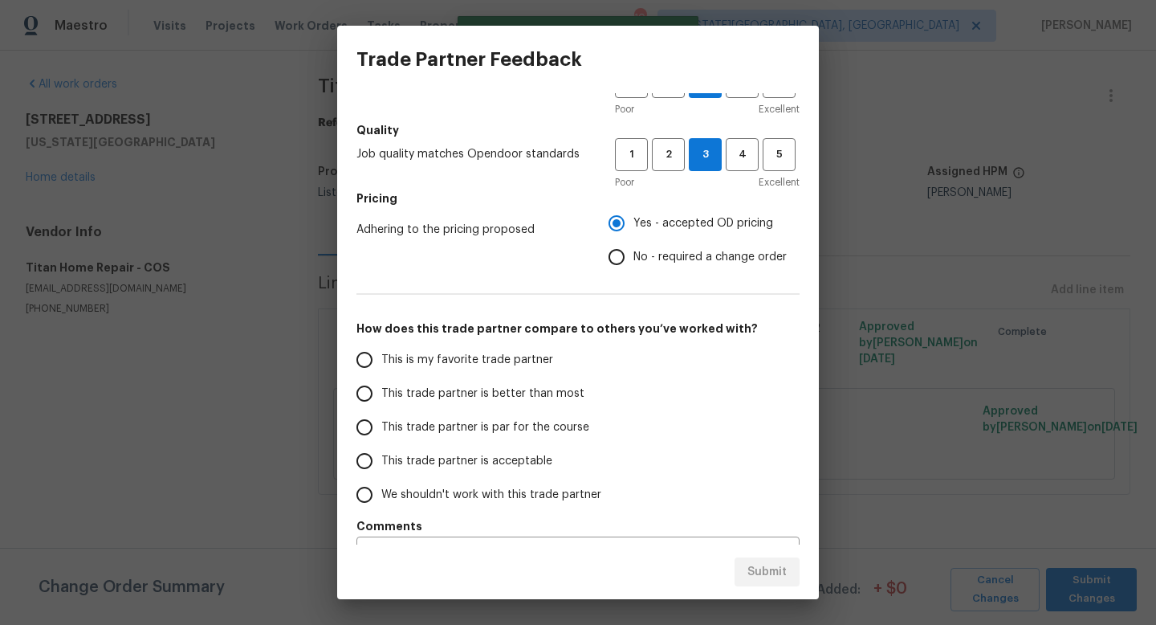
scroll to position [171, 0]
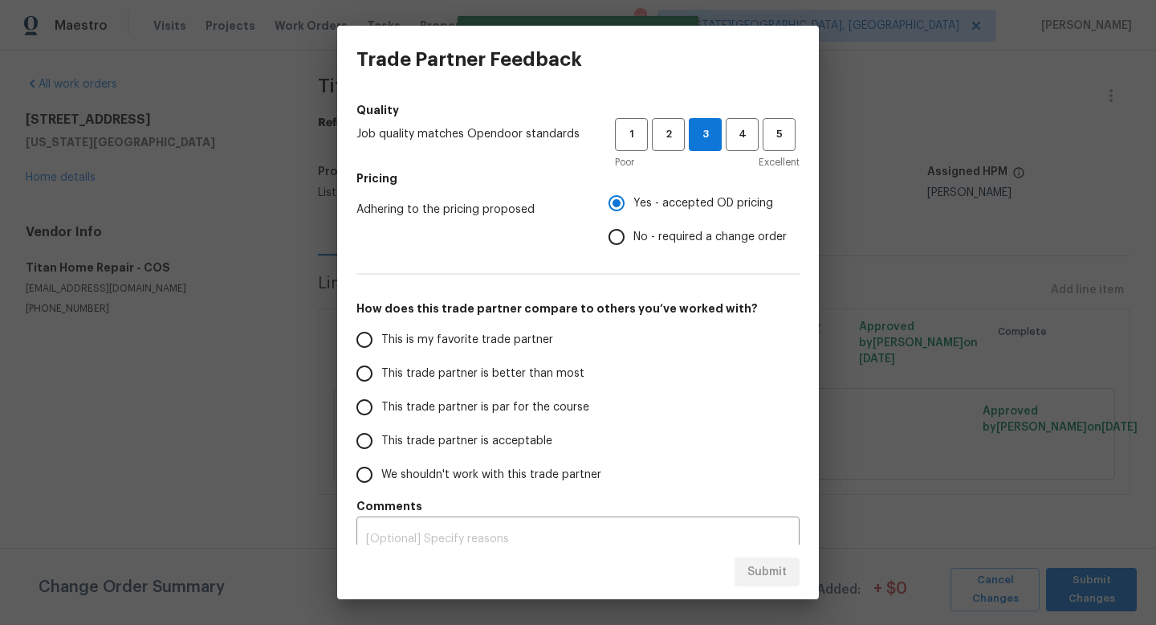
click at [412, 406] on span "This trade partner is par for the course" at bounding box center [485, 407] width 208 height 17
click at [381, 406] on input "This trade partner is par for the course" at bounding box center [365, 407] width 34 height 34
click at [754, 567] on span "Submit" at bounding box center [767, 572] width 39 height 20
radio input "true"
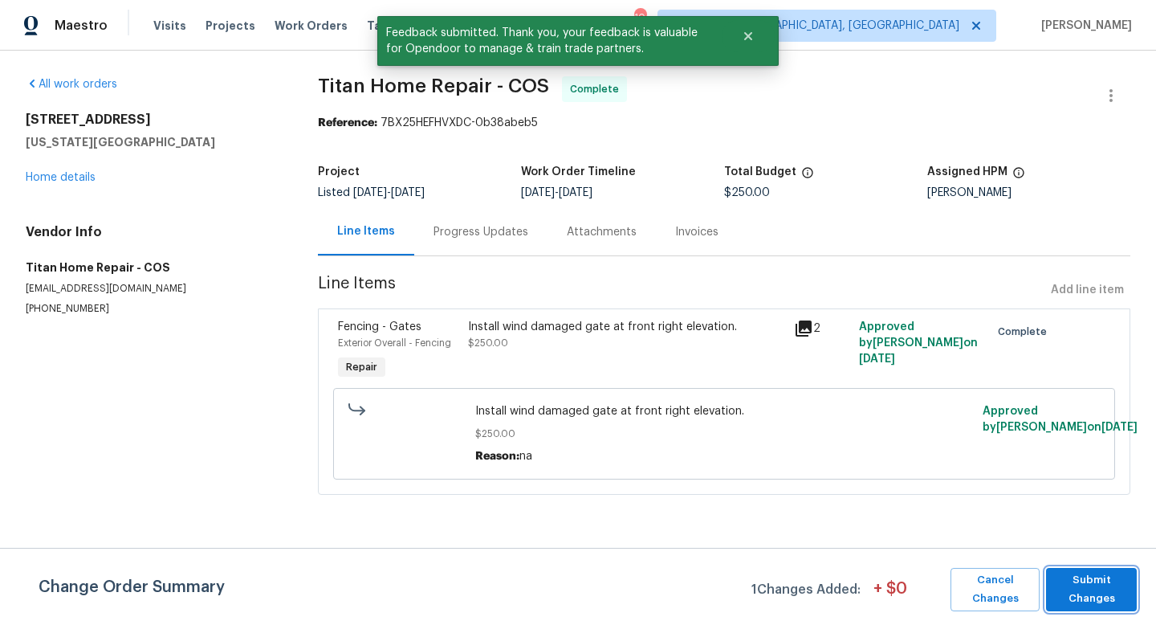
click at [1113, 597] on span "Submit Changes" at bounding box center [1091, 589] width 75 height 37
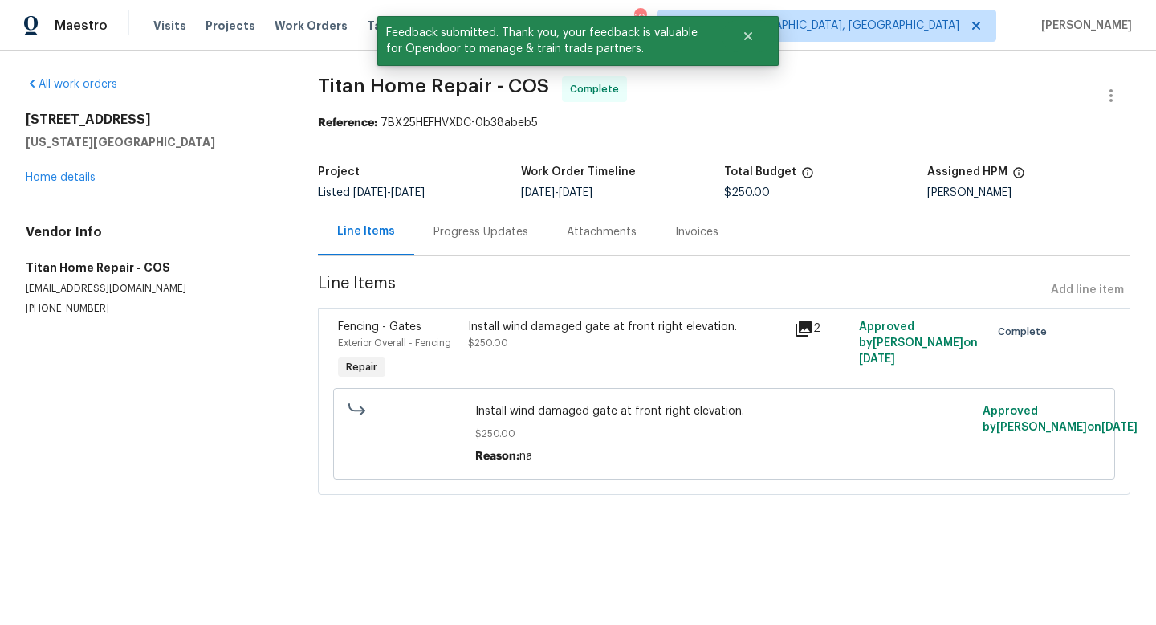
click at [567, 342] on div "Install wind damaged gate at front right elevation. $250.00" at bounding box center [626, 335] width 316 height 32
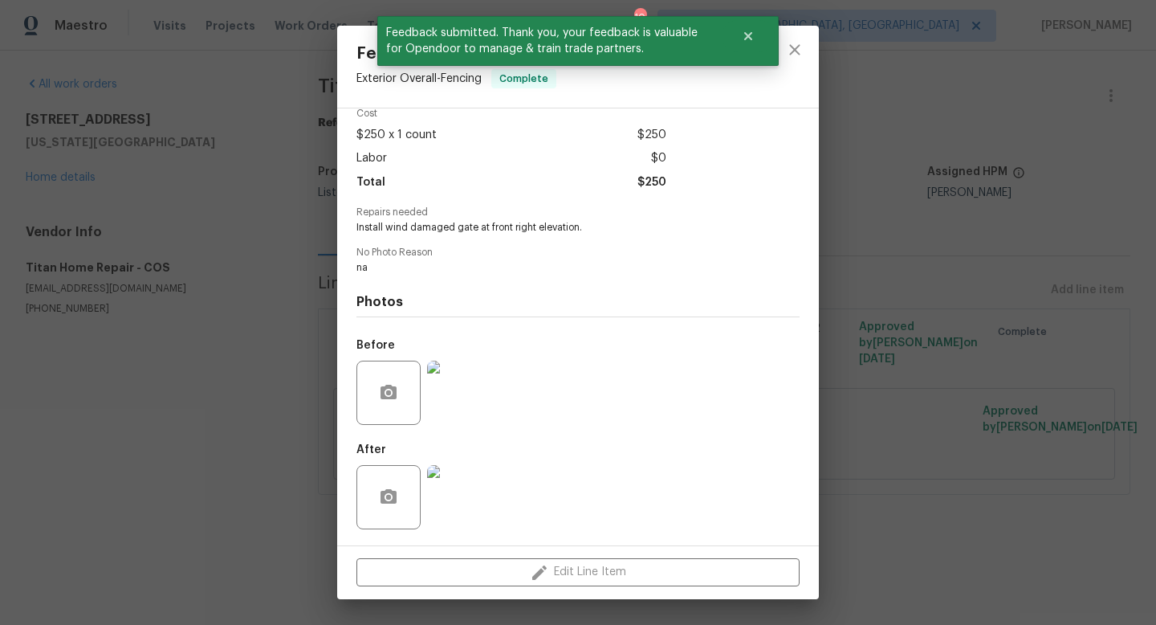
scroll to position [63, 0]
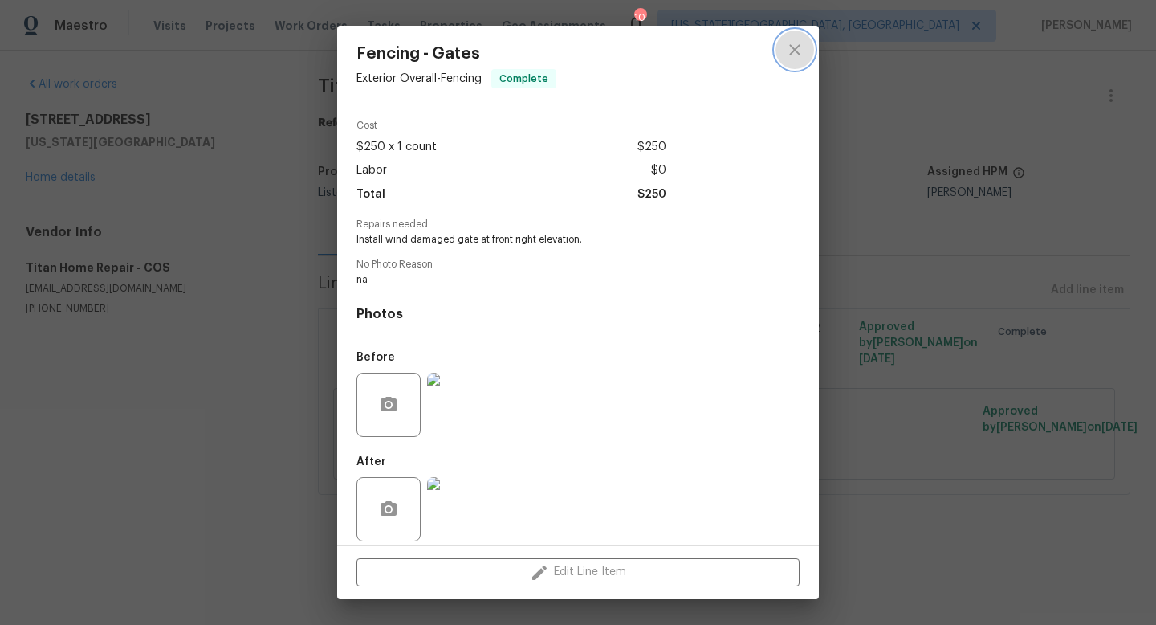
click at [793, 50] on icon "close" at bounding box center [794, 49] width 19 height 19
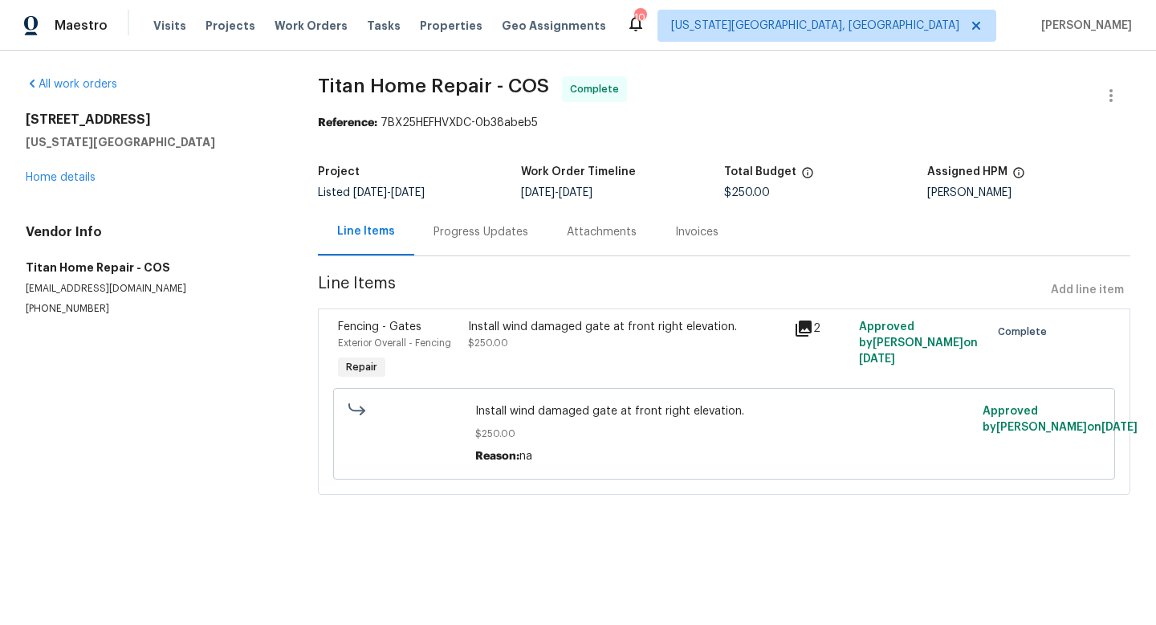
click at [63, 168] on div "8674 Bellcove Cir Colorado Springs, CO 80920 Home details" at bounding box center [153, 149] width 254 height 74
click at [61, 169] on div "8674 Bellcove Cir Colorado Springs, CO 80920 Home details" at bounding box center [153, 149] width 254 height 74
click at [57, 177] on link "Home details" at bounding box center [61, 177] width 70 height 11
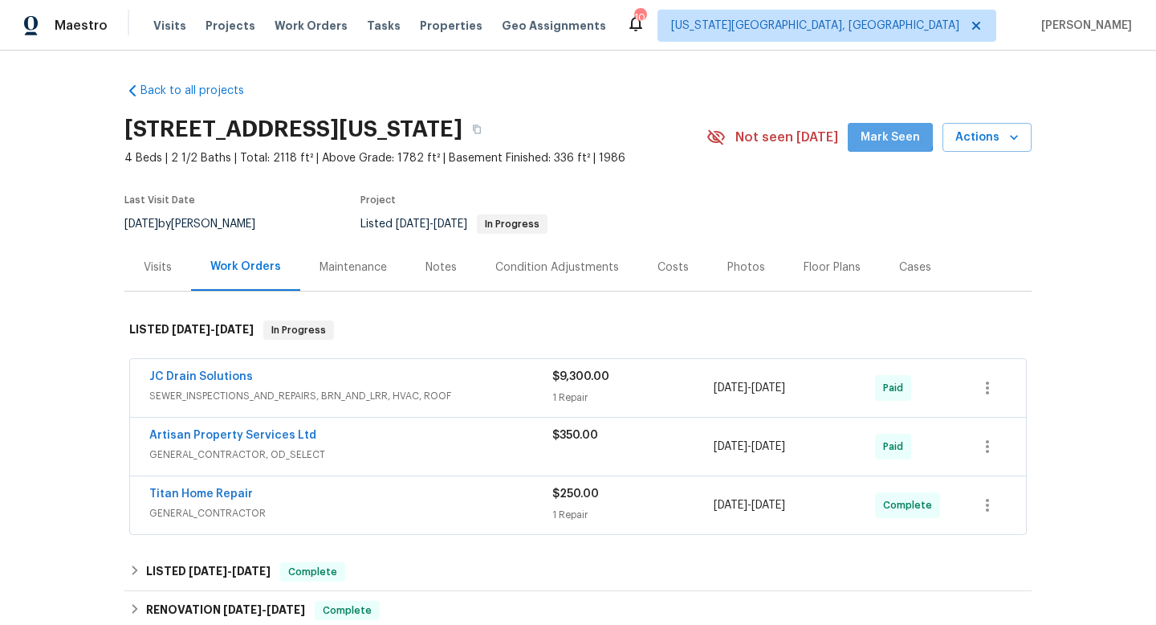
click at [883, 136] on span "Mark Seen" at bounding box center [890, 138] width 59 height 20
click at [374, 22] on span "Tasks" at bounding box center [384, 25] width 34 height 11
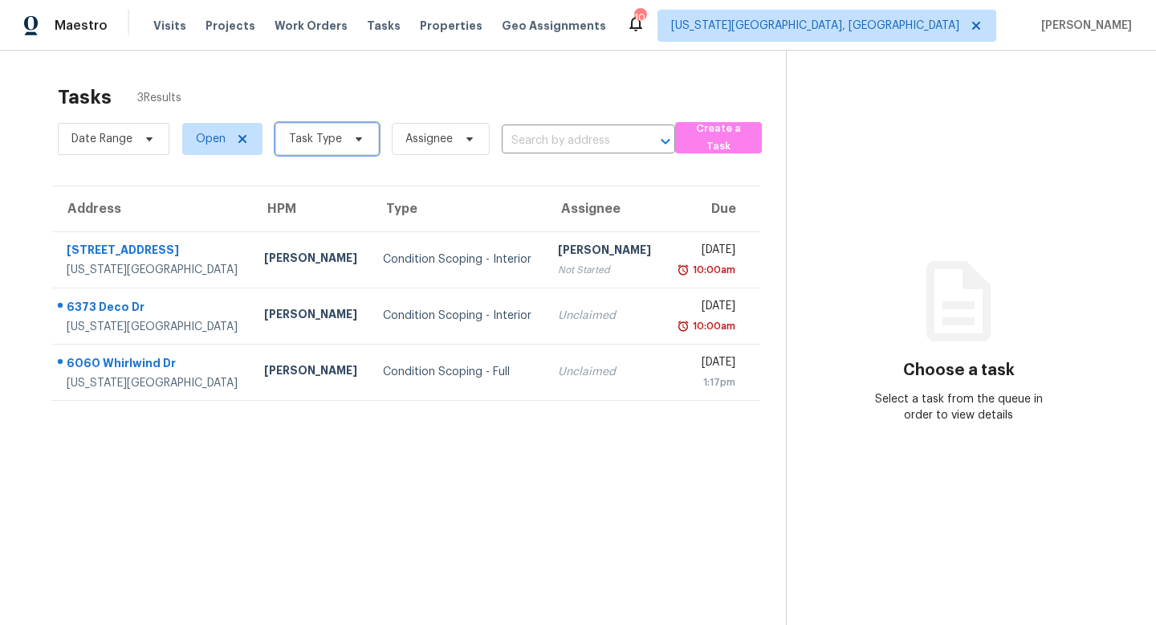
click at [325, 145] on span "Task Type" at bounding box center [315, 139] width 53 height 16
click at [296, 23] on span "Work Orders" at bounding box center [311, 26] width 73 height 16
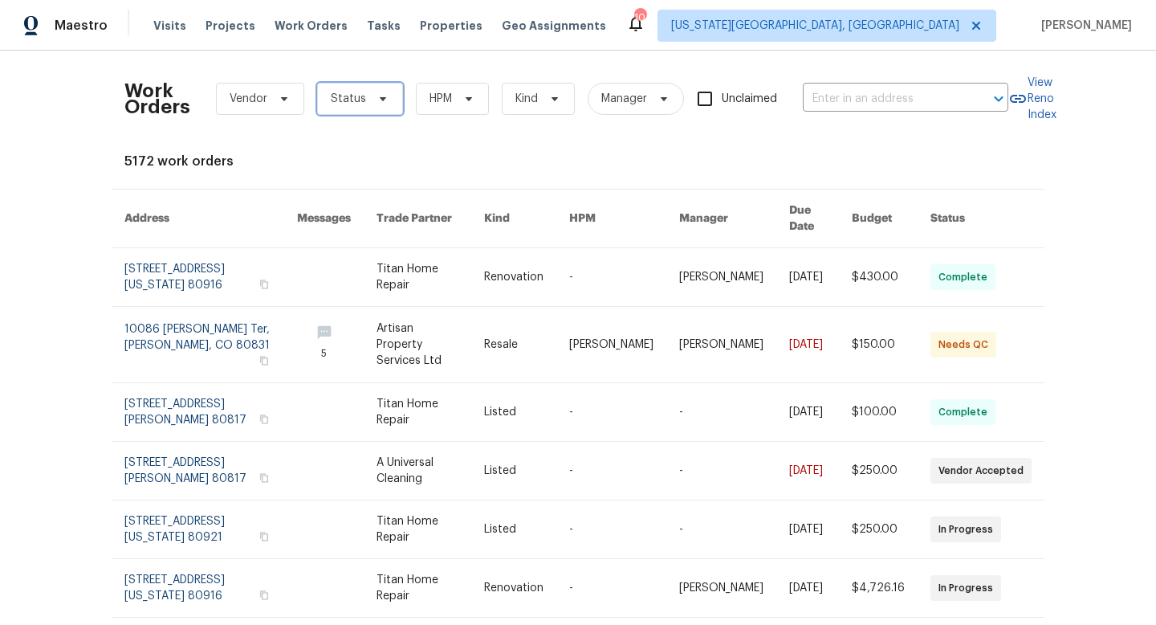
click at [355, 106] on span "Status" at bounding box center [348, 99] width 35 height 16
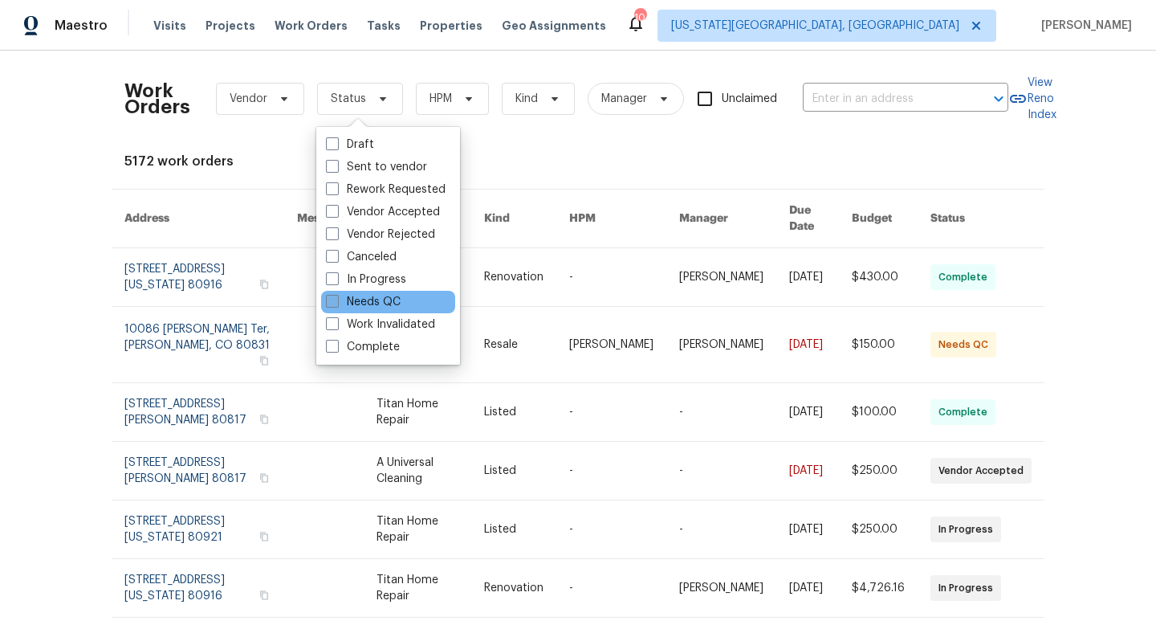
click at [329, 304] on span at bounding box center [332, 301] width 13 height 13
click at [329, 304] on input "Needs QC" at bounding box center [331, 299] width 10 height 10
checkbox input "true"
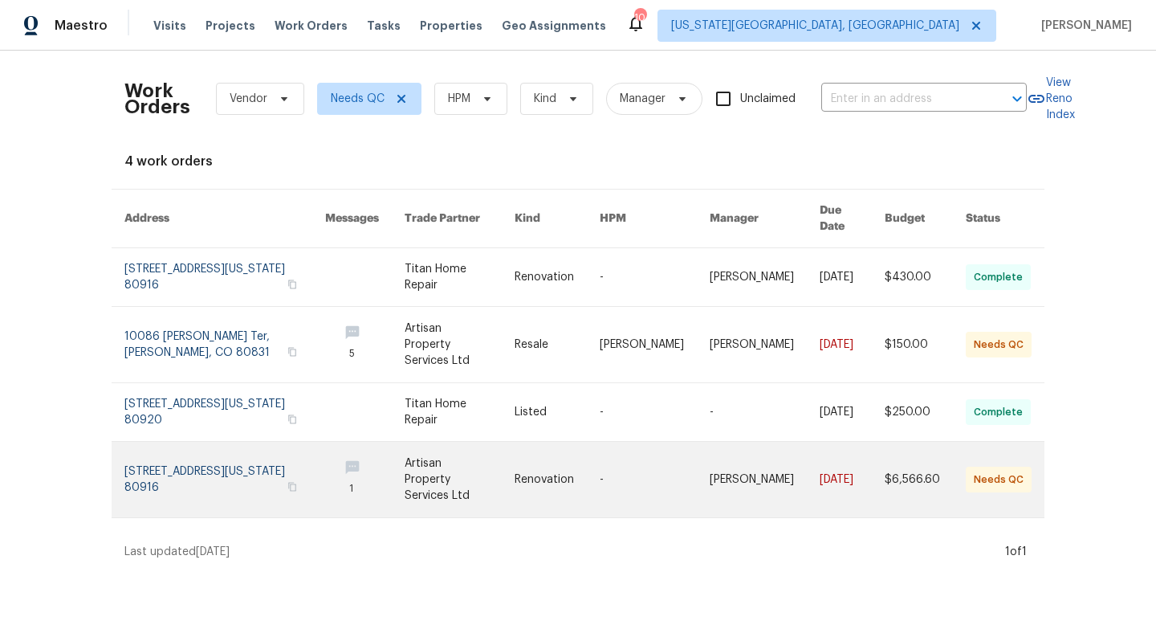
click at [474, 455] on link at bounding box center [460, 479] width 110 height 75
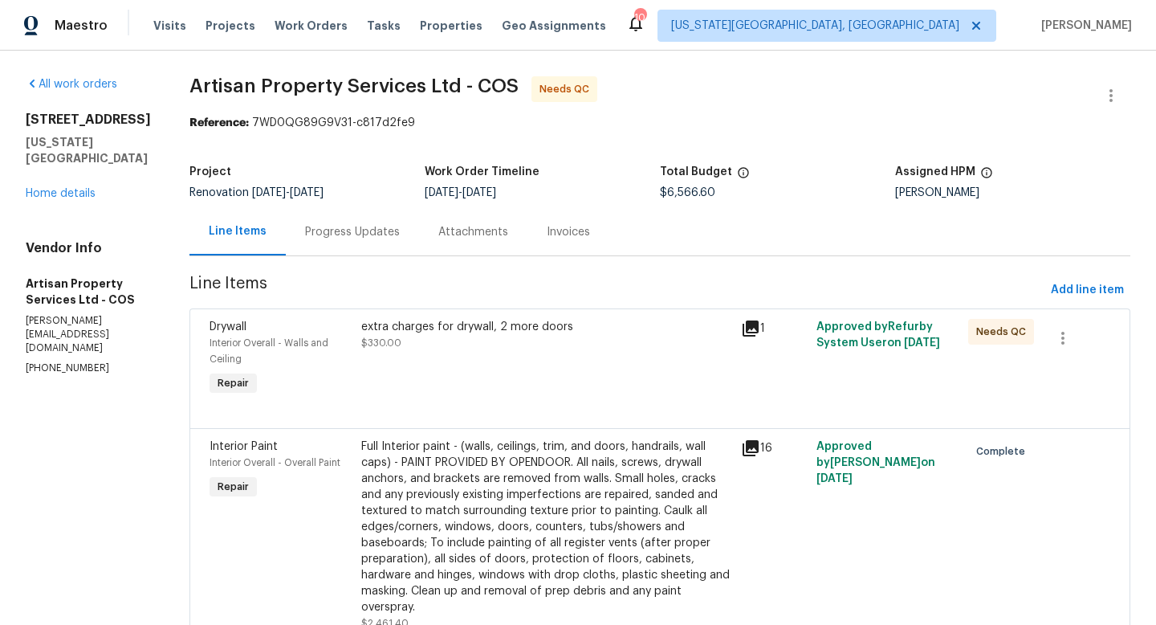
click at [485, 341] on div "extra charges for drywall, 2 more doors $330.00" at bounding box center [546, 335] width 370 height 32
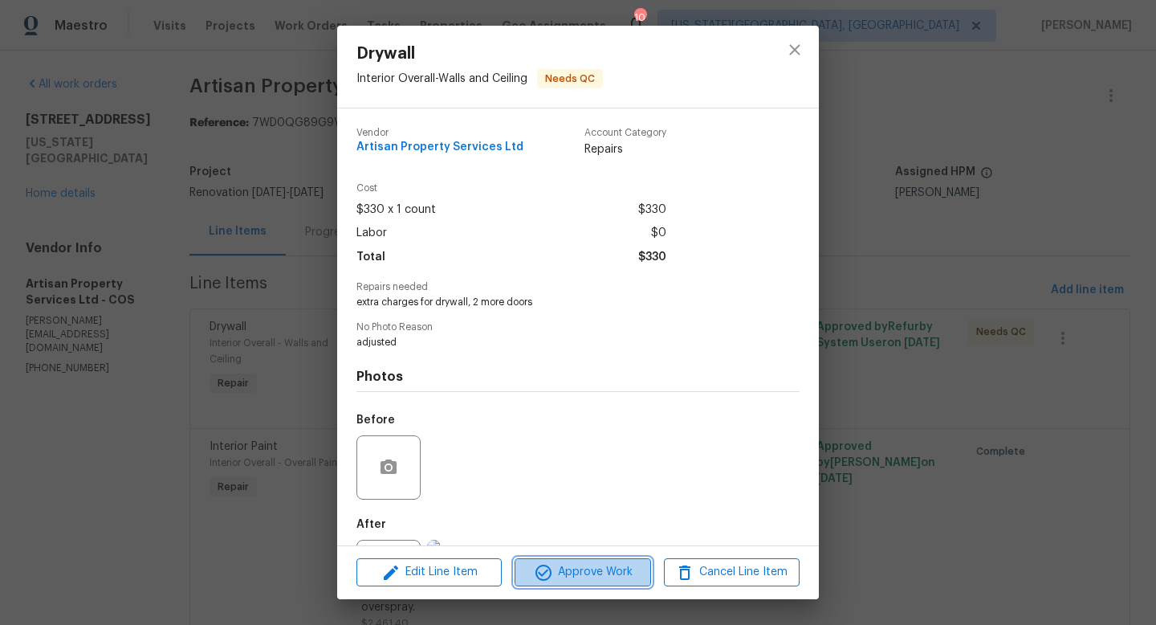
click at [569, 565] on span "Approve Work" at bounding box center [583, 572] width 126 height 20
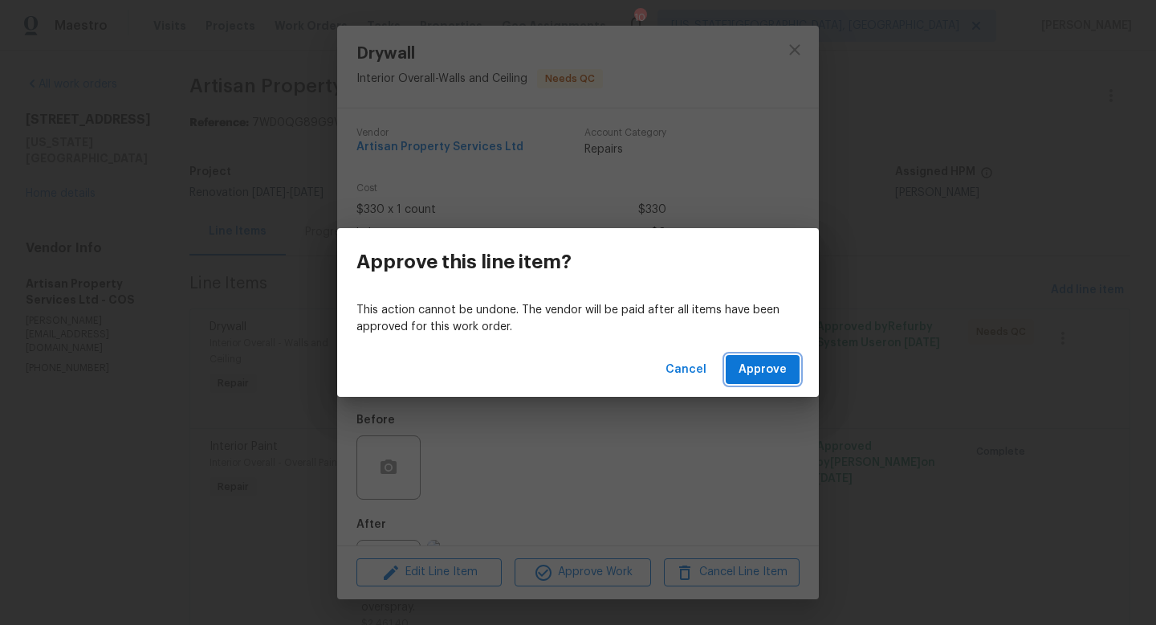
click at [745, 371] on span "Approve" at bounding box center [763, 370] width 48 height 20
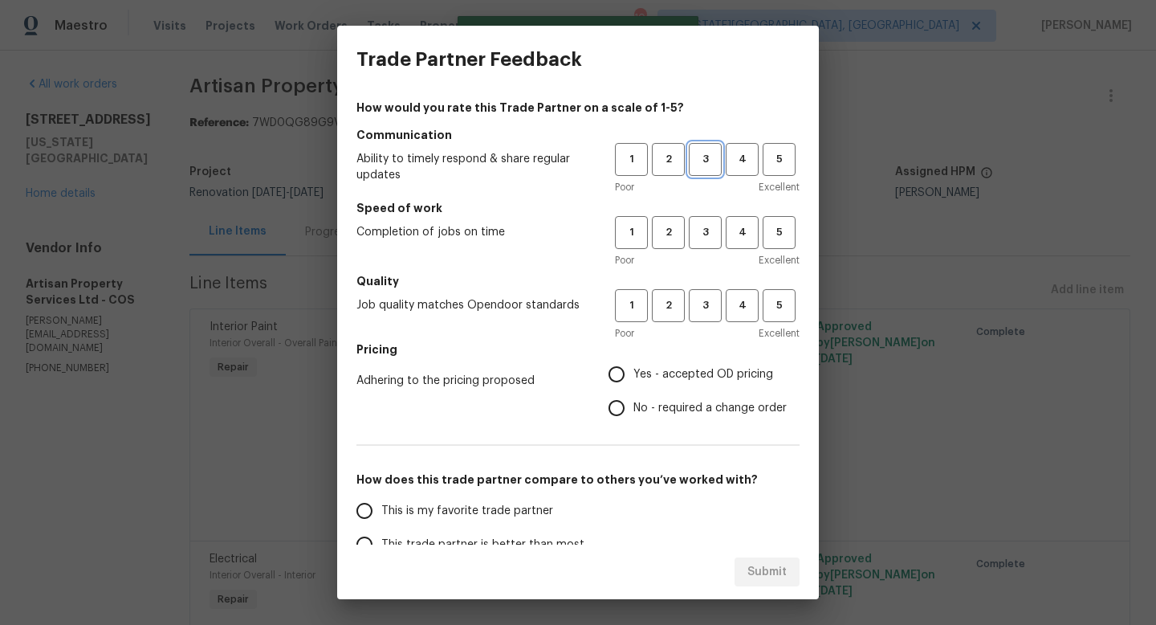
click at [707, 161] on span "3" at bounding box center [706, 159] width 30 height 18
click at [711, 233] on span "3" at bounding box center [706, 232] width 30 height 18
click at [669, 166] on span "2" at bounding box center [669, 159] width 30 height 18
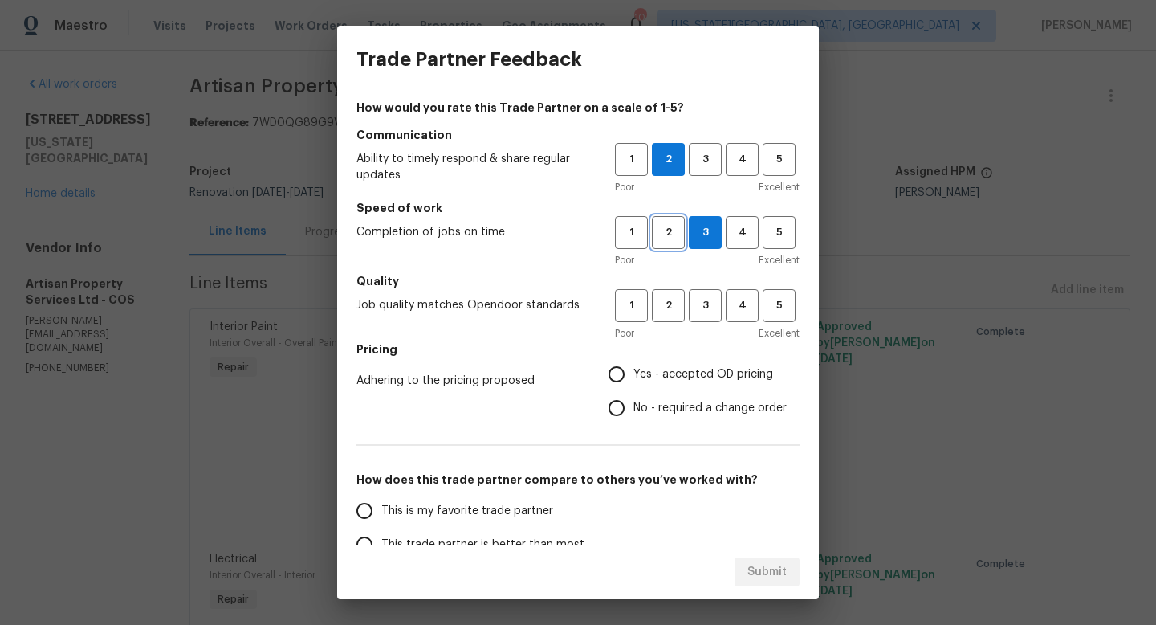
click at [666, 232] on span "2" at bounding box center [669, 232] width 30 height 18
click at [667, 302] on span "2" at bounding box center [669, 305] width 30 height 18
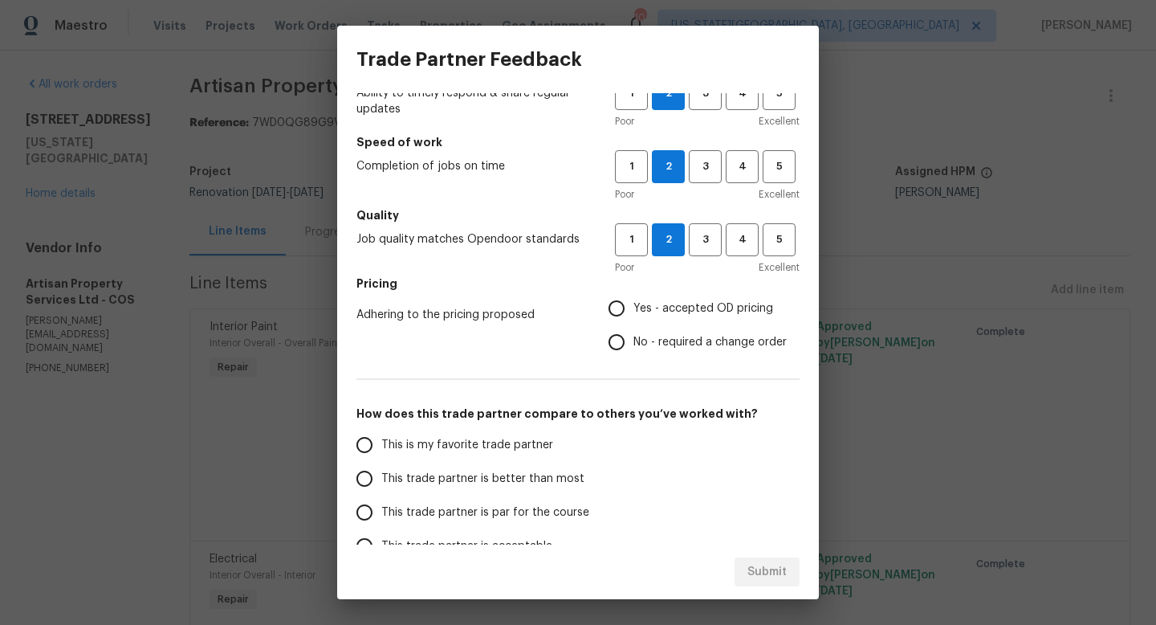
click at [622, 338] on input "No - required a change order" at bounding box center [617, 342] width 34 height 34
radio input "true"
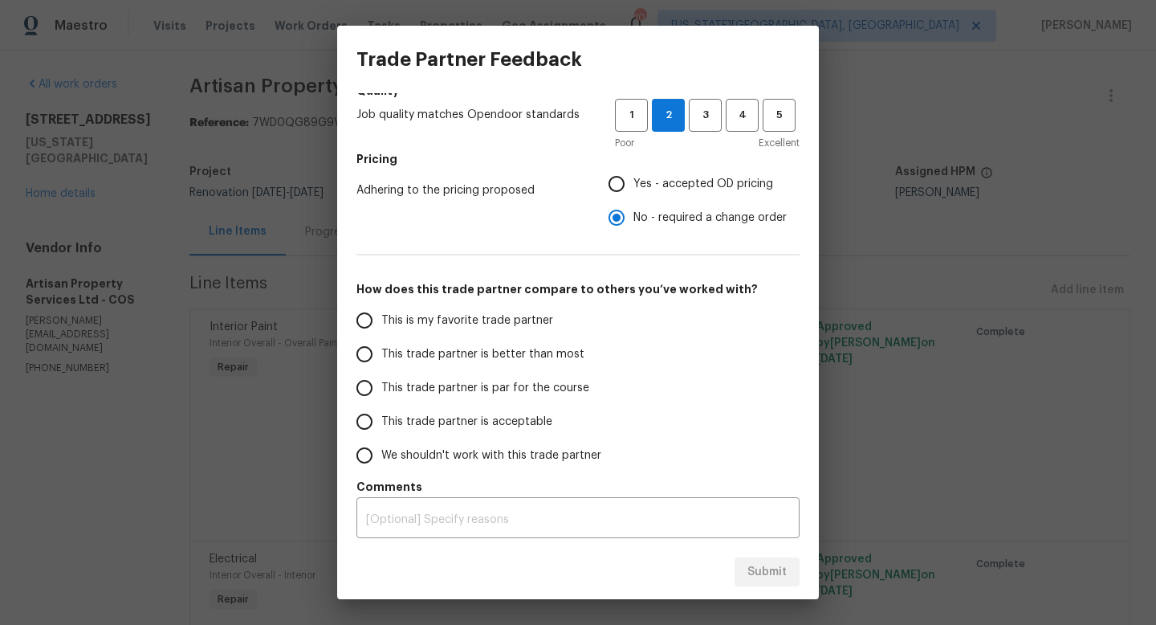
click at [416, 389] on span "This trade partner is par for the course" at bounding box center [485, 388] width 208 height 17
click at [381, 389] on input "This trade partner is par for the course" at bounding box center [365, 388] width 34 height 34
click at [762, 565] on span "Submit" at bounding box center [767, 572] width 39 height 20
radio input "true"
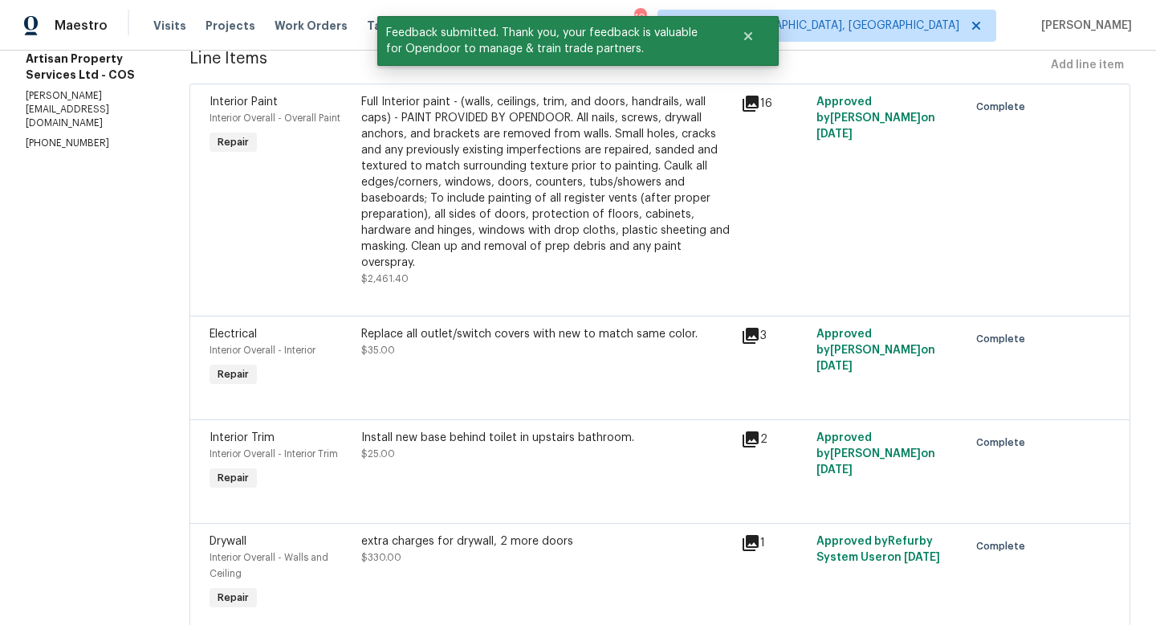
scroll to position [0, 0]
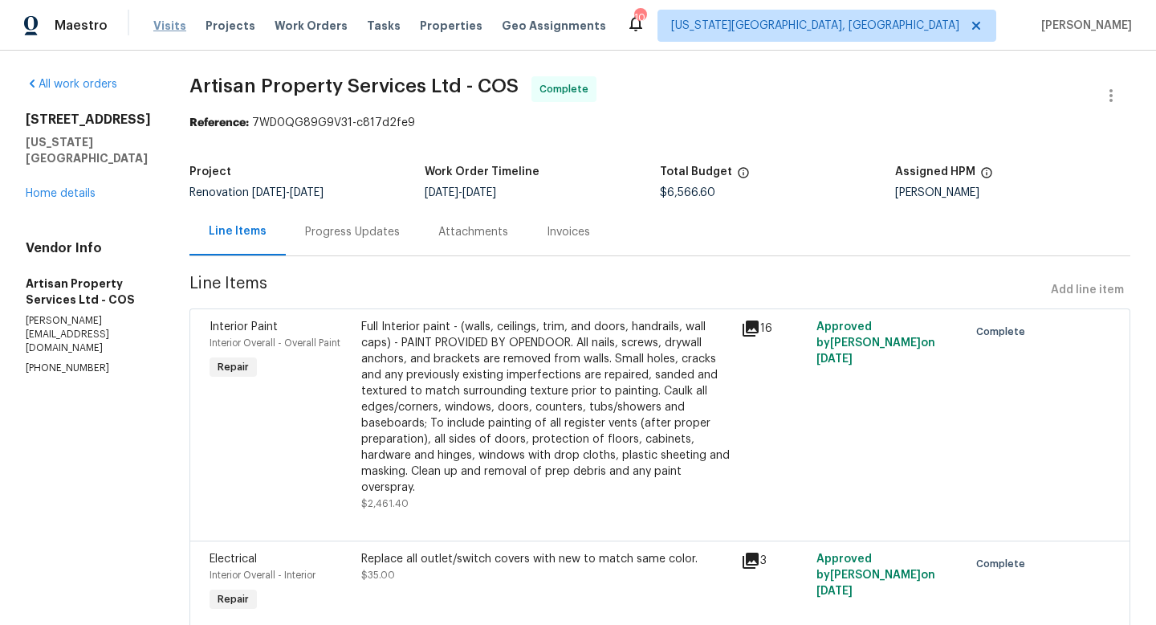
click at [161, 24] on span "Visits" at bounding box center [169, 26] width 33 height 16
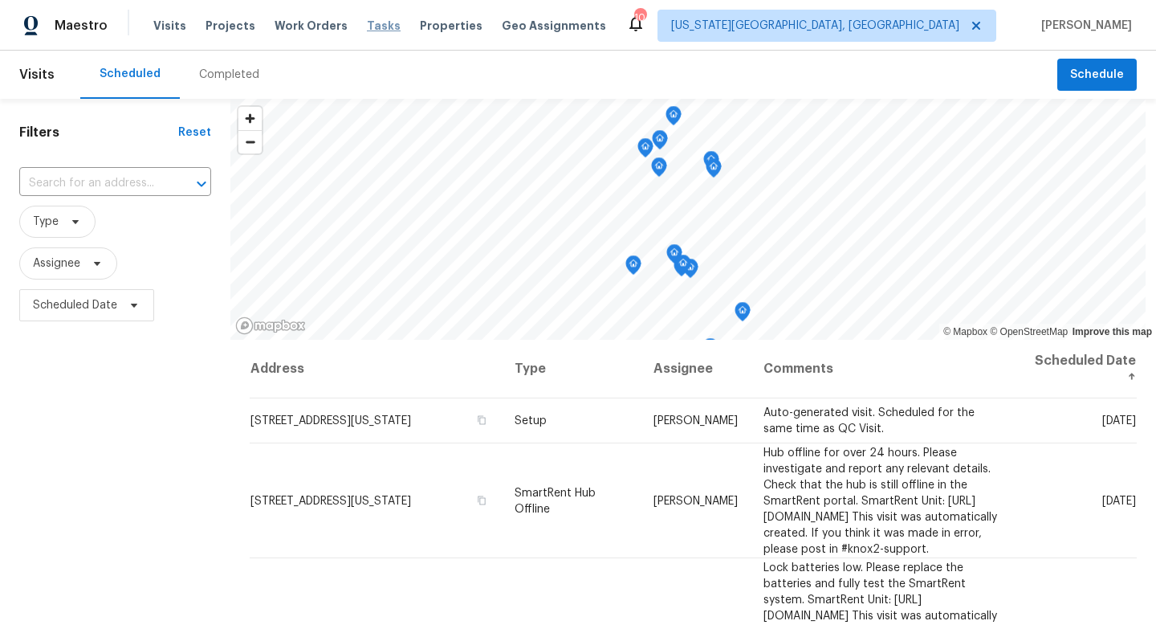
click at [370, 26] on span "Tasks" at bounding box center [384, 25] width 34 height 11
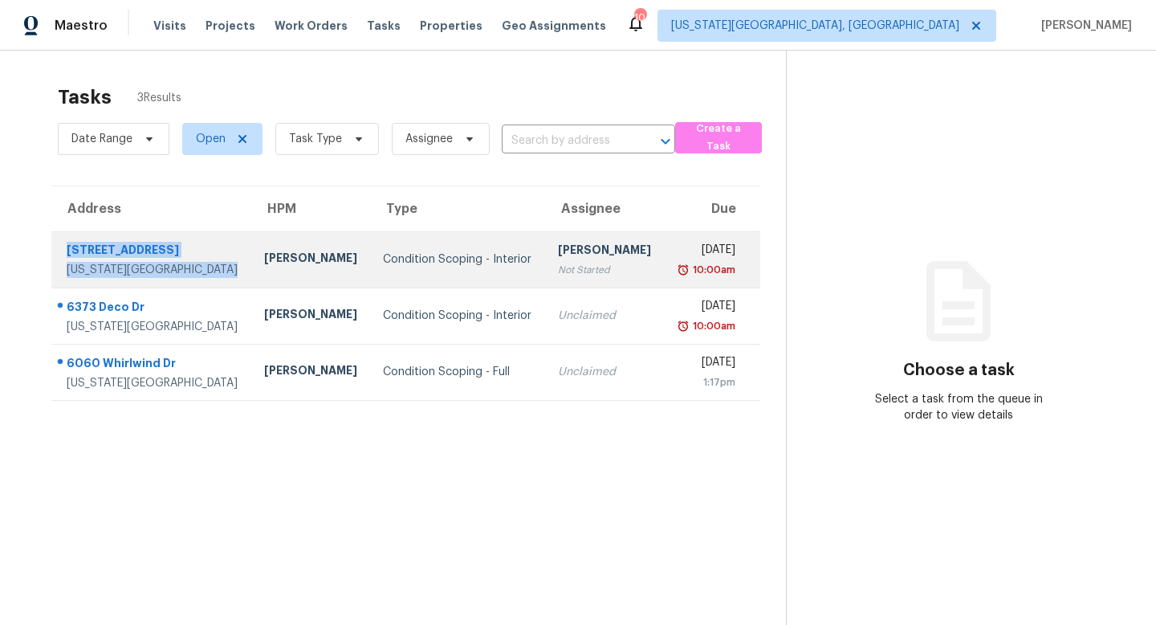
drag, startPoint x: 226, startPoint y: 278, endPoint x: 62, endPoint y: 249, distance: 166.4
click at [61, 248] on td "1614 Auburn Dr Colorado Springs, CO, 80909" at bounding box center [151, 259] width 200 height 56
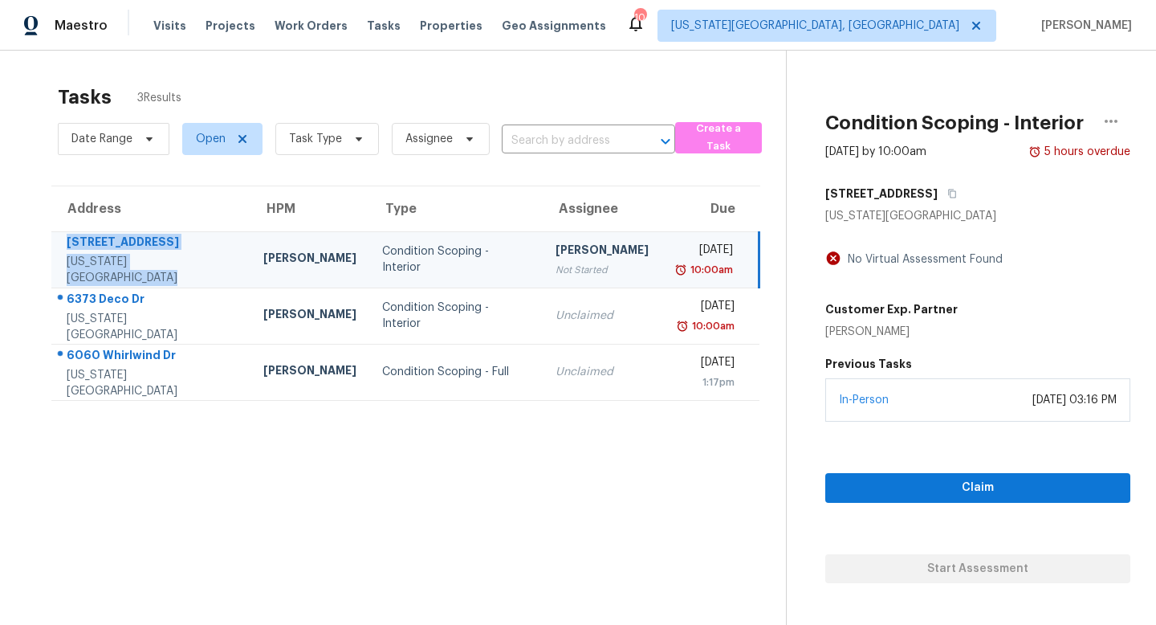
click at [131, 270] on div "Colorado Springs, CO, 80909" at bounding box center [152, 270] width 171 height 32
drag, startPoint x: 226, startPoint y: 268, endPoint x: 56, endPoint y: 253, distance: 170.9
click at [56, 253] on div "1614 Auburn Dr Colorado Springs, CO, 80909" at bounding box center [145, 260] width 186 height 52
copy div "1614 Auburn Dr Colorado Springs, CO, 80909"
click at [162, 23] on span "Visits" at bounding box center [169, 26] width 33 height 16
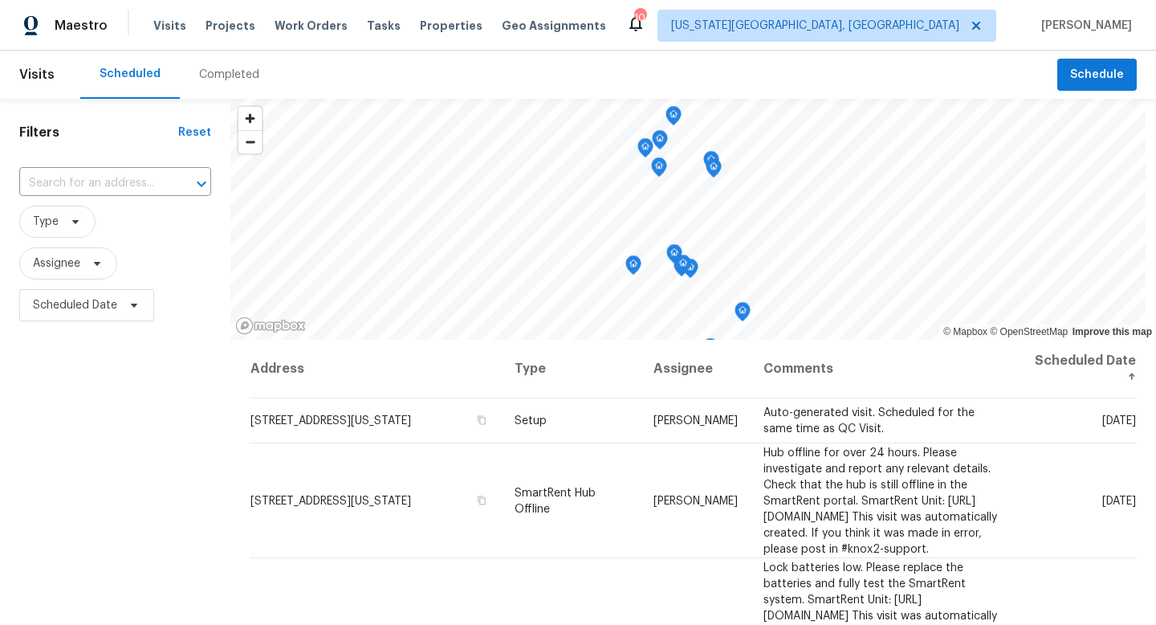
click at [199, 69] on div "Completed" at bounding box center [229, 75] width 60 height 16
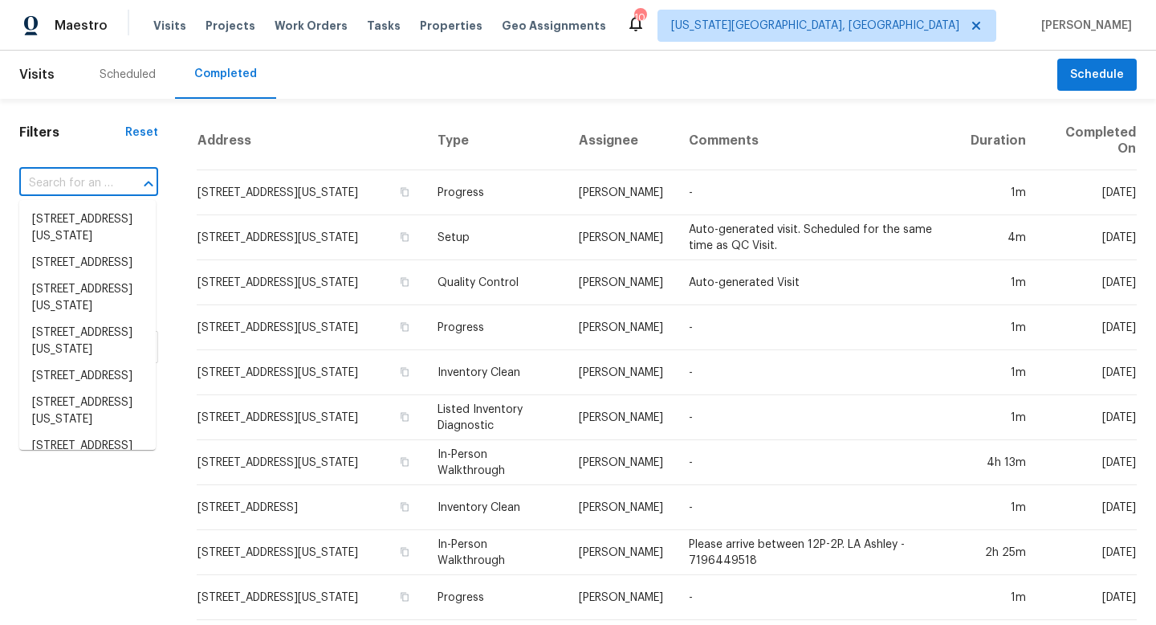
click at [79, 188] on input "text" at bounding box center [66, 183] width 94 height 25
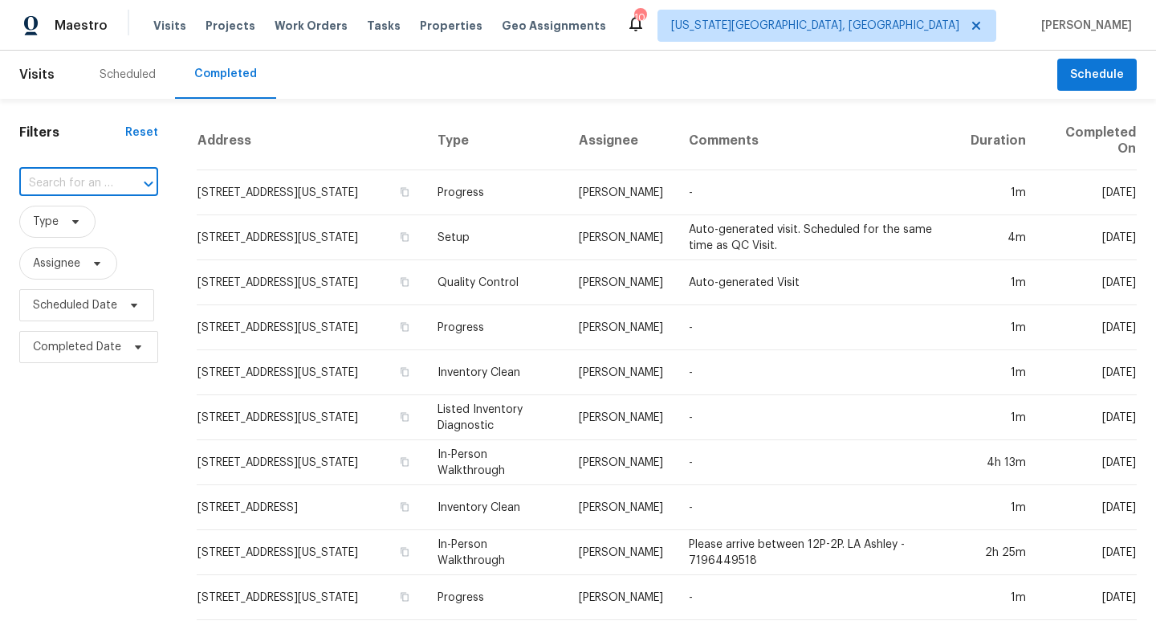
paste input "1614 Auburn Dr, Colorado Springs, CO 80909"
type input "1614 Auburn Dr, Colorado Springs, CO 80909"
click at [83, 246] on li "1614 Auburn Dr, Colorado Springs, CO 80909" at bounding box center [87, 227] width 137 height 43
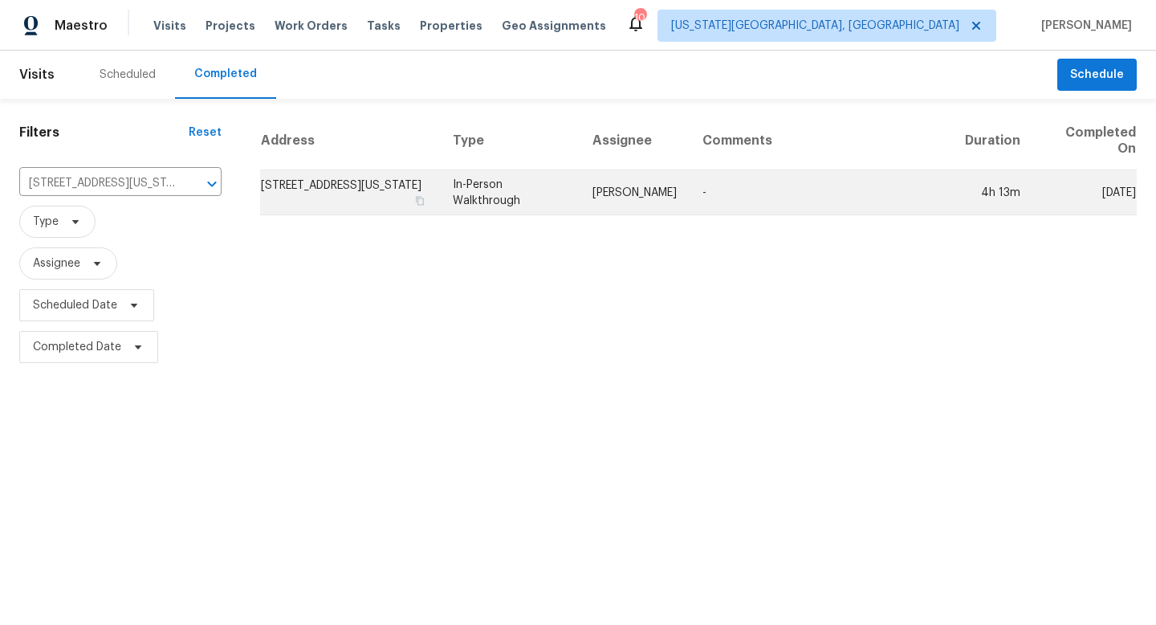
click at [340, 194] on td "1614 Auburn Dr, Colorado Springs, CO 80909" at bounding box center [350, 192] width 180 height 45
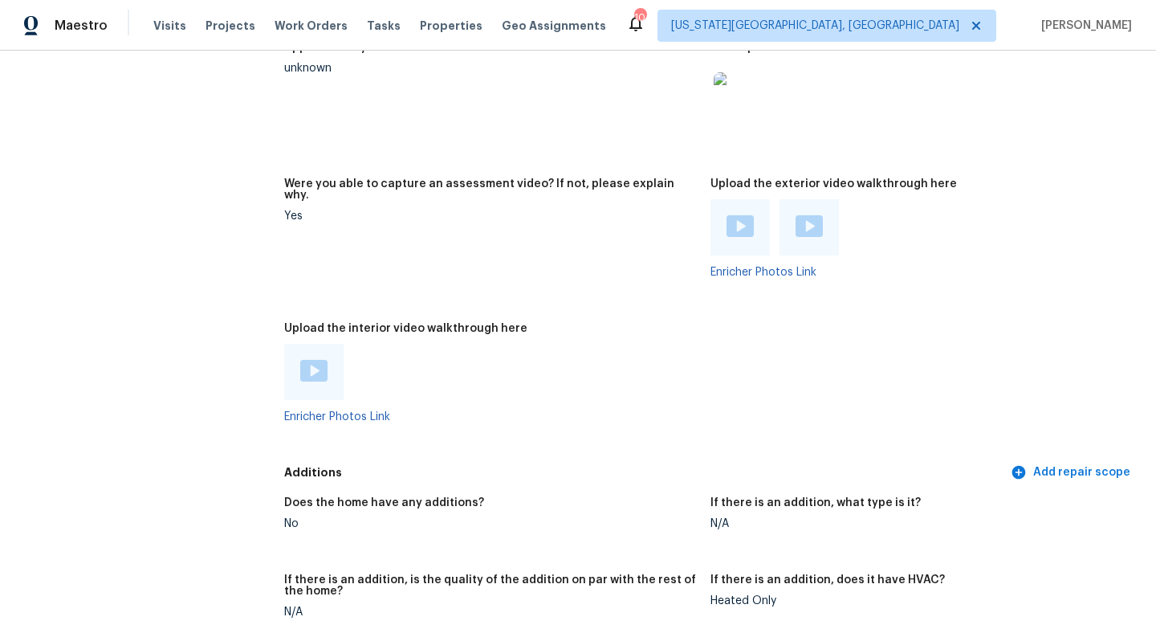
scroll to position [3693, 0]
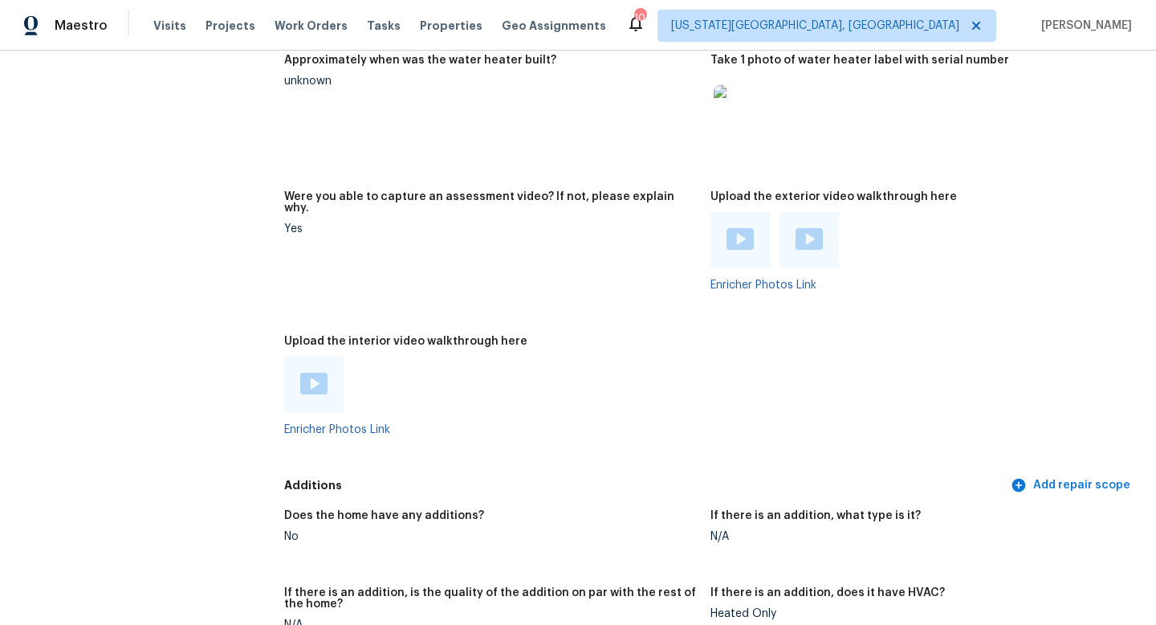
click at [312, 377] on img at bounding box center [313, 384] width 27 height 22
click at [728, 228] on img at bounding box center [740, 239] width 27 height 22
click at [801, 232] on img at bounding box center [809, 239] width 27 height 22
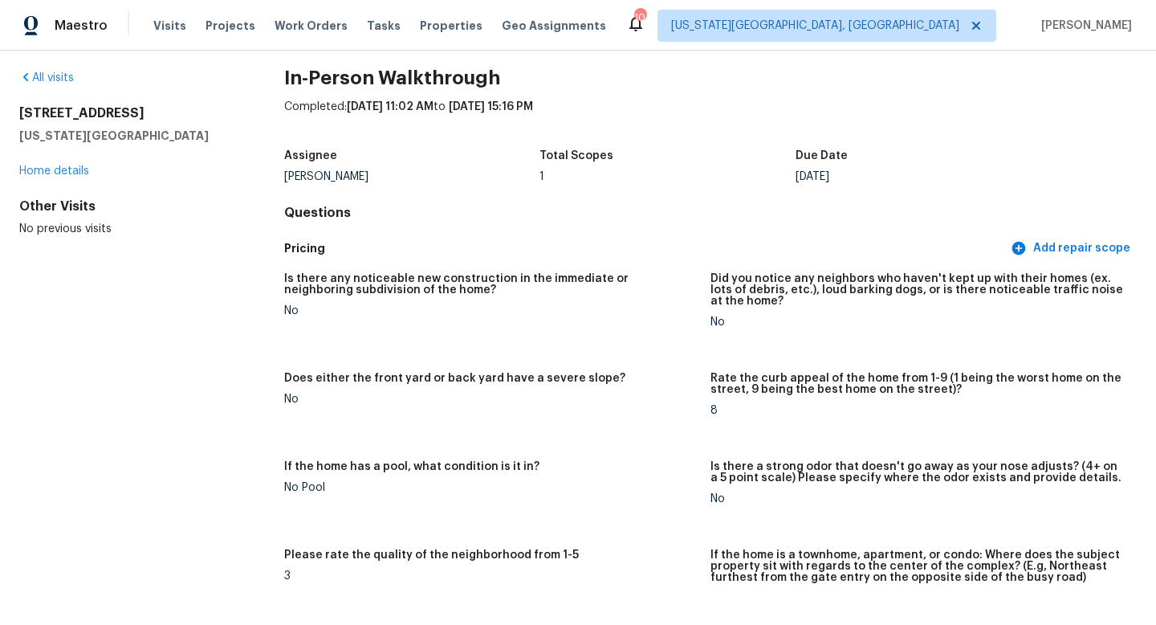
scroll to position [0, 0]
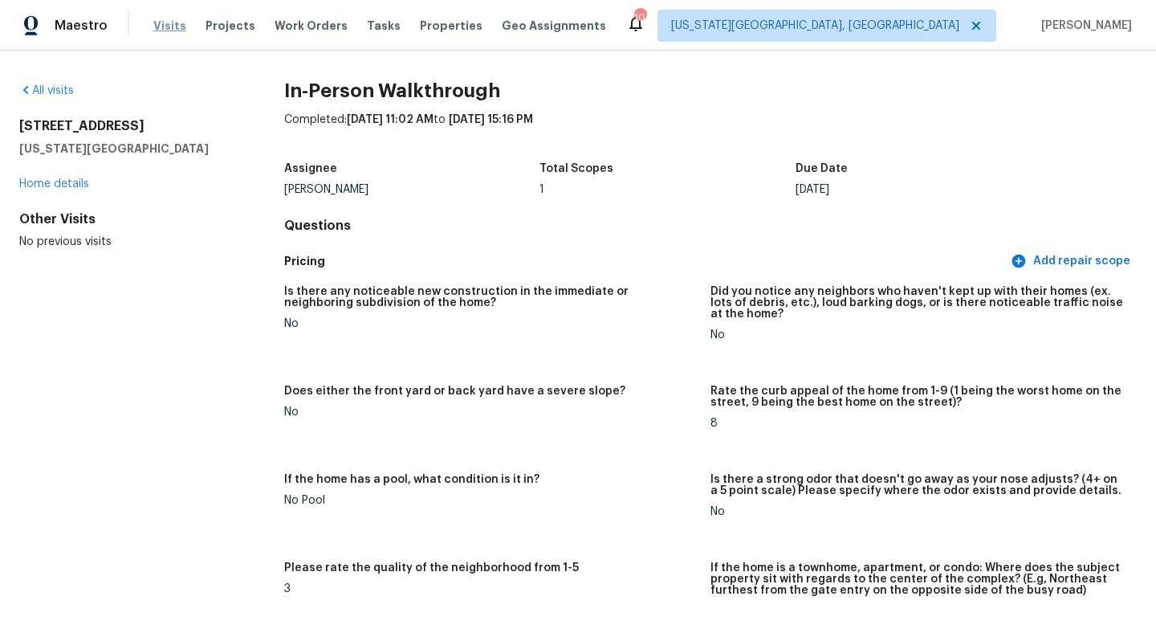
click at [172, 25] on span "Visits" at bounding box center [169, 26] width 33 height 16
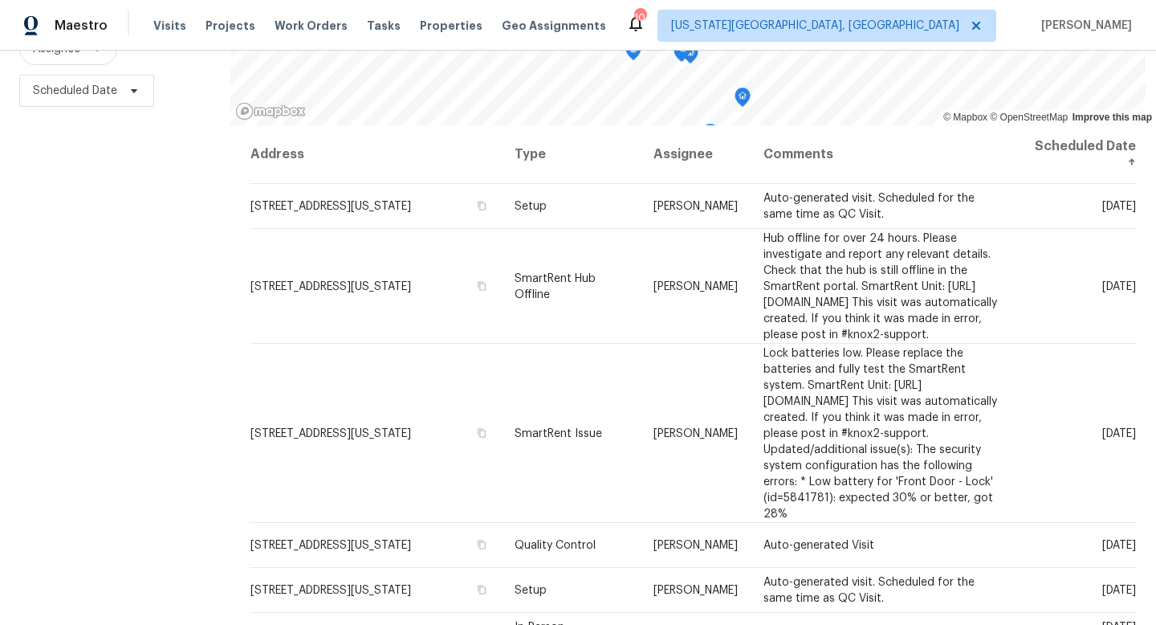
scroll to position [214, 0]
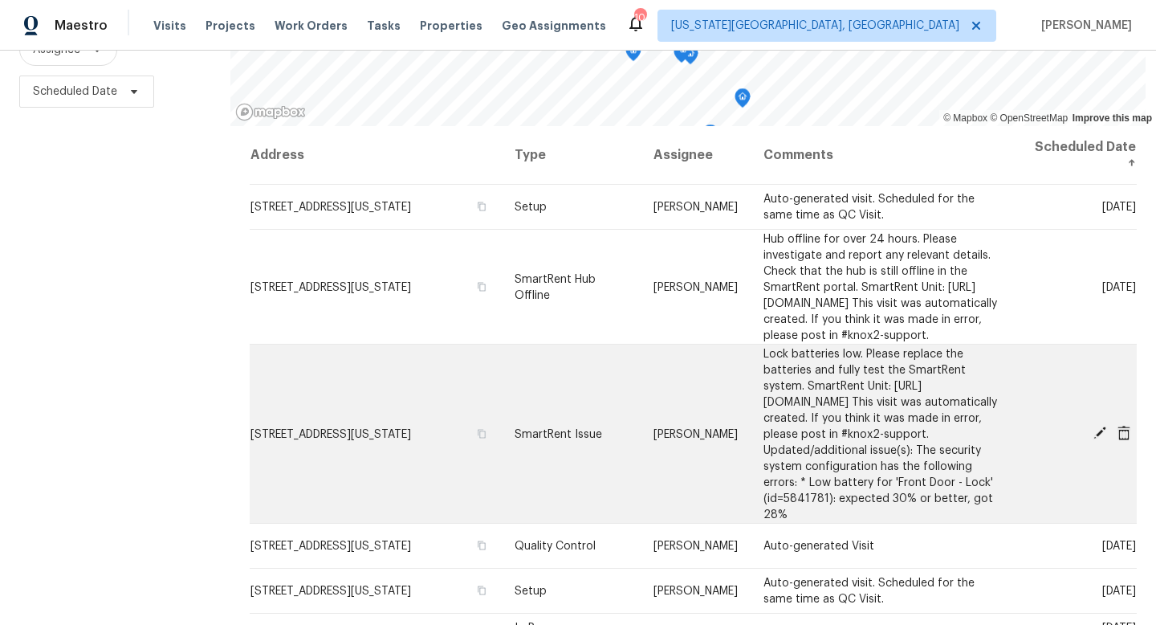
click at [1101, 434] on icon at bounding box center [1100, 433] width 14 height 14
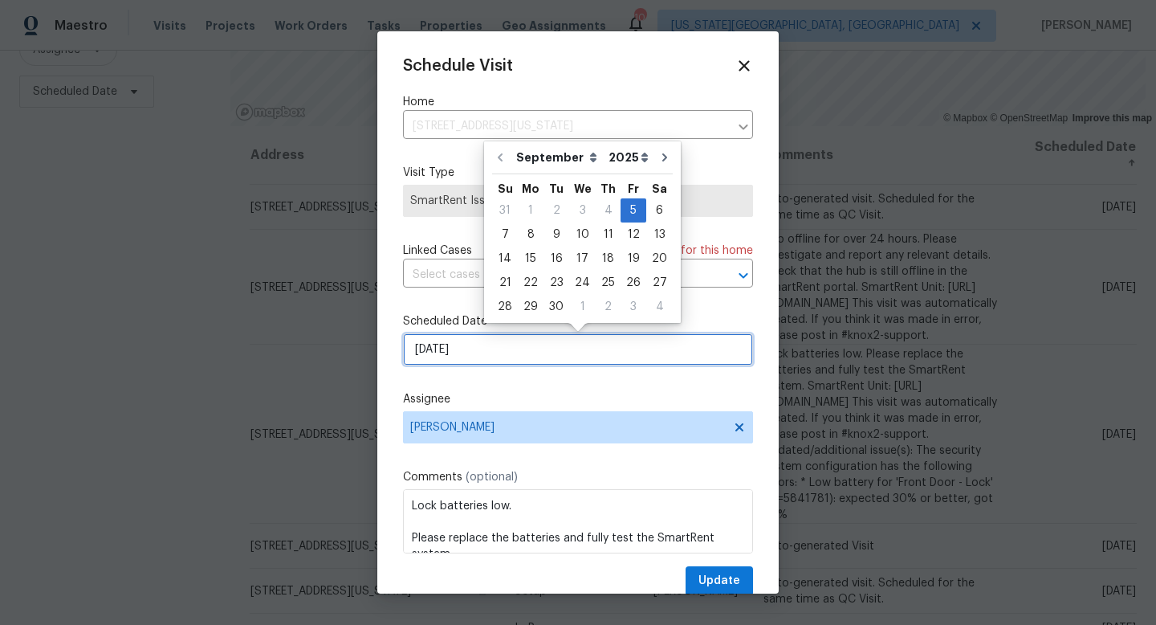
click at [524, 348] on input "[DATE]" at bounding box center [578, 349] width 350 height 32
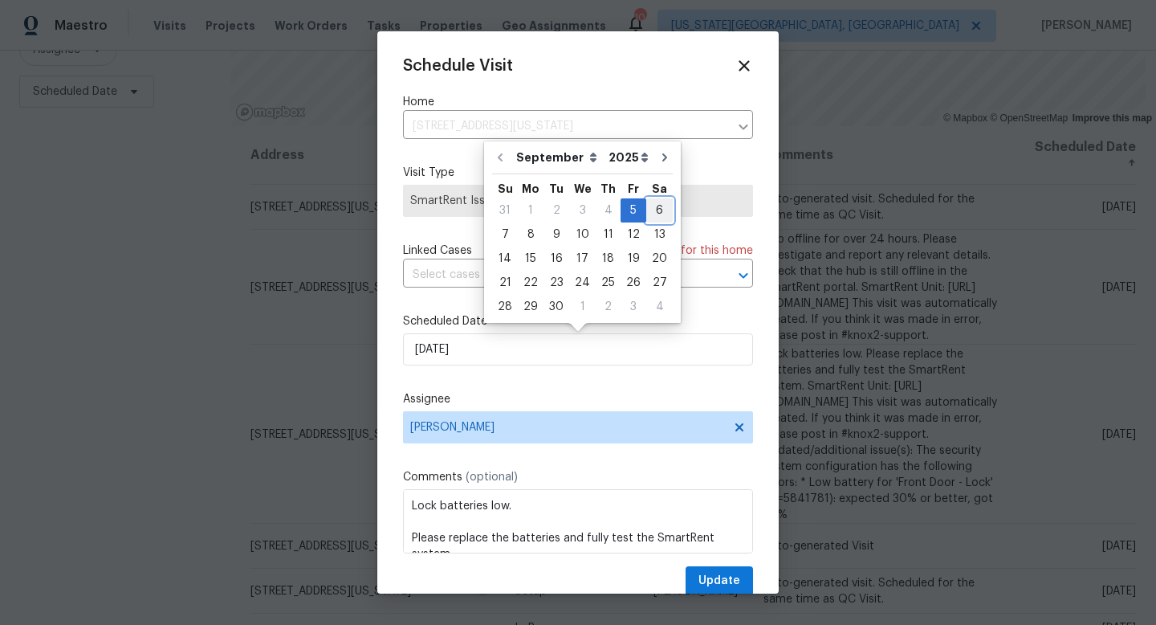
click at [652, 212] on div "6" at bounding box center [659, 210] width 27 height 22
type input "9/6/2025"
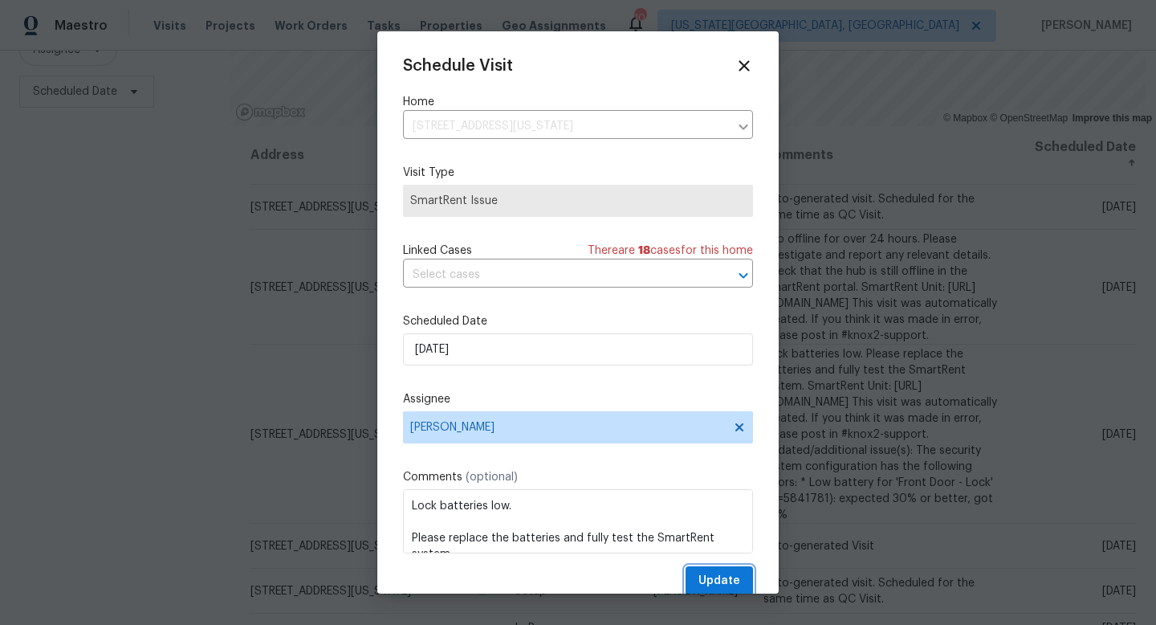
click at [716, 576] on span "Update" at bounding box center [720, 581] width 42 height 20
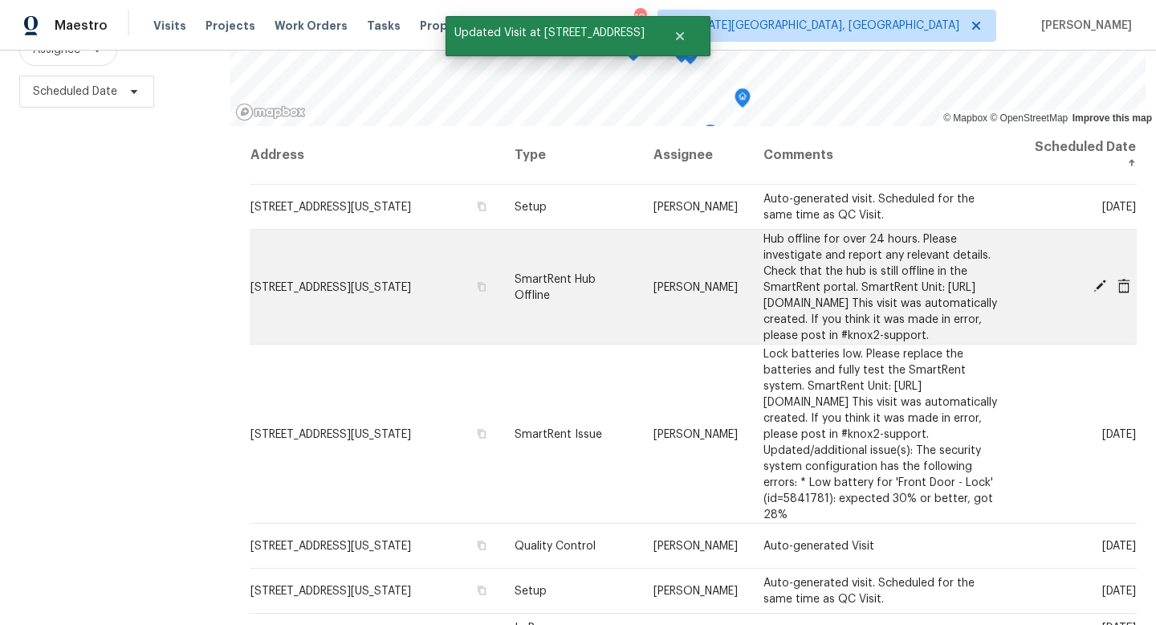
click at [1100, 292] on icon at bounding box center [1100, 285] width 13 height 13
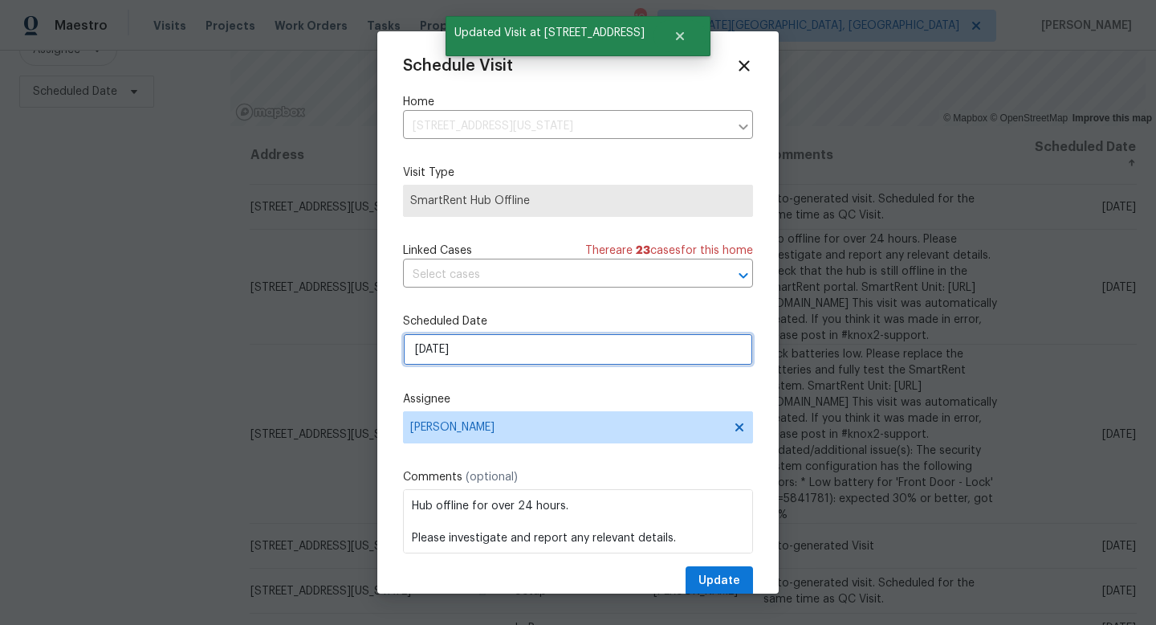
click at [560, 355] on input "[DATE]" at bounding box center [578, 349] width 350 height 32
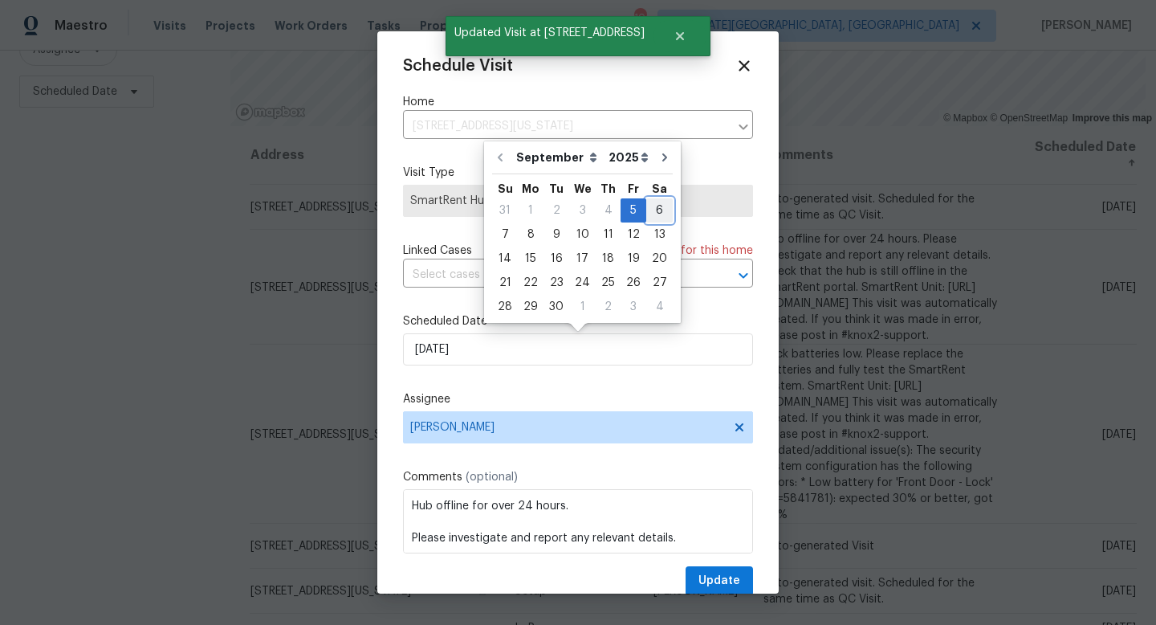
click at [654, 212] on div "6" at bounding box center [659, 210] width 27 height 22
type input "9/6/2025"
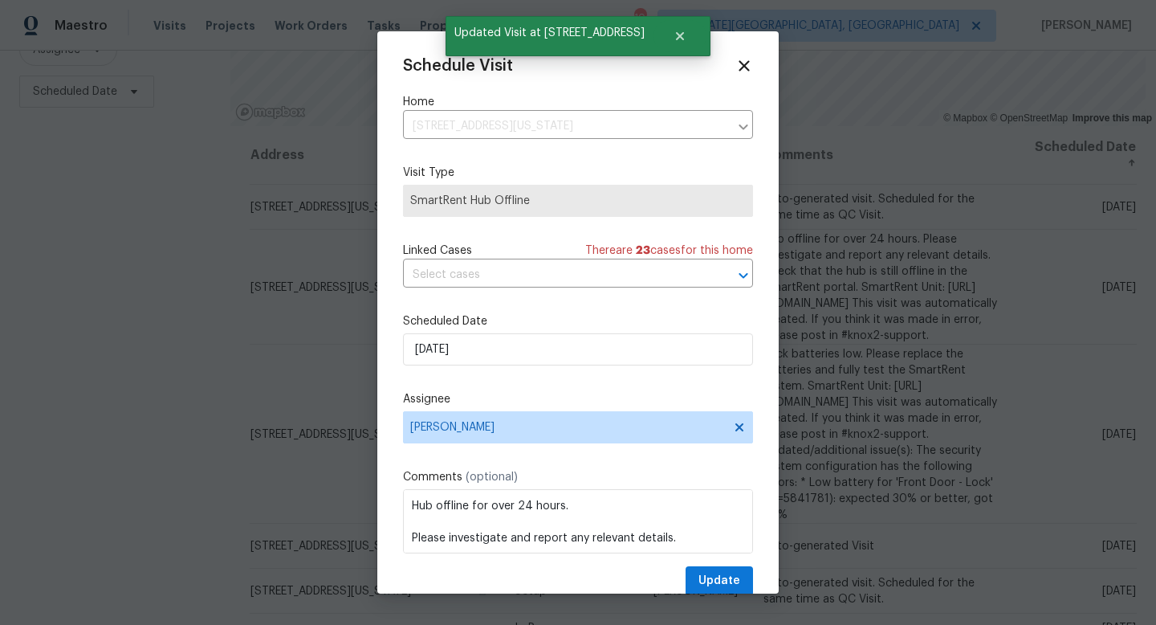
click at [726, 565] on div "Schedule Visit Home 8674 Bellcove Cir, Colorado Springs, CO 80920 ​ Visit Type …" at bounding box center [578, 326] width 350 height 539
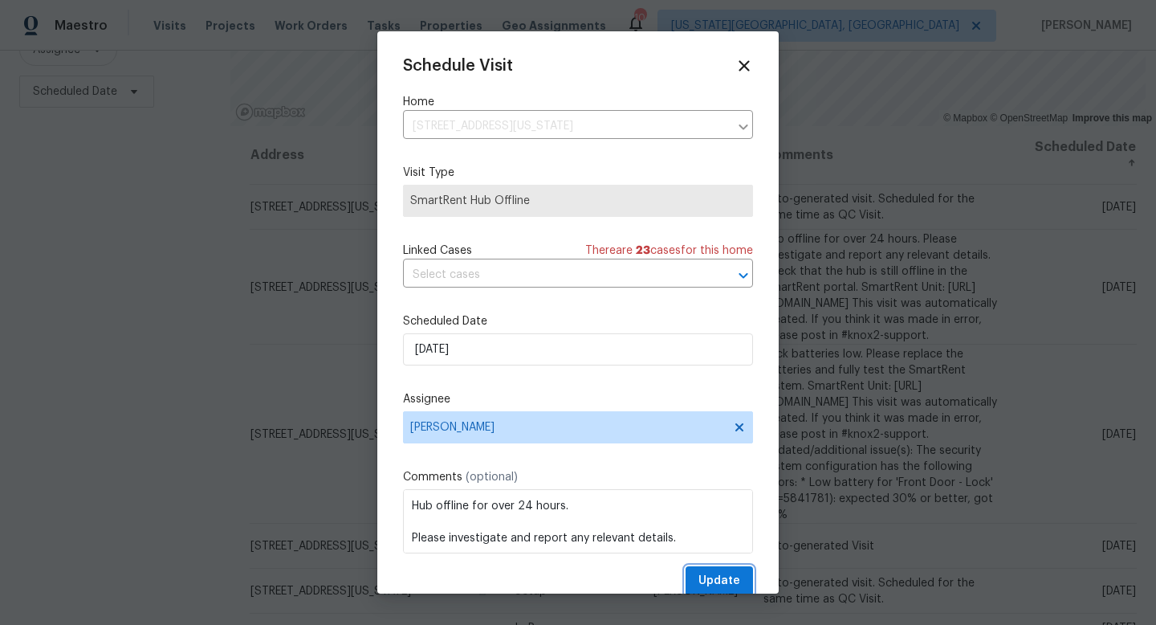
click at [719, 585] on span "Update" at bounding box center [720, 581] width 42 height 20
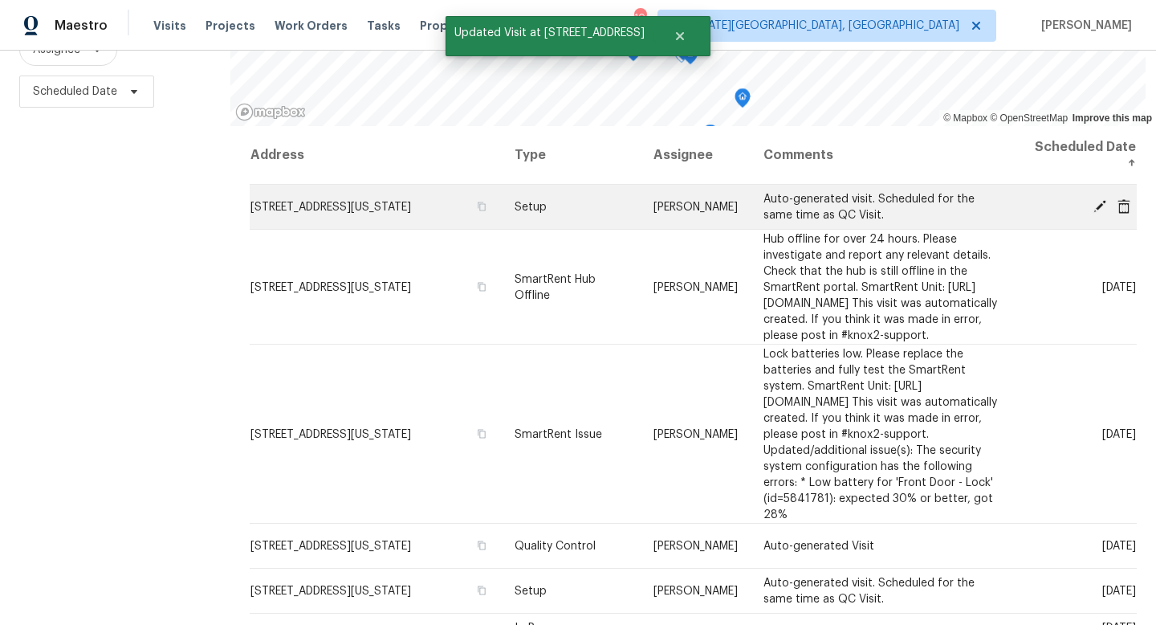
click at [1093, 205] on icon at bounding box center [1100, 205] width 14 height 14
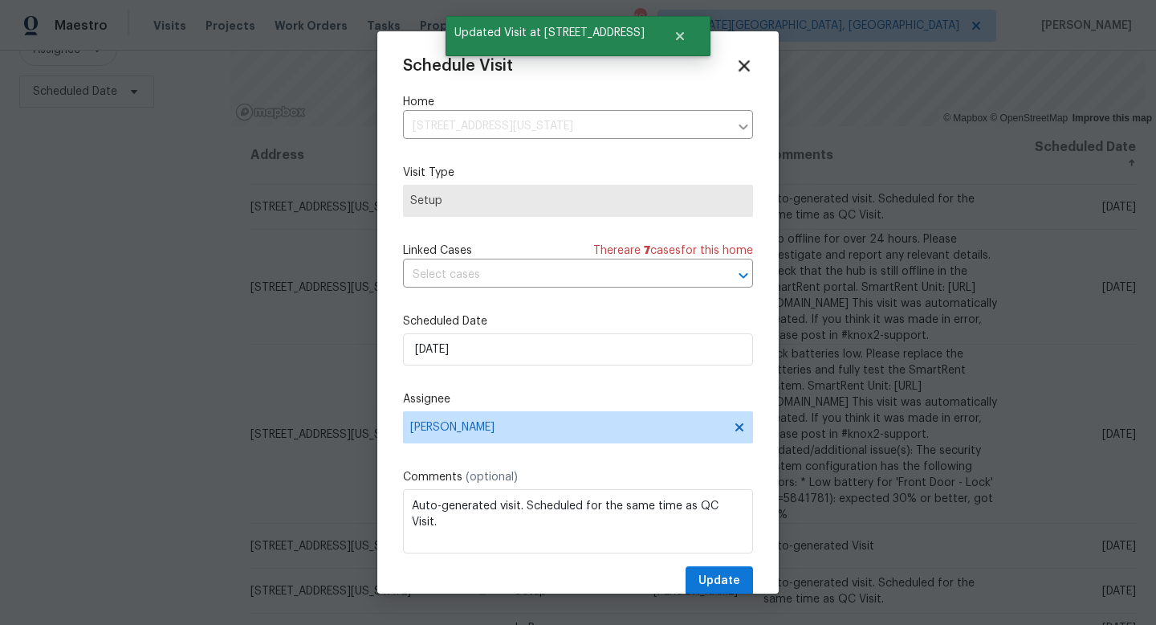
click at [744, 63] on icon at bounding box center [744, 65] width 18 height 18
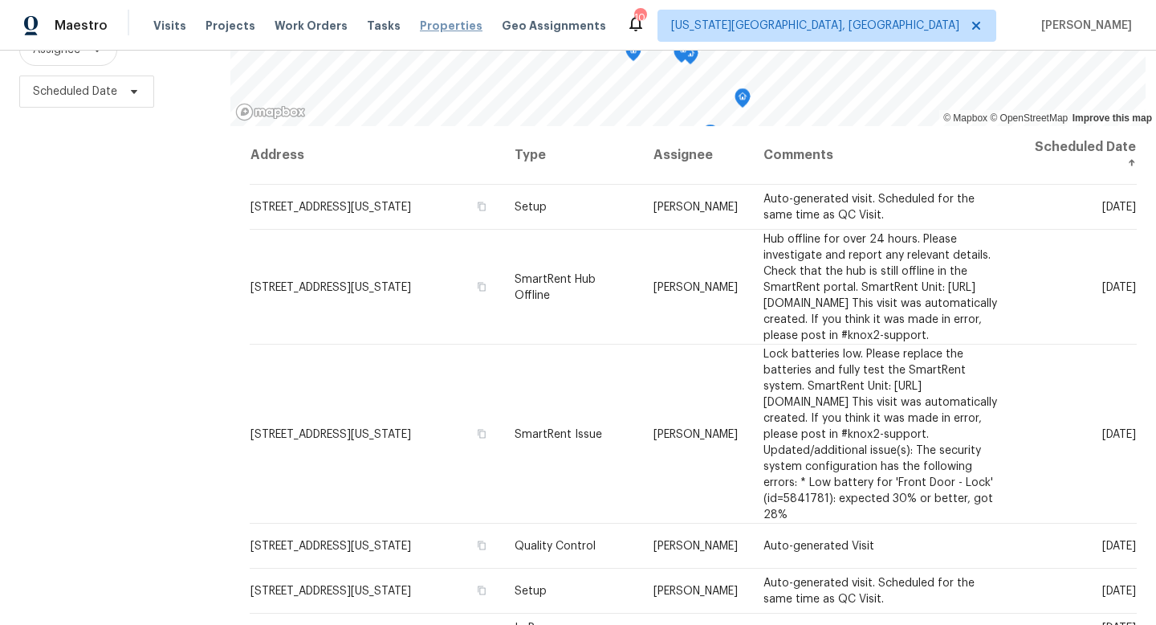
click at [435, 19] on span "Properties" at bounding box center [451, 26] width 63 height 16
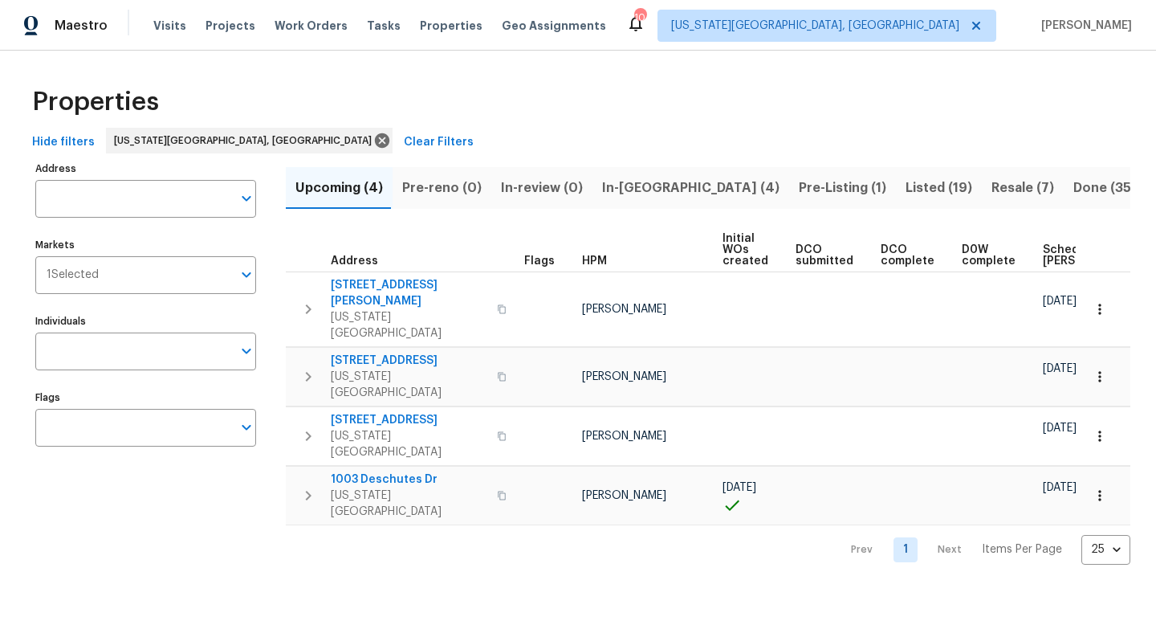
click at [357, 187] on span "Upcoming (4)" at bounding box center [340, 188] width 88 height 22
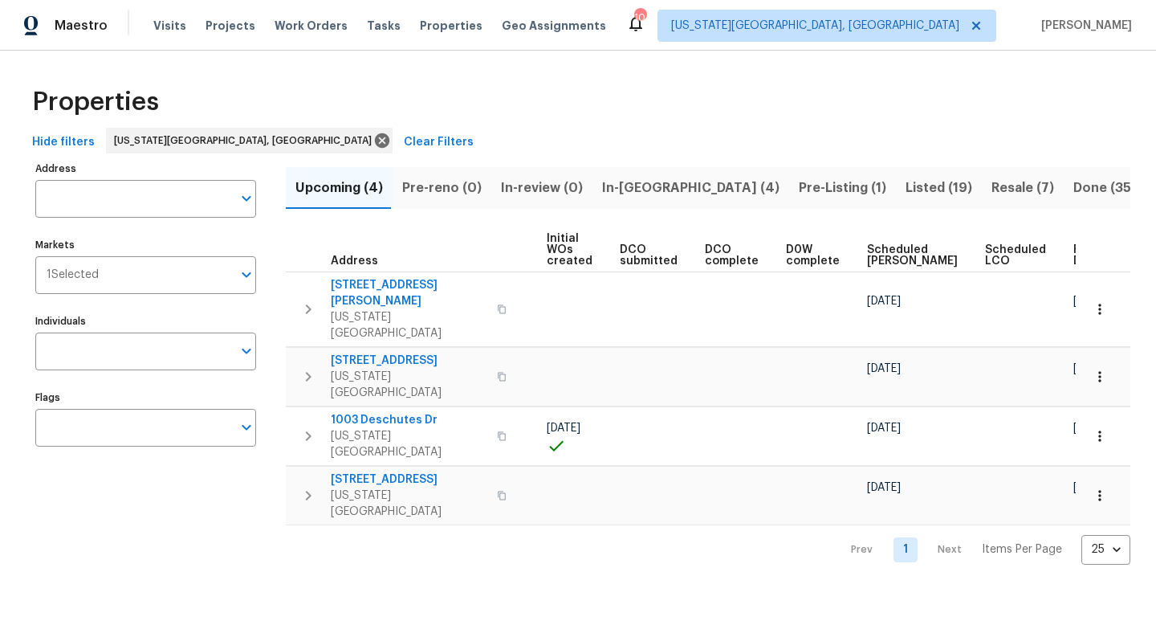
click at [1074, 263] on span "Ready Date" at bounding box center [1091, 255] width 35 height 22
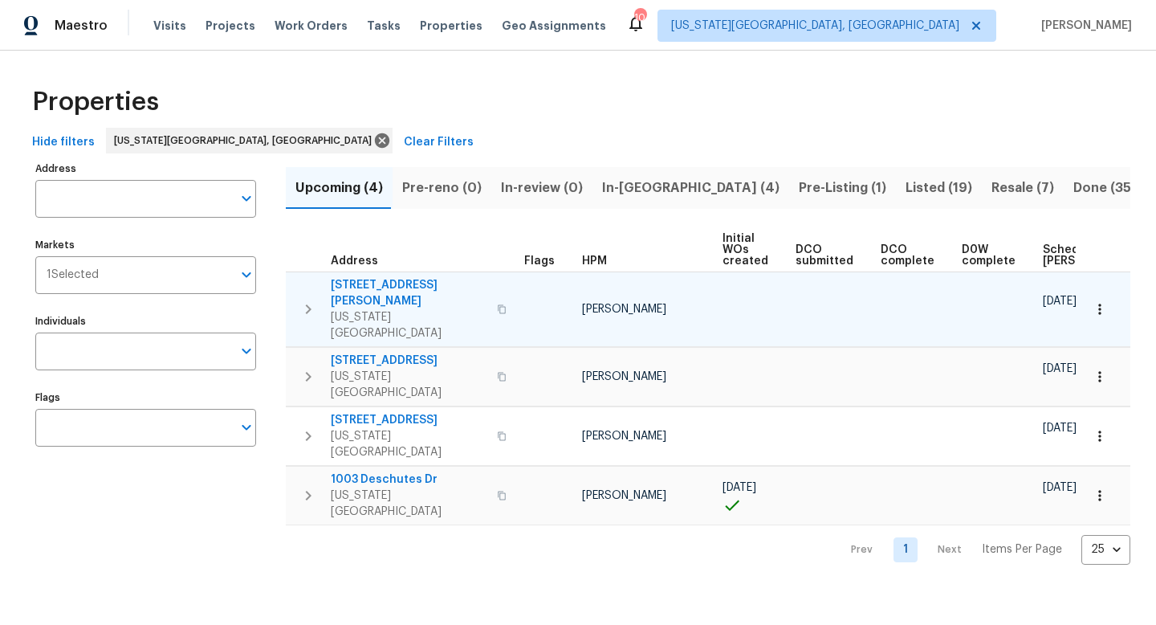
scroll to position [0, 195]
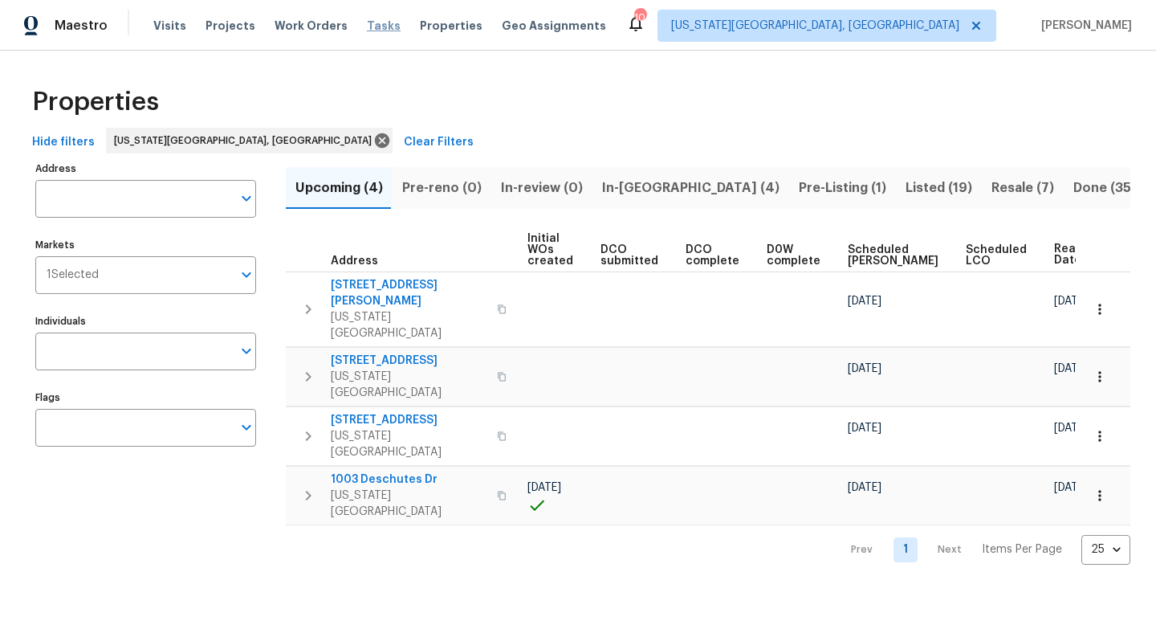
click at [367, 28] on span "Tasks" at bounding box center [384, 25] width 34 height 11
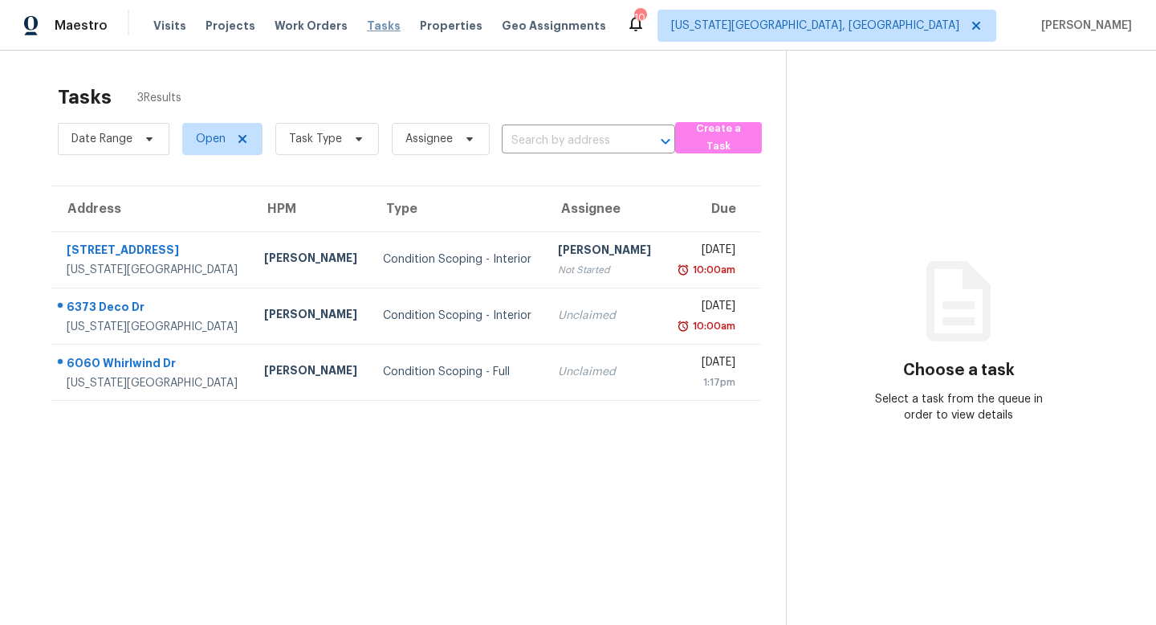
click at [369, 25] on span "Tasks" at bounding box center [384, 25] width 34 height 11
click at [428, 22] on span "Properties" at bounding box center [451, 26] width 63 height 16
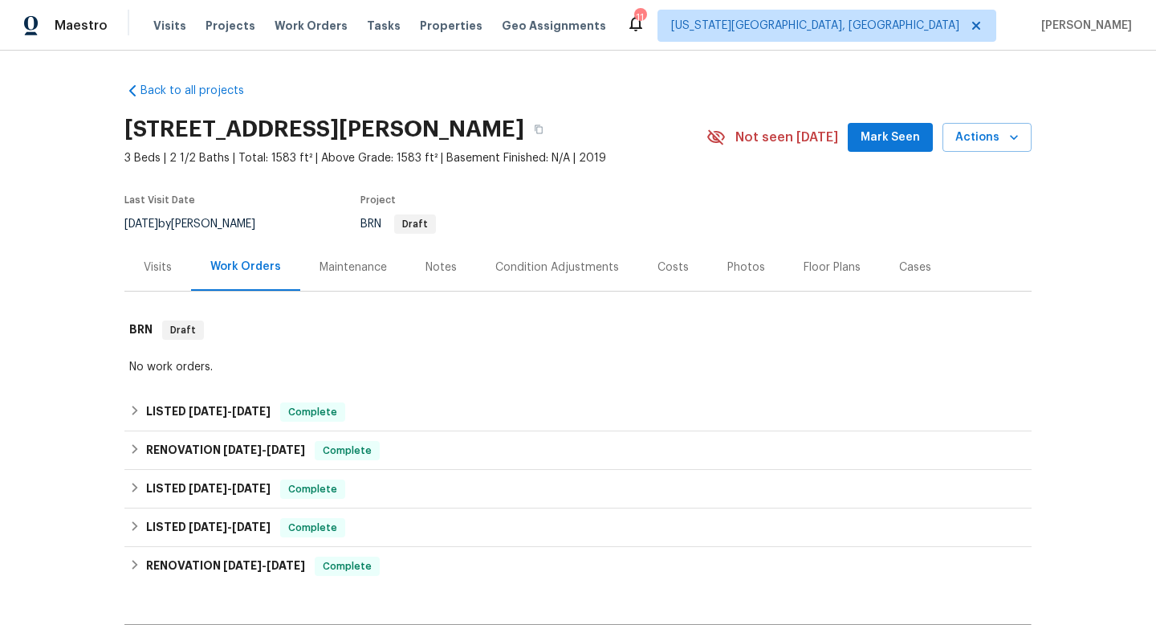
click at [443, 267] on div "Notes" at bounding box center [441, 267] width 31 height 16
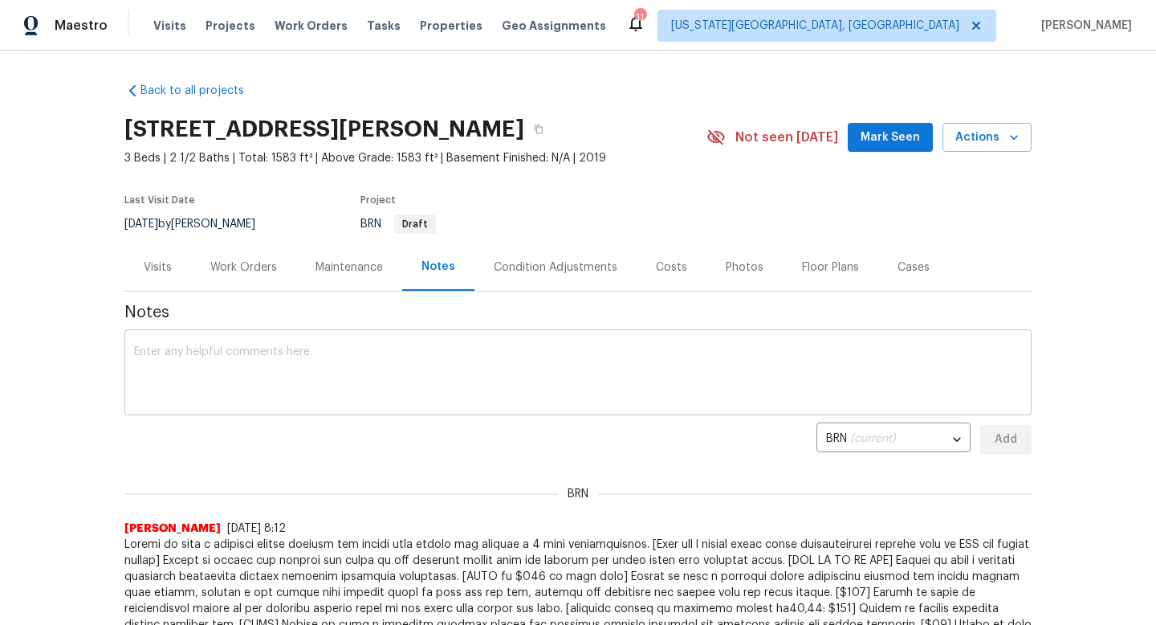
click at [292, 371] on textarea at bounding box center [578, 374] width 888 height 56
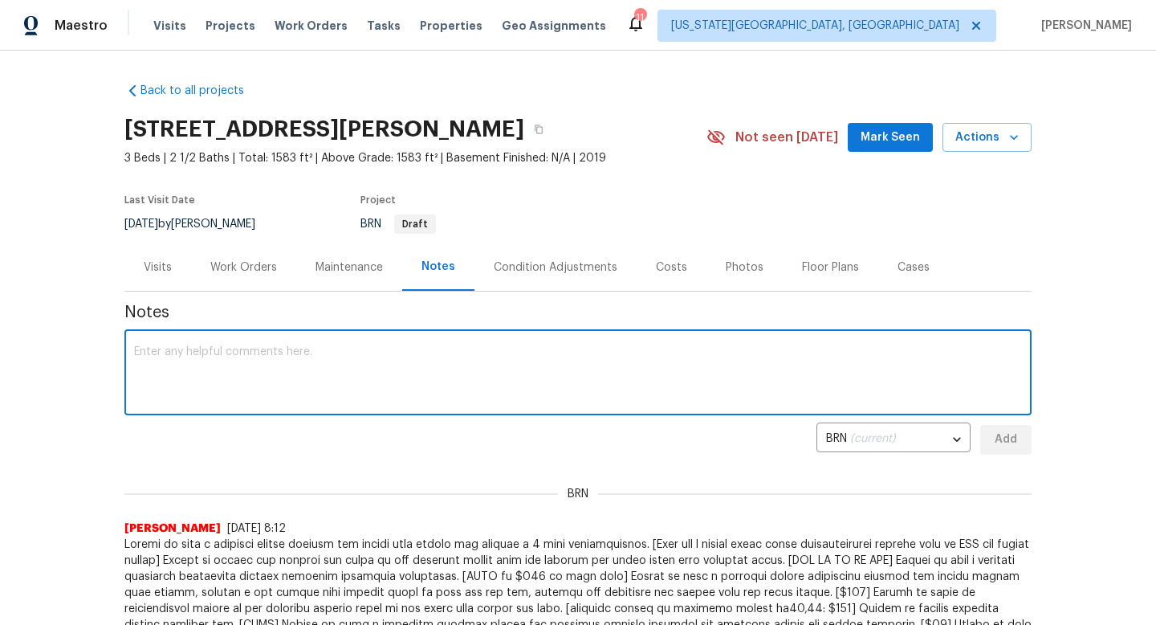
click at [292, 371] on textarea at bounding box center [578, 374] width 888 height 56
click at [874, 132] on span "Mark Seen" at bounding box center [890, 138] width 59 height 20
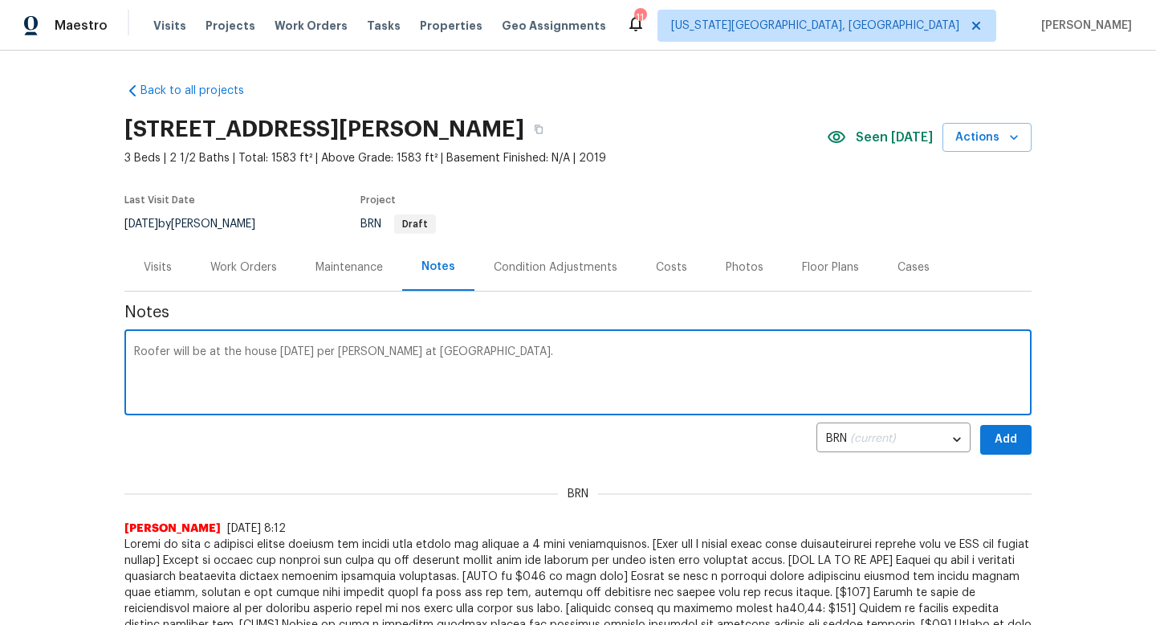
click at [325, 354] on textarea "Roofer will be at the house [DATE] per [PERSON_NAME] at [GEOGRAPHIC_DATA]." at bounding box center [578, 374] width 888 height 56
click at [537, 357] on textarea "Roofer will be at the house [DATE] to inspect per [PERSON_NAME] at [GEOGRAPHIC_…" at bounding box center [578, 374] width 888 height 56
type textarea "Roofer will be at the house [DATE] to inspect per [PERSON_NAME] at [GEOGRAPHIC_…"
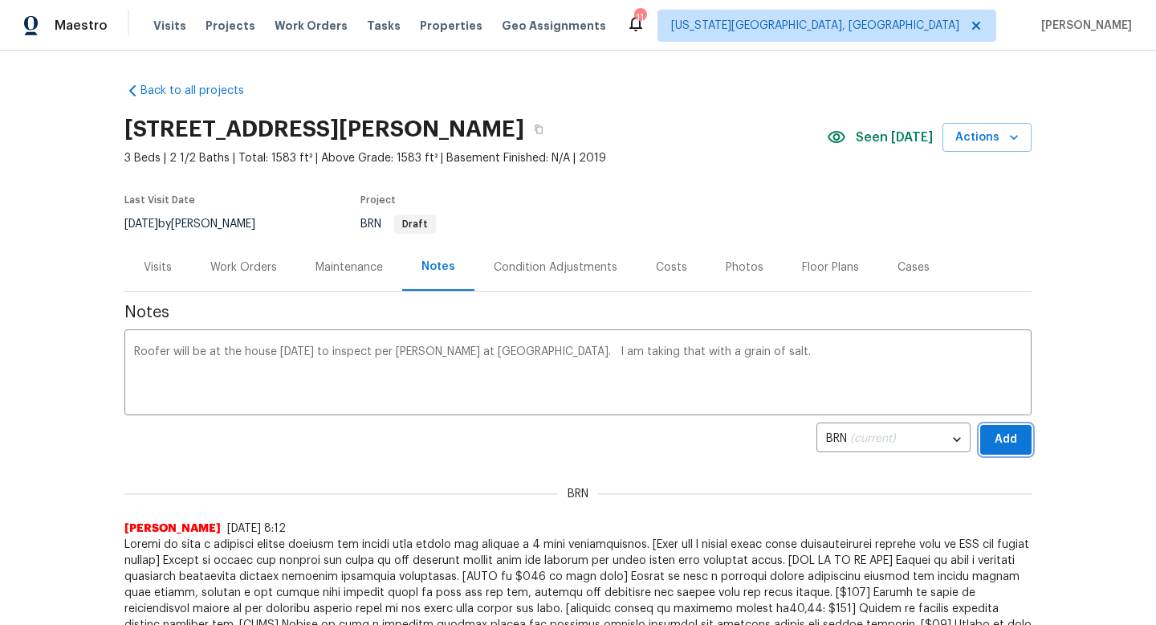
click at [1005, 442] on span "Add" at bounding box center [1006, 440] width 26 height 20
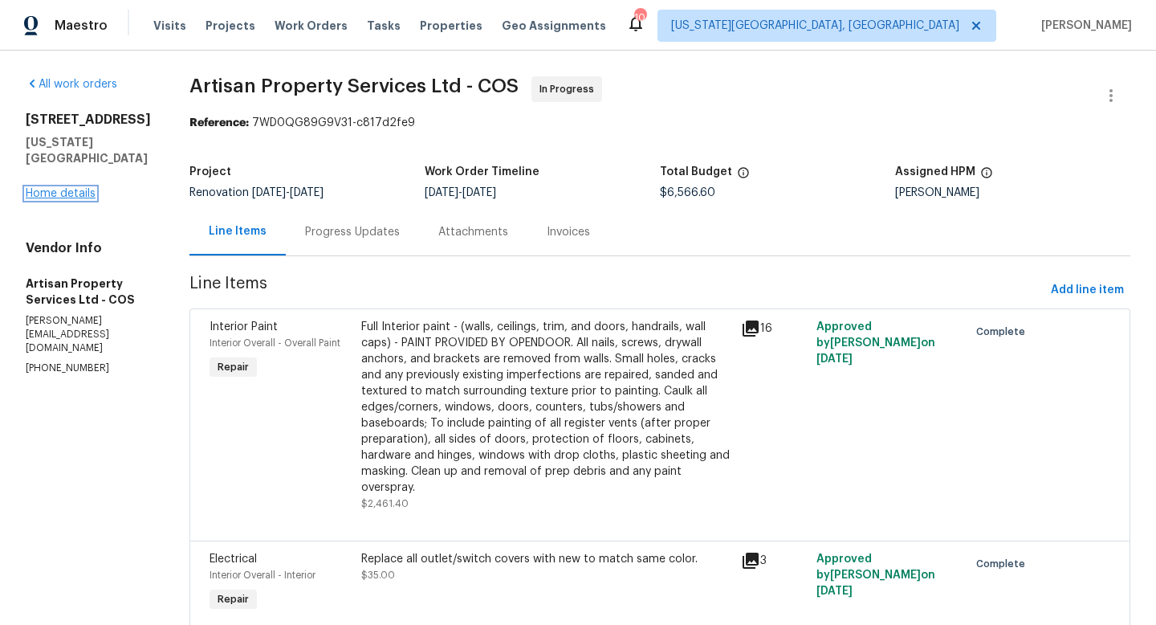
click at [79, 199] on link "Home details" at bounding box center [61, 193] width 70 height 11
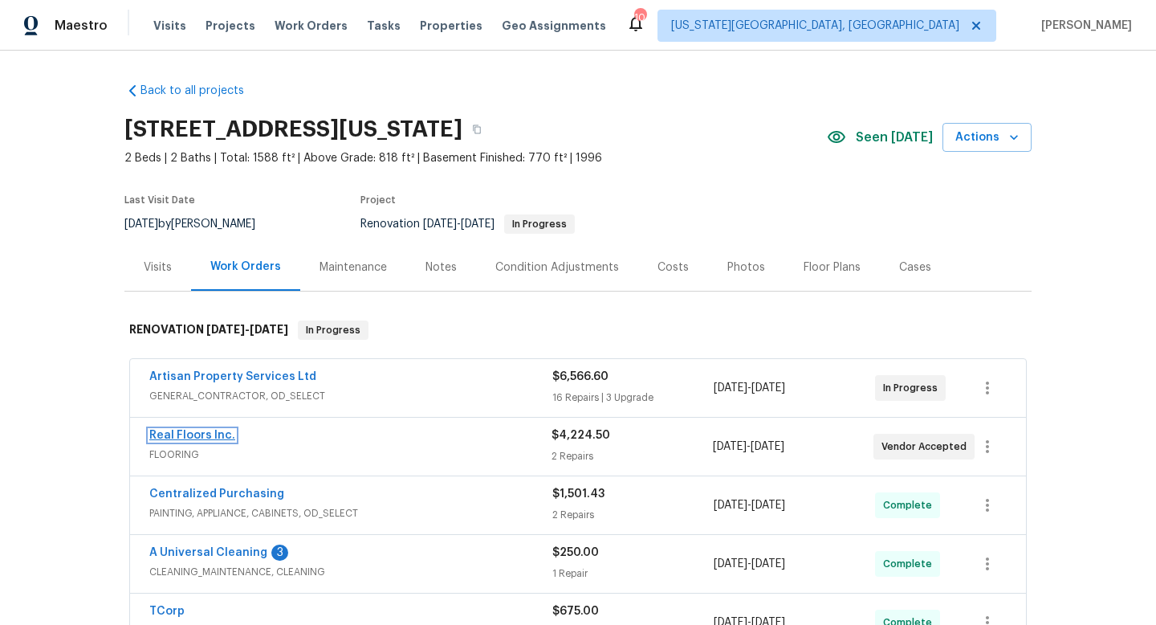
click at [165, 434] on link "Real Floors Inc." at bounding box center [192, 435] width 86 height 11
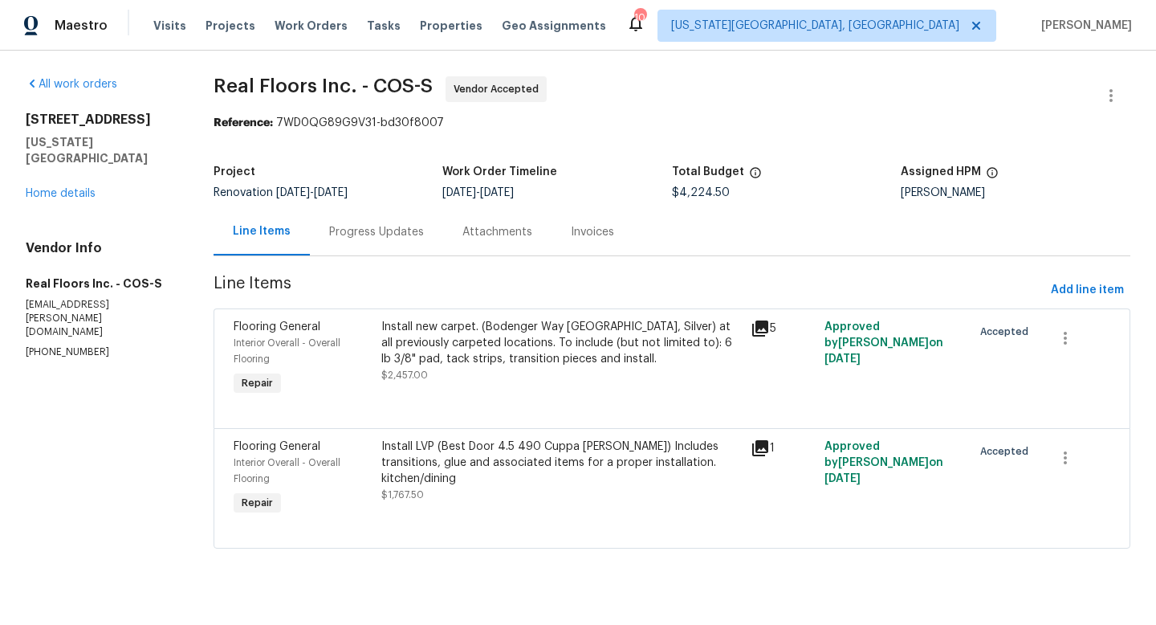
click at [393, 234] on div "Progress Updates" at bounding box center [376, 232] width 95 height 16
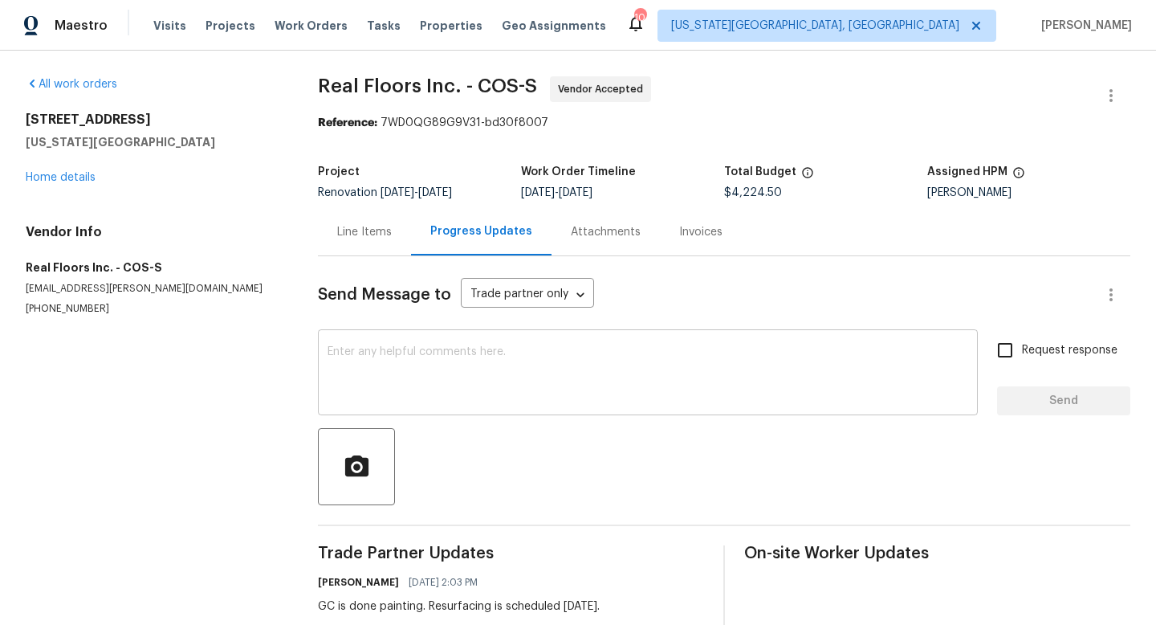
scroll to position [97, 0]
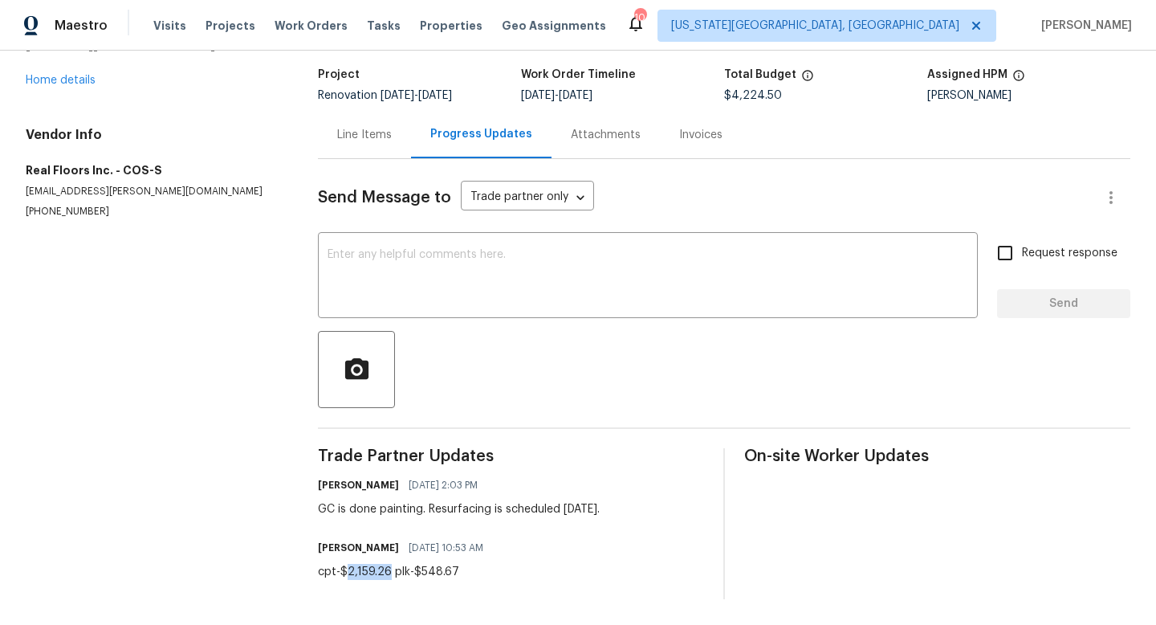
drag, startPoint x: 389, startPoint y: 574, endPoint x: 344, endPoint y: 573, distance: 45.0
click at [344, 573] on div "cpt-$2,159.26 plk-$548.67" at bounding box center [405, 572] width 175 height 16
copy div "2,159.26"
click at [374, 130] on div "Line Items" at bounding box center [364, 135] width 55 height 16
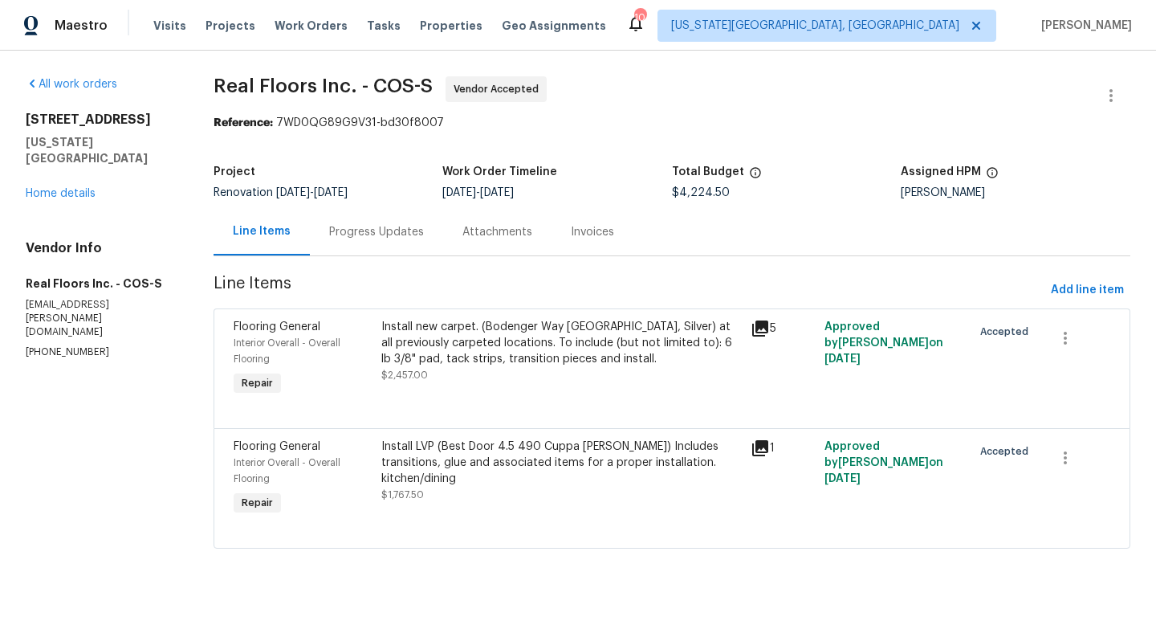
click at [482, 344] on div "Install new carpet. (Bodenger Way [GEOGRAPHIC_DATA], Silver) at all previously …" at bounding box center [561, 343] width 360 height 48
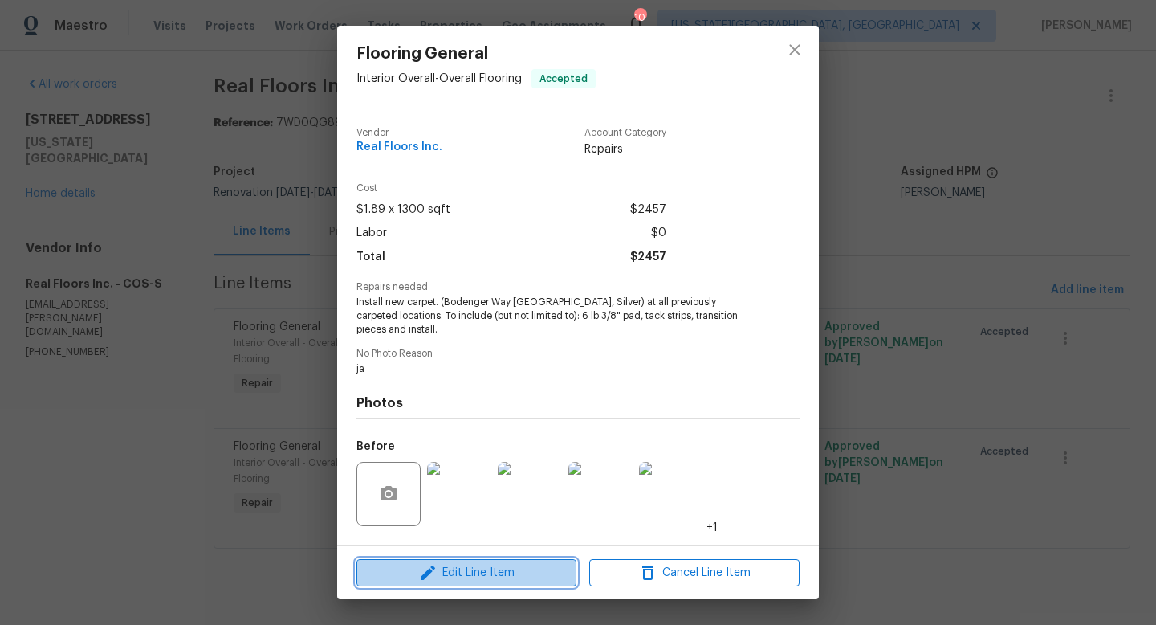
click at [419, 575] on icon "button" at bounding box center [427, 572] width 19 height 19
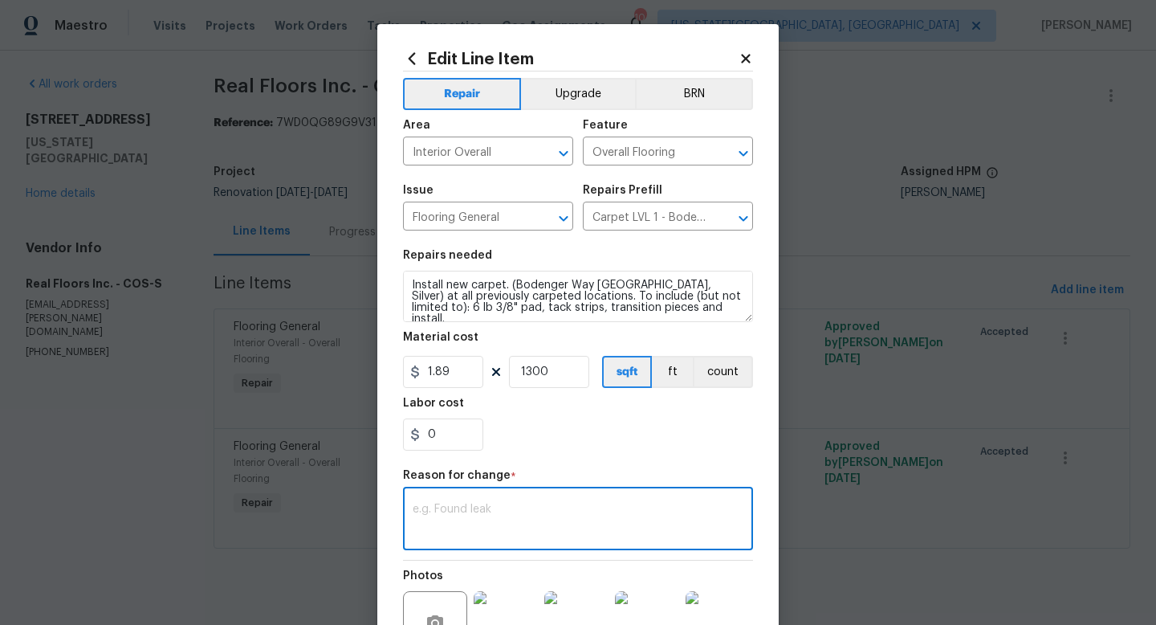
click at [460, 513] on textarea at bounding box center [578, 521] width 331 height 34
paste textarea "2,159.26"
type textarea "2,159.26"
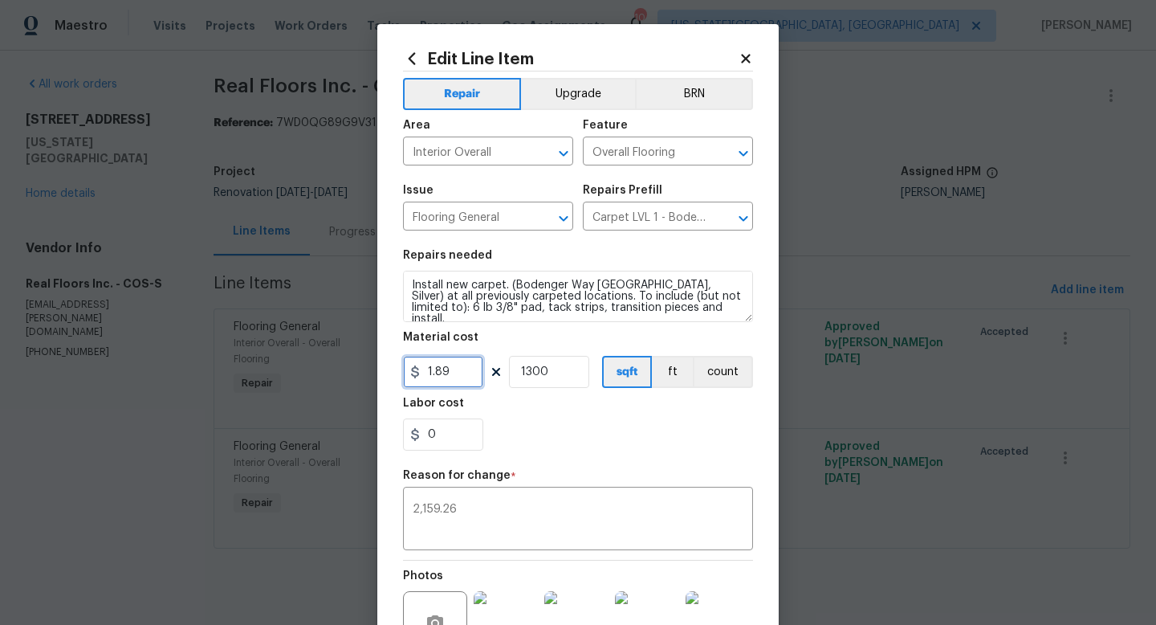
drag, startPoint x: 463, startPoint y: 377, endPoint x: 368, endPoint y: 363, distance: 95.7
click at [368, 363] on div "Edit Line Item Repair Upgrade BRN Area Interior Overall ​ Feature Overall Floor…" at bounding box center [578, 312] width 1156 height 625
type input "2159.26"
click at [573, 377] on input "1300" at bounding box center [549, 372] width 80 height 32
type input "1"
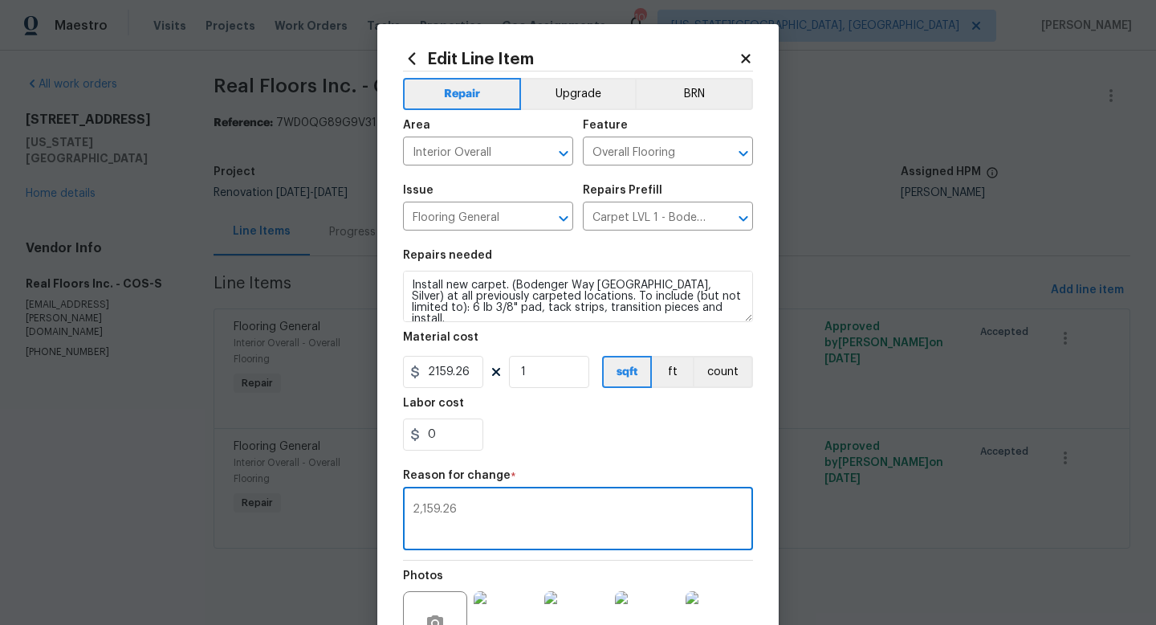
drag, startPoint x: 464, startPoint y: 516, endPoint x: 369, endPoint y: 490, distance: 98.2
click at [369, 490] on div "Edit Line Item Repair Upgrade BRN Area Interior Overall ​ Feature Overall Floor…" at bounding box center [578, 312] width 1156 height 625
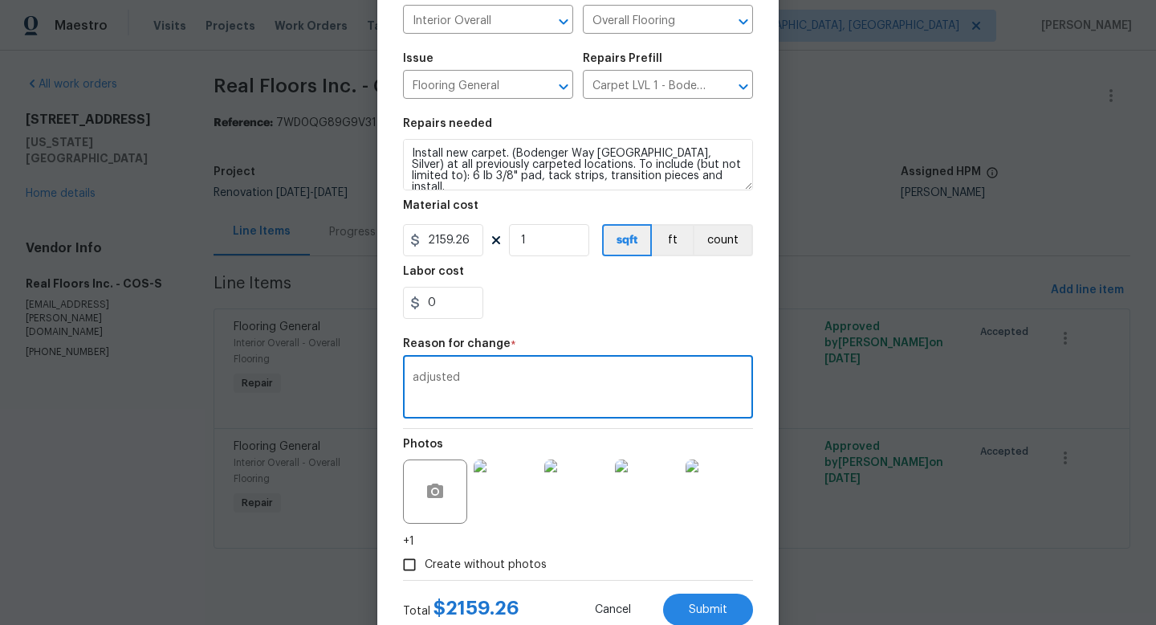
scroll to position [183, 0]
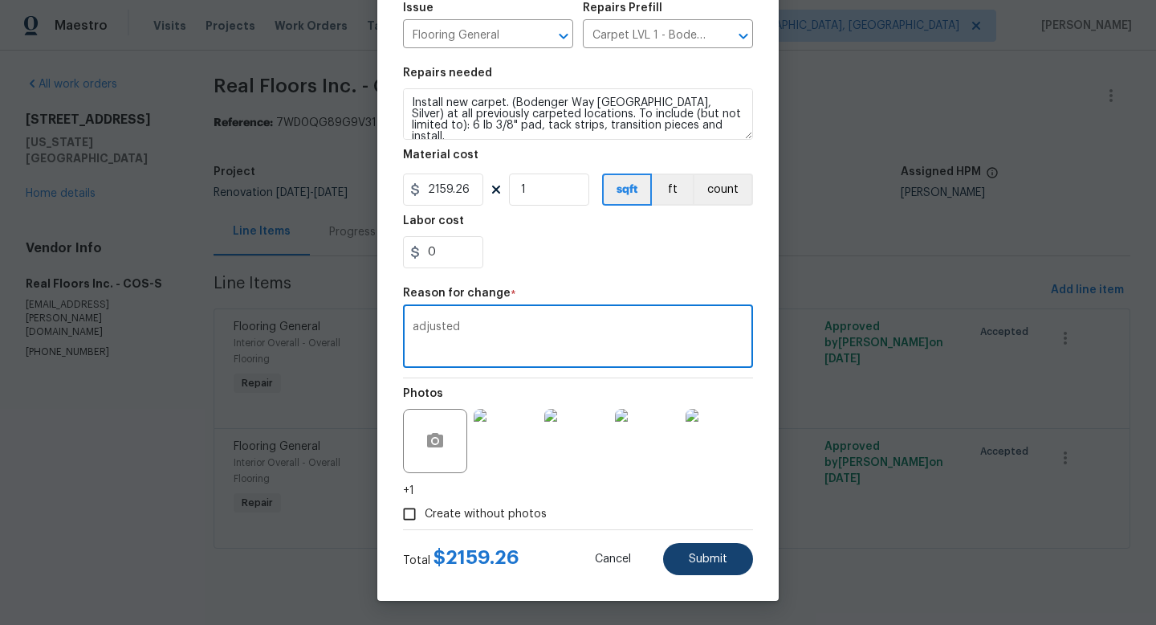
type textarea "adjusted"
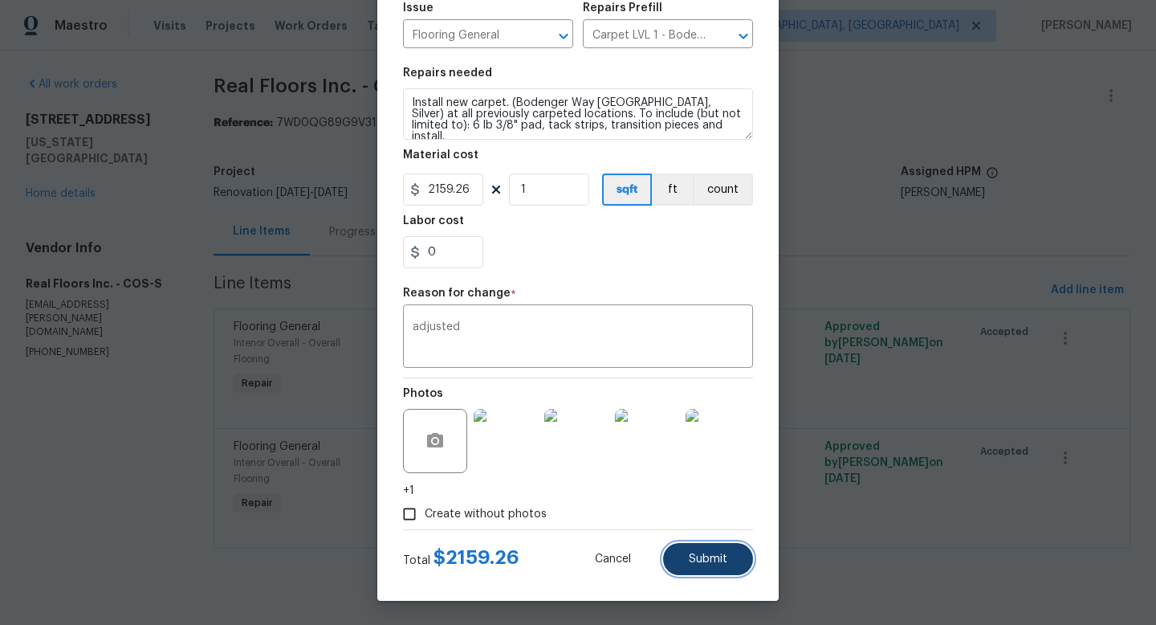
click at [711, 568] on button "Submit" at bounding box center [708, 559] width 90 height 32
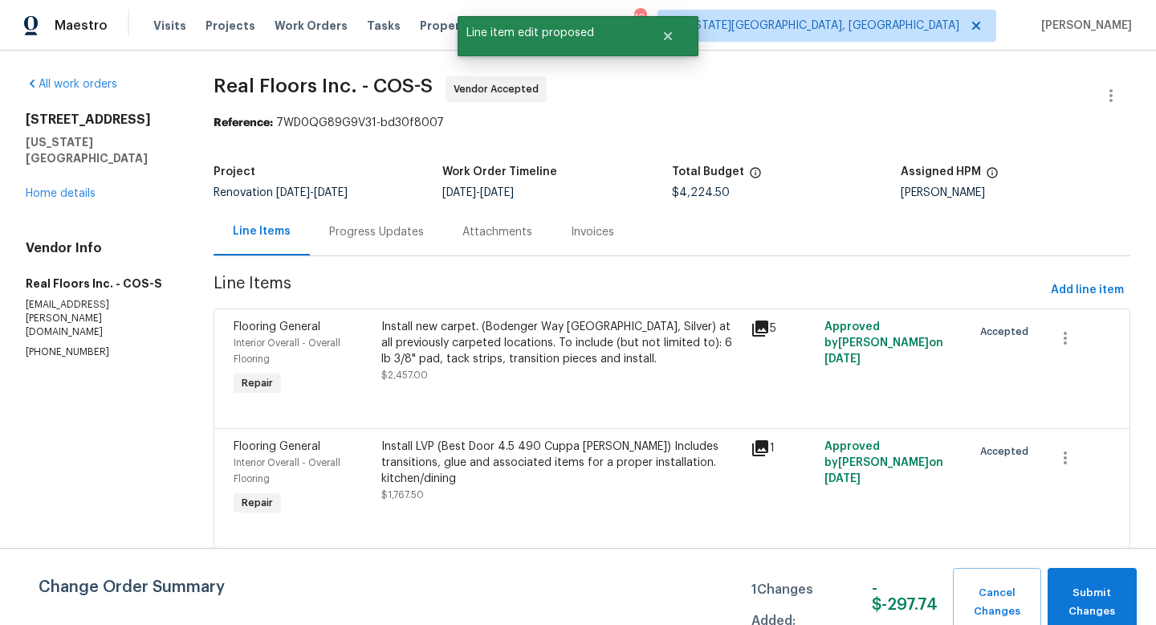
scroll to position [0, 0]
click at [1123, 598] on span "Submit Changes" at bounding box center [1092, 602] width 73 height 37
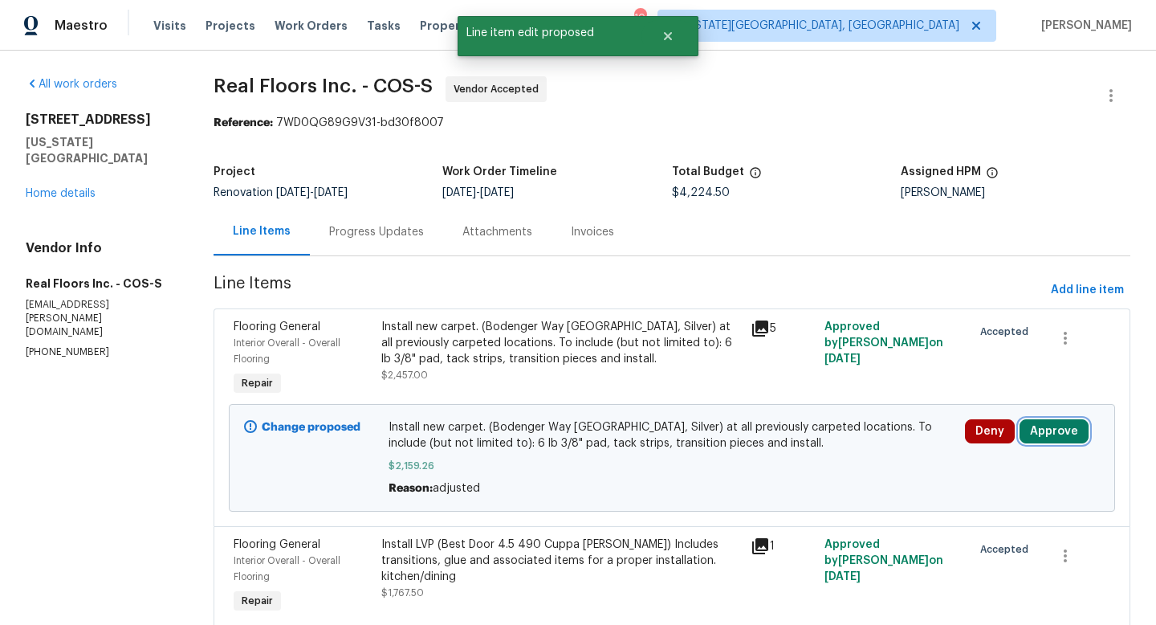
click at [1062, 441] on button "Approve" at bounding box center [1054, 431] width 69 height 24
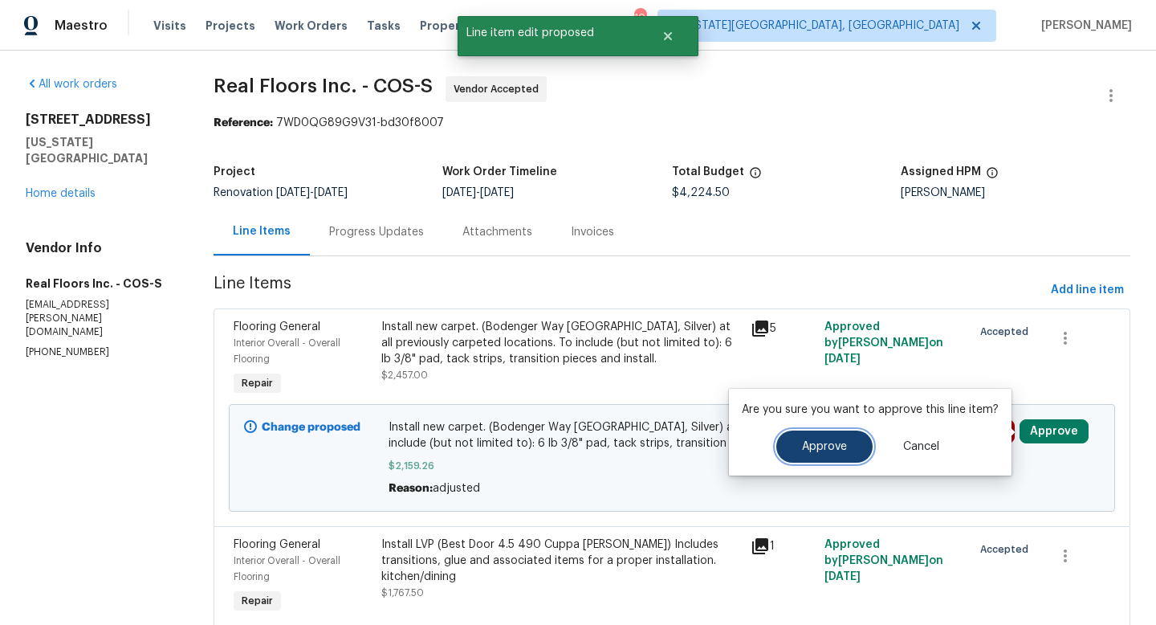
click at [788, 446] on button "Approve" at bounding box center [825, 446] width 96 height 32
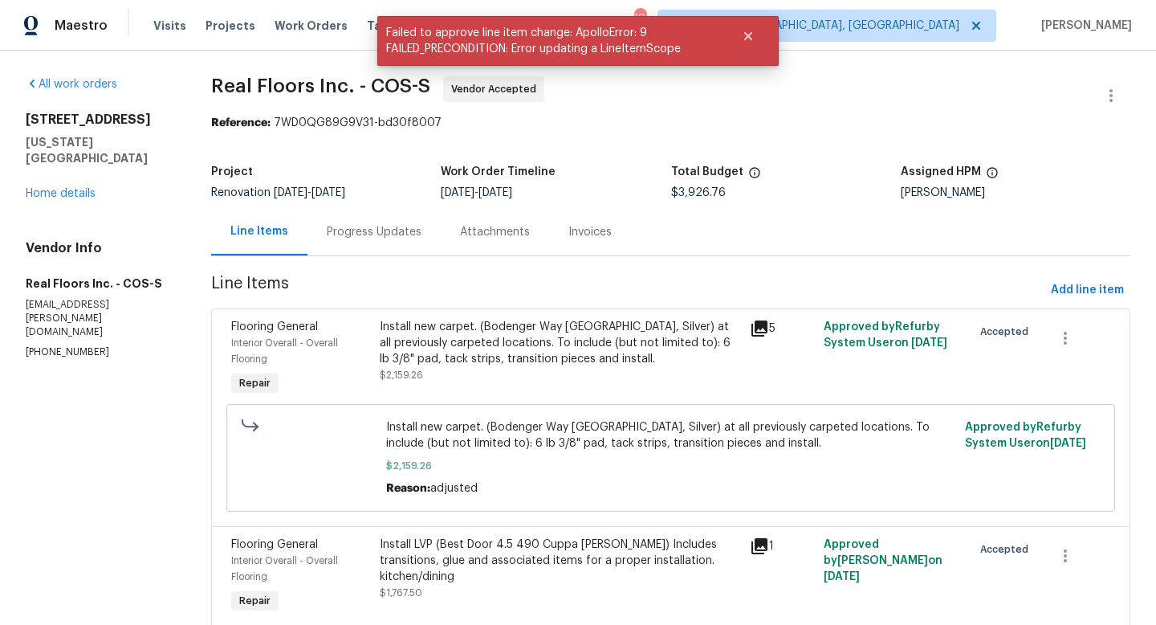
click at [361, 234] on div "Progress Updates" at bounding box center [374, 232] width 95 height 16
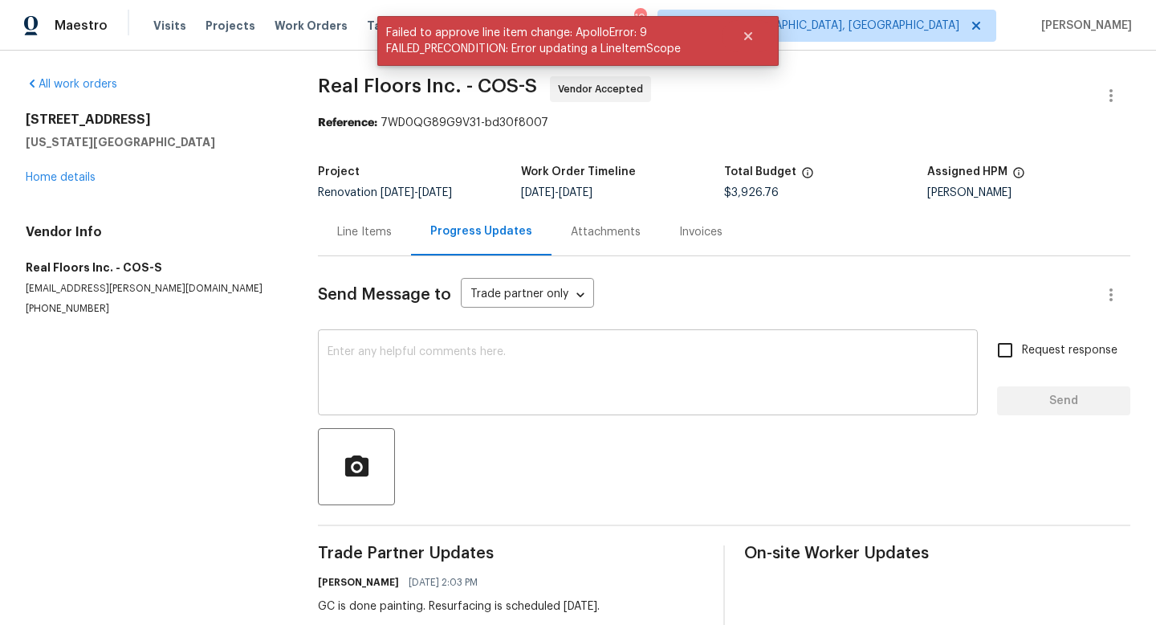
scroll to position [97, 0]
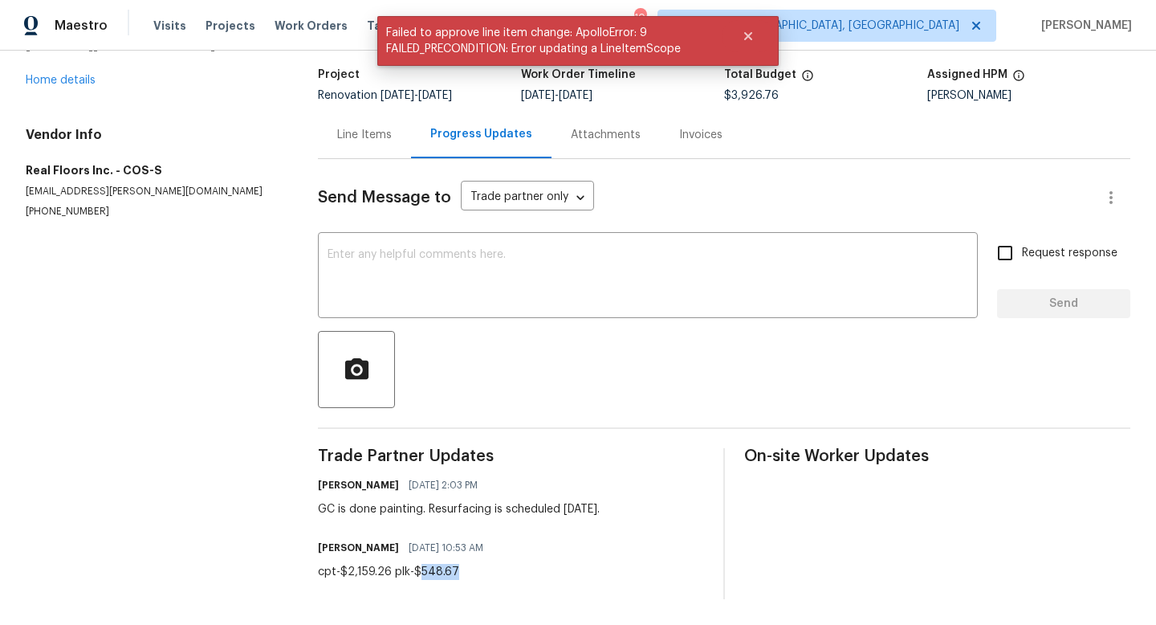
drag, startPoint x: 451, startPoint y: 572, endPoint x: 417, endPoint y: 571, distance: 34.5
click at [417, 571] on div "cpt-$2,159.26 plk-$548.67" at bounding box center [405, 572] width 175 height 16
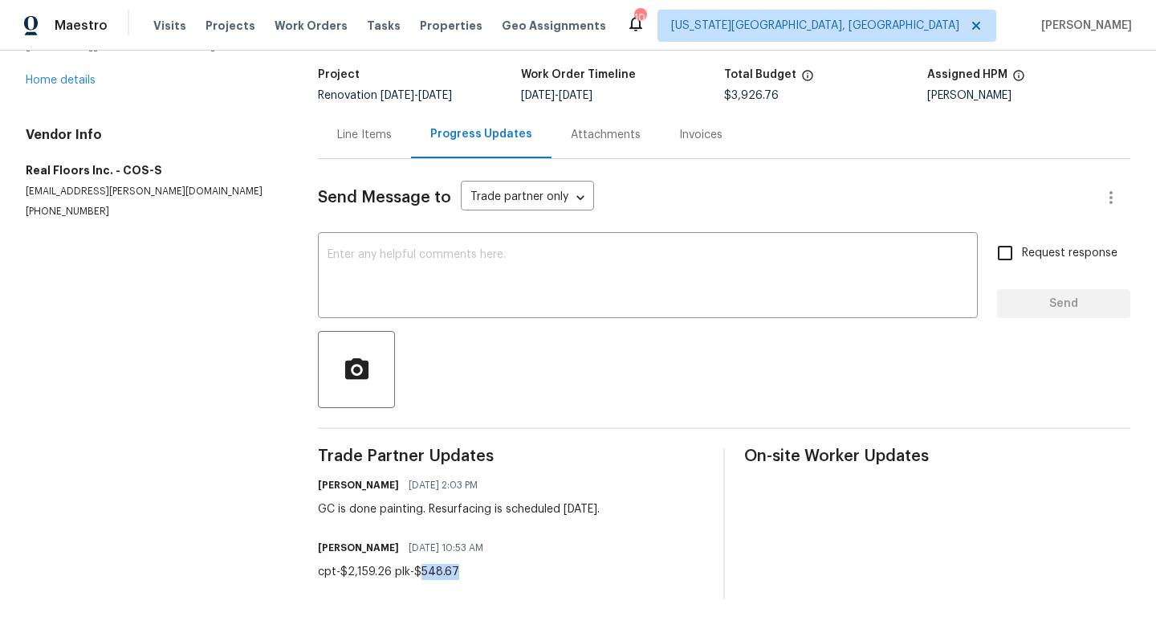
copy div "548.67"
click at [358, 129] on div "Line Items" at bounding box center [364, 135] width 55 height 16
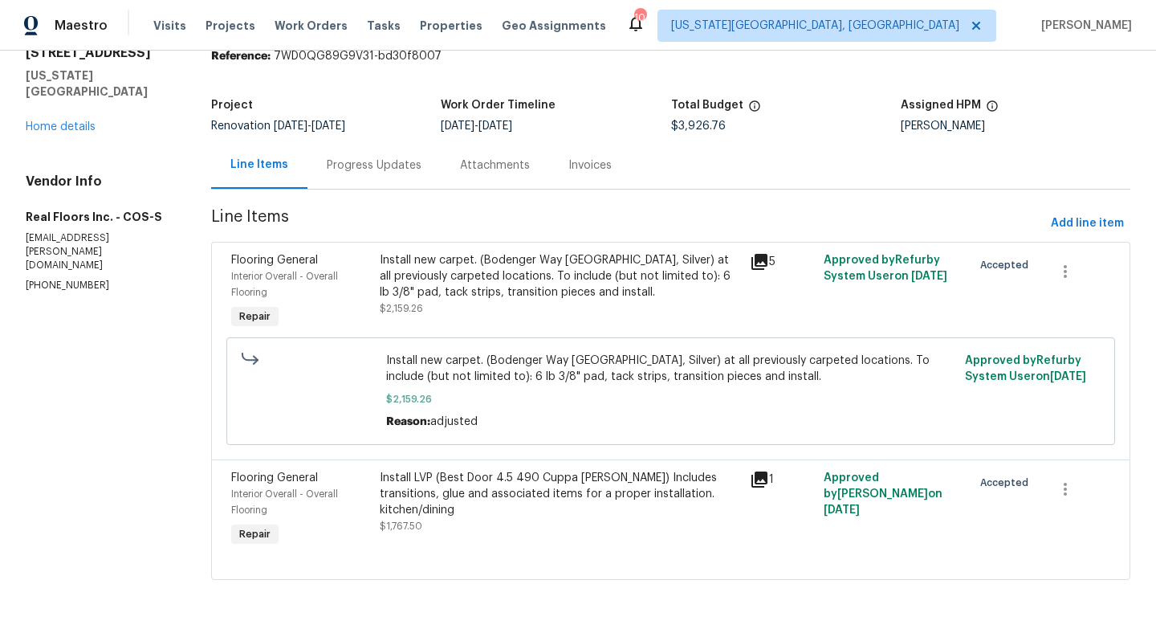
scroll to position [68, 0]
click at [436, 481] on div "Install LVP (Best Door 4.5 490 Cuppa [PERSON_NAME]) Includes transitions, glue …" at bounding box center [560, 494] width 361 height 48
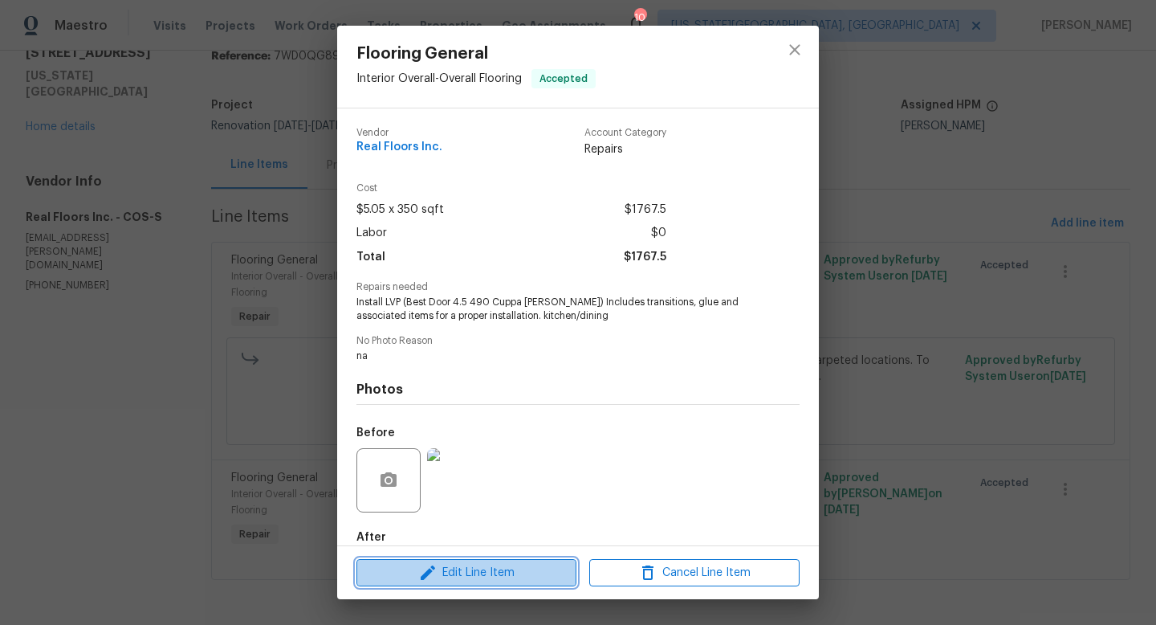
click at [479, 572] on span "Edit Line Item" at bounding box center [466, 573] width 210 height 20
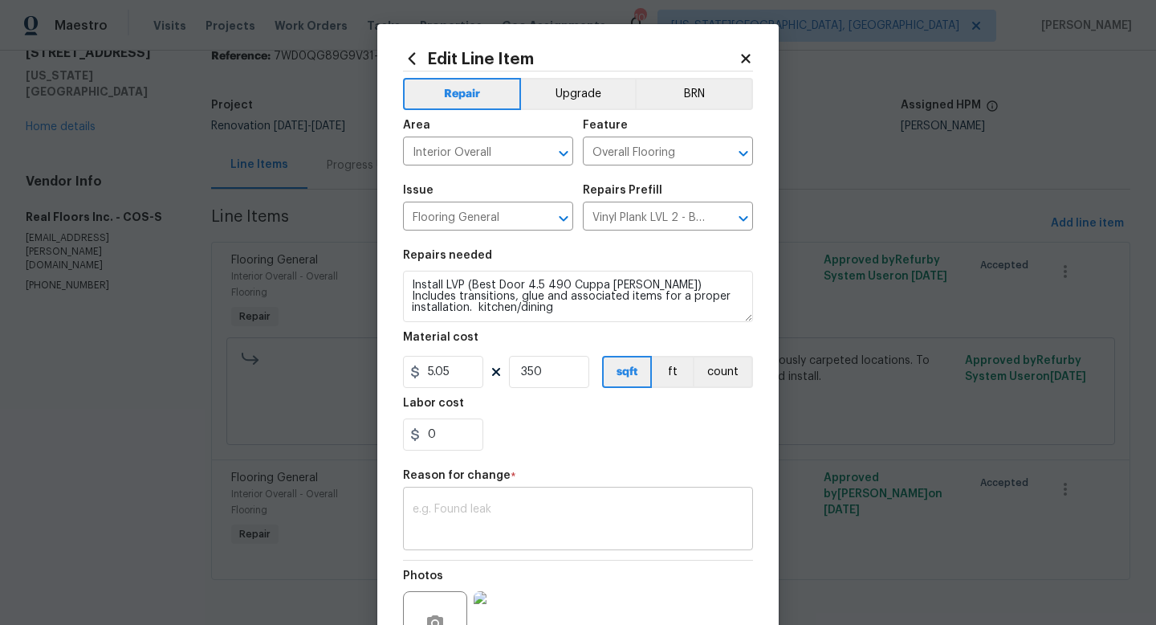
click at [464, 501] on div "x ​" at bounding box center [578, 520] width 350 height 59
paste textarea "548.67"
type textarea "548.67"
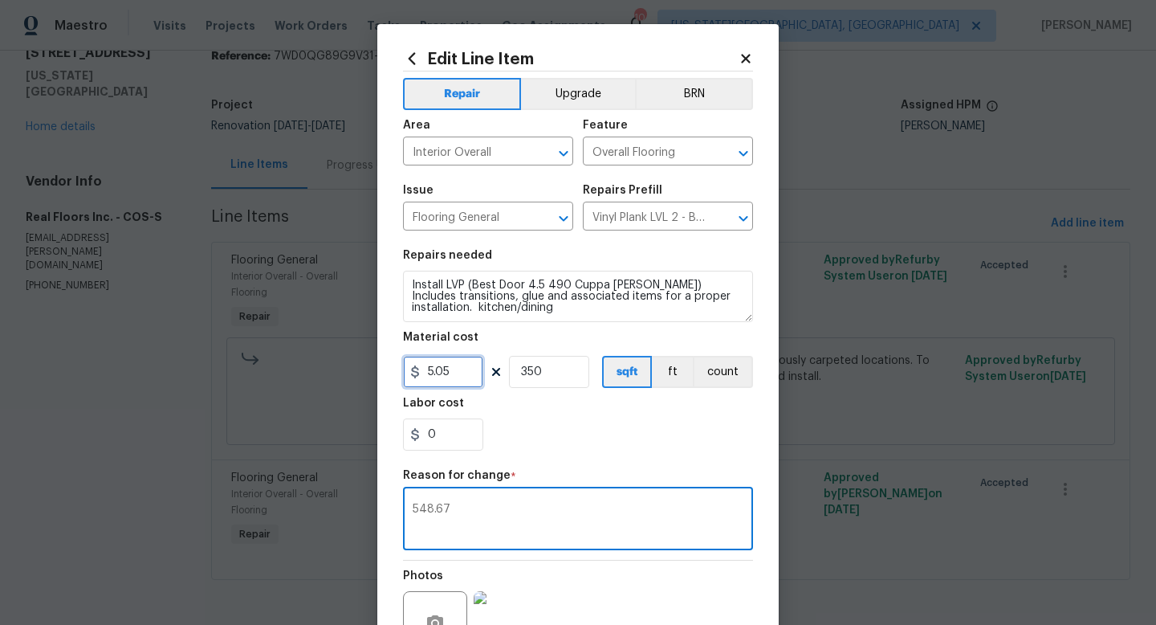
click at [456, 376] on input "5.05" at bounding box center [443, 372] width 80 height 32
type input "548.67"
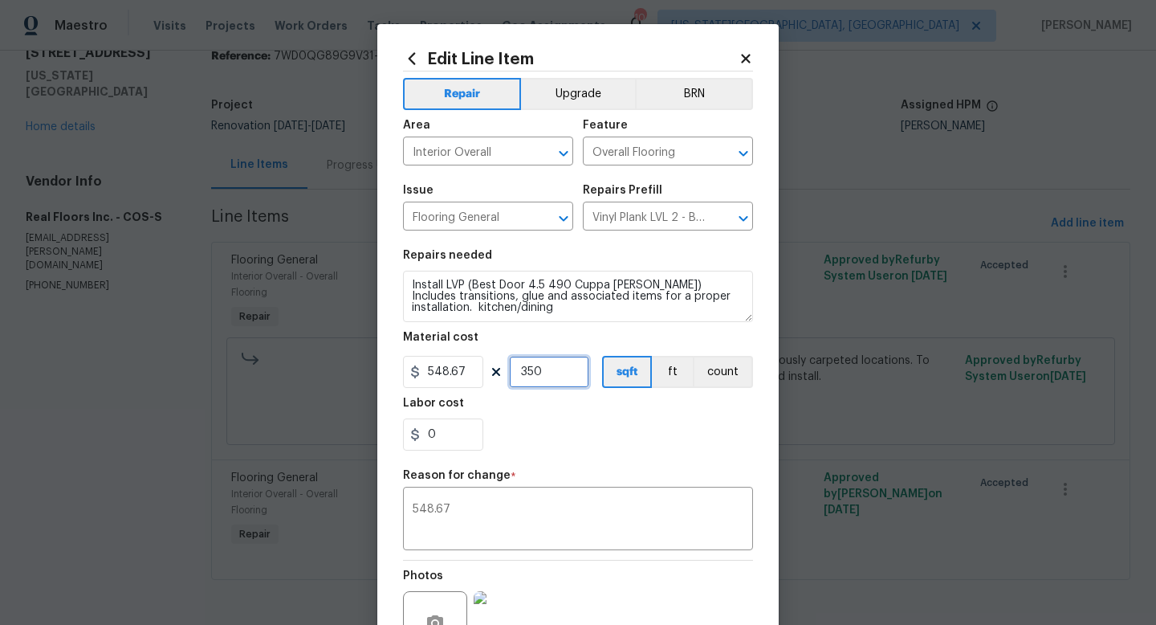
click at [552, 361] on input "350" at bounding box center [549, 372] width 80 height 32
type input "1"
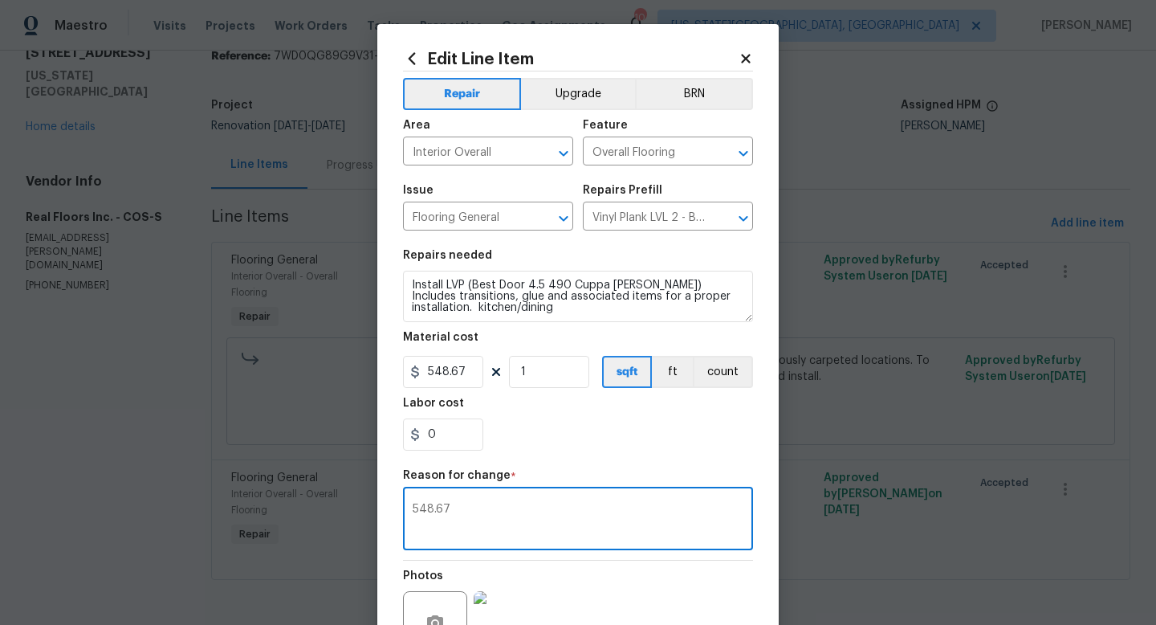
drag, startPoint x: 502, startPoint y: 510, endPoint x: 370, endPoint y: 502, distance: 131.9
click at [370, 502] on div "Edit Line Item Repair Upgrade BRN Area Interior Overall ​ Feature Overall Floor…" at bounding box center [578, 312] width 1156 height 625
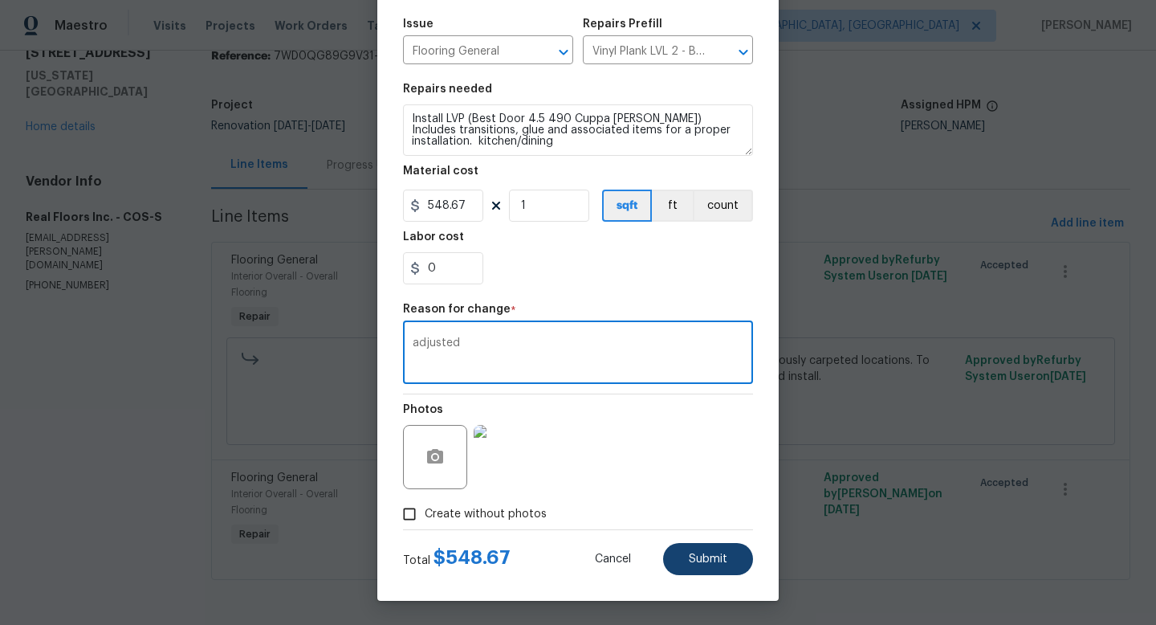
type textarea "adjusted"
click at [681, 565] on button "Submit" at bounding box center [708, 559] width 90 height 32
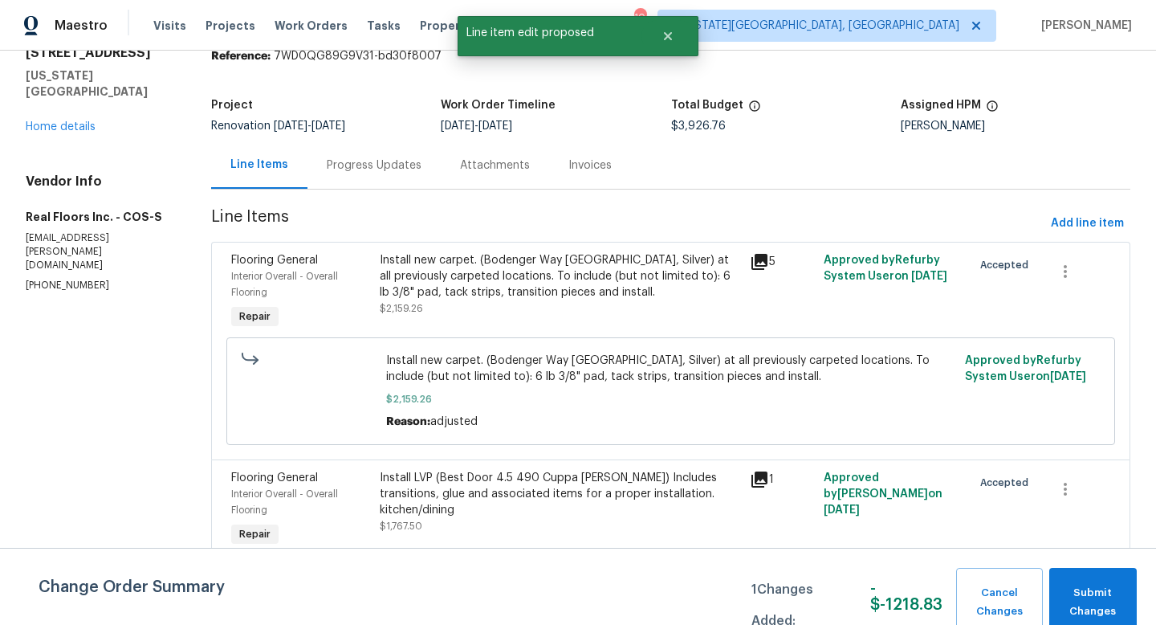
scroll to position [0, 0]
click at [1062, 594] on span "Submit Changes" at bounding box center [1093, 602] width 71 height 37
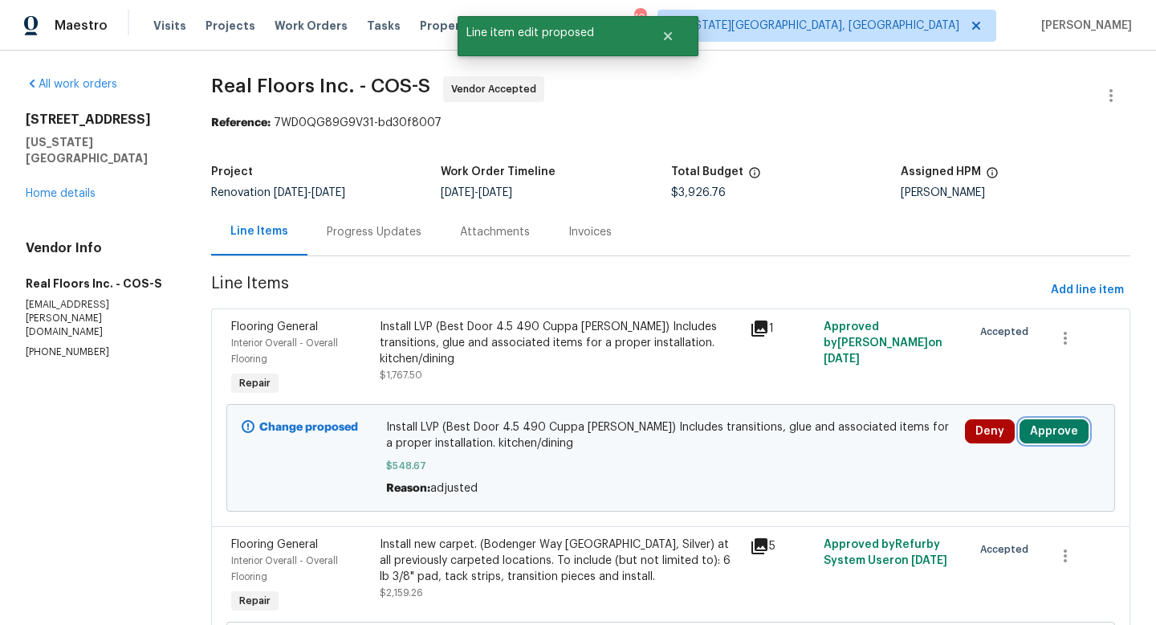
click at [1063, 426] on button "Approve" at bounding box center [1054, 431] width 69 height 24
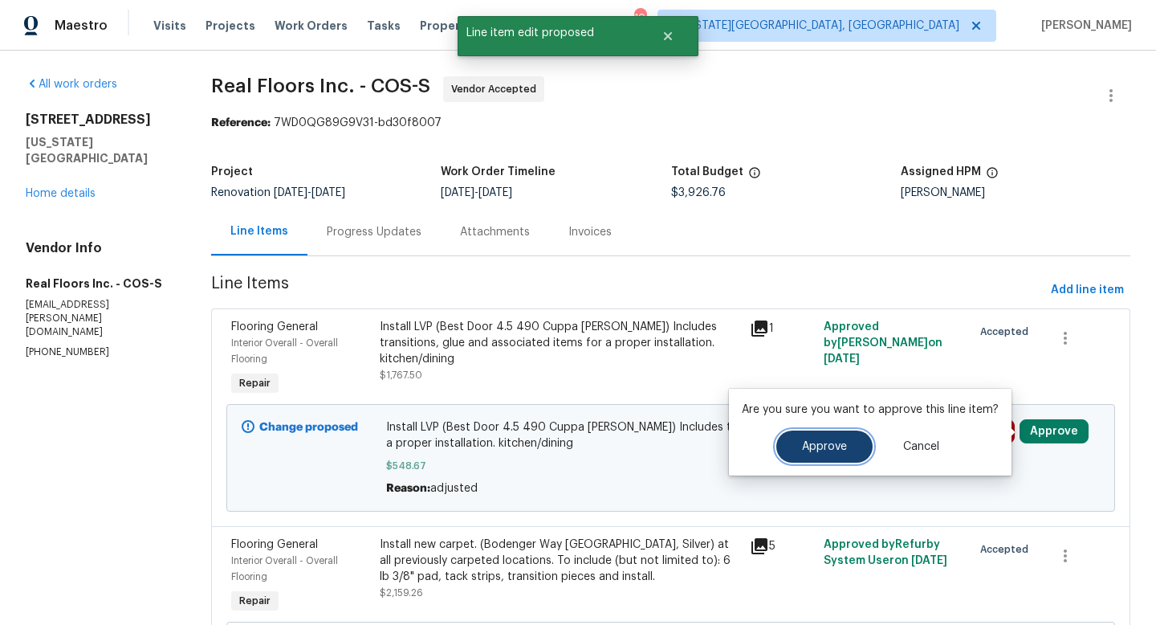
click at [817, 438] on button "Approve" at bounding box center [825, 446] width 96 height 32
